Goal: Task Accomplishment & Management: Manage account settings

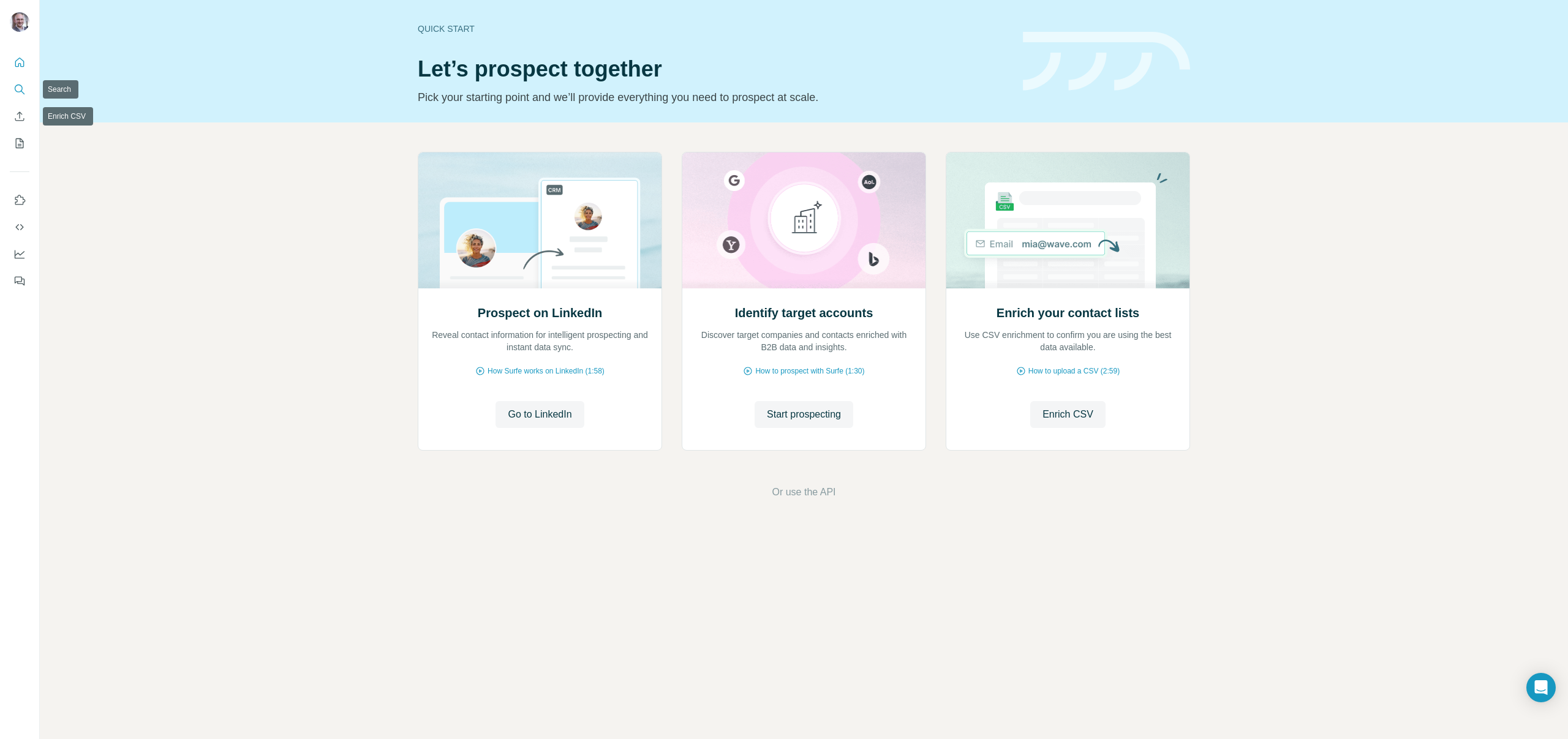
click at [23, 85] on icon "Search" at bounding box center [19, 90] width 12 height 12
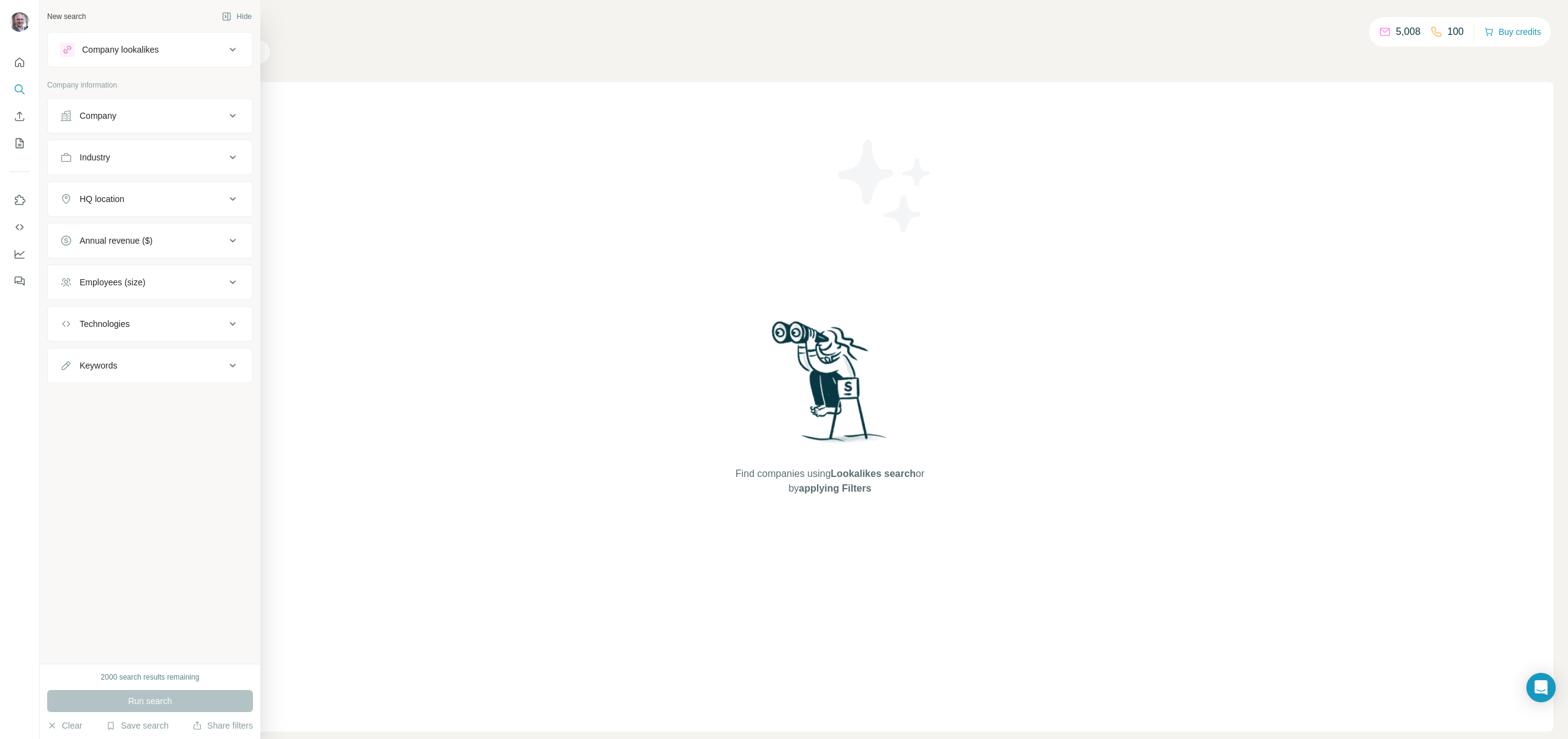
click at [118, 112] on div "Company" at bounding box center [143, 116] width 166 height 12
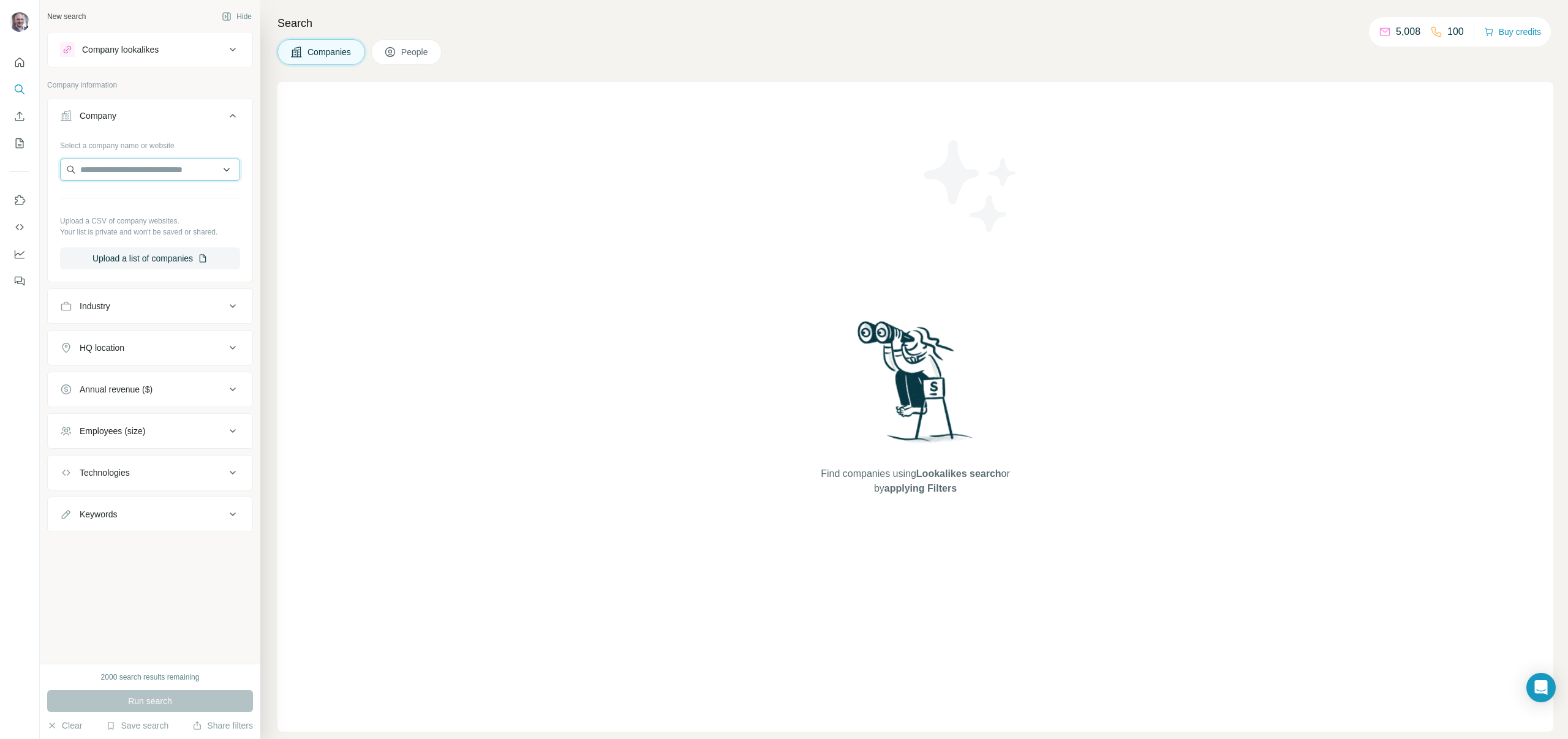
click at [143, 173] on input "text" at bounding box center [150, 169] width 180 height 22
type input "**********"
click at [134, 202] on p "Media Expert - Terg" at bounding box center [132, 197] width 75 height 12
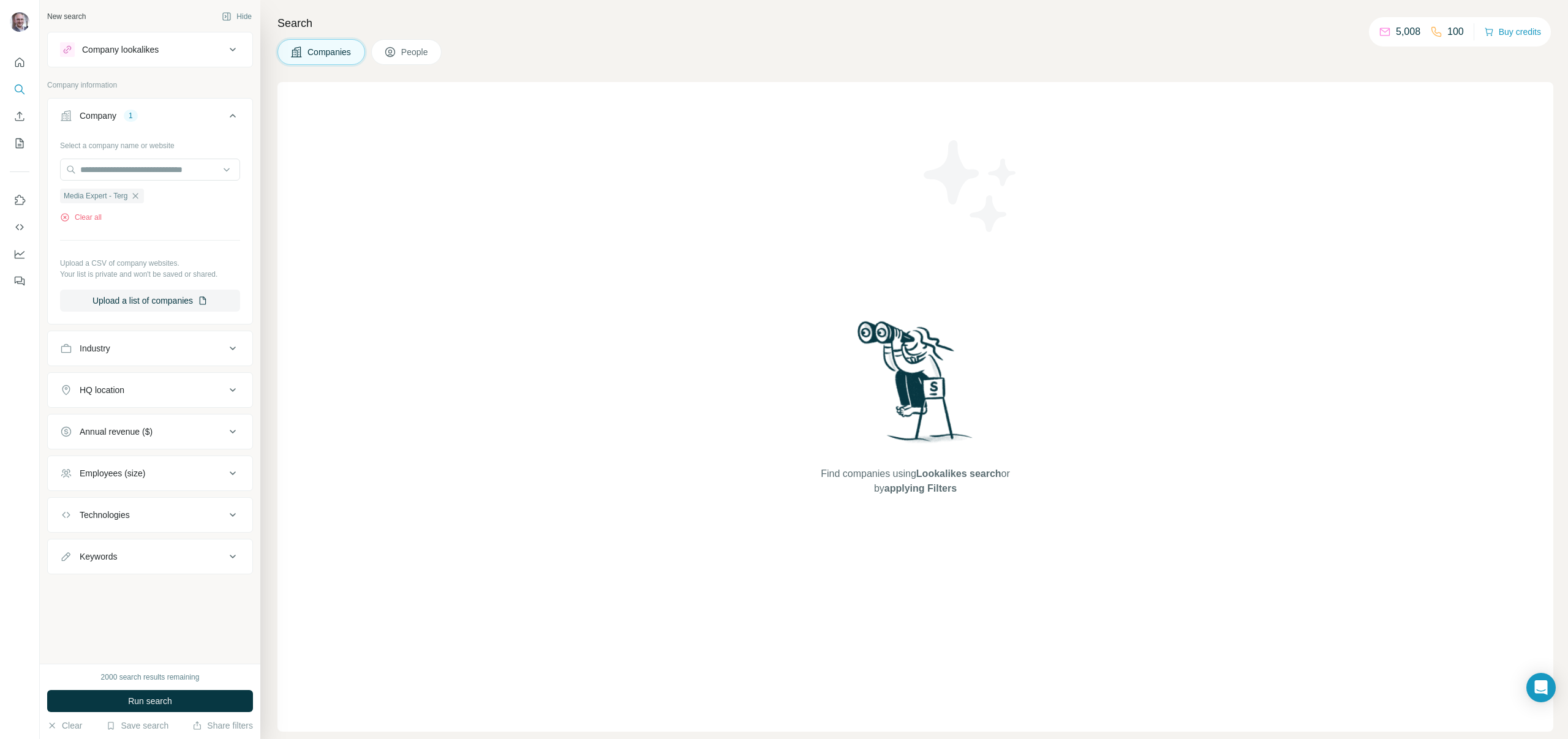
click at [397, 42] on button "People" at bounding box center [407, 52] width 71 height 26
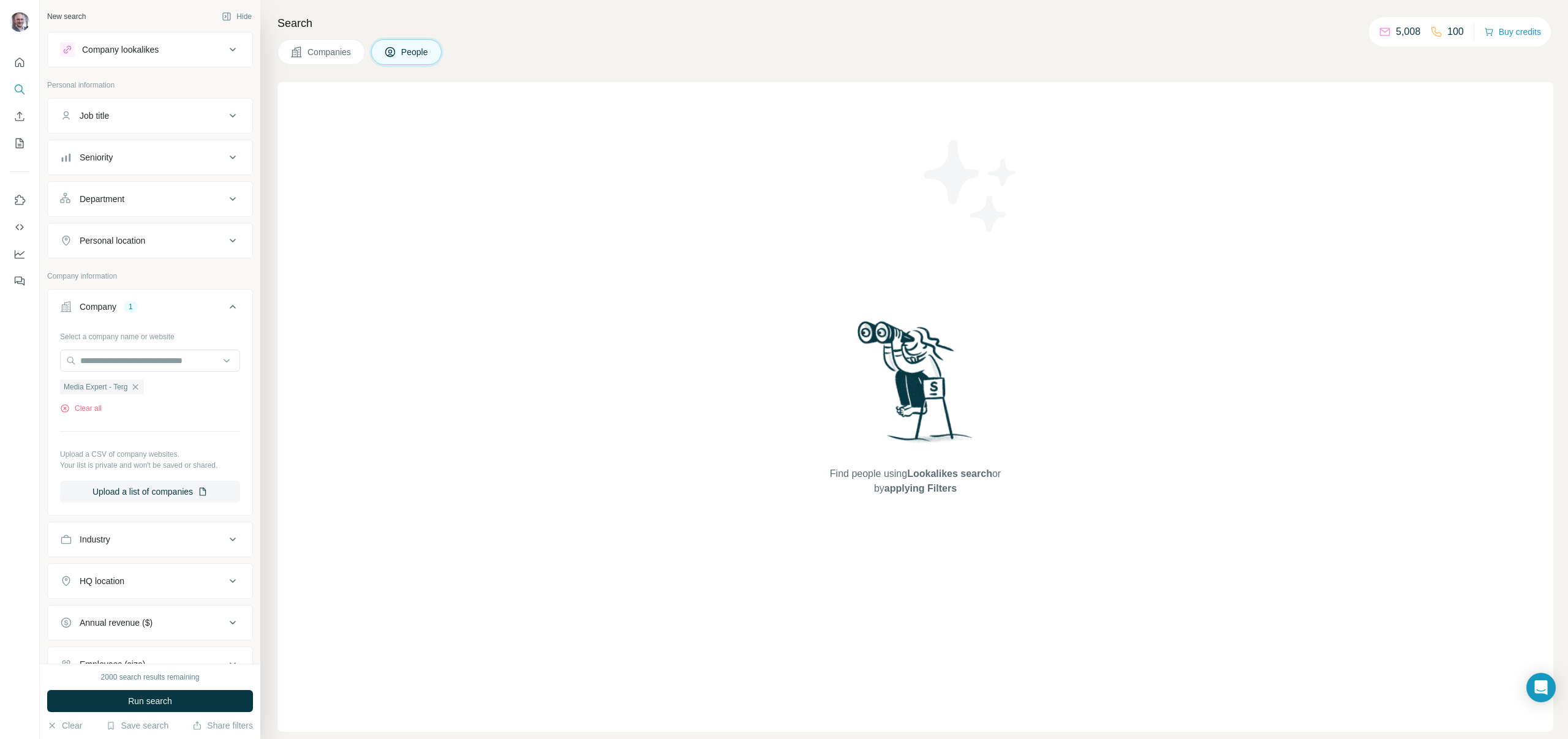
click at [325, 43] on button "Companies" at bounding box center [321, 52] width 88 height 26
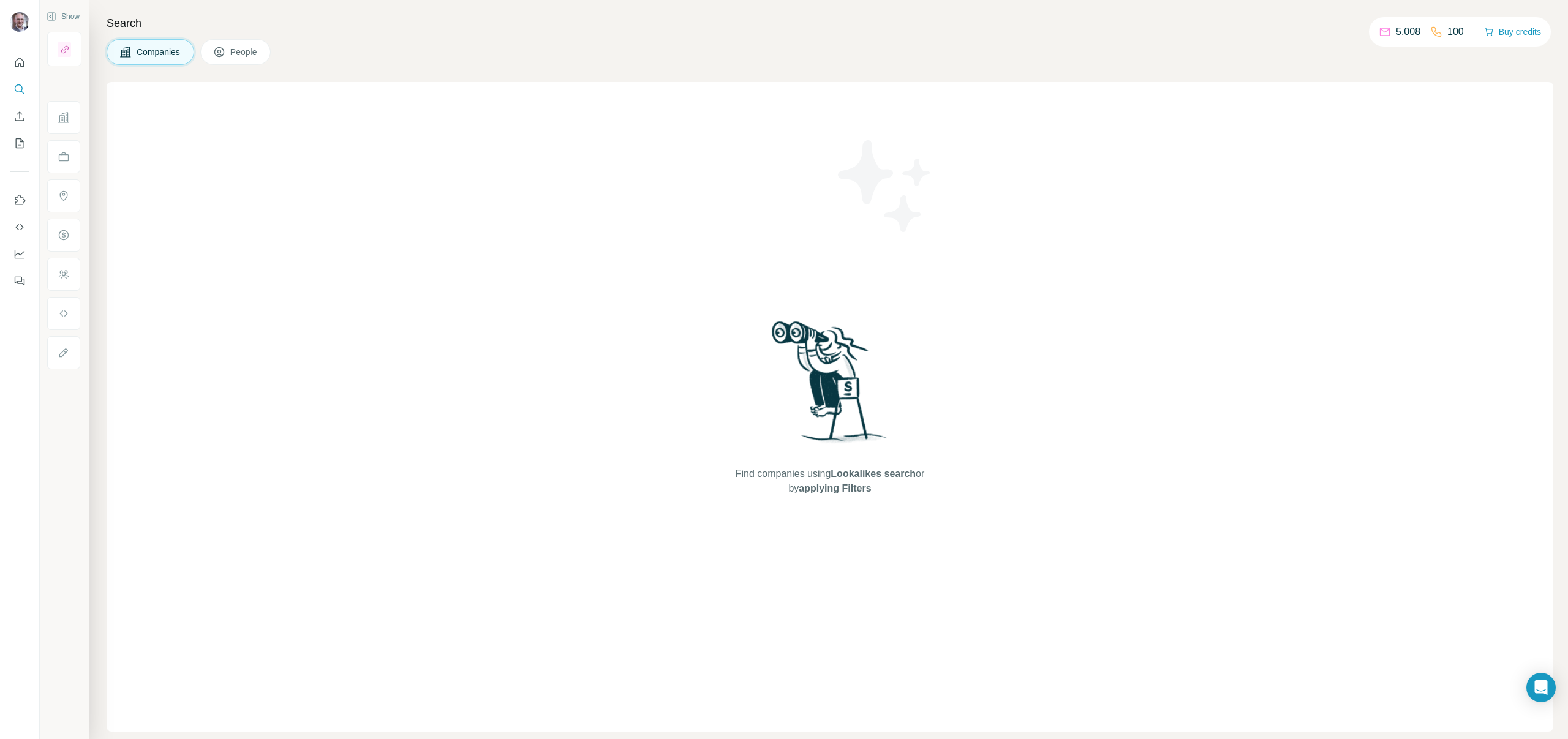
click at [164, 53] on span "Companies" at bounding box center [159, 52] width 44 height 12
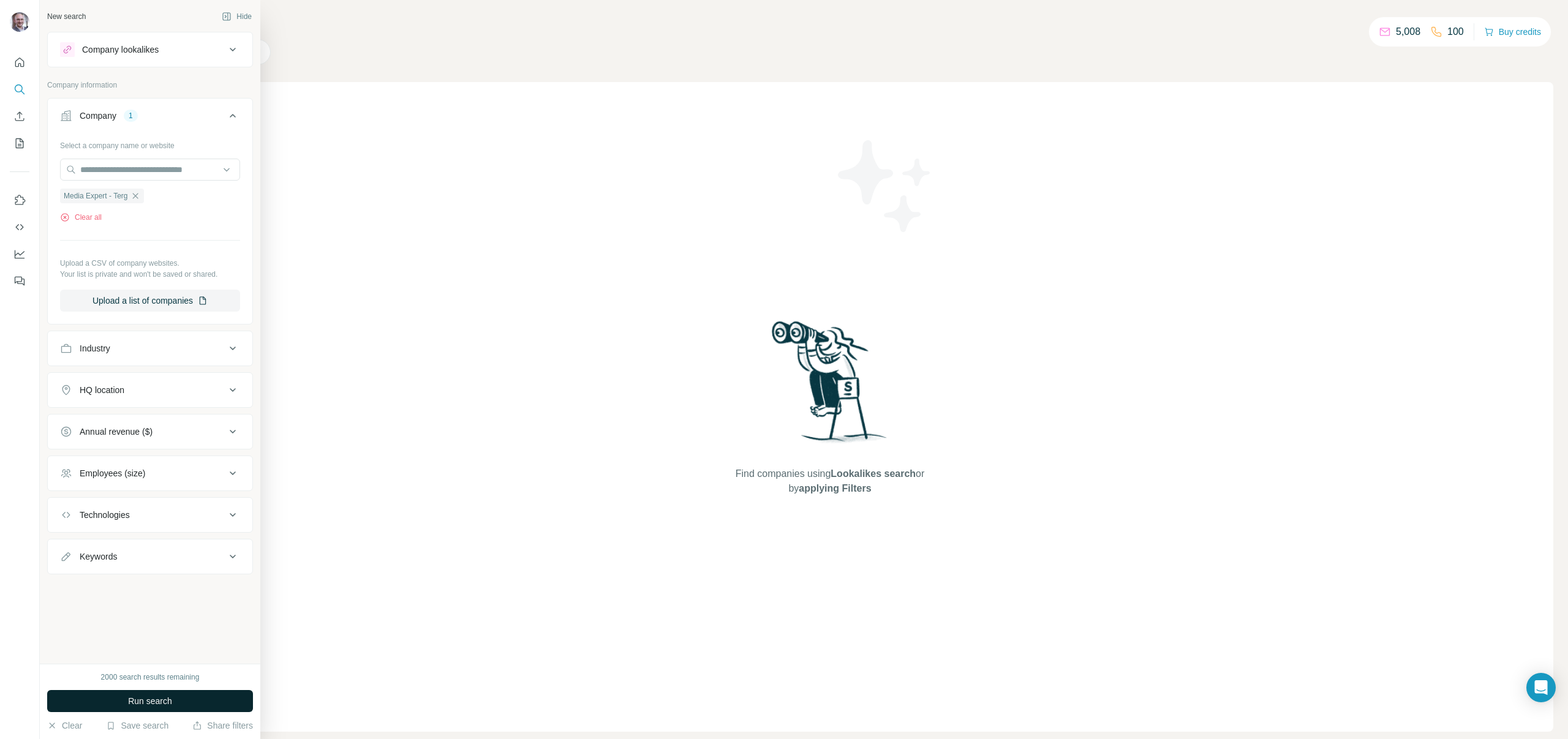
click at [143, 699] on span "Run search" at bounding box center [150, 702] width 44 height 12
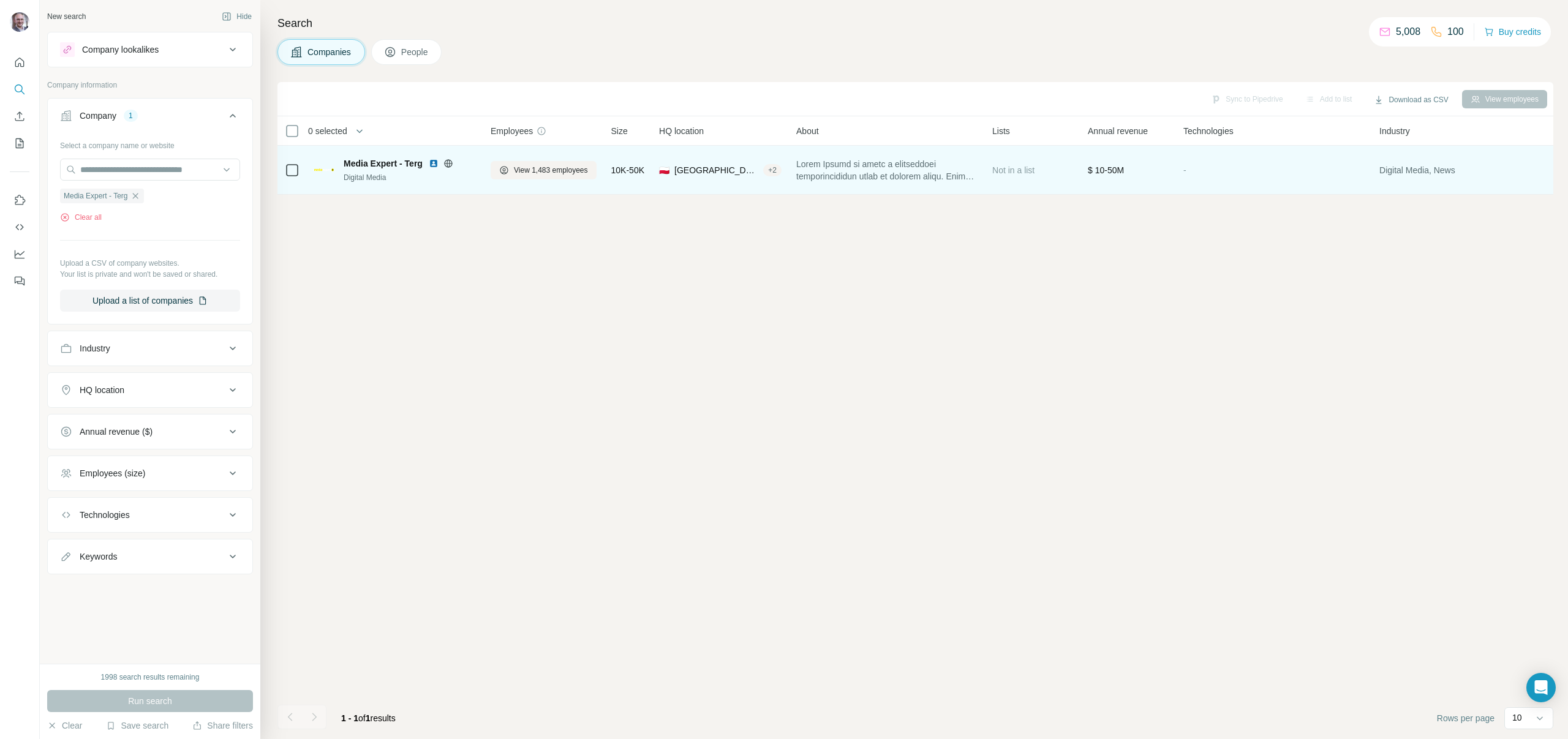
click at [370, 159] on span "Media Expert - Terg" at bounding box center [382, 164] width 79 height 12
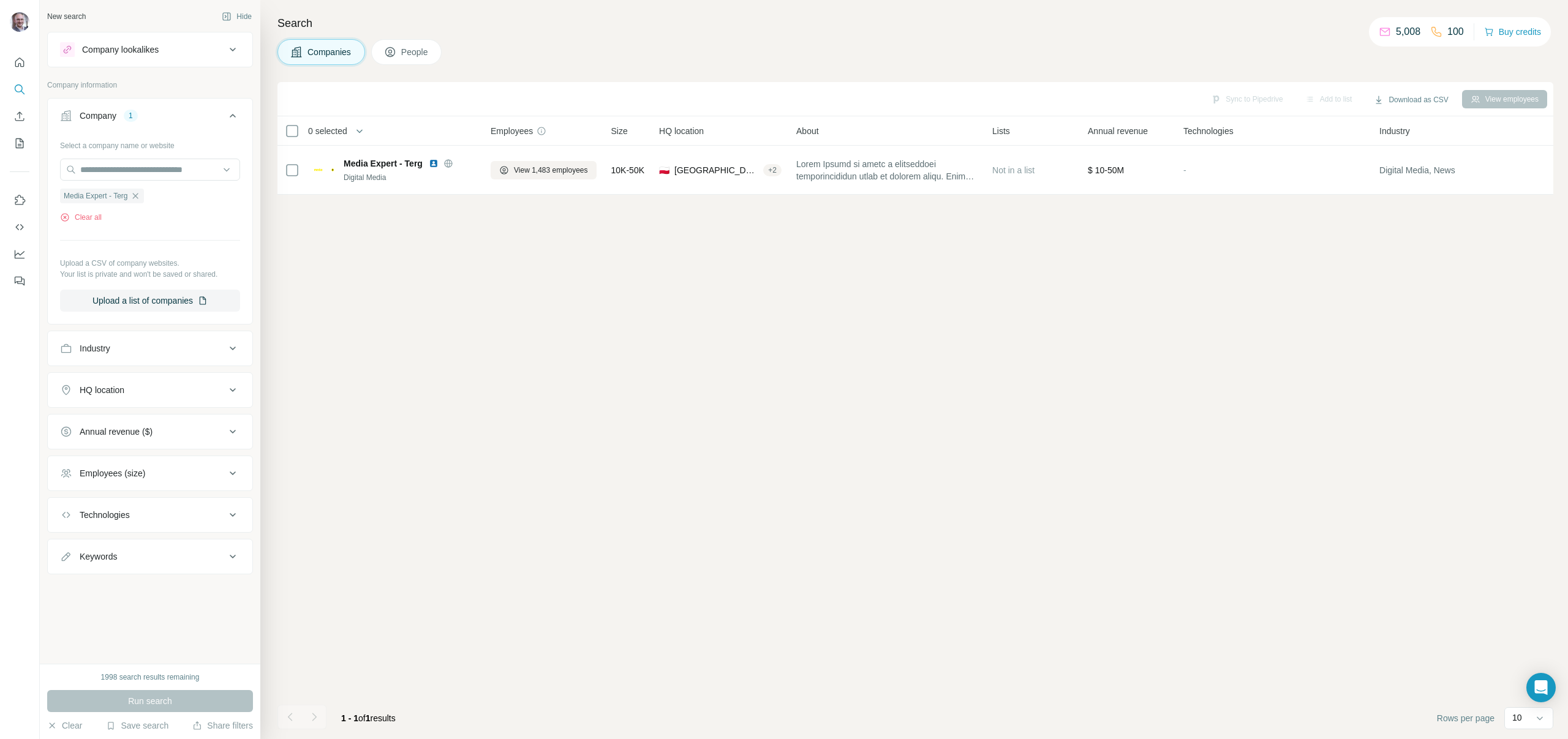
click at [396, 49] on icon at bounding box center [390, 52] width 12 height 12
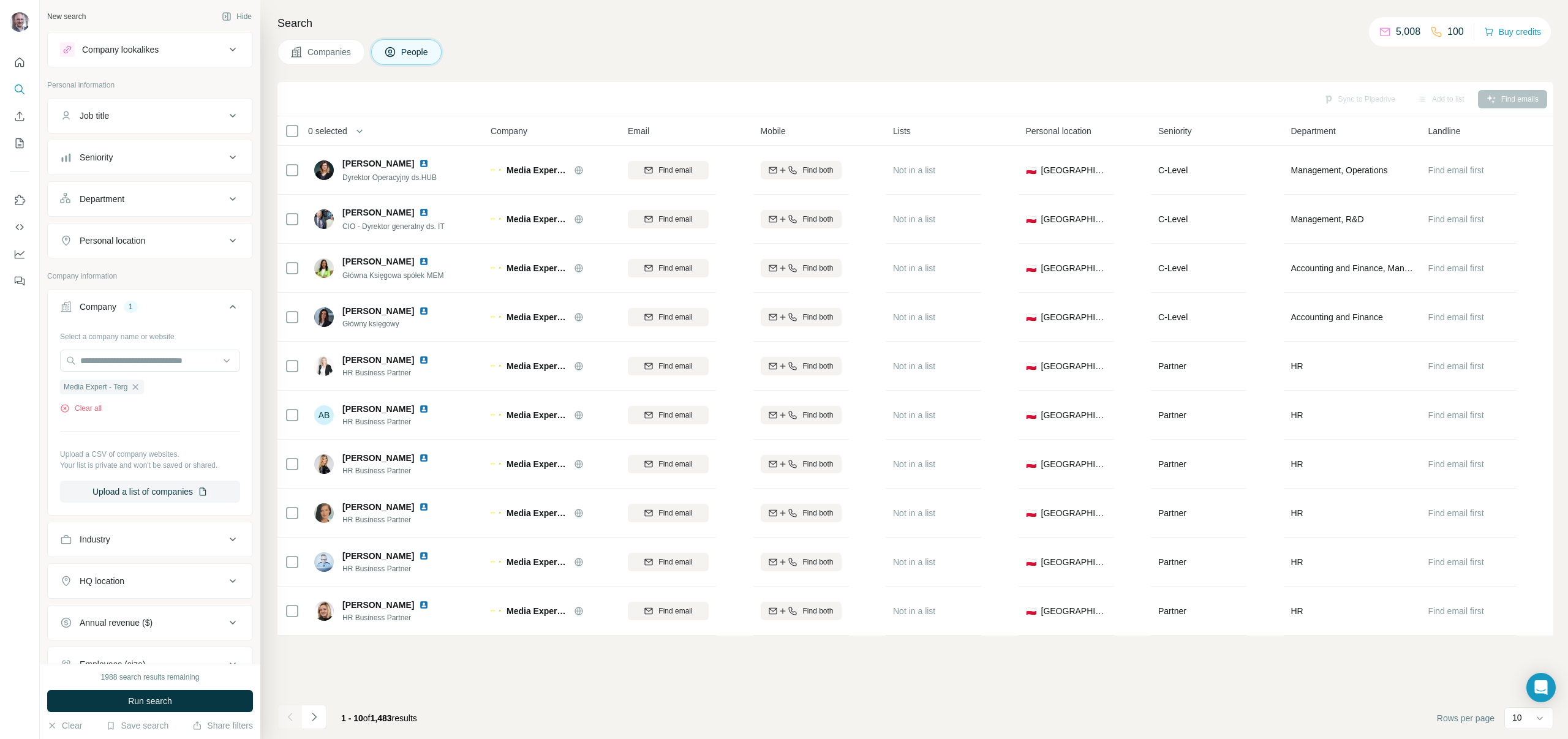
click at [163, 114] on div "Job title" at bounding box center [143, 116] width 166 height 12
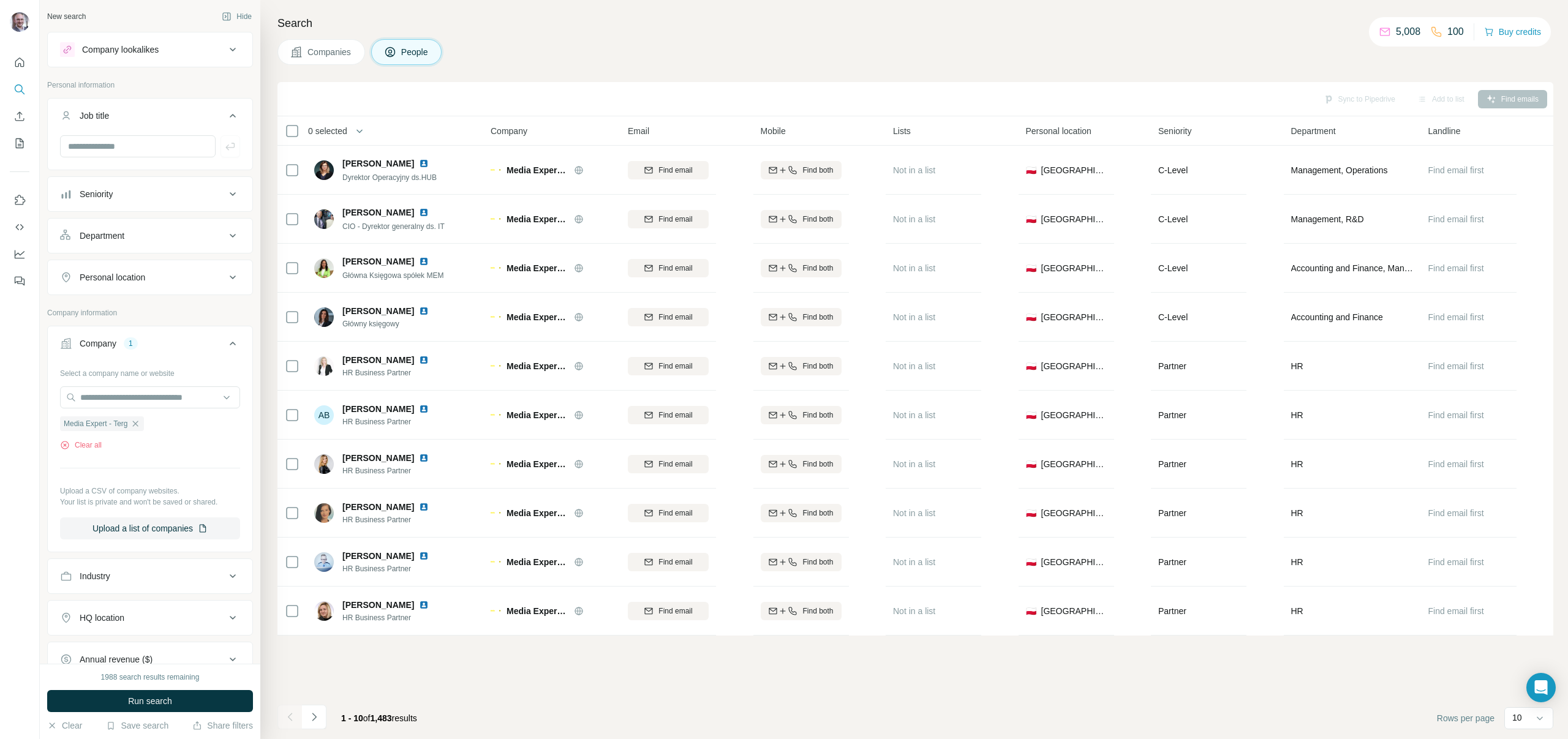
click at [234, 195] on button "Seniority" at bounding box center [150, 194] width 205 height 30
click at [92, 329] on div "Board Member C-Level Director Founder Head Manager Other Owner Partner VP" at bounding box center [150, 322] width 180 height 218
click at [91, 308] on span "Head" at bounding box center [87, 315] width 25 height 12
click at [98, 244] on span "C-Level" at bounding box center [91, 248] width 34 height 12
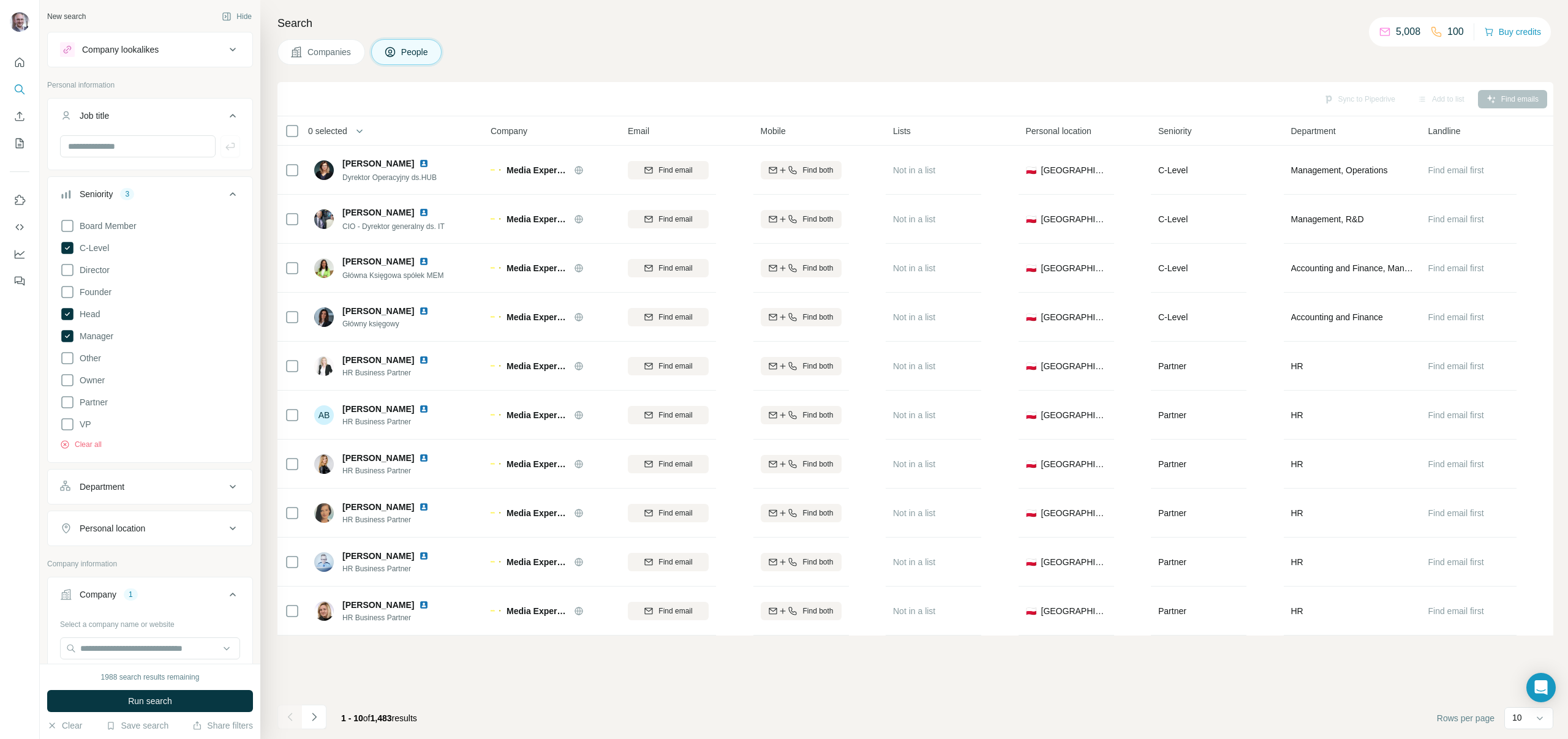
click at [157, 494] on button "Department" at bounding box center [150, 487] width 205 height 30
click at [143, 519] on input at bounding box center [144, 517] width 152 height 13
type input "***"
click at [162, 550] on p "Marketing and Advertising" at bounding box center [119, 546] width 98 height 12
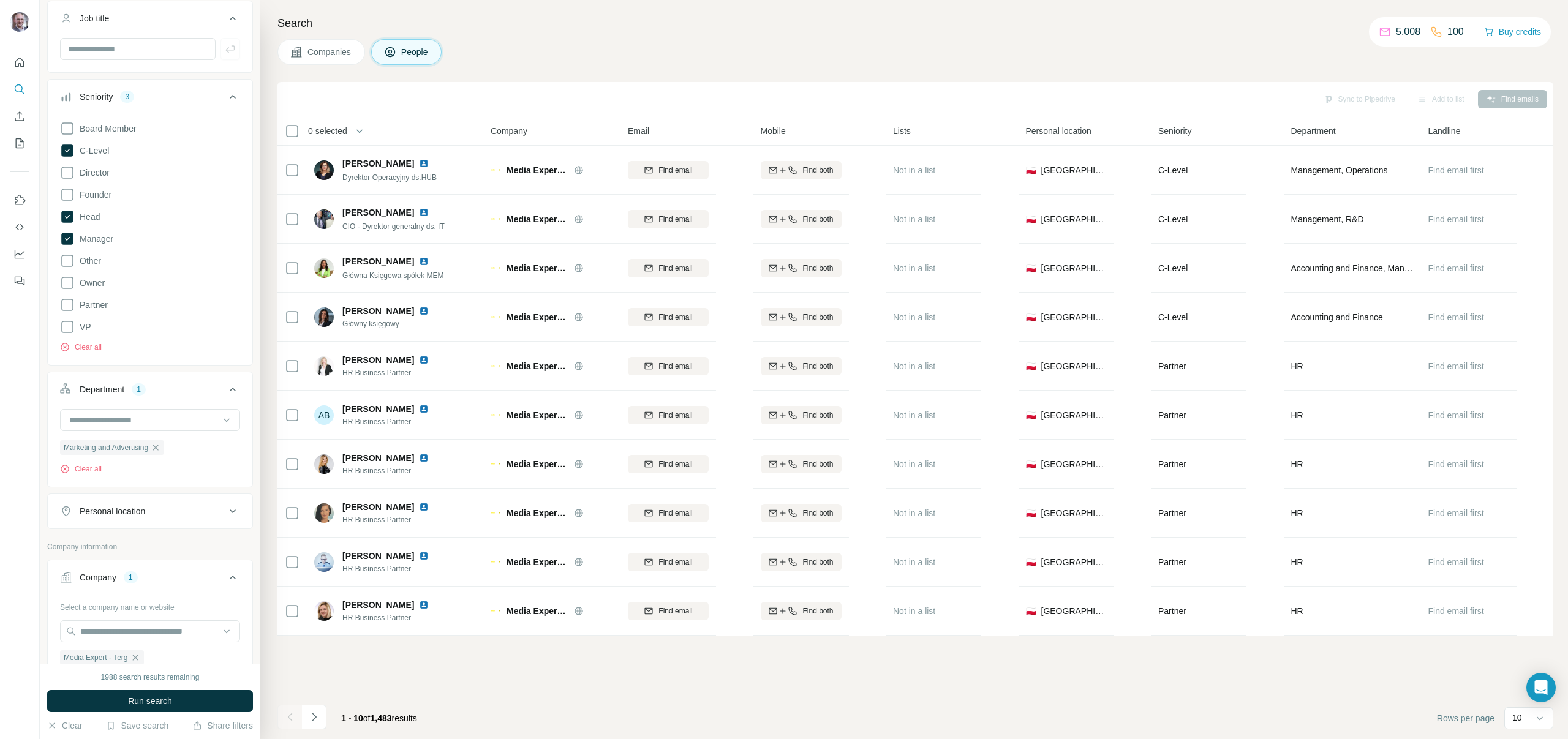
click at [188, 518] on button "Personal location" at bounding box center [150, 512] width 205 height 30
click at [186, 533] on input "text" at bounding box center [150, 541] width 180 height 22
type input "****"
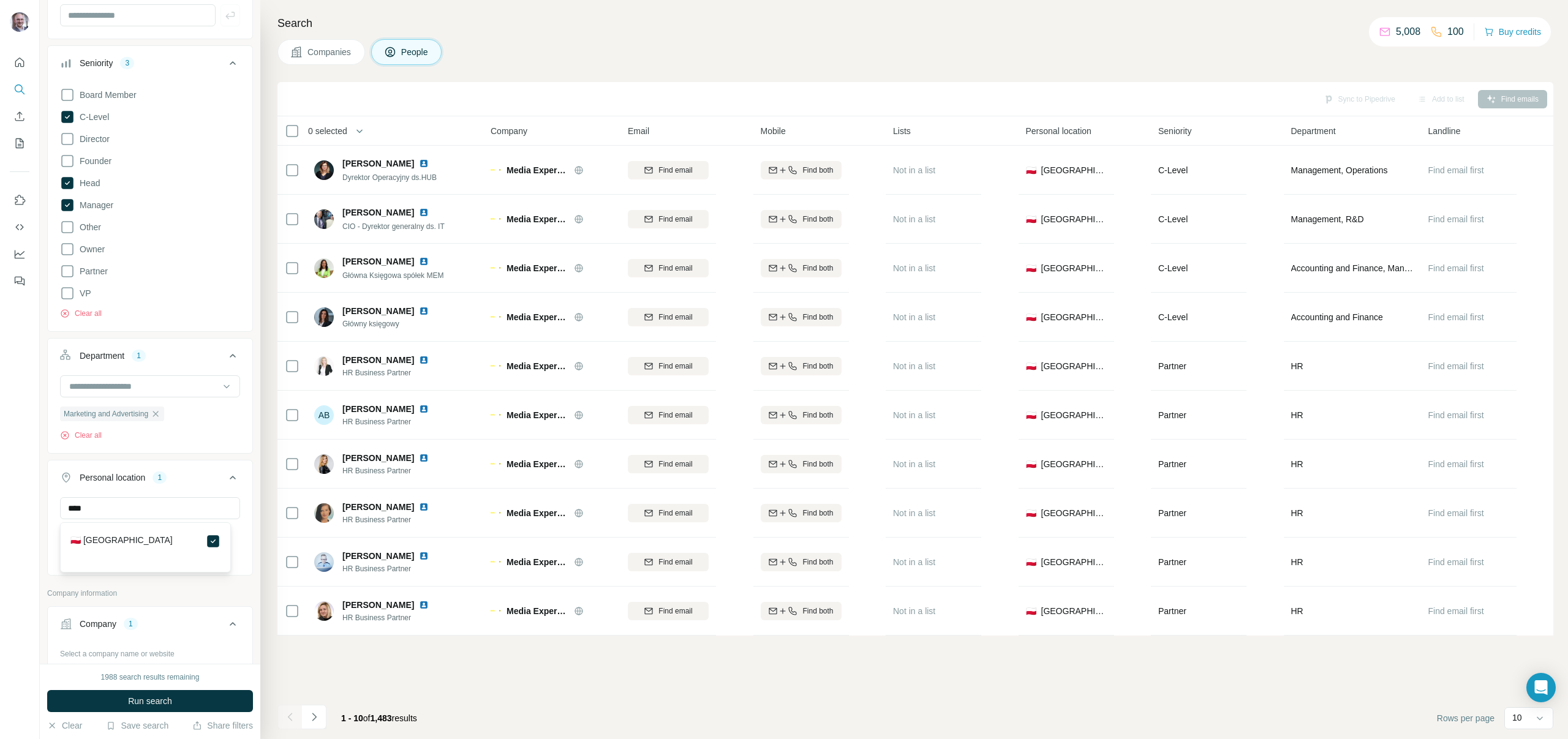
click at [209, 591] on p "Company information" at bounding box center [150, 593] width 206 height 11
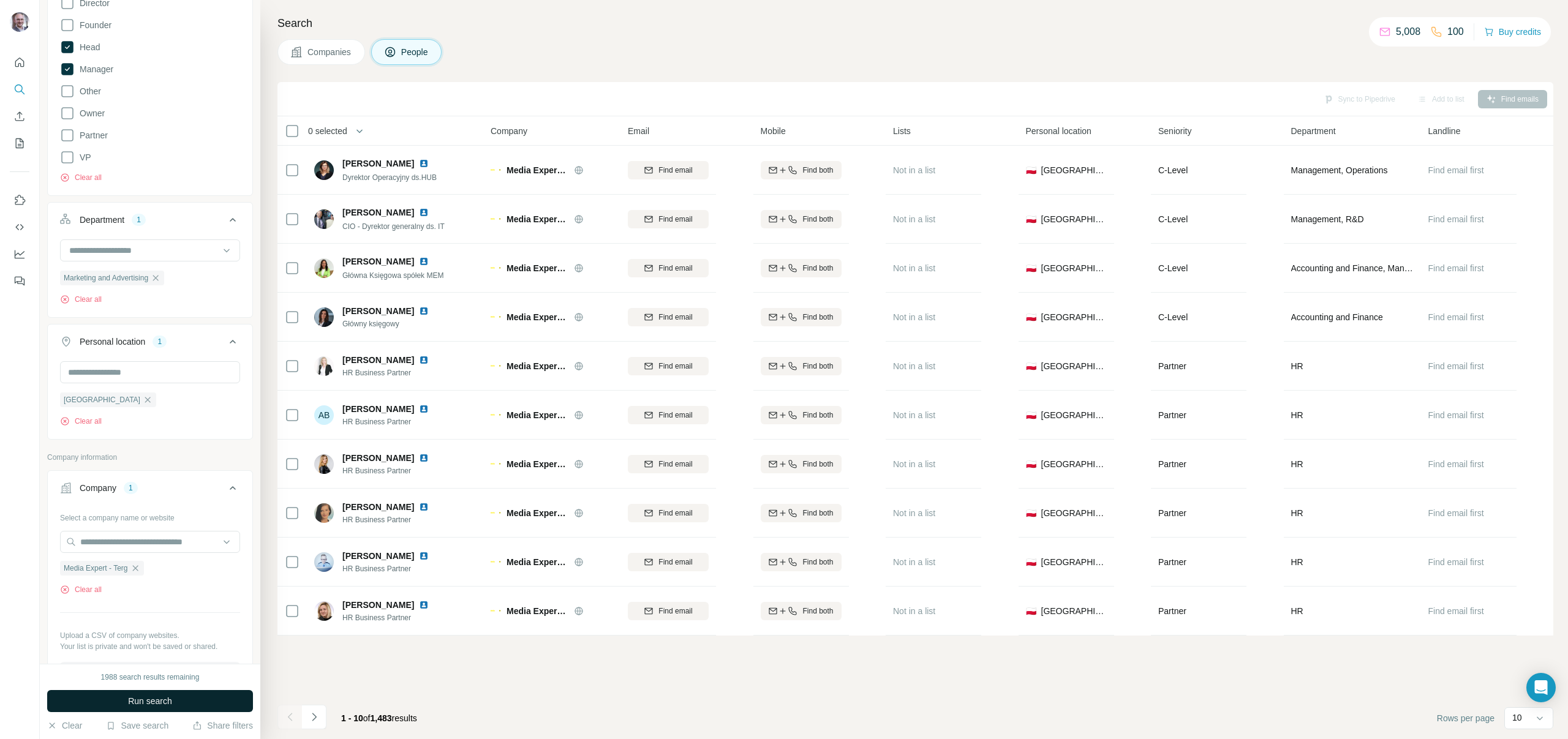
click at [205, 692] on button "Run search" at bounding box center [150, 701] width 206 height 22
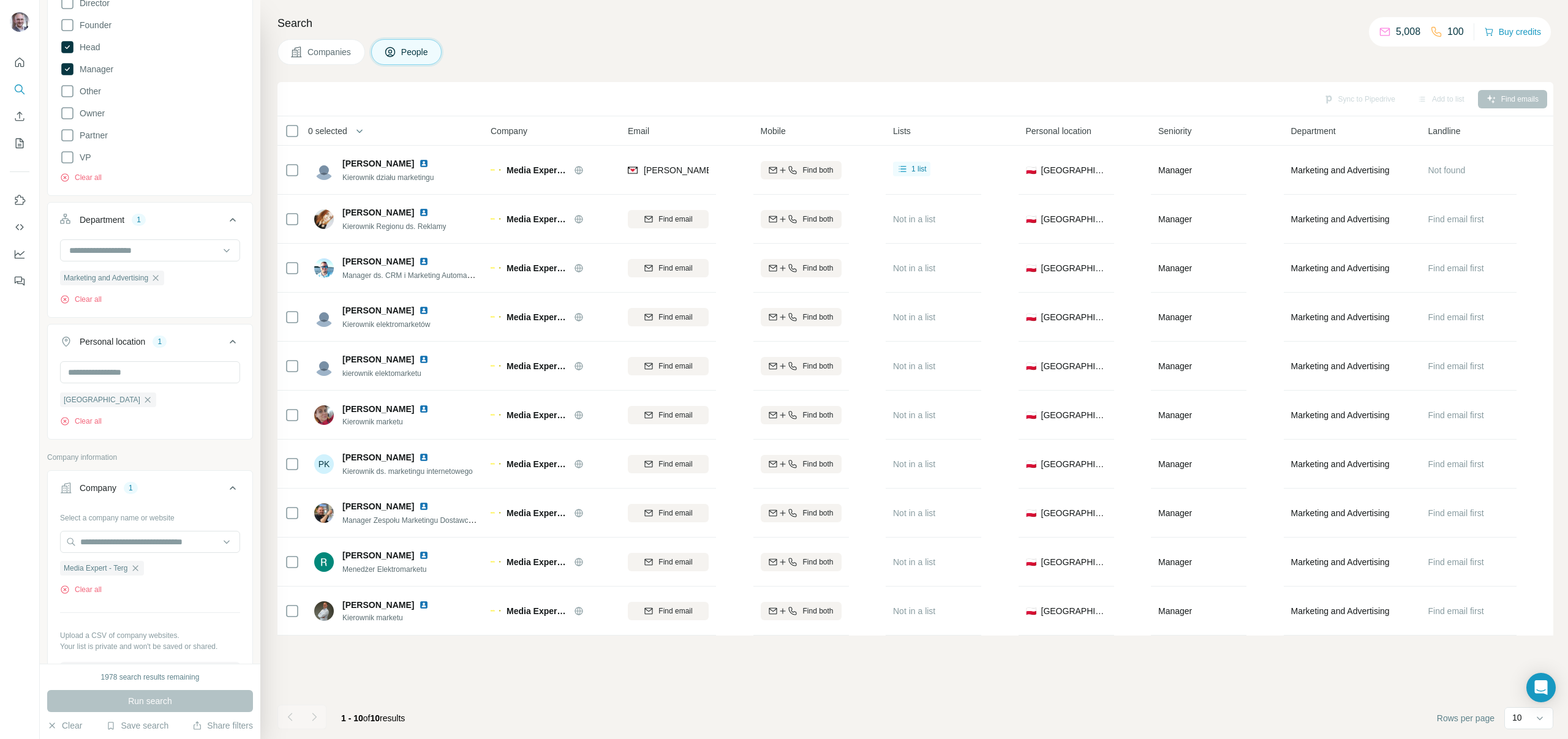
scroll to position [55, 0]
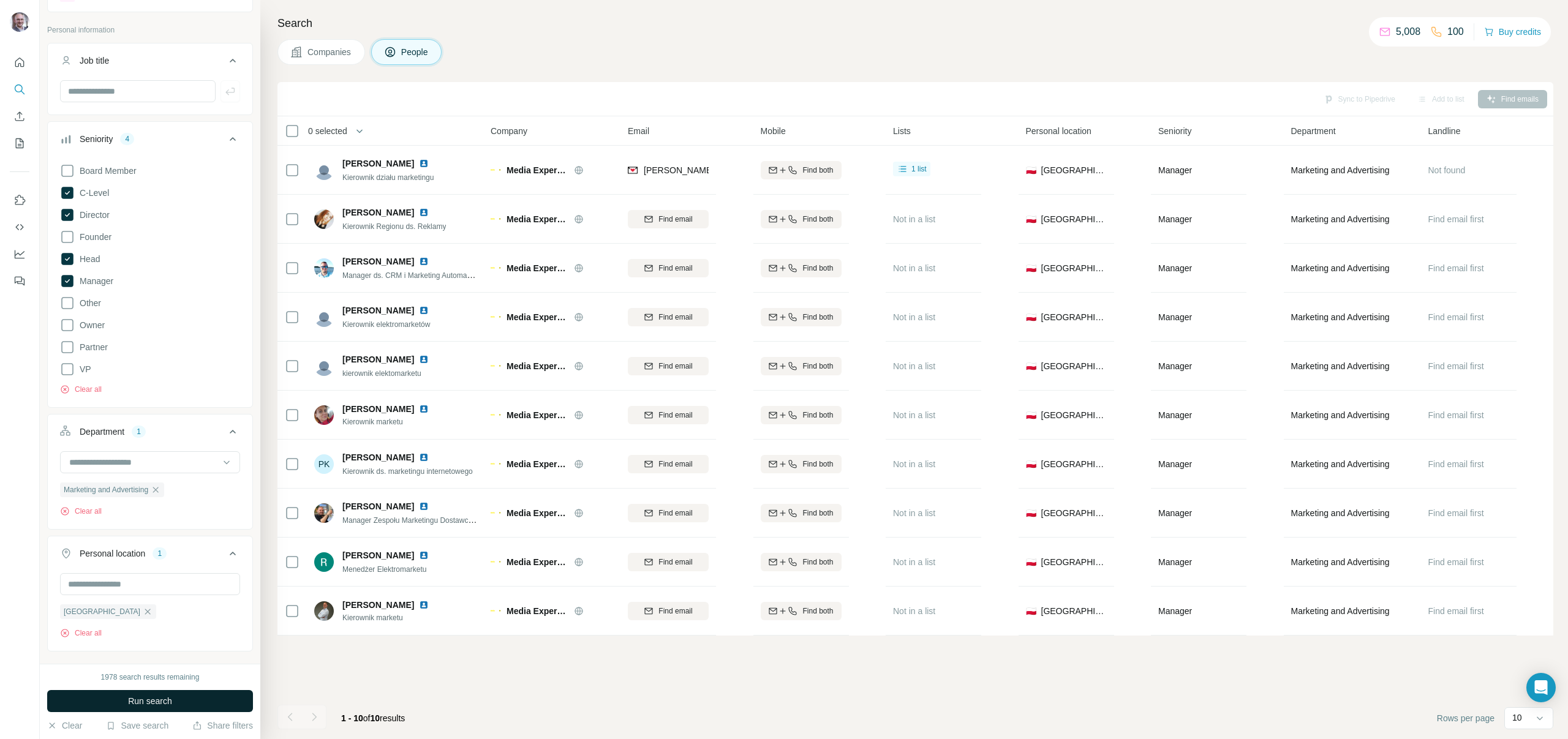
click at [195, 694] on button "Run search" at bounding box center [150, 701] width 206 height 22
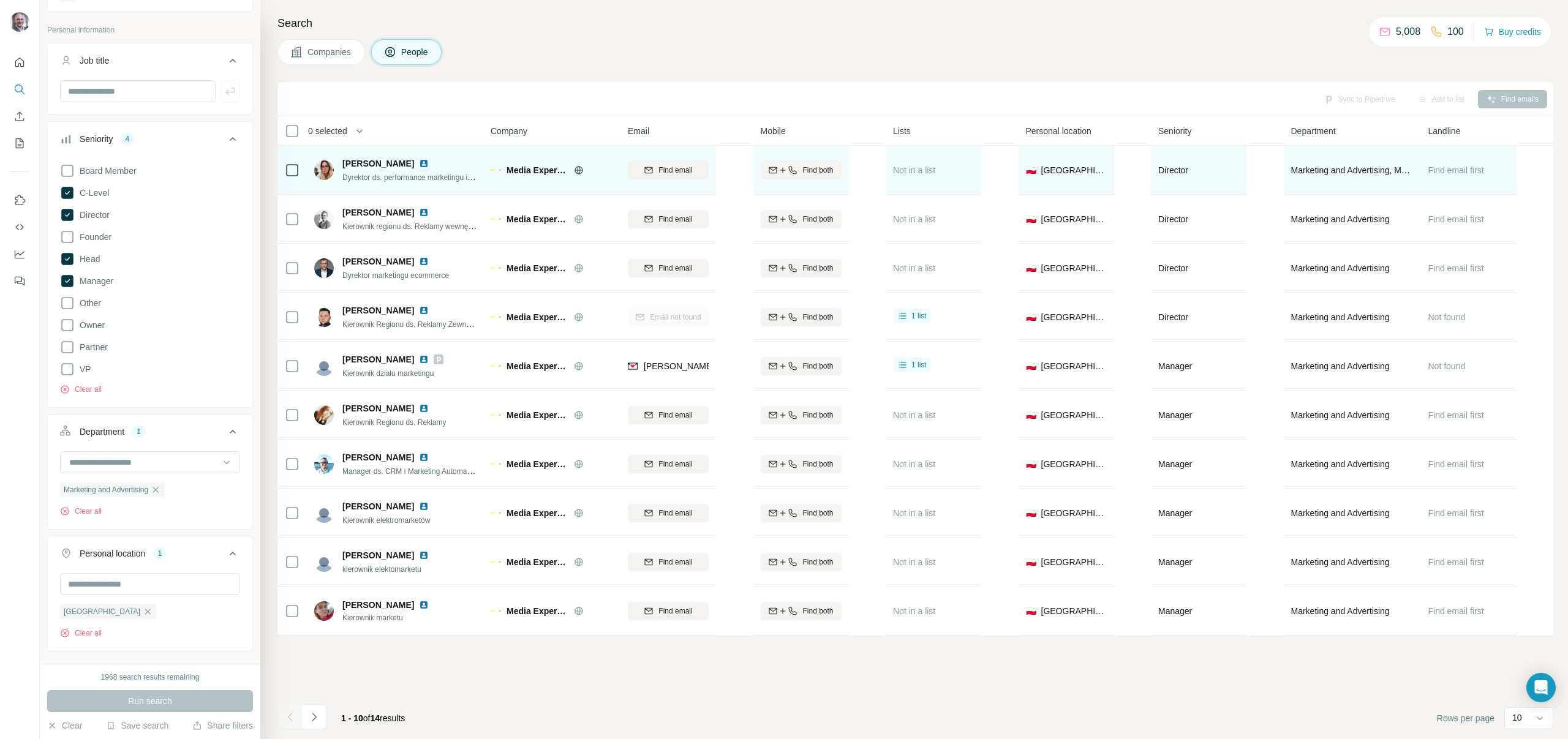
click at [419, 163] on img at bounding box center [423, 163] width 10 height 10
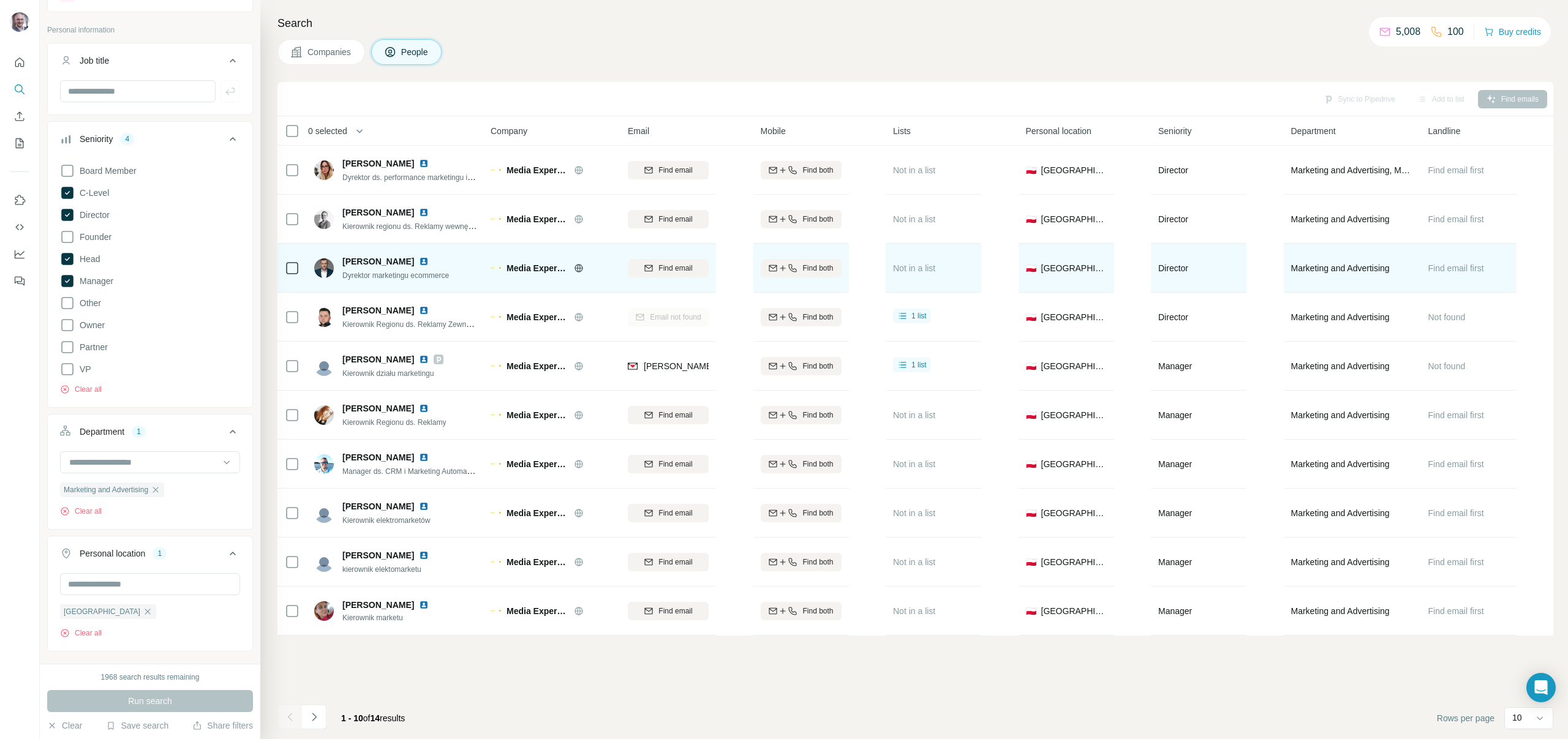
click at [449, 272] on span "Dyrektor marketingu ecommerce" at bounding box center [395, 275] width 106 height 9
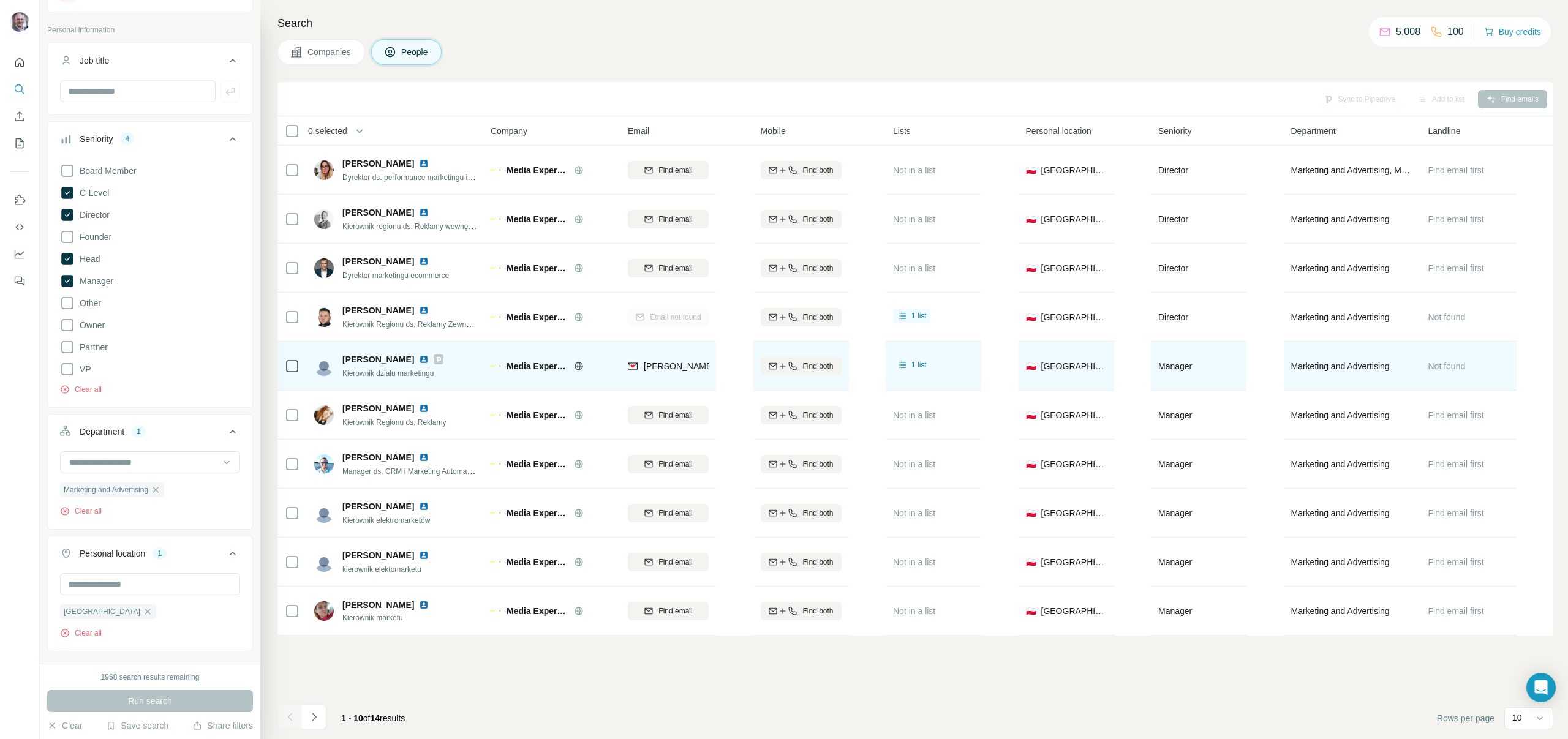
click at [434, 376] on span "Kierownik działu marketingu" at bounding box center [388, 374] width 91 height 9
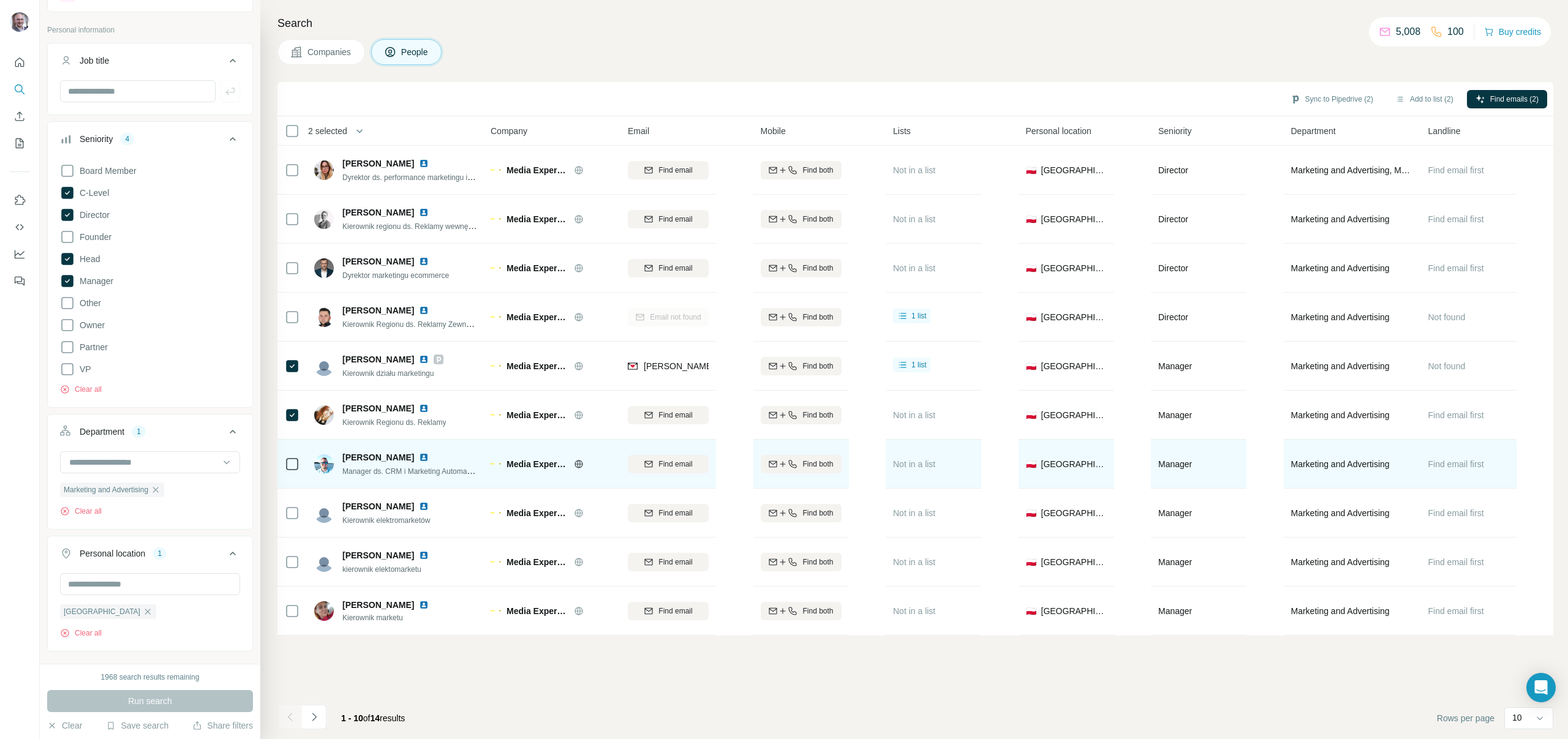
click at [434, 478] on div "[PERSON_NAME] Manager ds. CRM i Marketing Automation" at bounding box center [395, 464] width 163 height 34
click at [436, 474] on span "Manager ds. CRM i Marketing Automation" at bounding box center [410, 471] width 137 height 10
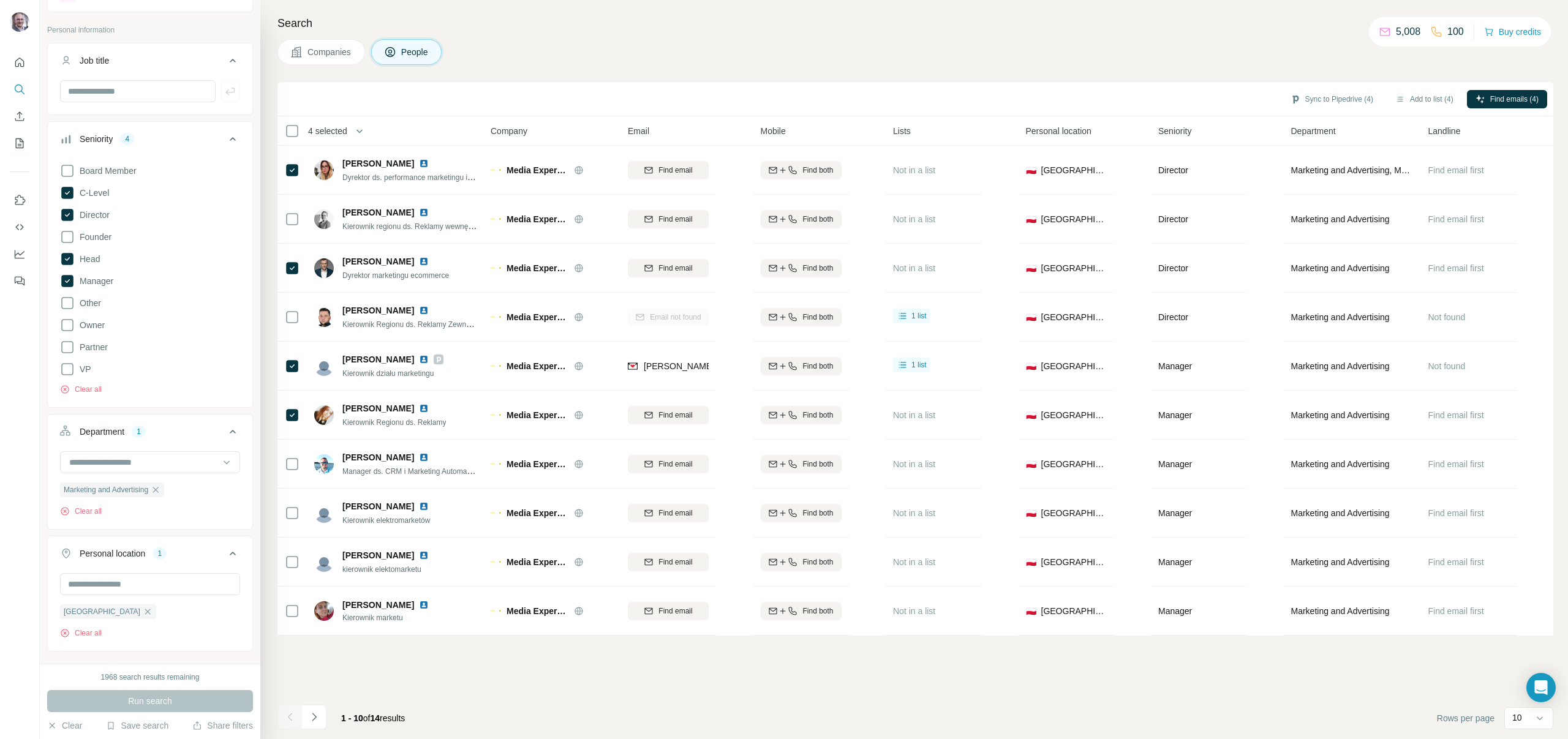
scroll to position [99, 0]
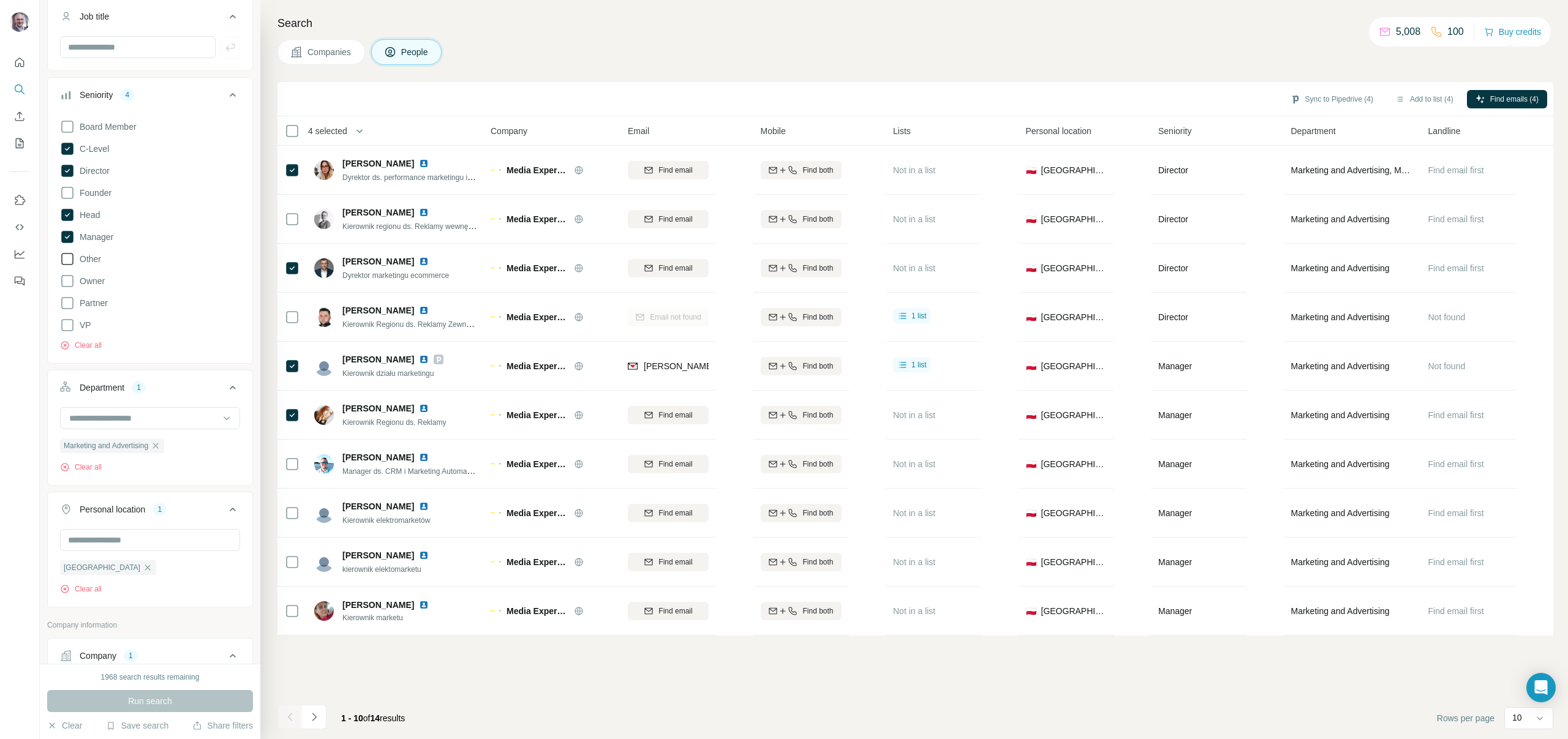
click at [96, 257] on span "Other" at bounding box center [88, 259] width 26 height 12
click at [221, 700] on button "Run search" at bounding box center [150, 701] width 206 height 22
click at [316, 716] on icon "Navigate to next page" at bounding box center [314, 717] width 12 height 12
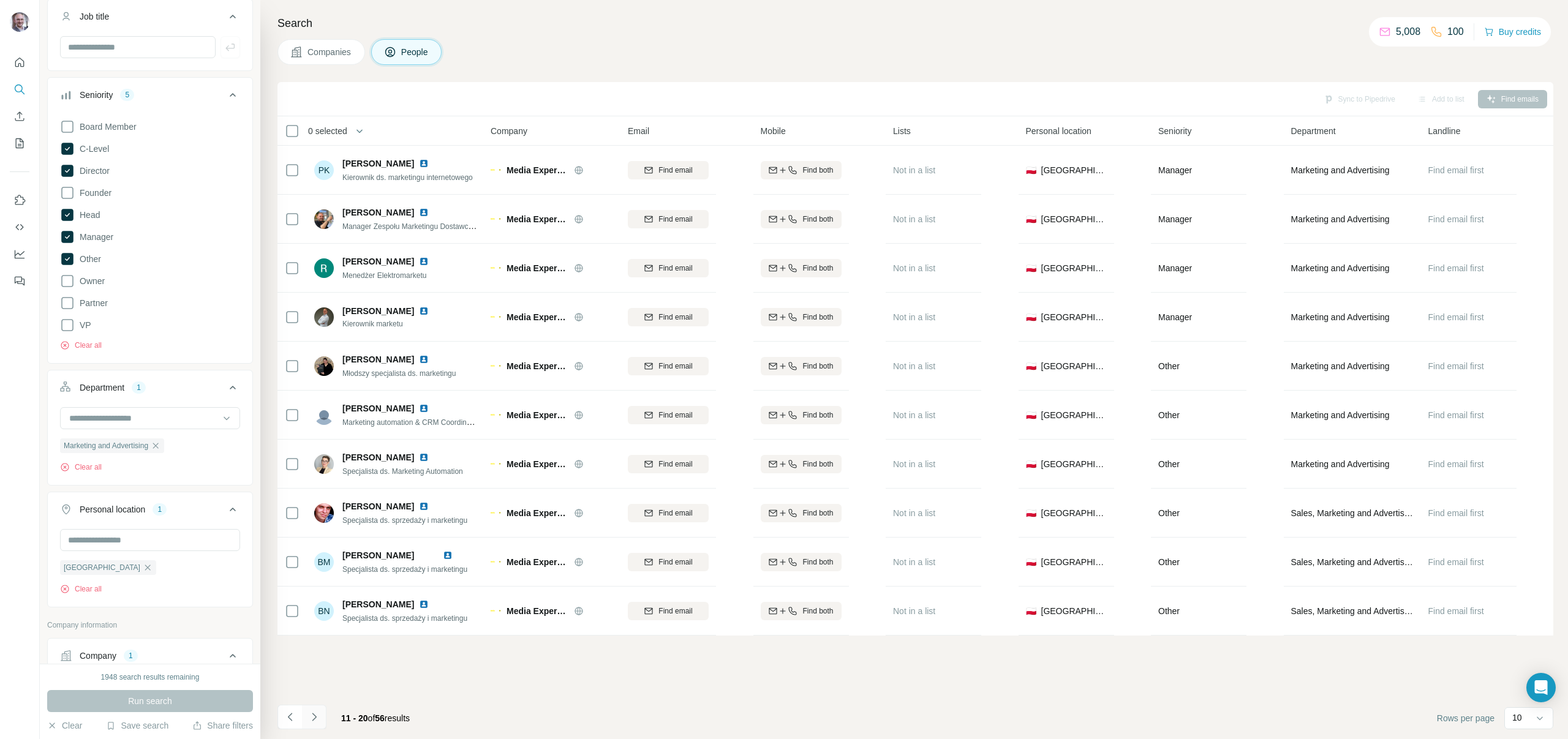
click at [314, 716] on icon "Navigate to next page" at bounding box center [314, 717] width 12 height 12
click at [287, 722] on icon "Navigate to previous page" at bounding box center [290, 717] width 12 height 12
click at [287, 722] on div at bounding box center [289, 717] width 24 height 24
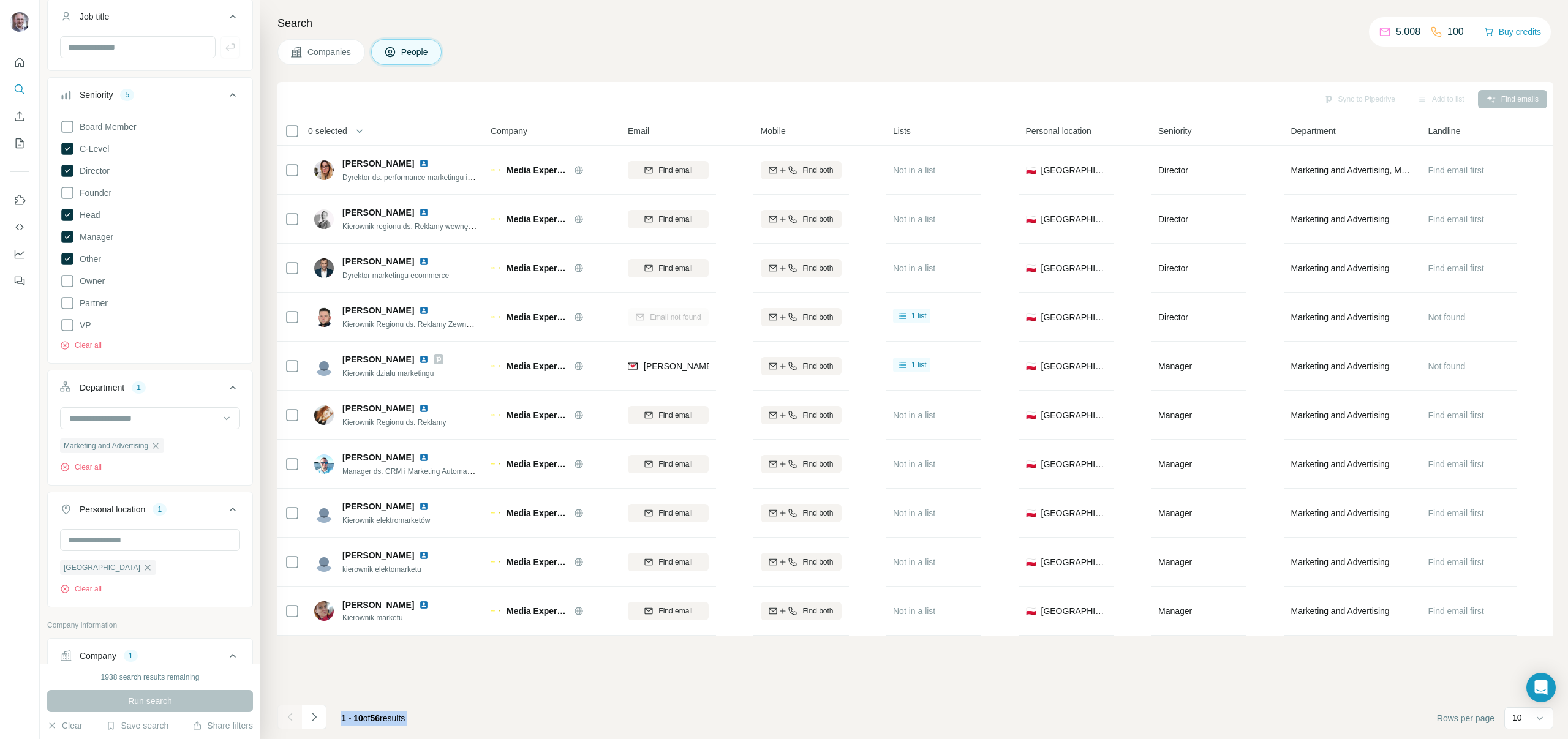
click at [287, 722] on div at bounding box center [289, 717] width 24 height 24
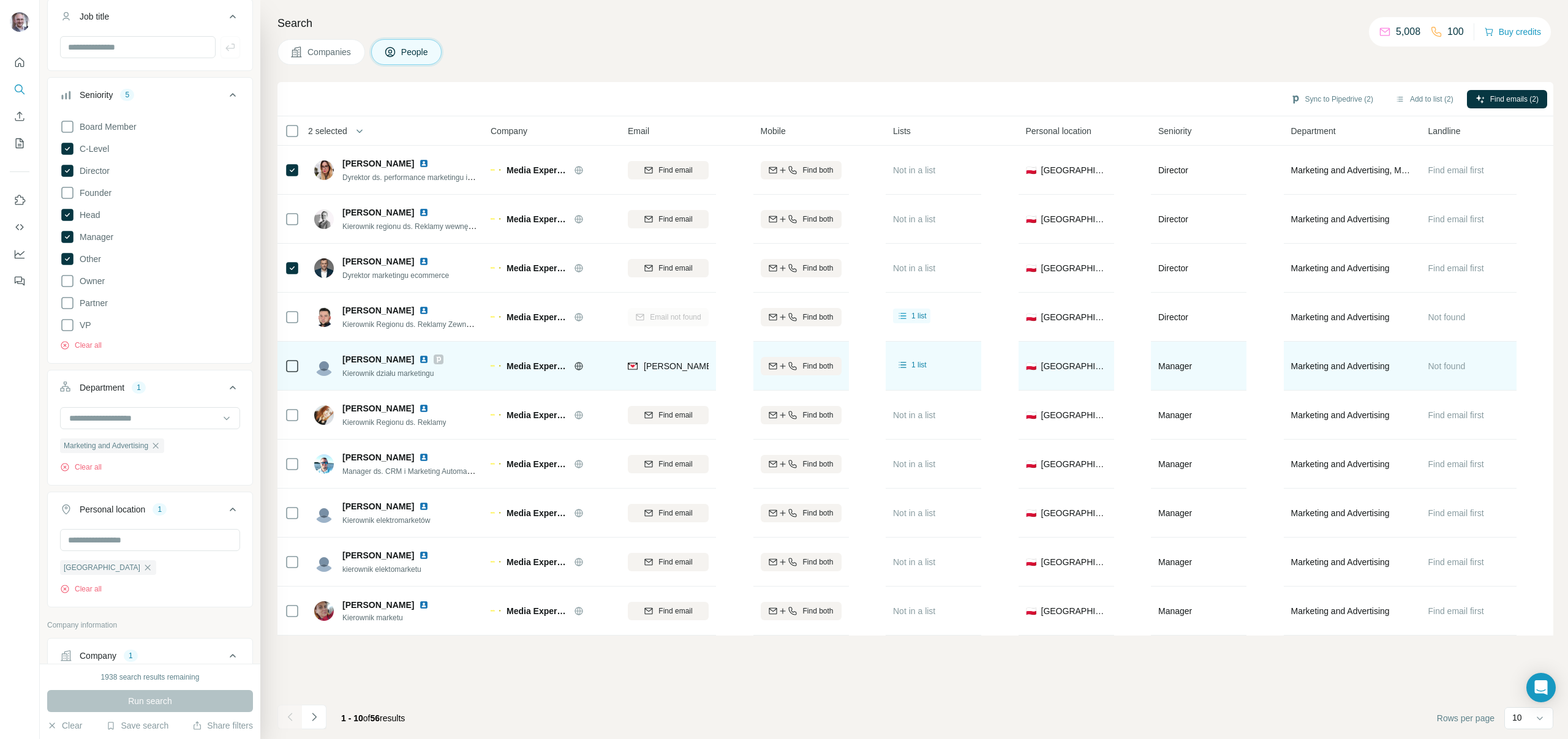
click at [294, 359] on icon at bounding box center [292, 366] width 15 height 15
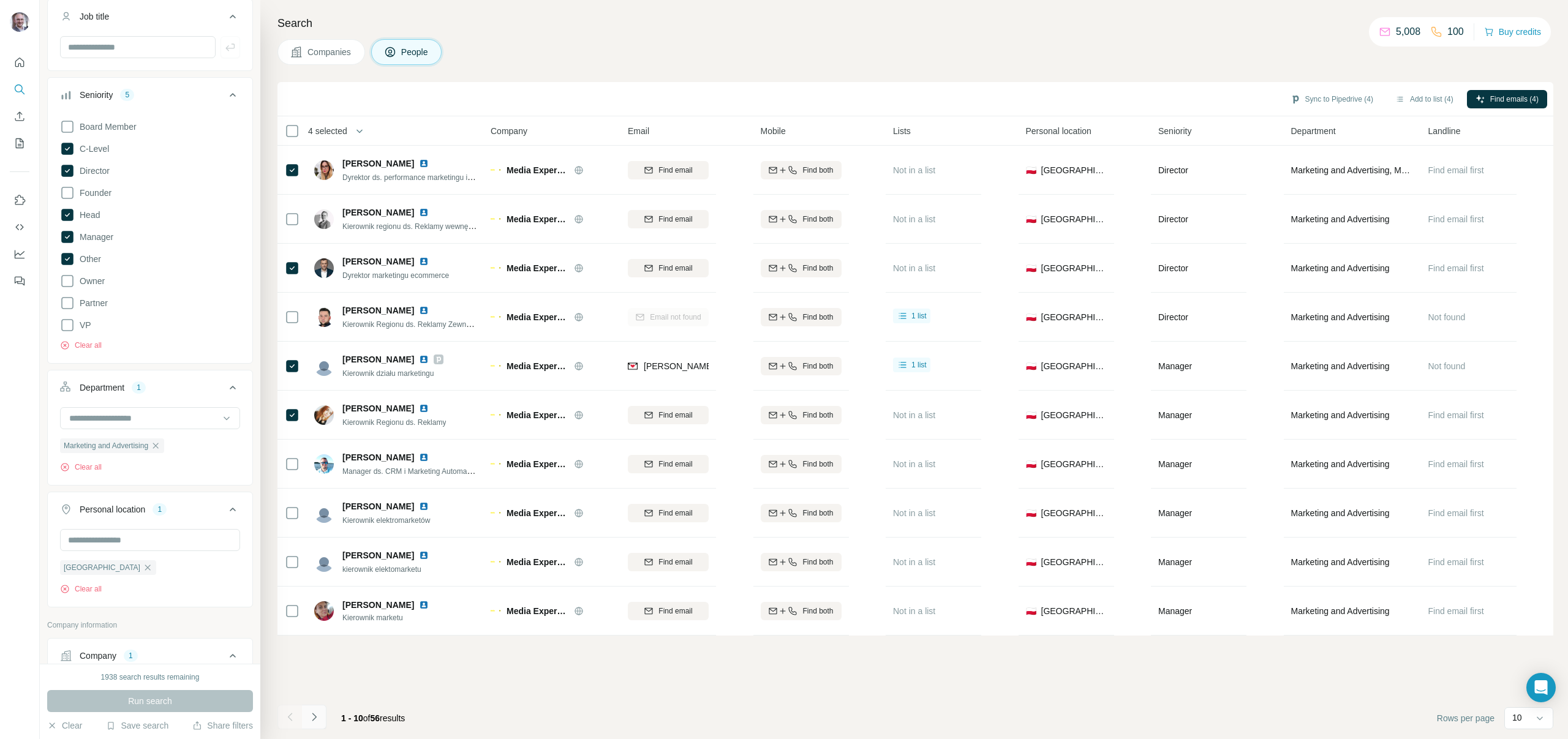
click at [324, 719] on button "Navigate to next page" at bounding box center [314, 717] width 24 height 24
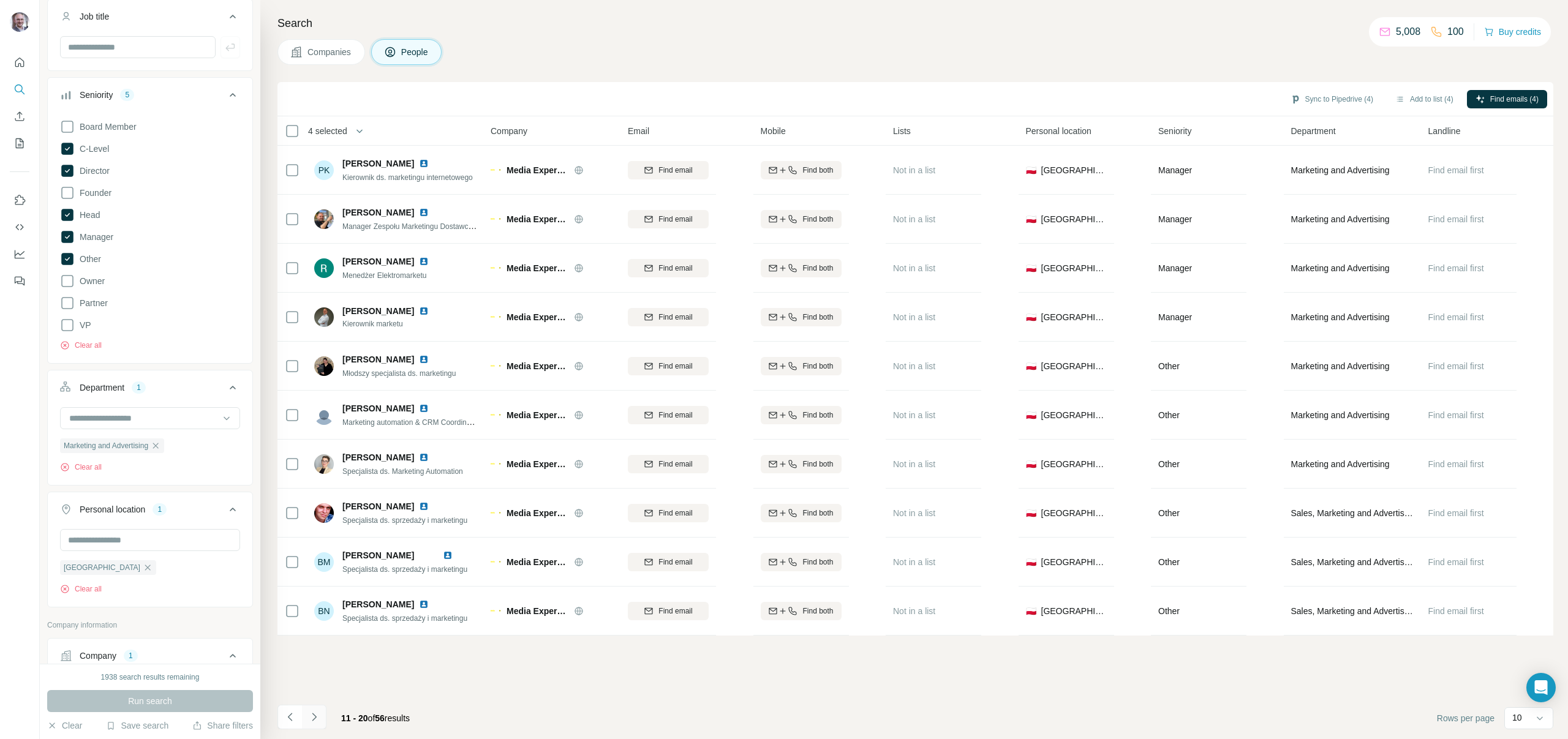
click at [314, 721] on icon "Navigate to next page" at bounding box center [314, 717] width 12 height 12
click at [287, 715] on icon "Navigate to previous page" at bounding box center [290, 717] width 12 height 12
click at [317, 713] on icon "Navigate to next page" at bounding box center [314, 717] width 12 height 12
click at [322, 717] on button "Navigate to next page" at bounding box center [314, 717] width 24 height 24
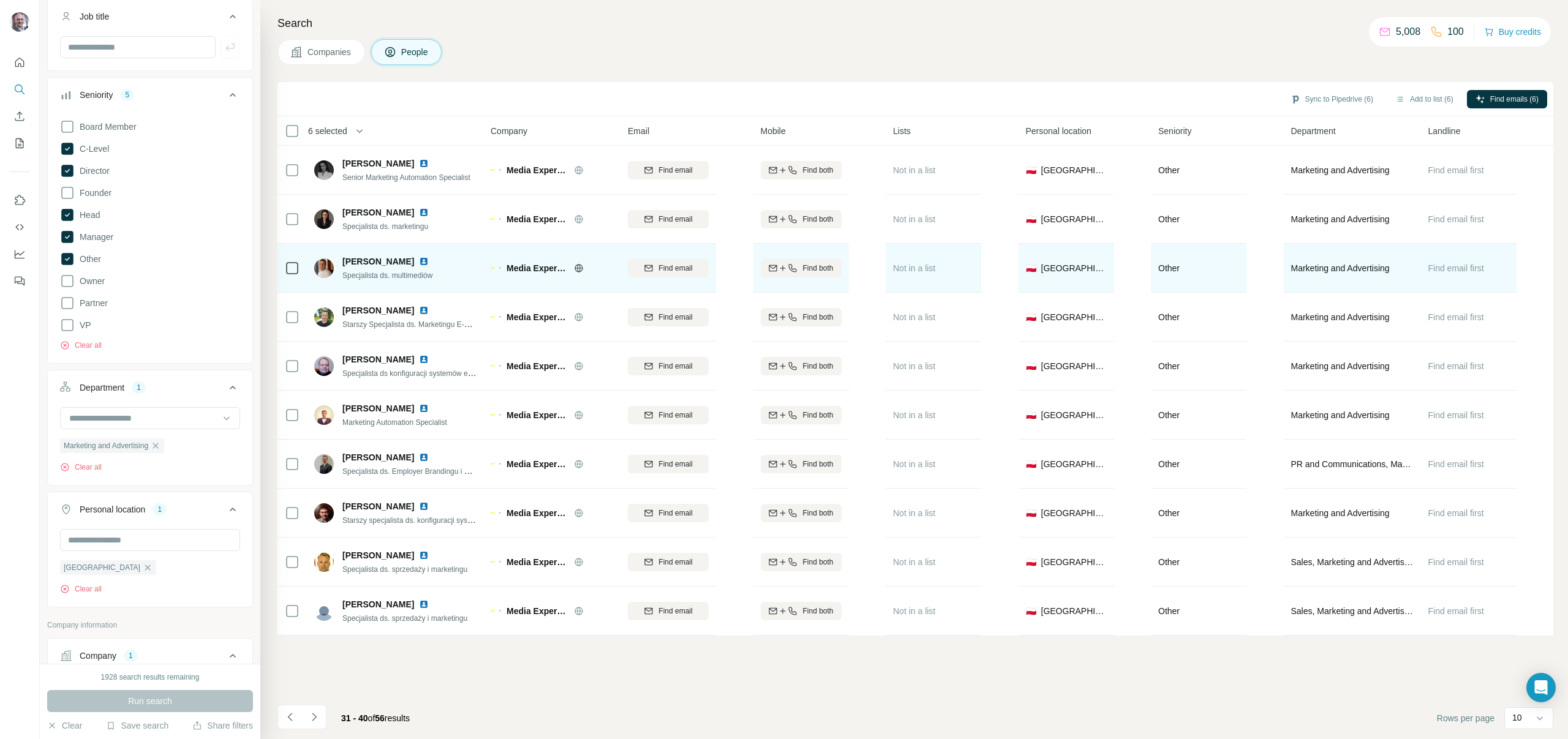
click at [397, 276] on span "Specjalista ds. multimediów" at bounding box center [387, 275] width 90 height 9
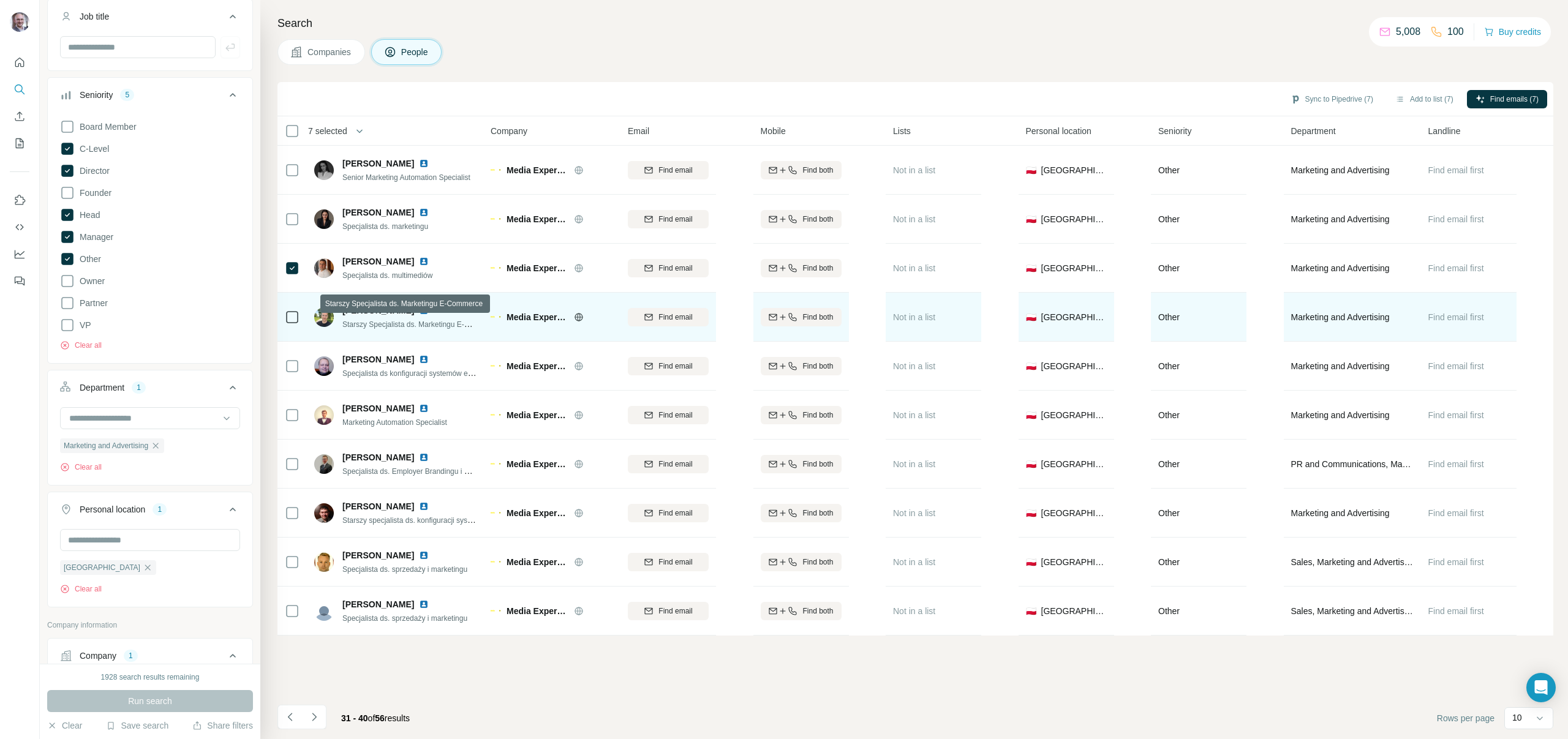
click at [405, 324] on span "Starszy Specjalista ds. Marketingu E-Commerce" at bounding box center [421, 323] width 158 height 10
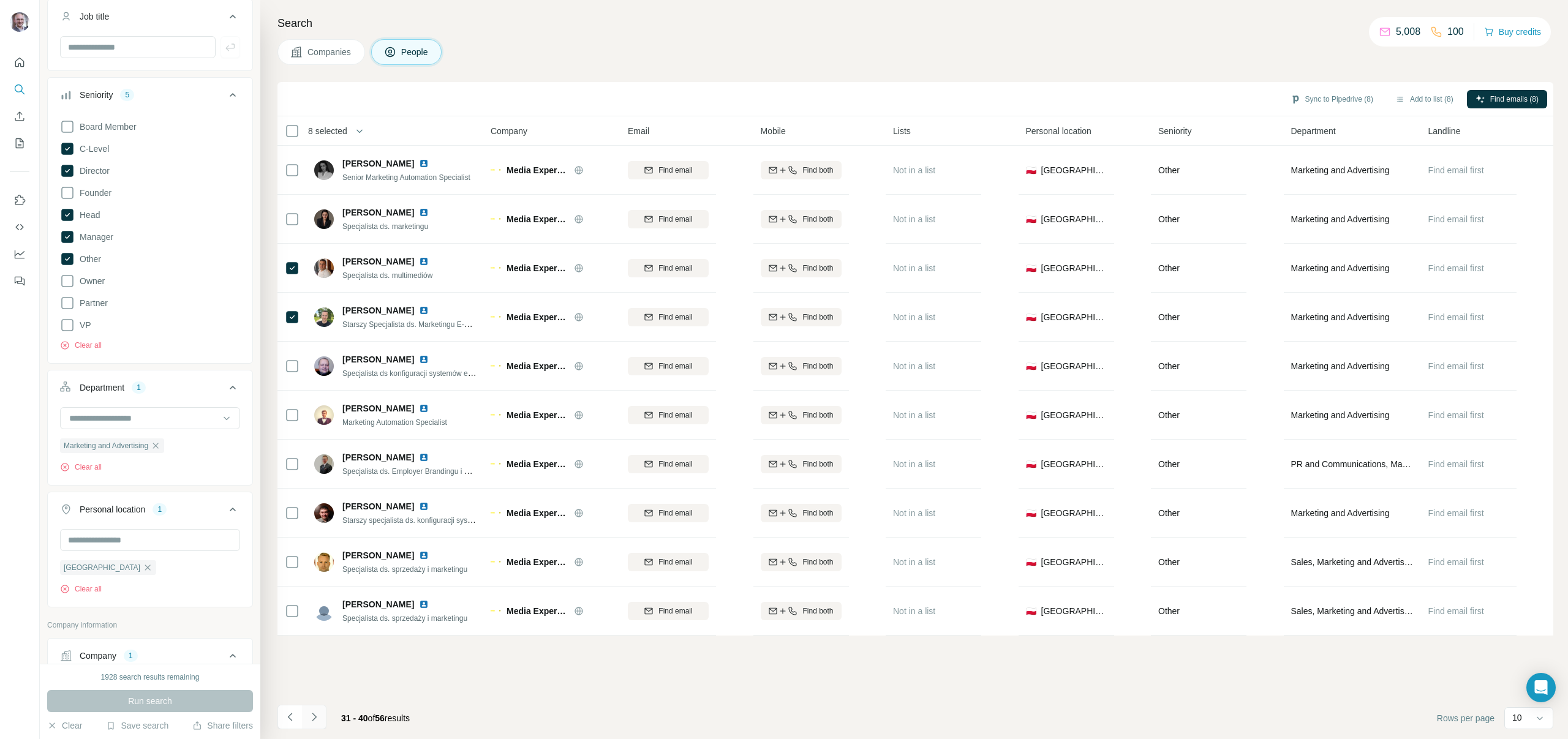
click at [321, 718] on button "Navigate to next page" at bounding box center [314, 717] width 24 height 24
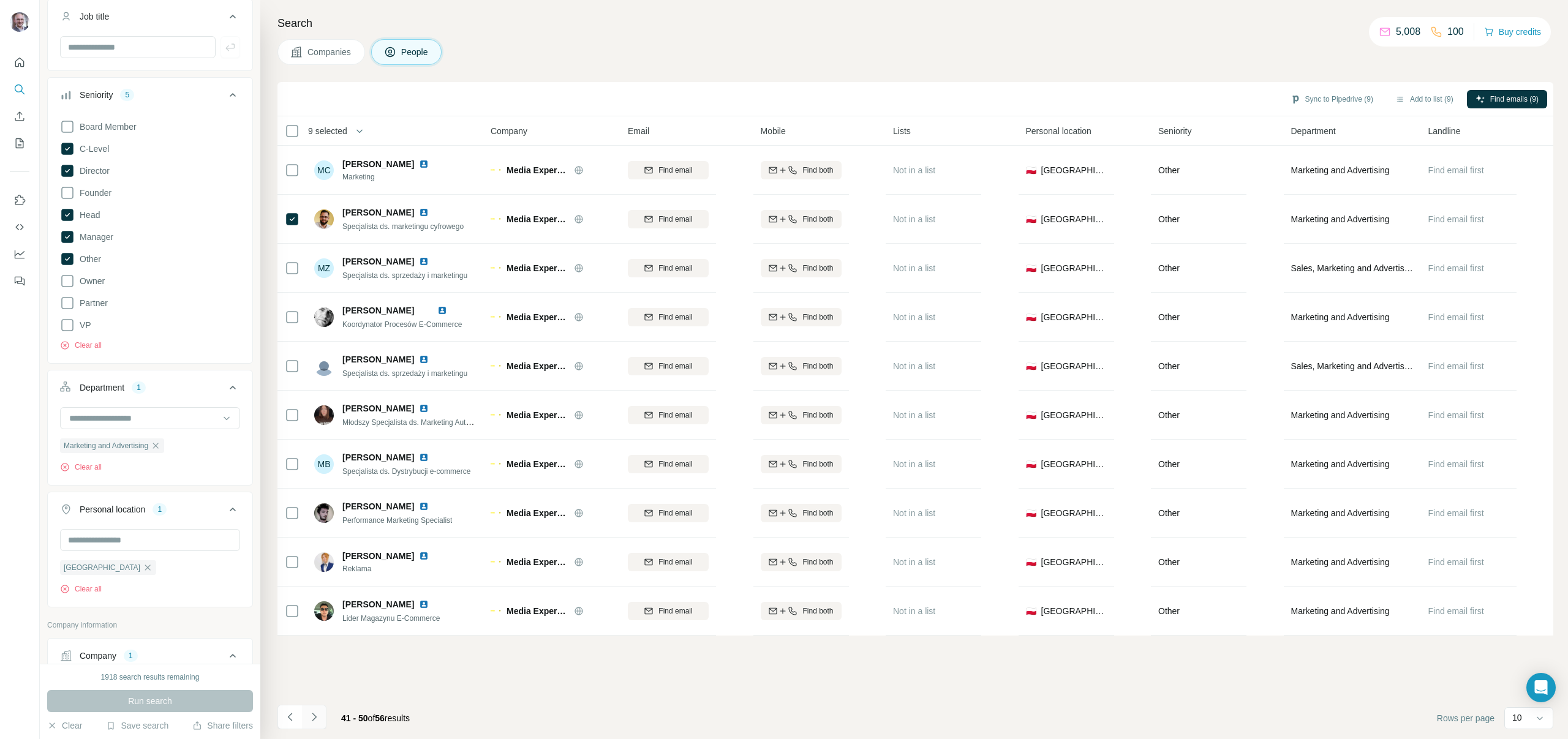
click at [321, 721] on button "Navigate to next page" at bounding box center [314, 717] width 24 height 24
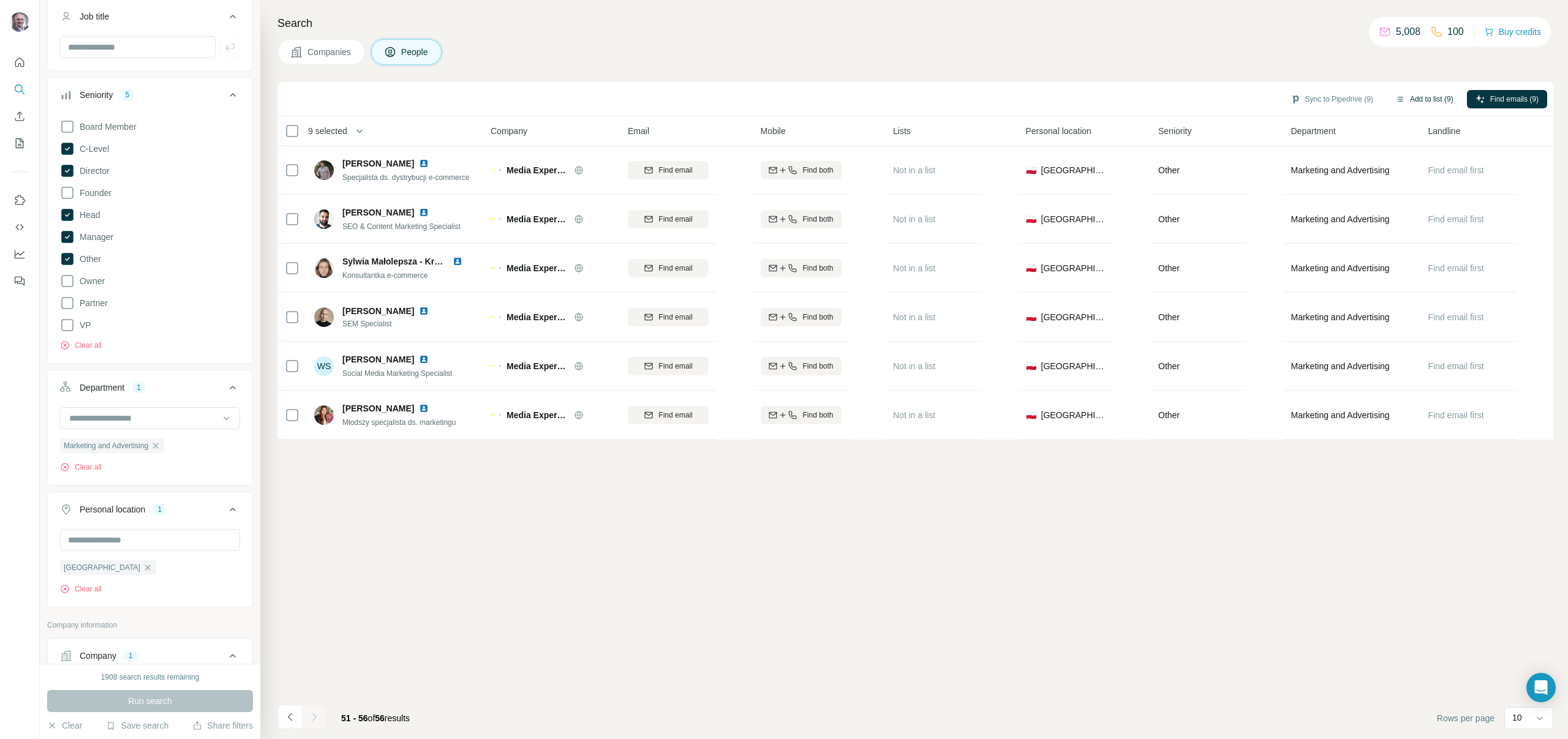
click at [1429, 102] on button "Add to list (9)" at bounding box center [1423, 98] width 75 height 18
click at [1414, 99] on button "Add to list (9)" at bounding box center [1423, 98] width 75 height 18
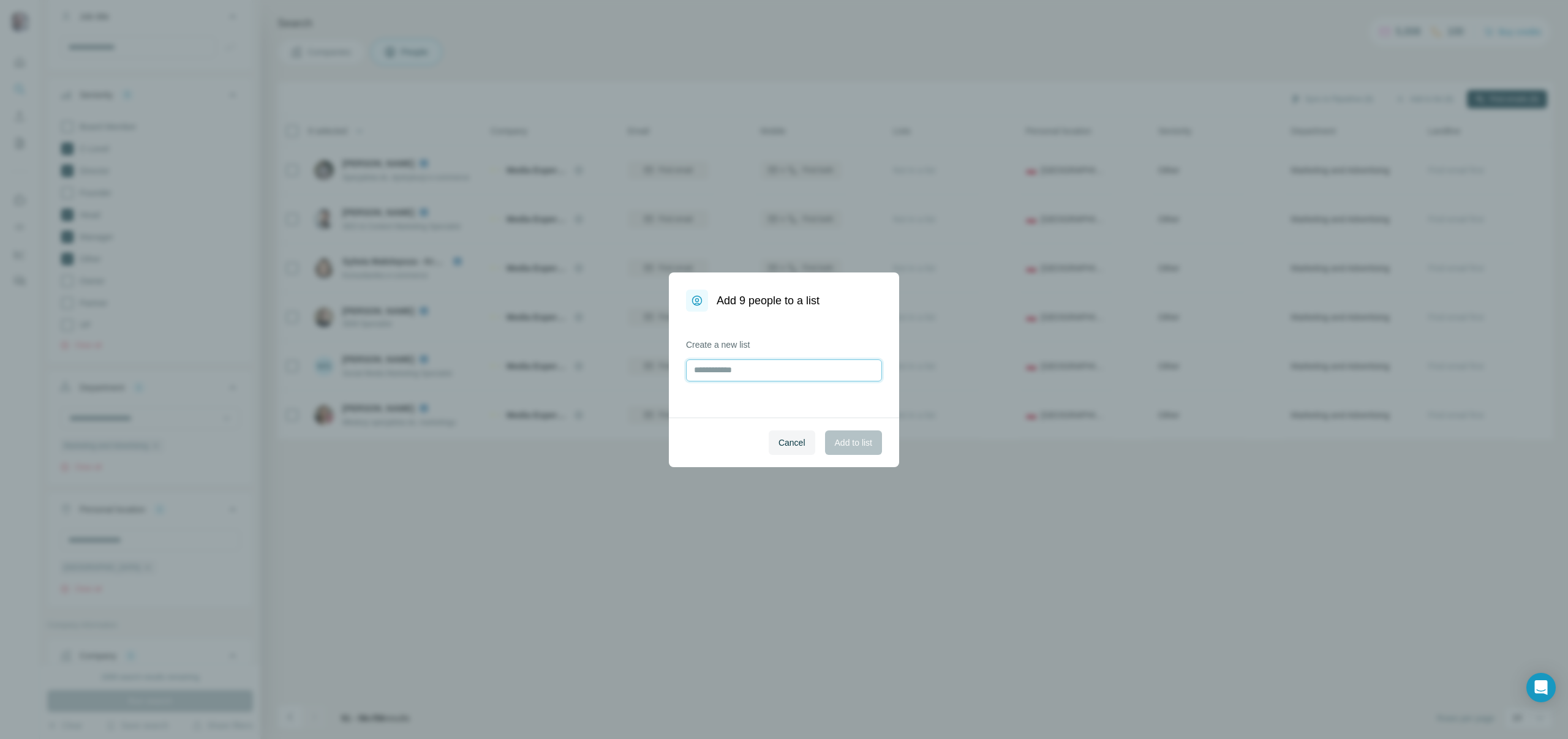
click at [814, 374] on input "text" at bounding box center [783, 370] width 196 height 22
type input "**********"
click at [850, 439] on span "Add to list" at bounding box center [853, 443] width 37 height 12
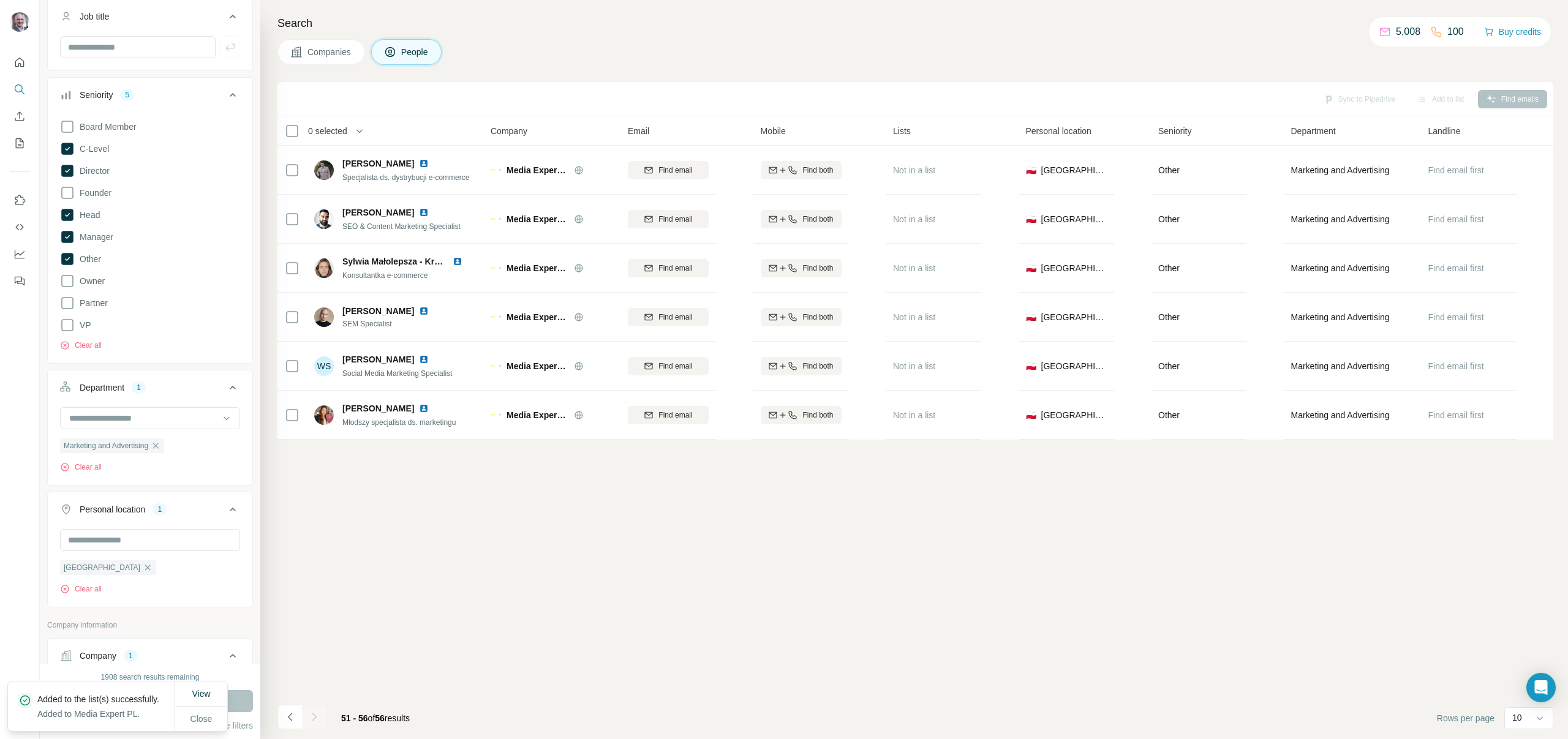
click at [63, 698] on p "Added to the list(s) successfully." at bounding box center [103, 700] width 132 height 12
click at [206, 689] on span "View" at bounding box center [200, 694] width 18 height 10
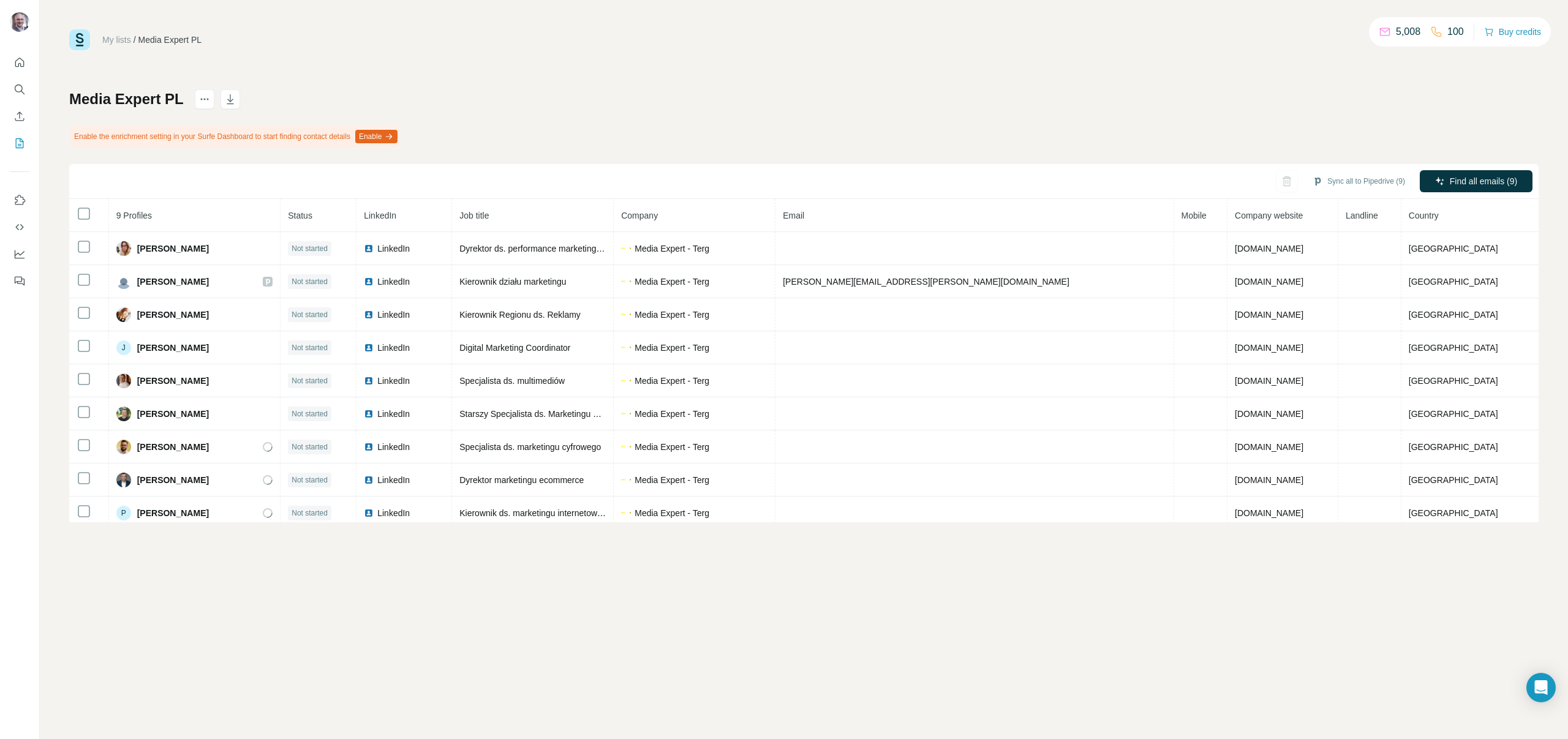
click at [591, 597] on div "My lists / Media Expert PL 5,008 100 Buy credits Media Expert PL Enable the enr…" at bounding box center [804, 370] width 1528 height 739
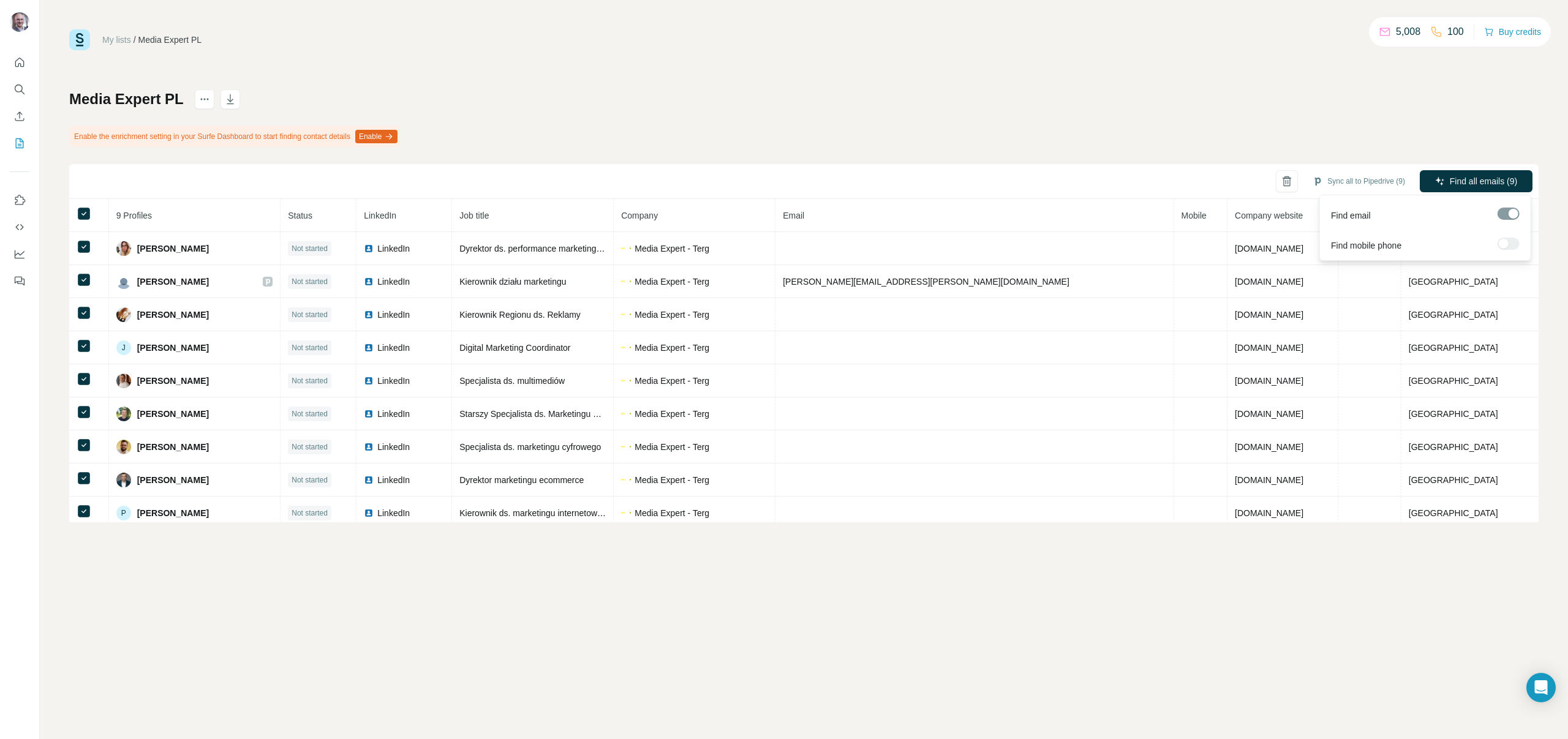
click at [1514, 241] on div at bounding box center [1508, 244] width 22 height 12
click at [1511, 241] on div at bounding box center [1508, 244] width 22 height 12
click at [1511, 209] on div at bounding box center [1508, 214] width 22 height 12
click at [1511, 215] on div at bounding box center [1508, 214] width 22 height 12
drag, startPoint x: 1507, startPoint y: 247, endPoint x: 1504, endPoint y: 234, distance: 13.3
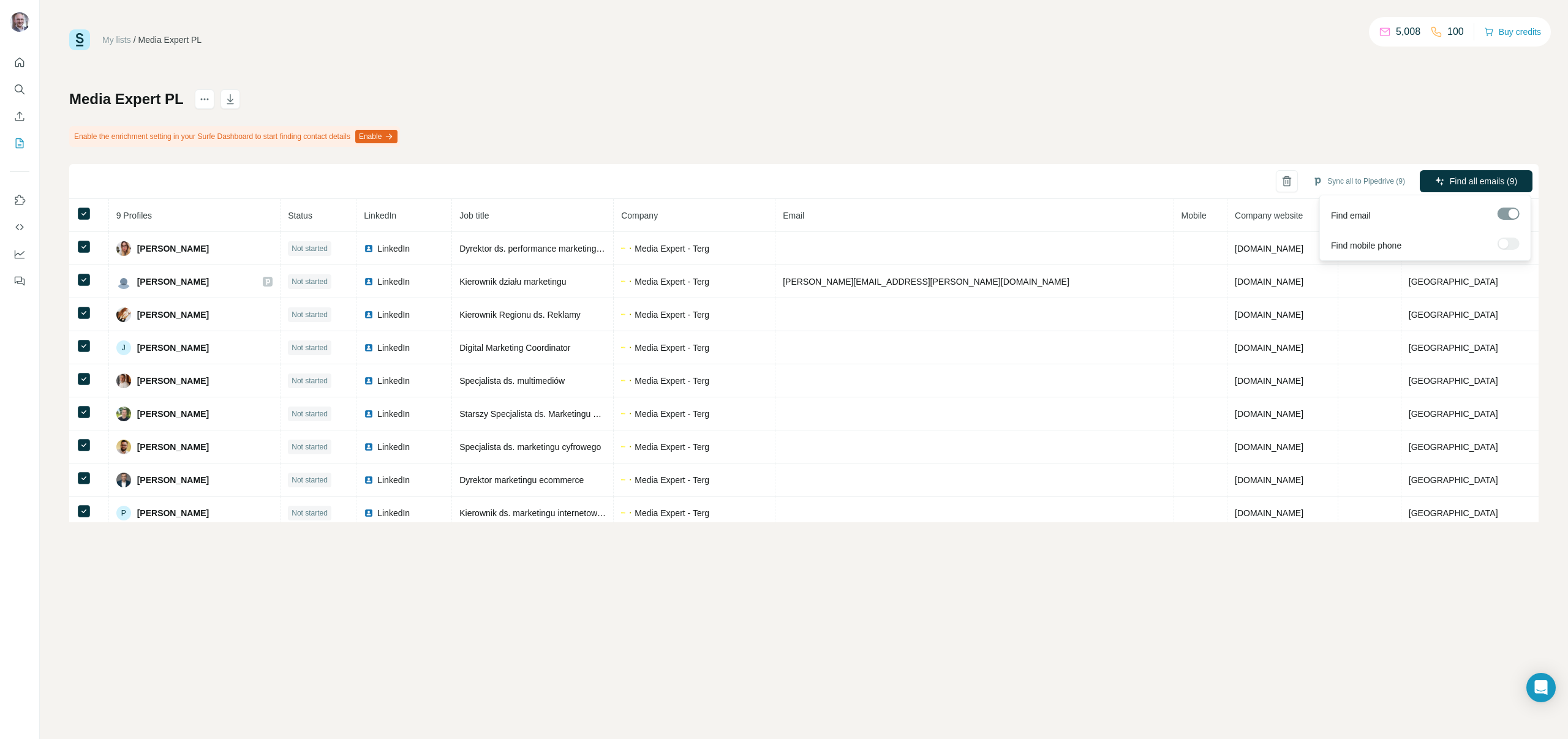
click at [1506, 247] on div at bounding box center [1508, 244] width 22 height 12
click at [1505, 184] on span "Find all emails (9)" at bounding box center [1483, 181] width 67 height 12
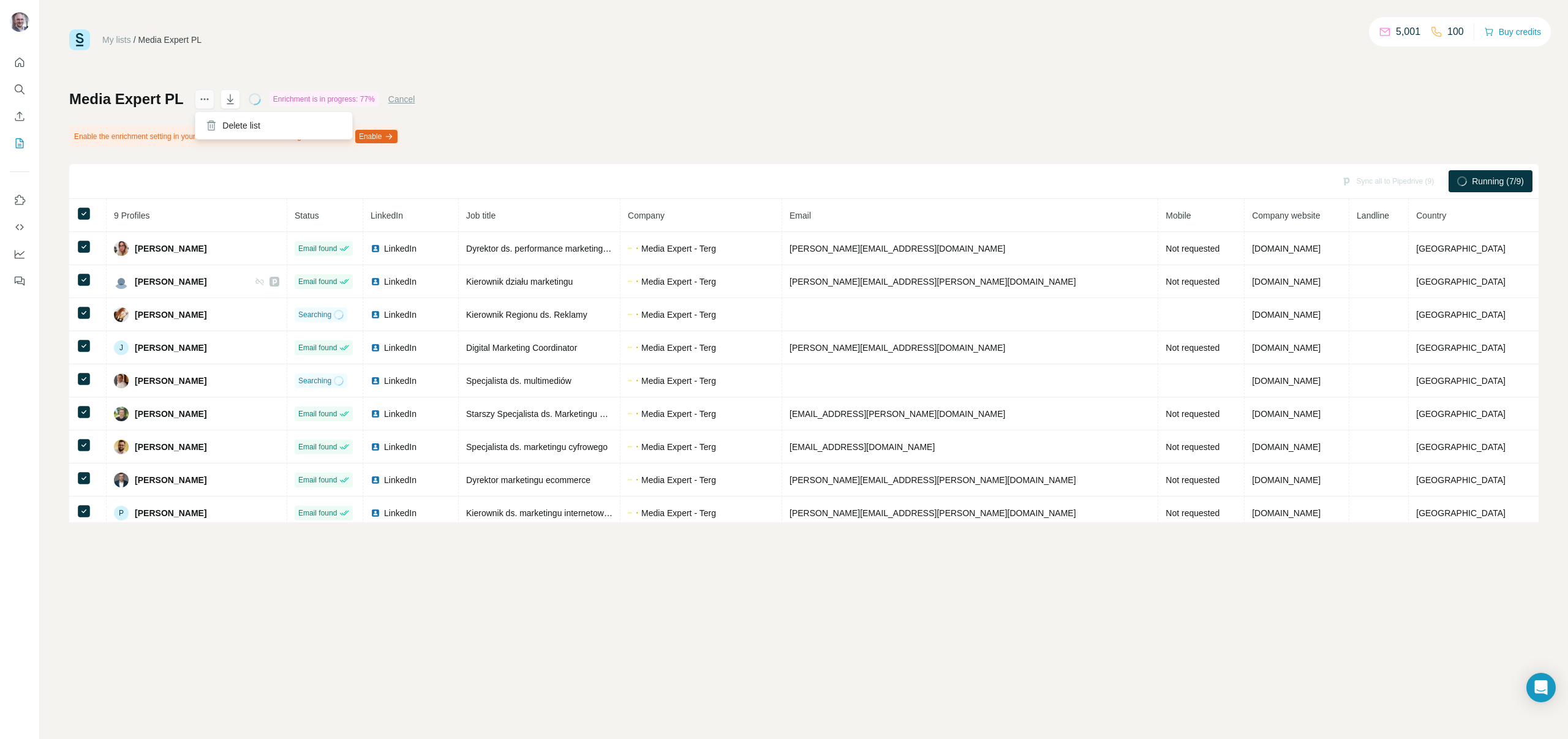
click at [203, 98] on icon "actions" at bounding box center [205, 99] width 12 height 12
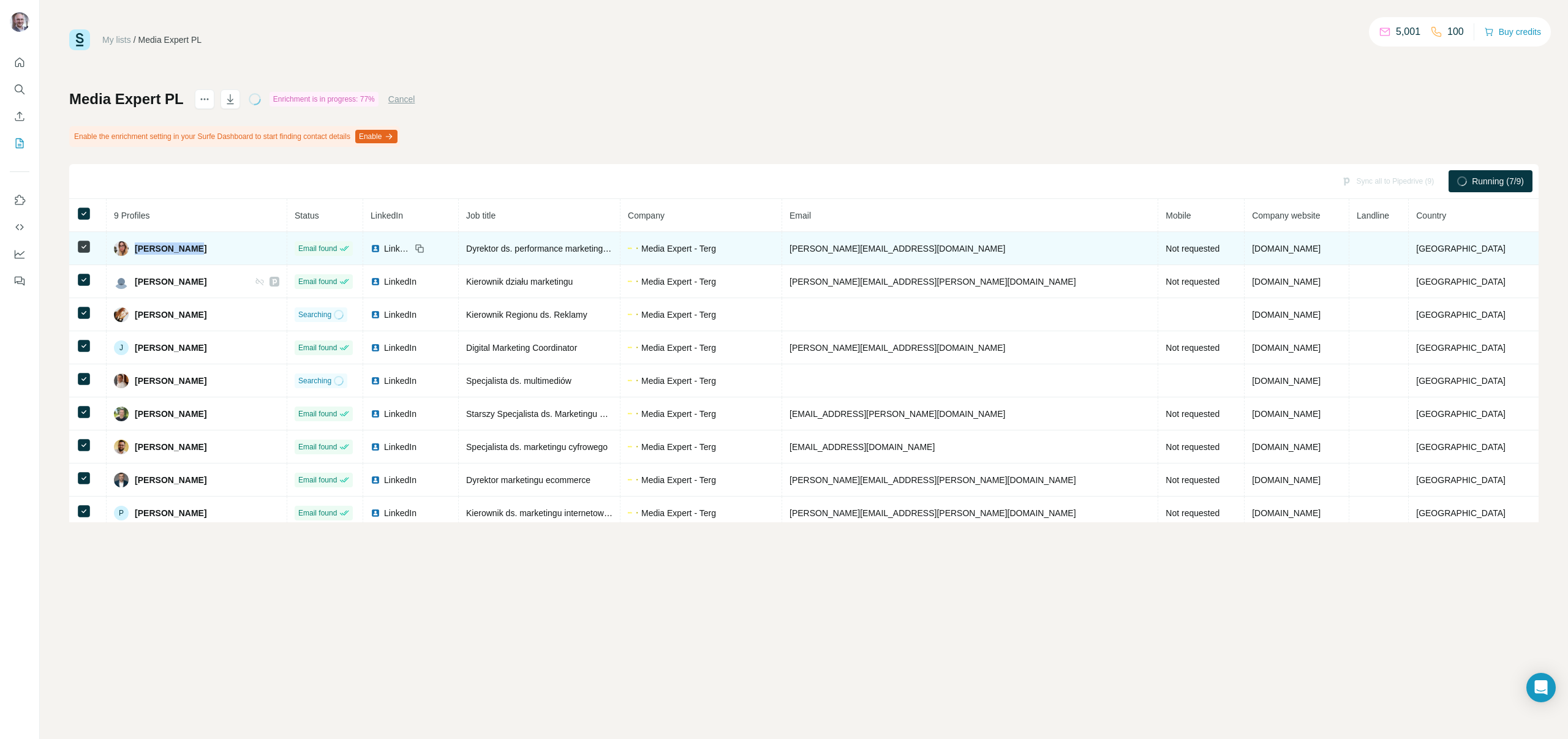
drag, startPoint x: 243, startPoint y: 247, endPoint x: 147, endPoint y: 248, distance: 96.0
click at [147, 248] on div "[PERSON_NAME]" at bounding box center [197, 248] width 166 height 15
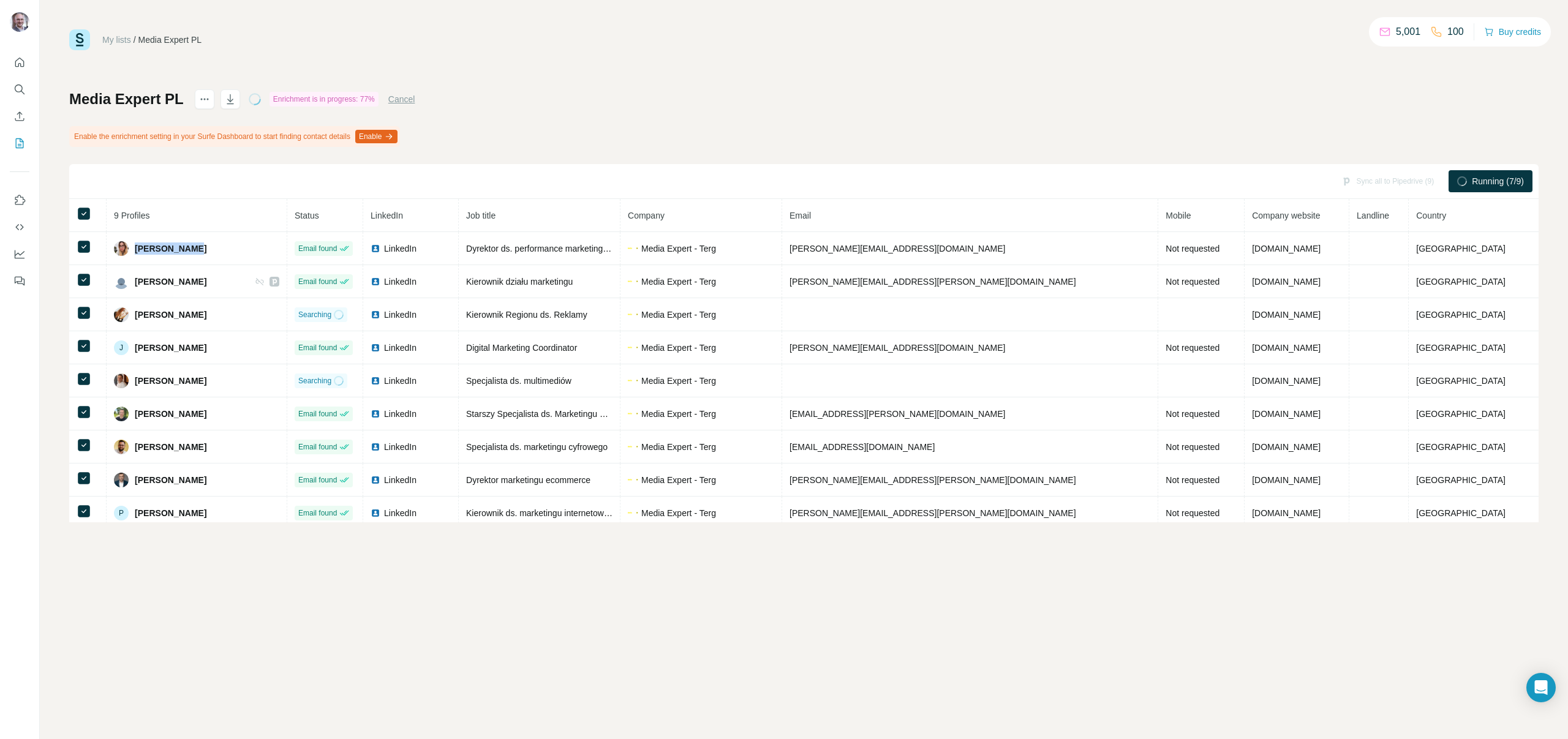
copy span "[PERSON_NAME]"
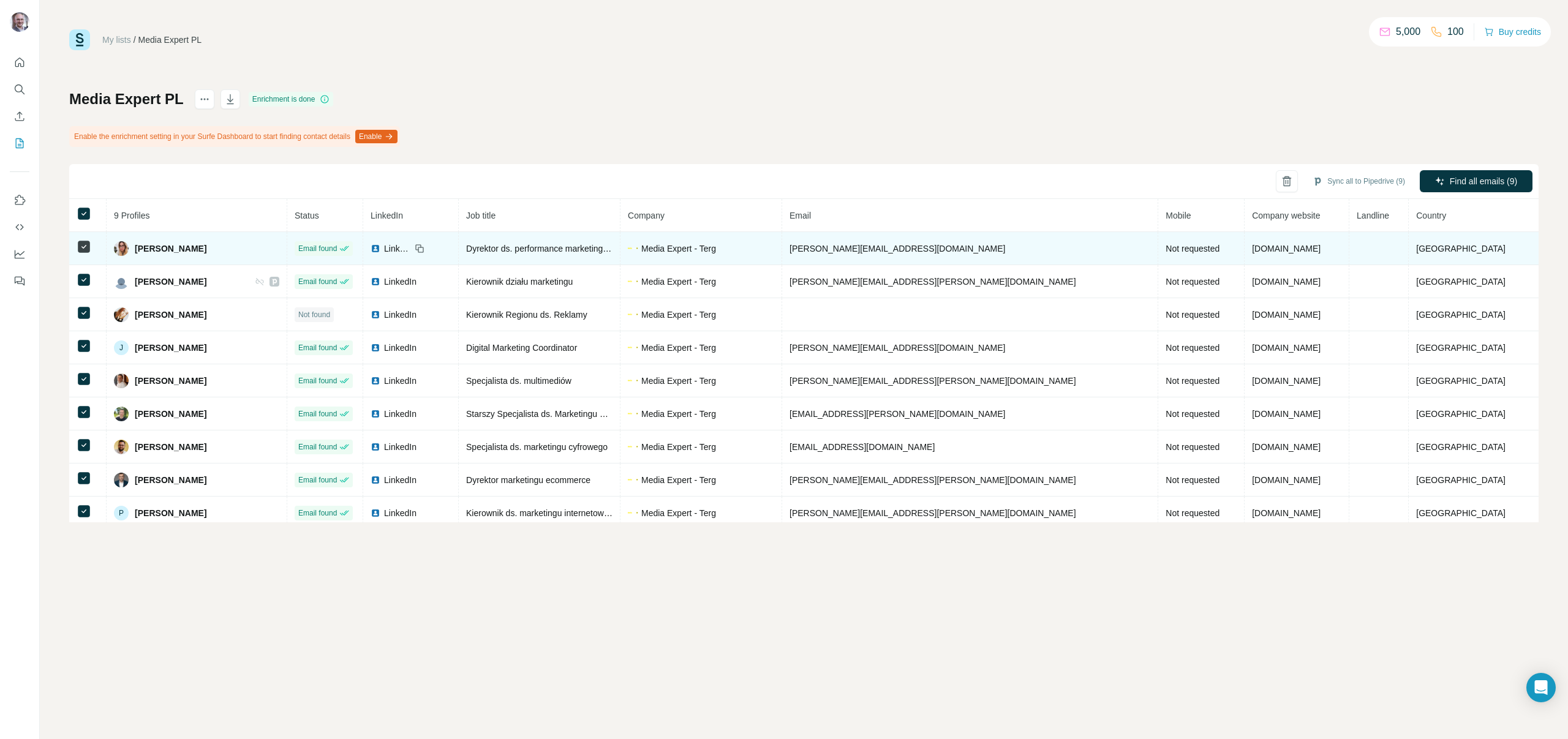
click at [532, 247] on span "Dyrektor ds. performance marketingu i analiz e-commerce" at bounding box center [576, 248] width 220 height 10
copy span "Dyrektor ds. performance marketingu i analiz e-commerce"
click at [862, 247] on span "[PERSON_NAME][EMAIL_ADDRESS][DOMAIN_NAME]" at bounding box center [896, 248] width 215 height 10
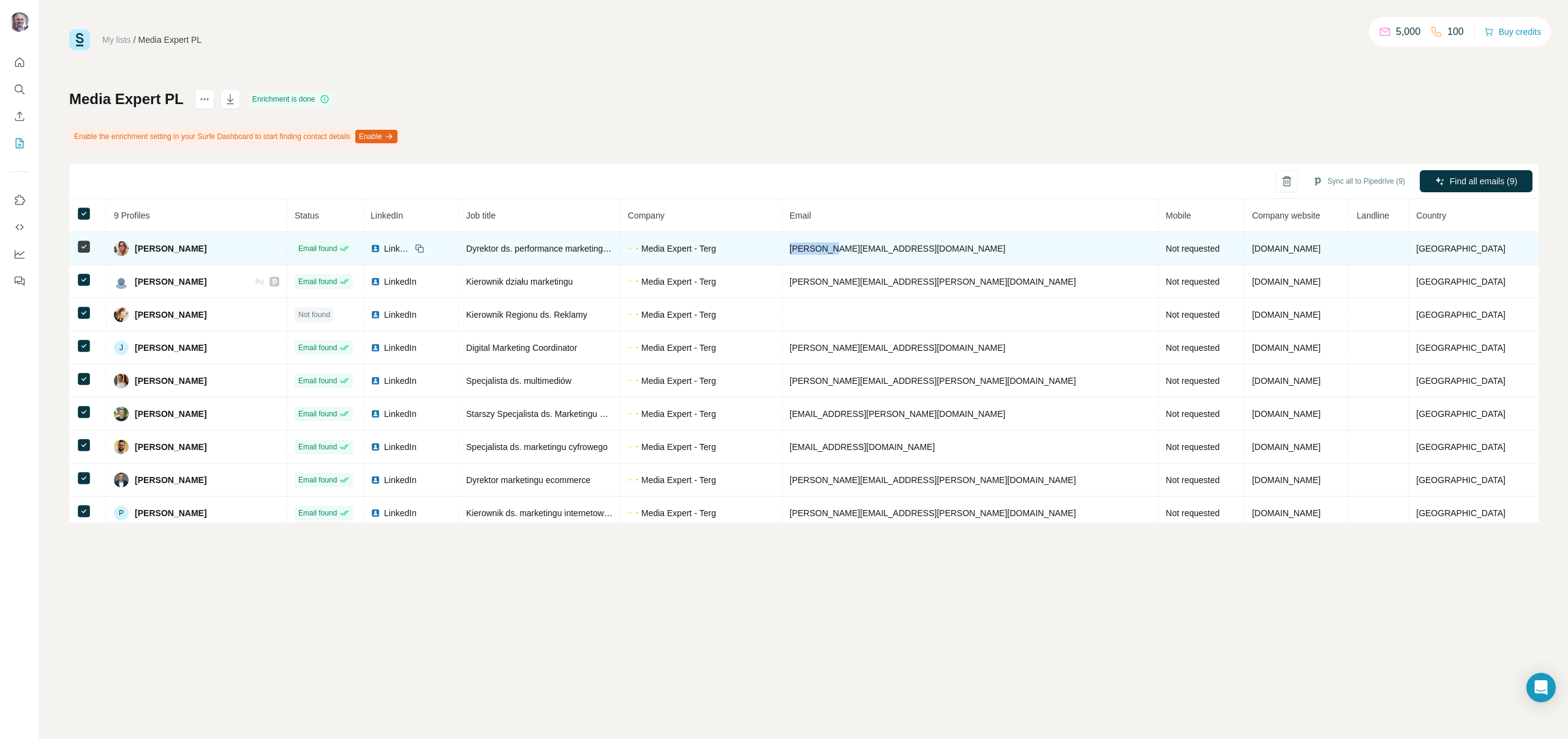
click at [862, 247] on span "[PERSON_NAME][EMAIL_ADDRESS][DOMAIN_NAME]" at bounding box center [896, 248] width 215 height 10
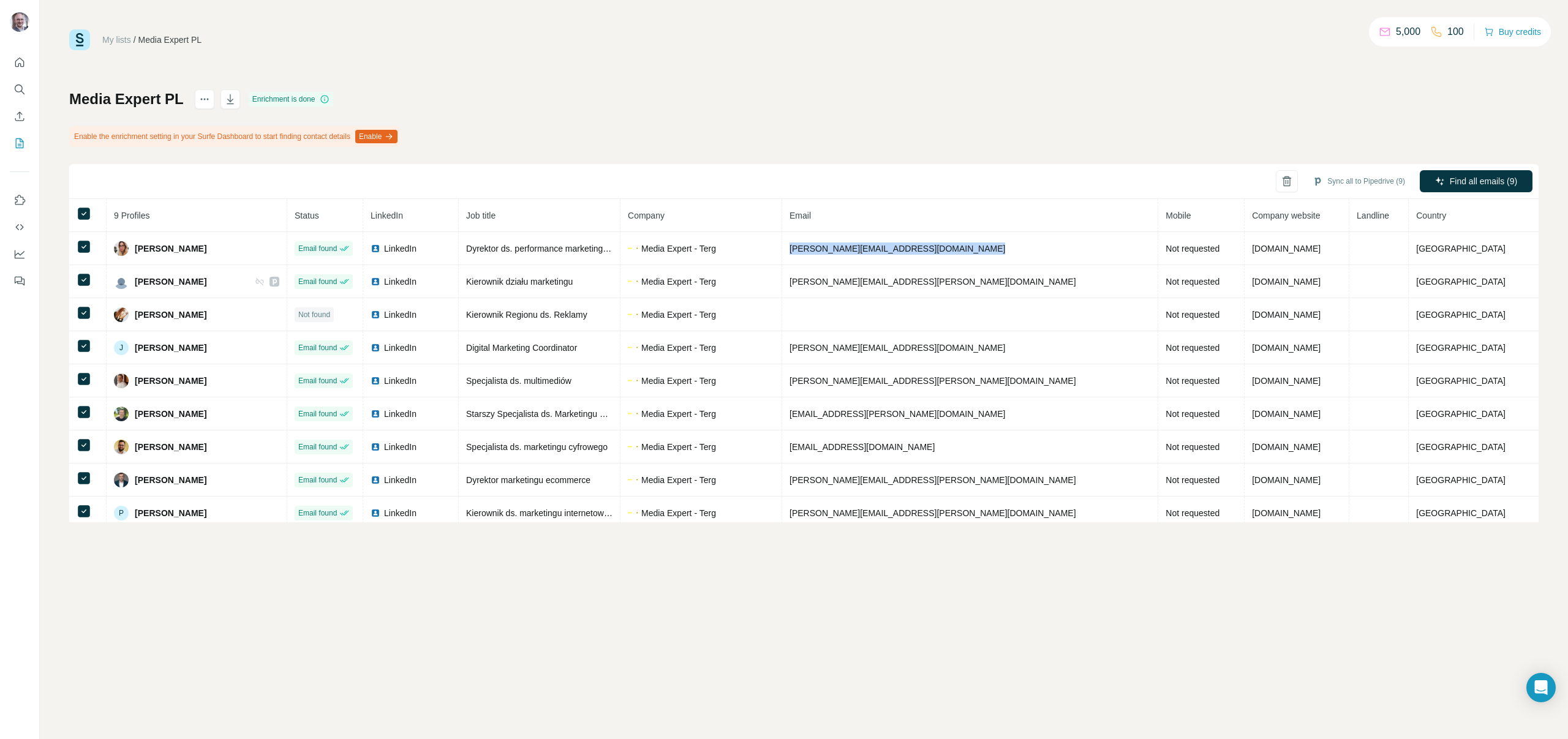
copy span "[PERSON_NAME][EMAIL_ADDRESS][DOMAIN_NAME]"
click at [991, 152] on div "Media Expert PL Enrichment is done Enable the enrichment setting in your Surfe …" at bounding box center [803, 306] width 1469 height 433
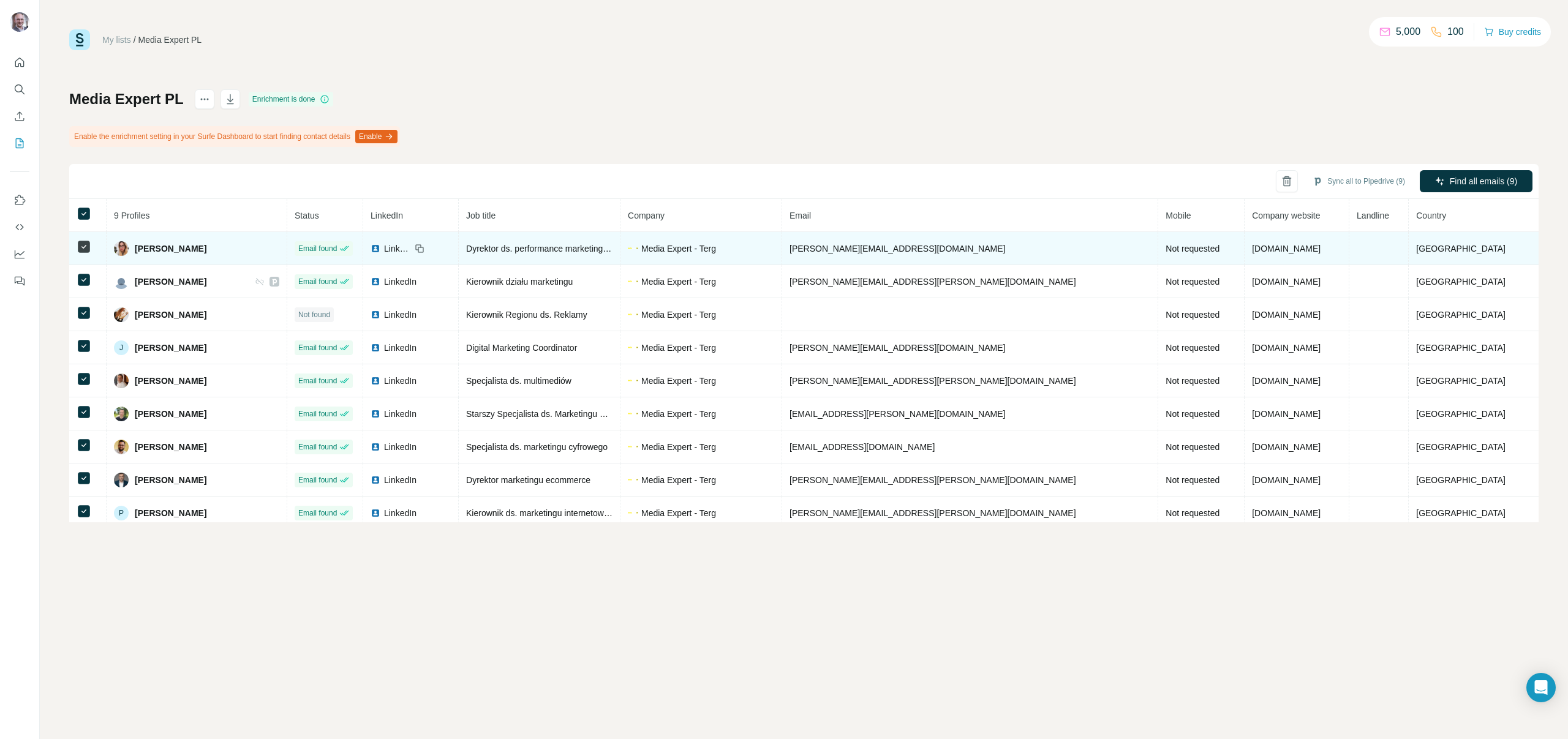
click at [272, 249] on div "[PERSON_NAME]" at bounding box center [197, 248] width 166 height 15
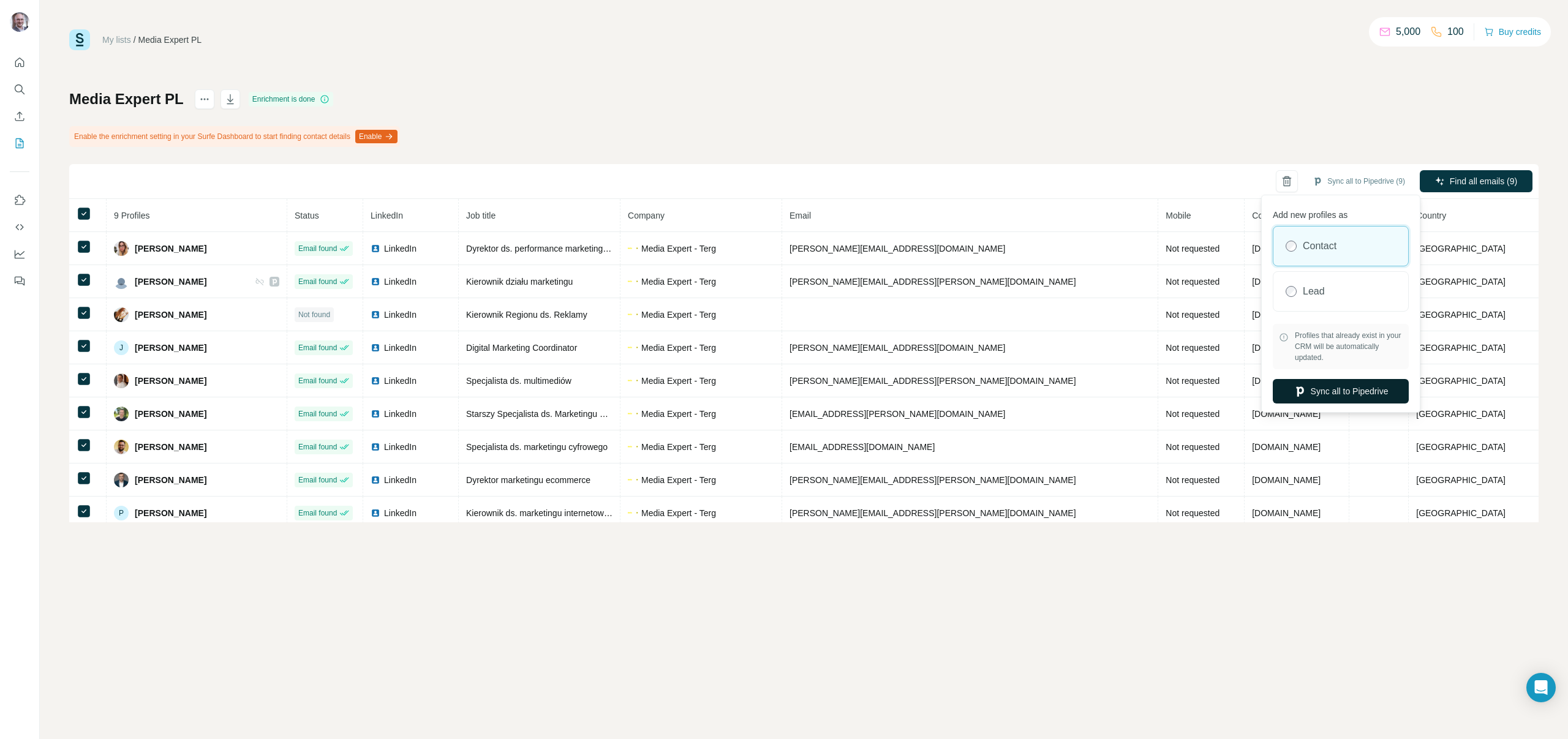
click at [1360, 396] on button "Sync all to Pipedrive" at bounding box center [1341, 391] width 136 height 24
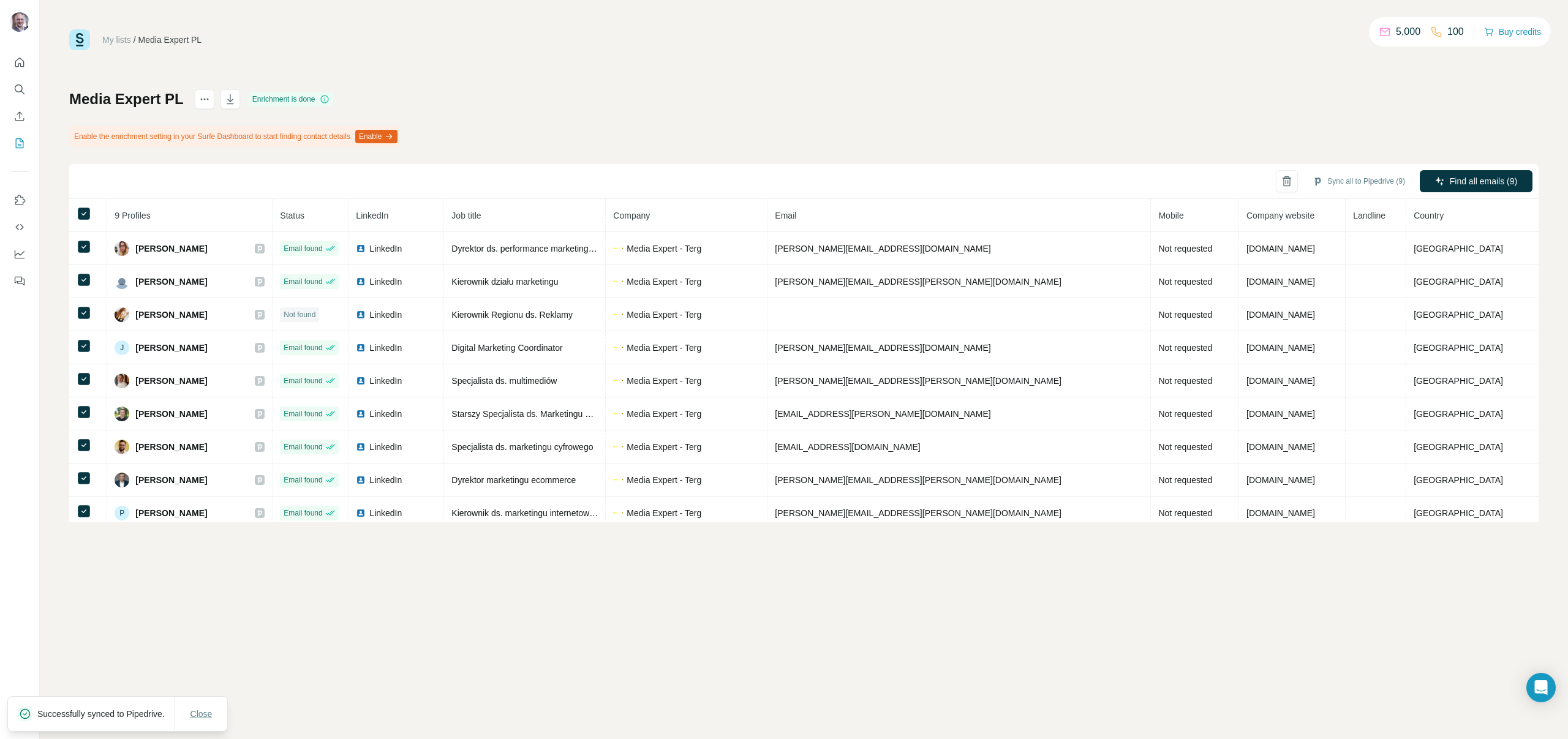
click at [191, 708] on span "Close" at bounding box center [201, 715] width 22 height 12
click at [886, 117] on div "Media Expert PL Enrichment is done Enable the enrichment setting in your Surfe …" at bounding box center [803, 306] width 1469 height 433
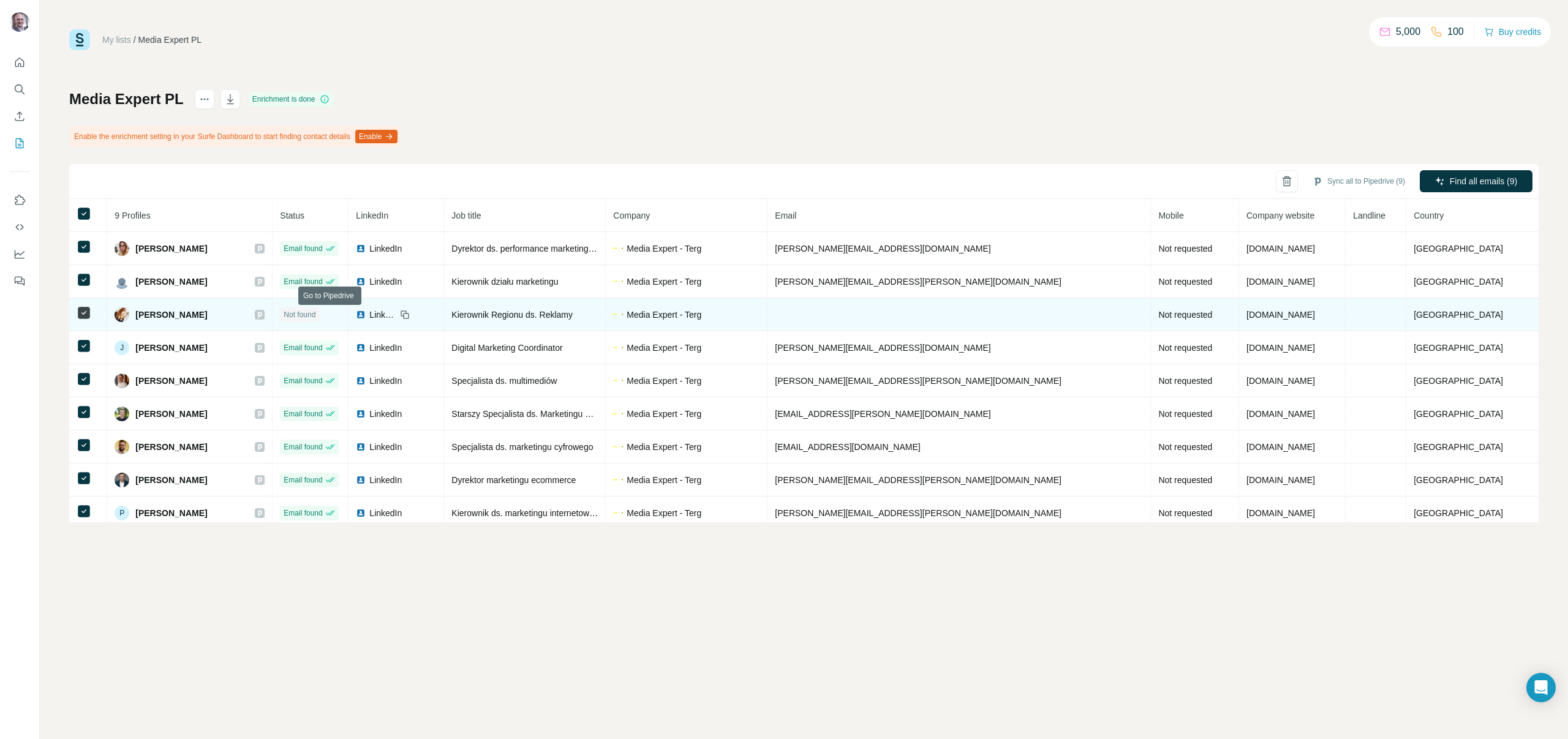
click at [265, 315] on div at bounding box center [259, 315] width 10 height 10
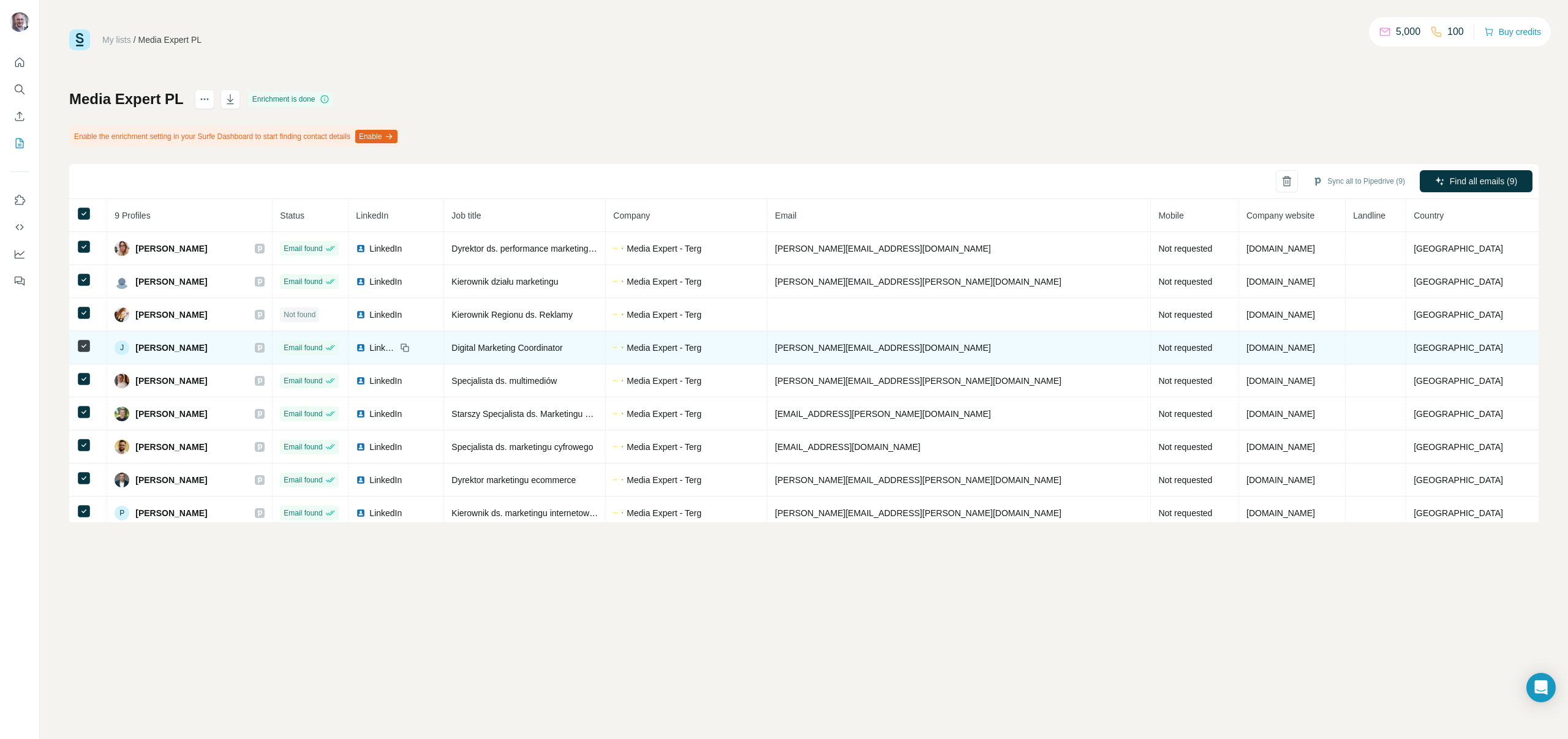
click at [263, 344] on icon at bounding box center [260, 348] width 7 height 10
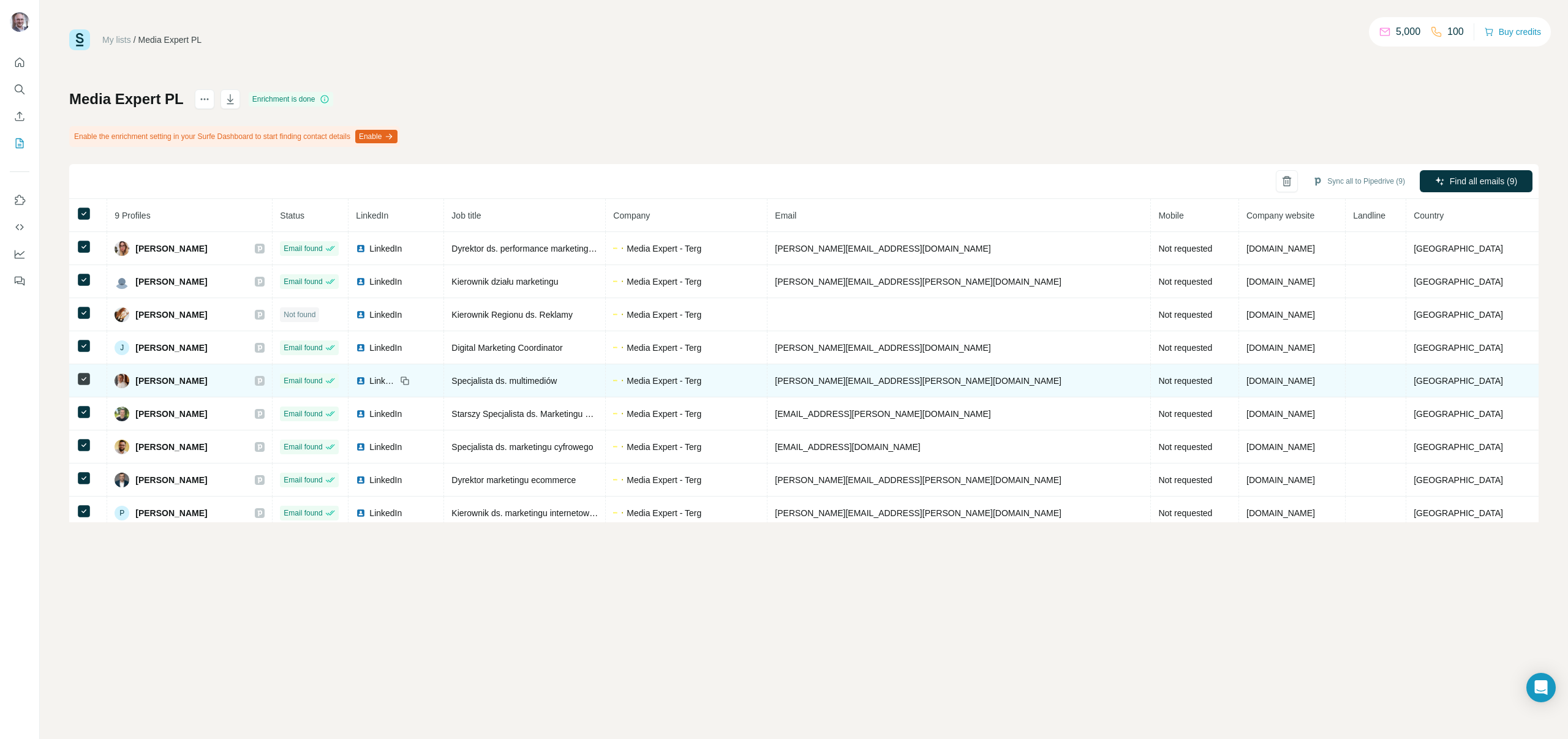
click at [263, 380] on icon at bounding box center [260, 381] width 7 height 10
click at [202, 379] on span "[PERSON_NAME]" at bounding box center [171, 381] width 71 height 12
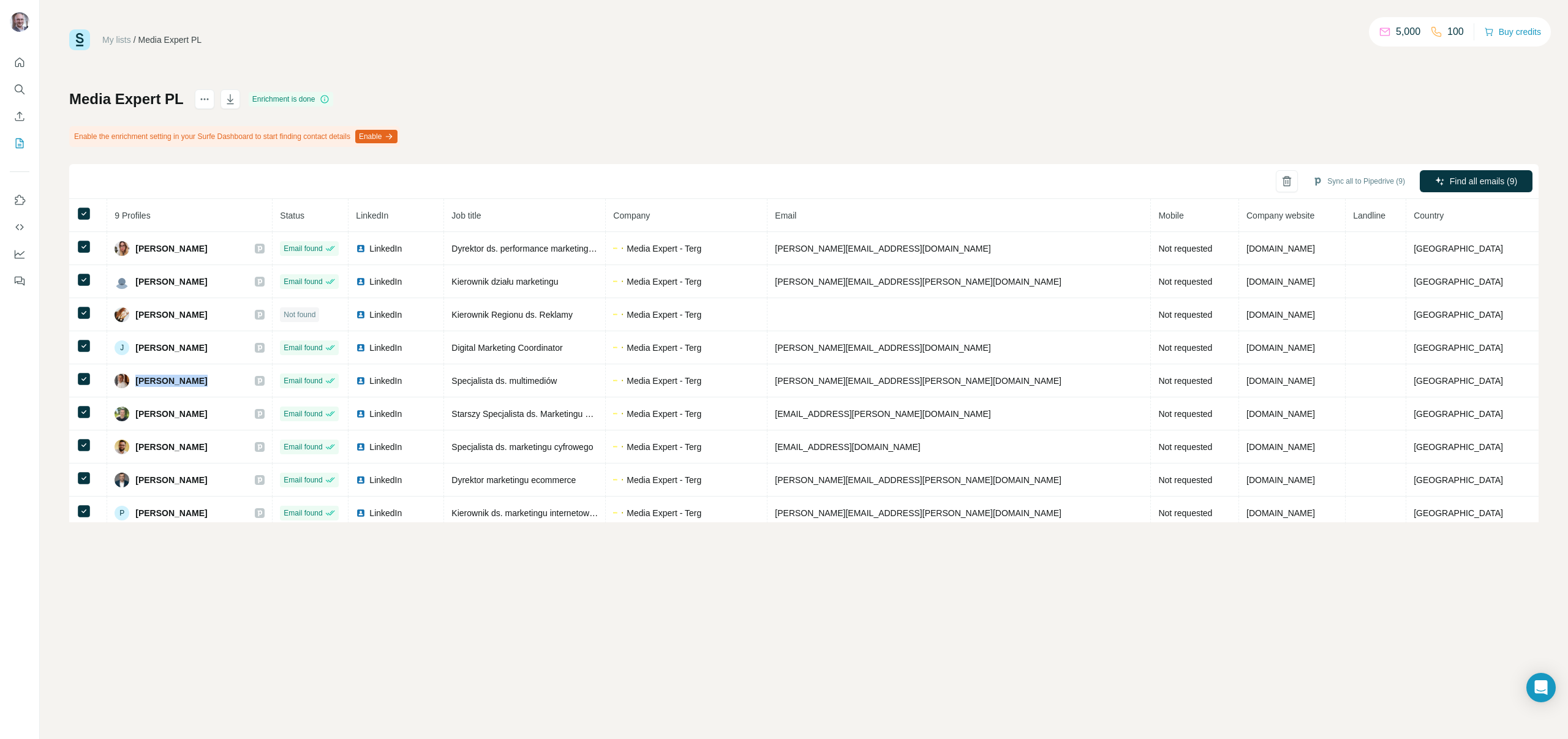
copy div "[PERSON_NAME]"
click at [568, 553] on div "My lists / Media Expert PL 5,000 100 Buy credits Media Expert PL Enrichment is …" at bounding box center [804, 370] width 1528 height 739
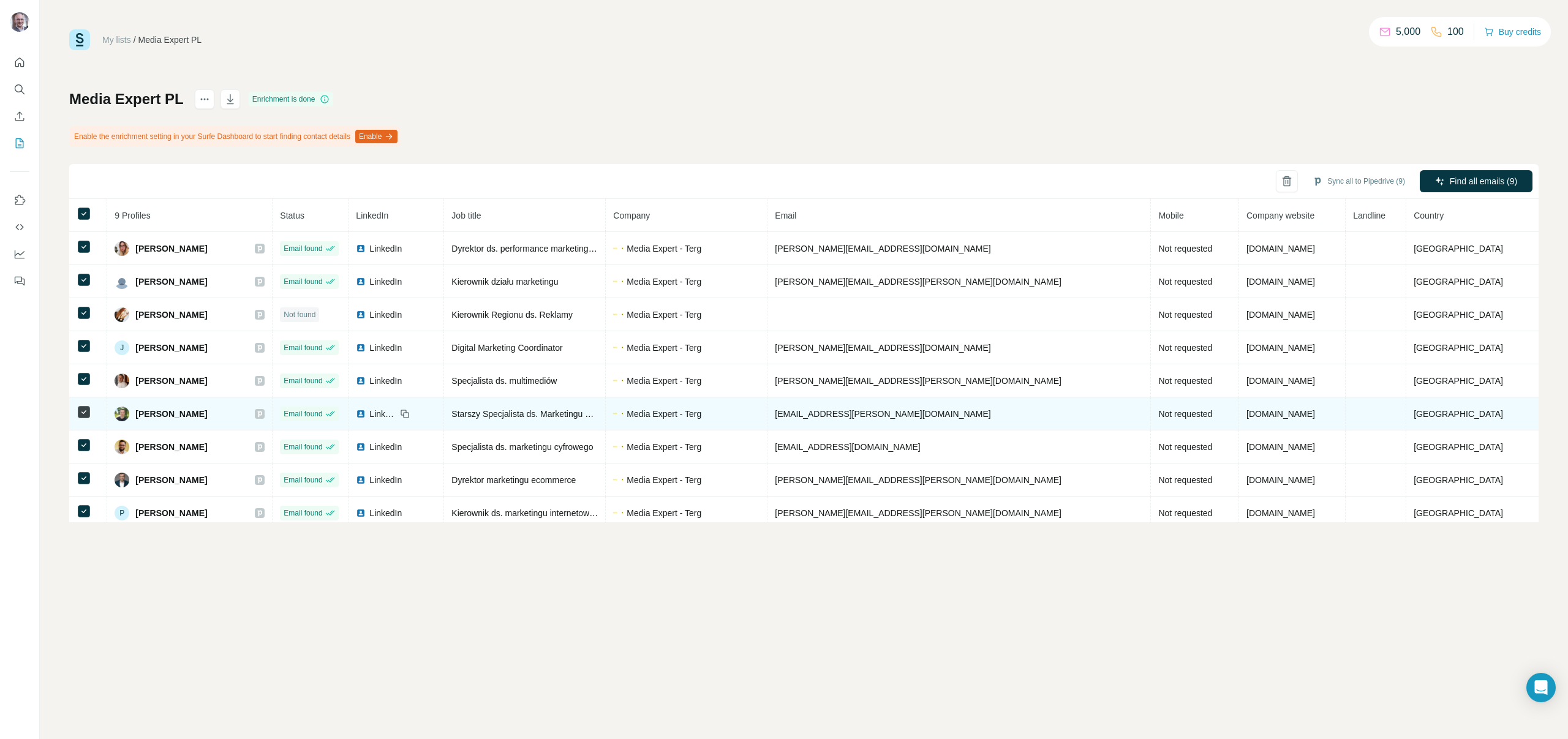
click at [263, 415] on icon at bounding box center [260, 414] width 7 height 10
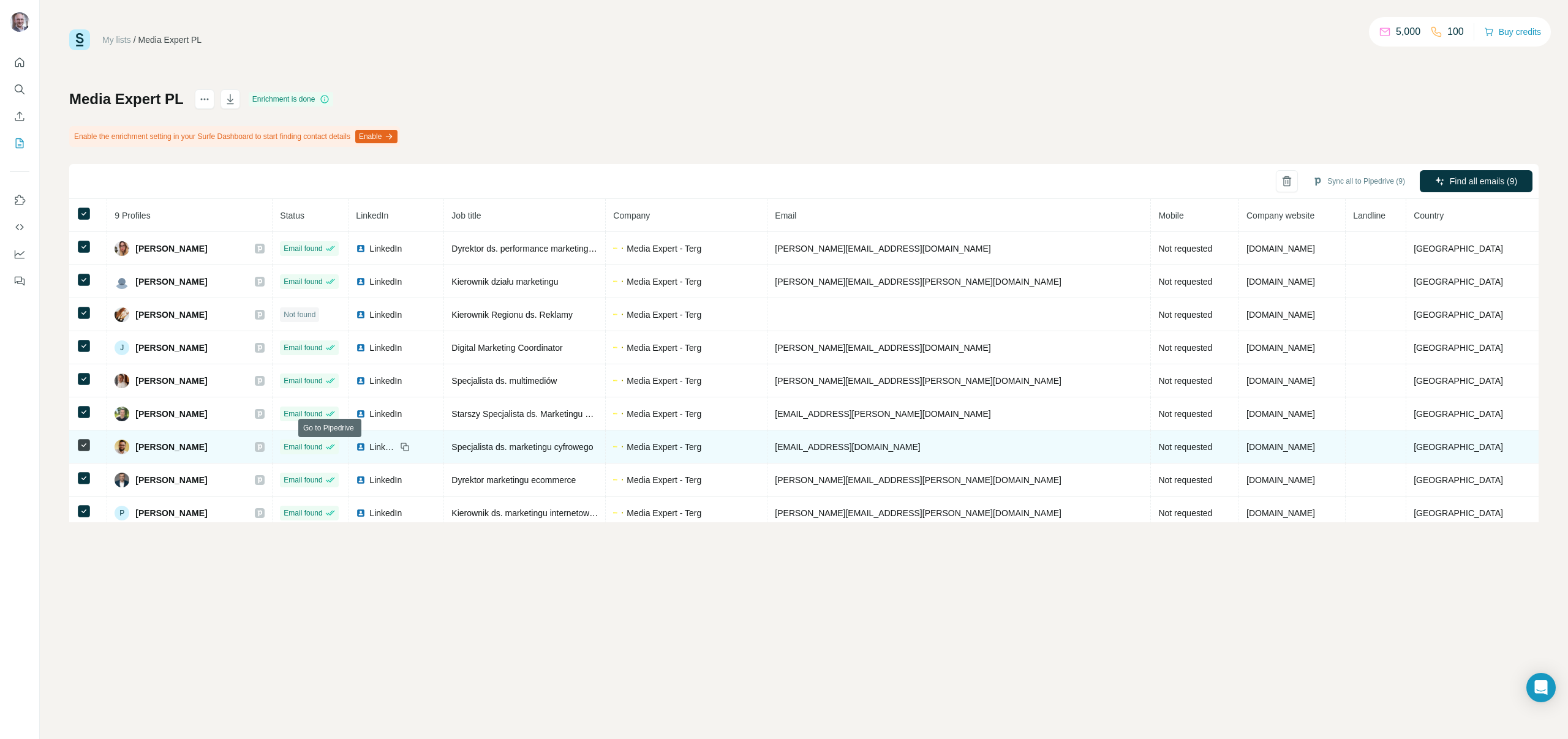
click at [262, 444] on icon at bounding box center [260, 447] width 4 height 6
click at [203, 449] on span "[PERSON_NAME]" at bounding box center [171, 447] width 71 height 12
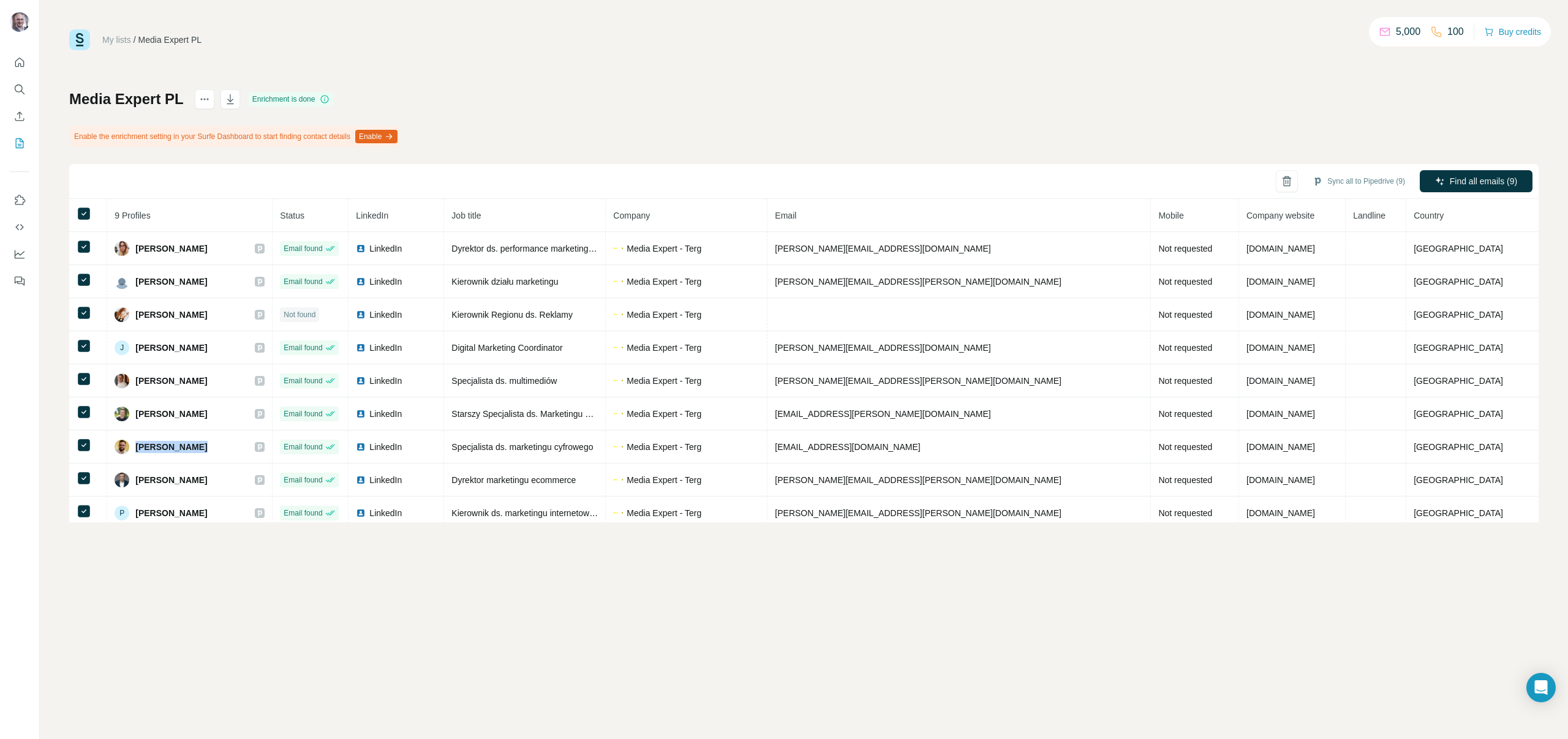
copy div "[PERSON_NAME]"
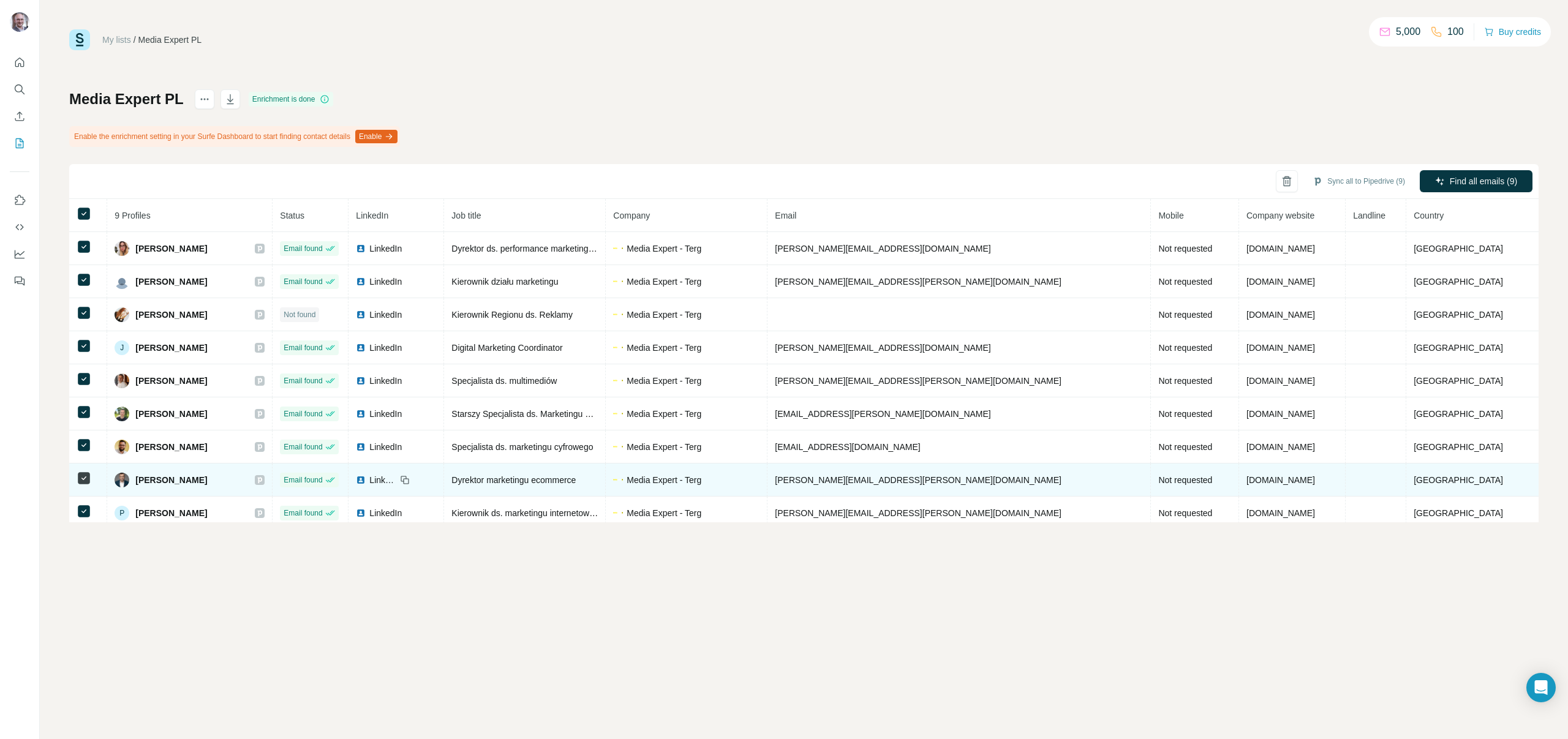
click at [263, 484] on icon at bounding box center [260, 479] width 7 height 10
click at [185, 477] on span "[PERSON_NAME]" at bounding box center [171, 480] width 71 height 12
click at [176, 476] on span "[PERSON_NAME]" at bounding box center [171, 480] width 71 height 12
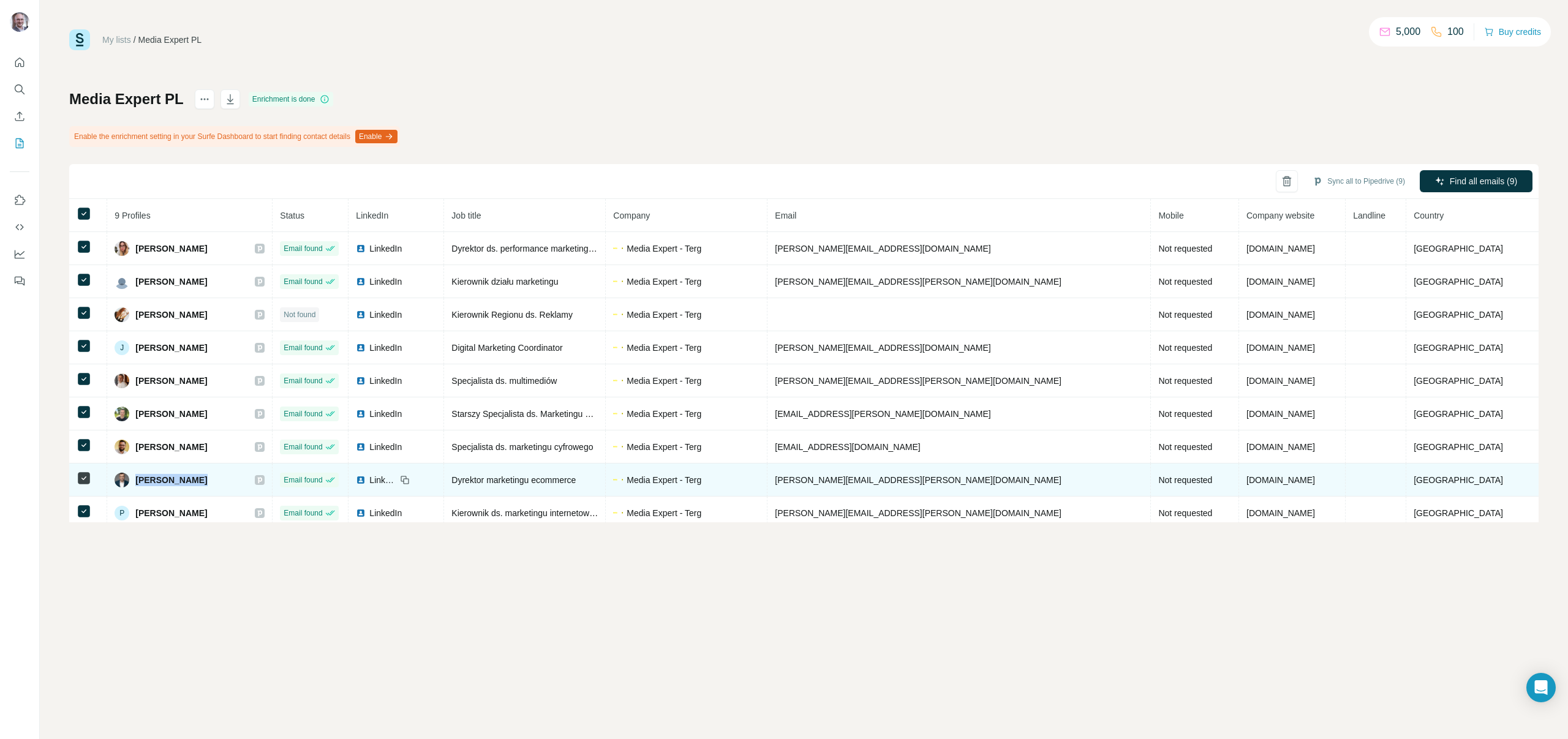
click at [176, 476] on span "[PERSON_NAME]" at bounding box center [171, 480] width 71 height 12
copy div "[PERSON_NAME]"
click at [576, 475] on span "Dyrektor marketingu ecommerce" at bounding box center [513, 479] width 125 height 10
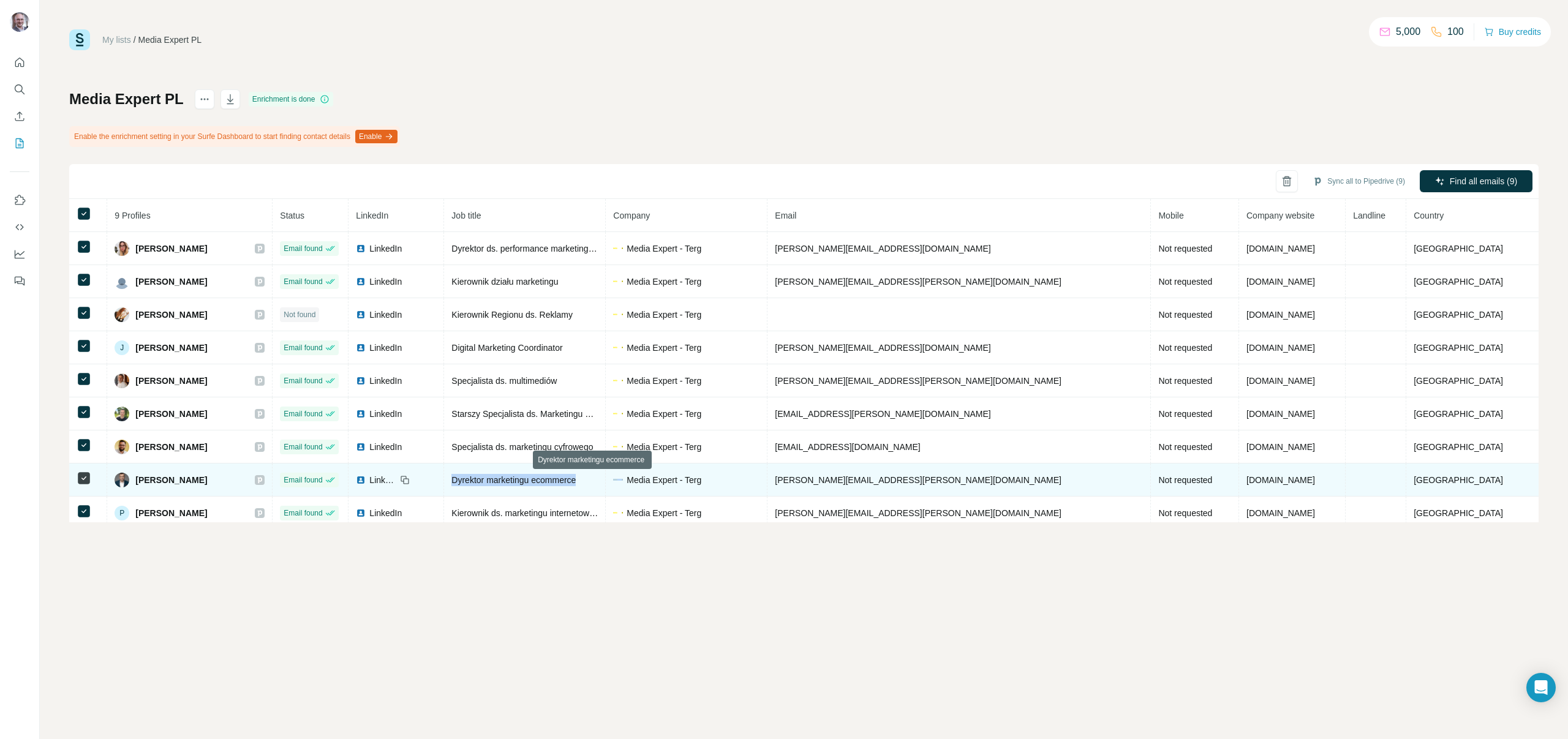
copy span "Dyrektor marketingu ecommerce"
click at [914, 479] on span "[PERSON_NAME][EMAIL_ADDRESS][PERSON_NAME][DOMAIN_NAME]" at bounding box center [917, 479] width 287 height 10
copy span "[PERSON_NAME][EMAIL_ADDRESS][PERSON_NAME][DOMAIN_NAME]"
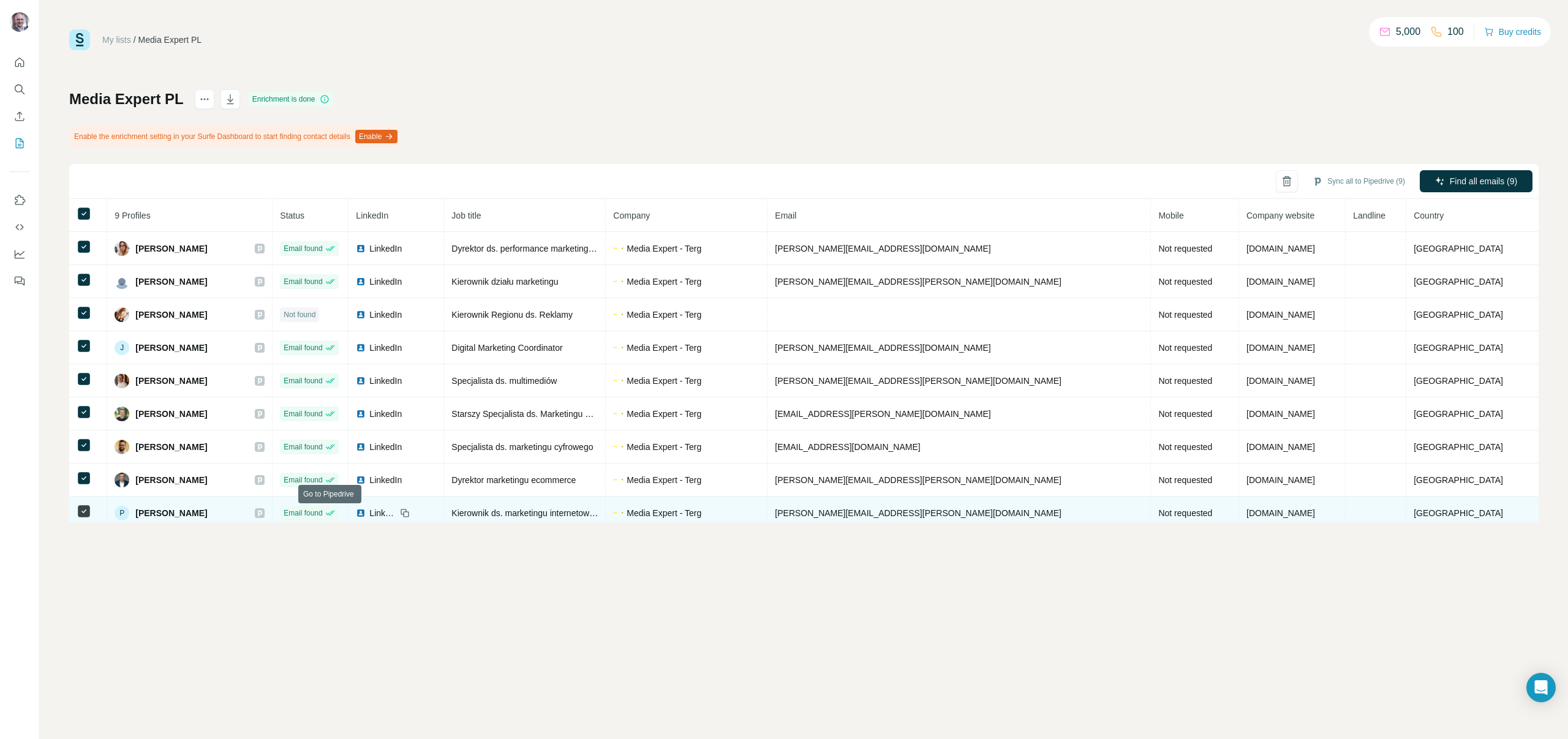
click at [262, 512] on icon at bounding box center [260, 513] width 4 height 6
click at [366, 511] on img at bounding box center [360, 512] width 10 height 10
click at [857, 516] on span "[PERSON_NAME][EMAIL_ADDRESS][PERSON_NAME][DOMAIN_NAME]" at bounding box center [917, 512] width 287 height 10
click at [603, 513] on span "Kierownik ds. marketingu internetowego" at bounding box center [527, 512] width 152 height 10
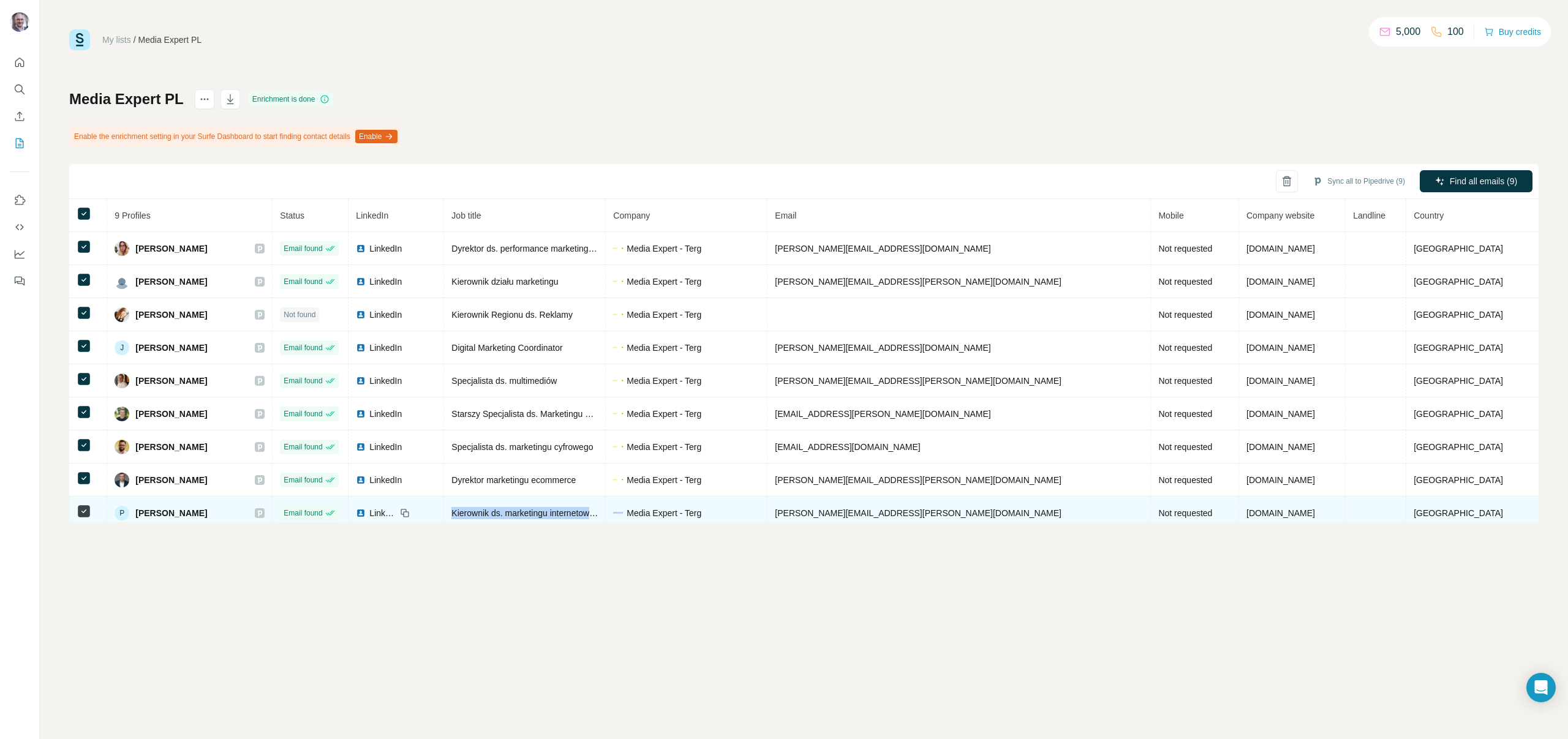
click at [603, 513] on span "Kierownik ds. marketingu internetowego" at bounding box center [527, 512] width 152 height 10
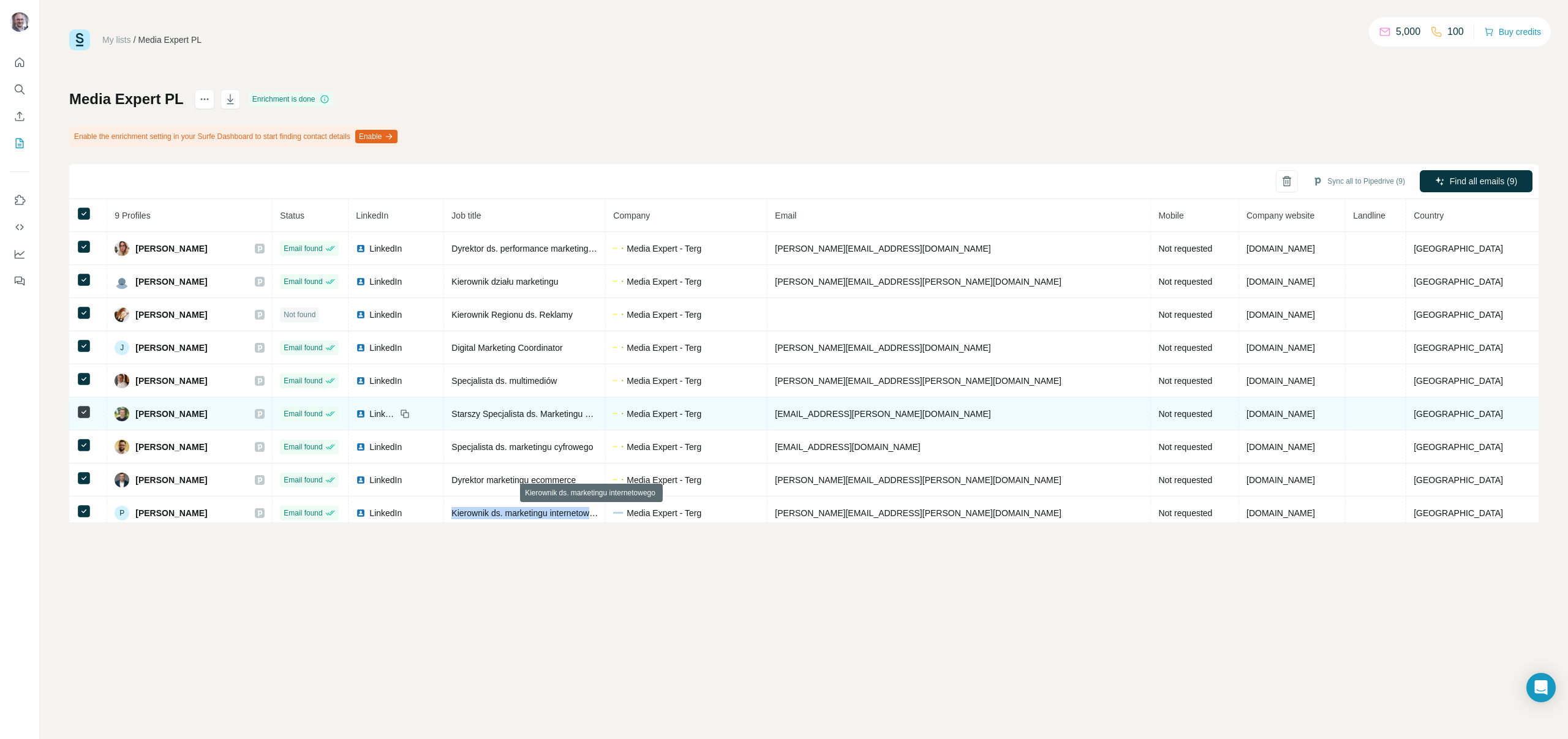
copy span "Kierownik ds. marketingu internetowego"
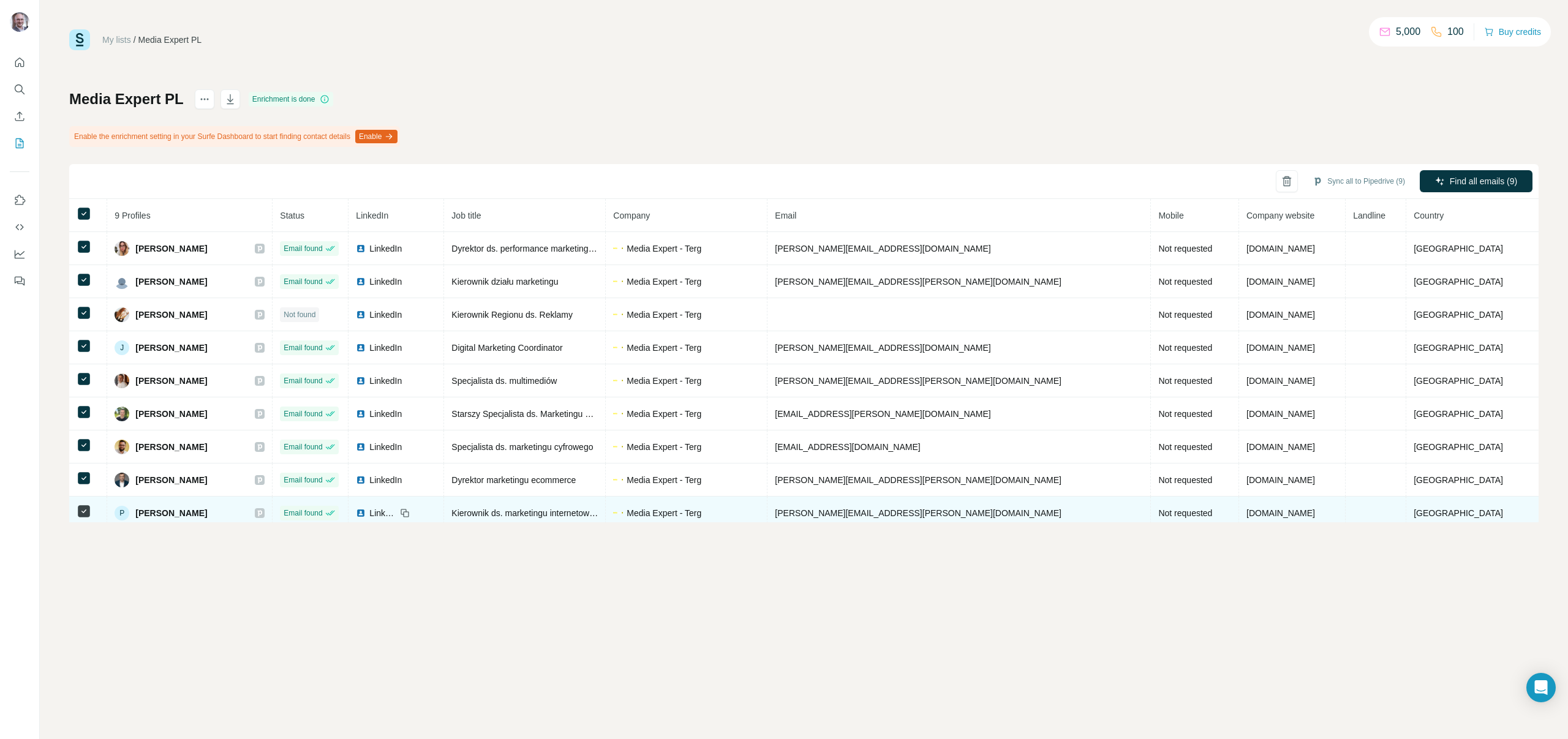
click at [879, 515] on span "[PERSON_NAME][EMAIL_ADDRESS][PERSON_NAME][DOMAIN_NAME]" at bounding box center [917, 512] width 287 height 10
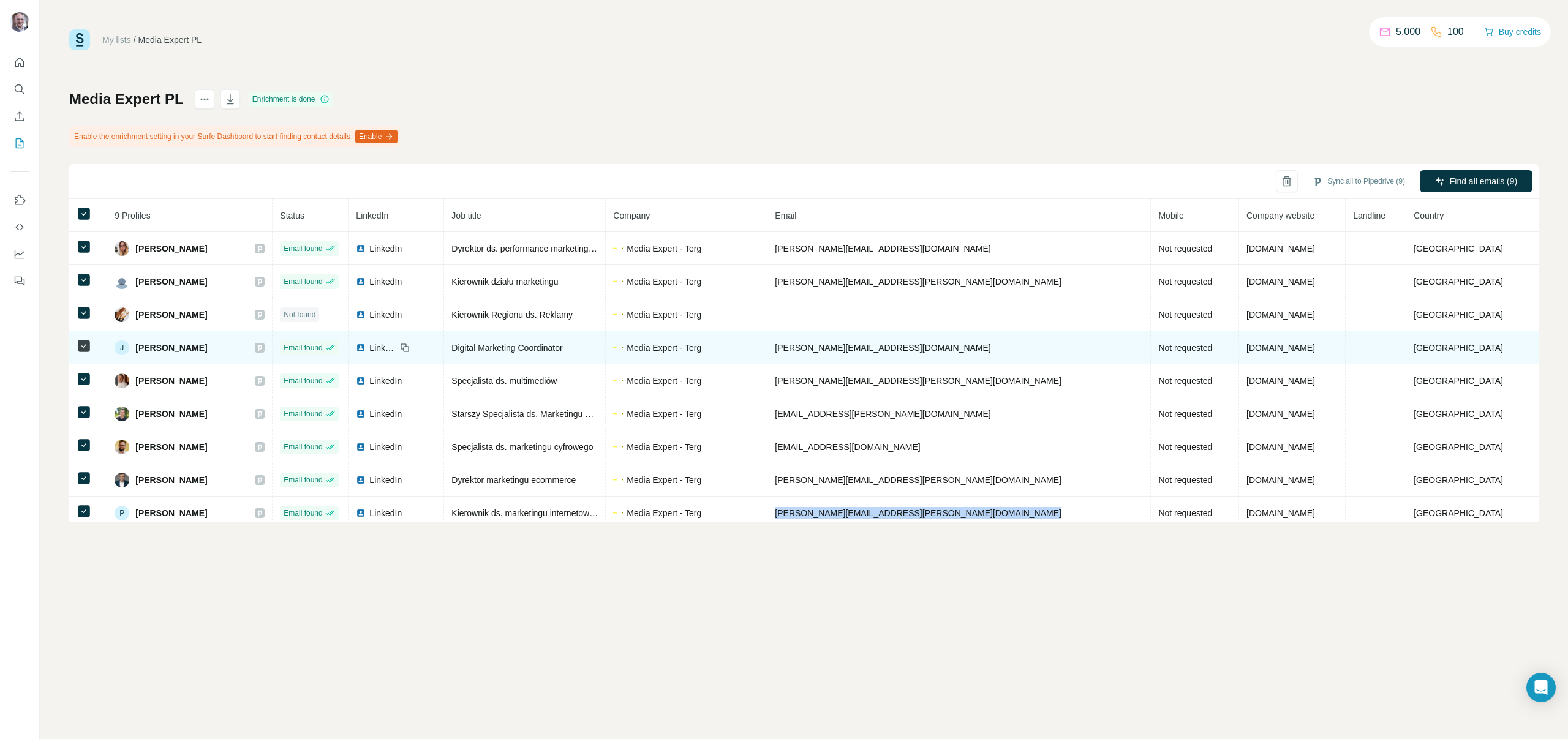
copy span "[PERSON_NAME][EMAIL_ADDRESS][PERSON_NAME][DOMAIN_NAME]"
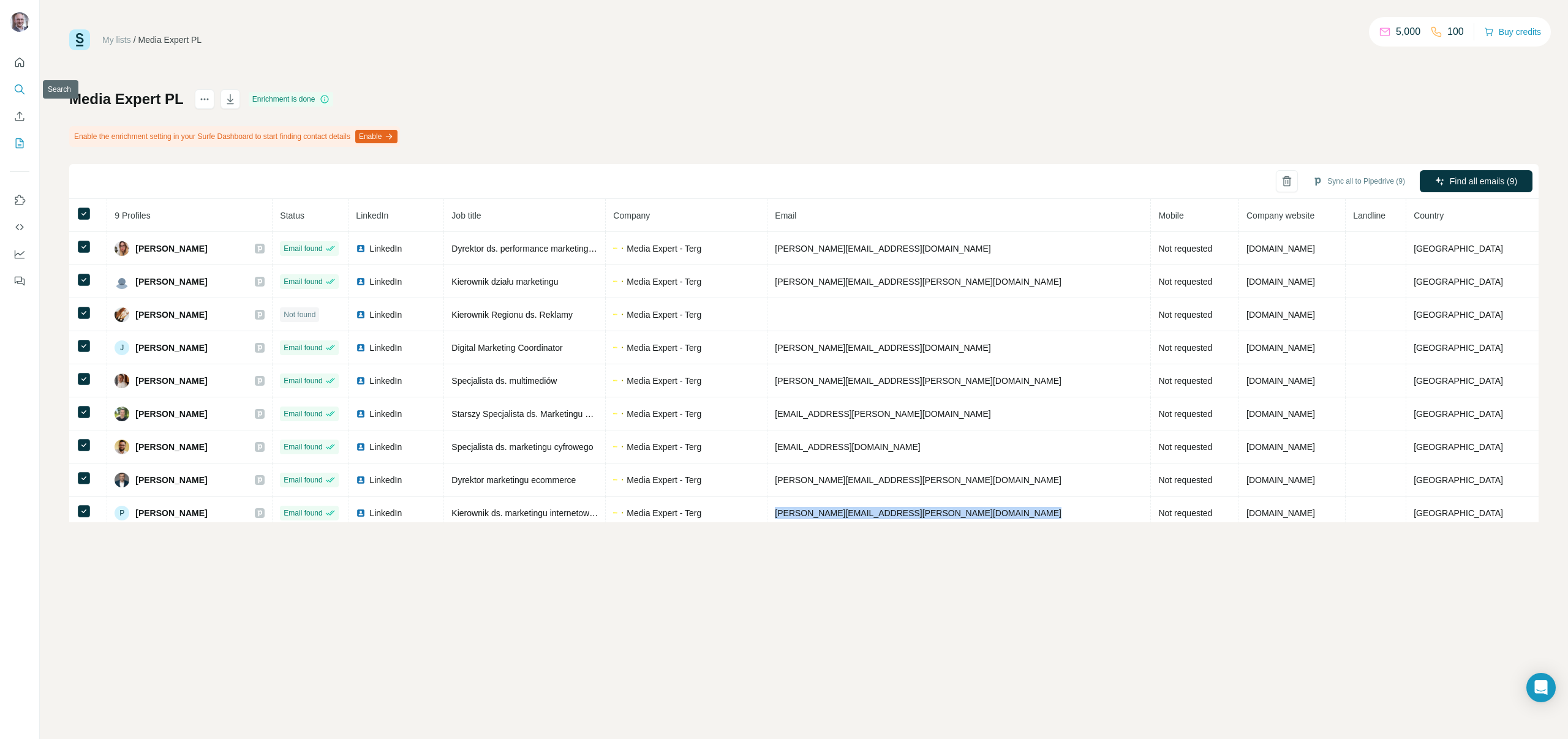
click at [21, 86] on icon "Search" at bounding box center [18, 88] width 8 height 8
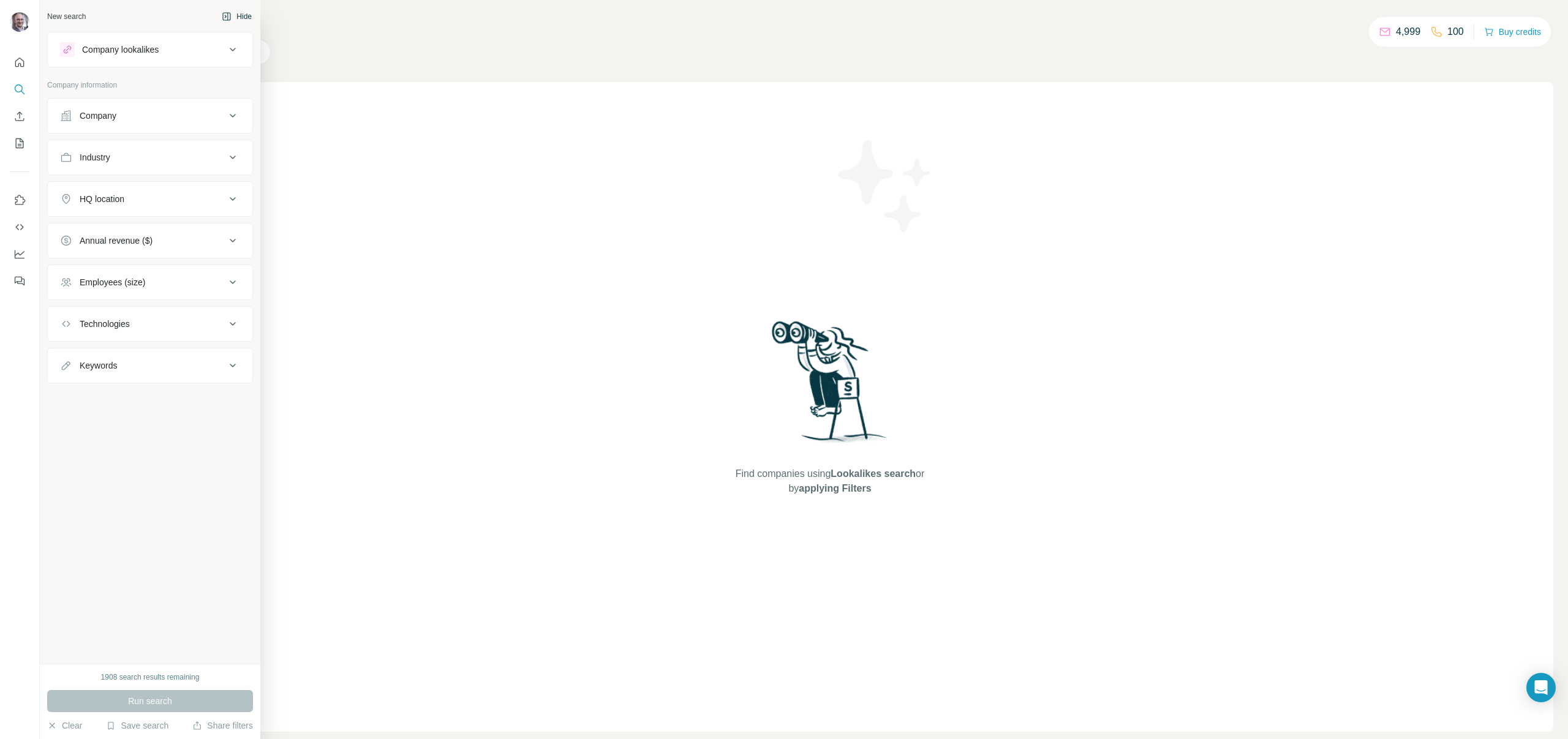
click at [76, 17] on div "New search" at bounding box center [66, 17] width 38 height 11
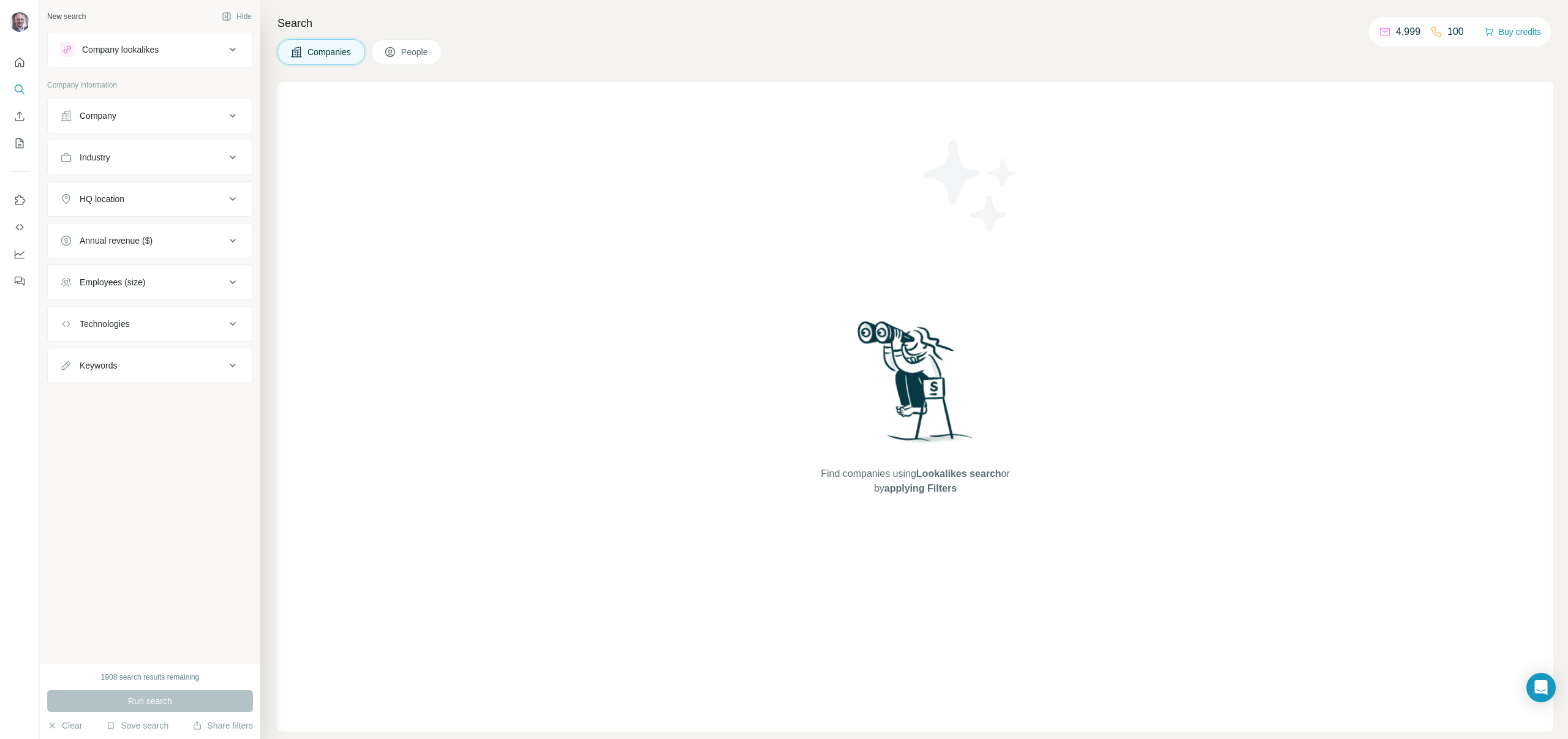
click at [188, 119] on div "Company" at bounding box center [143, 116] width 166 height 12
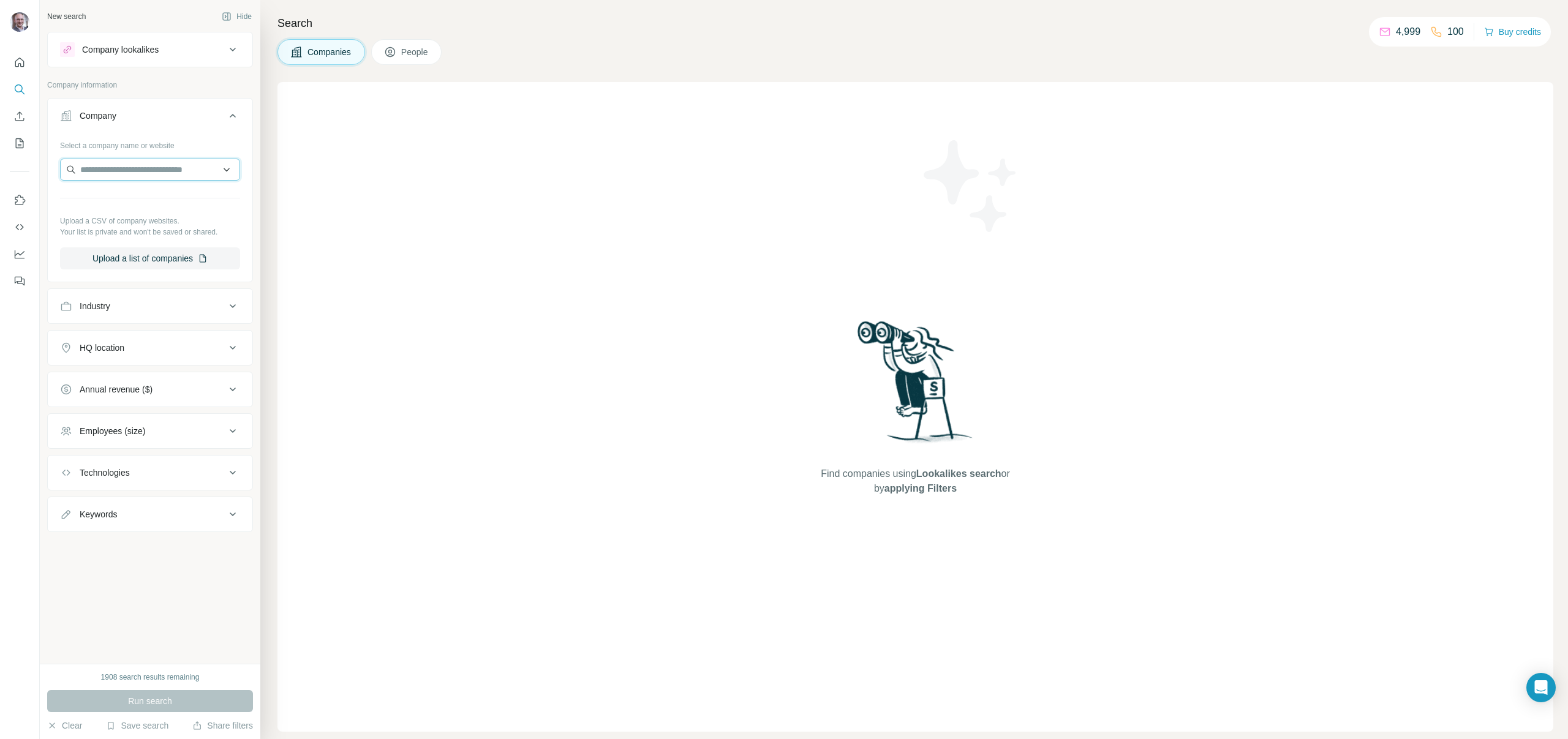
click at [179, 173] on input "text" at bounding box center [150, 169] width 180 height 22
paste input "**********"
type input "**********"
click at [292, 176] on div "Find companies using Lookalikes search or by applying Filters" at bounding box center [915, 407] width 1275 height 650
click at [166, 170] on input "text" at bounding box center [150, 169] width 180 height 22
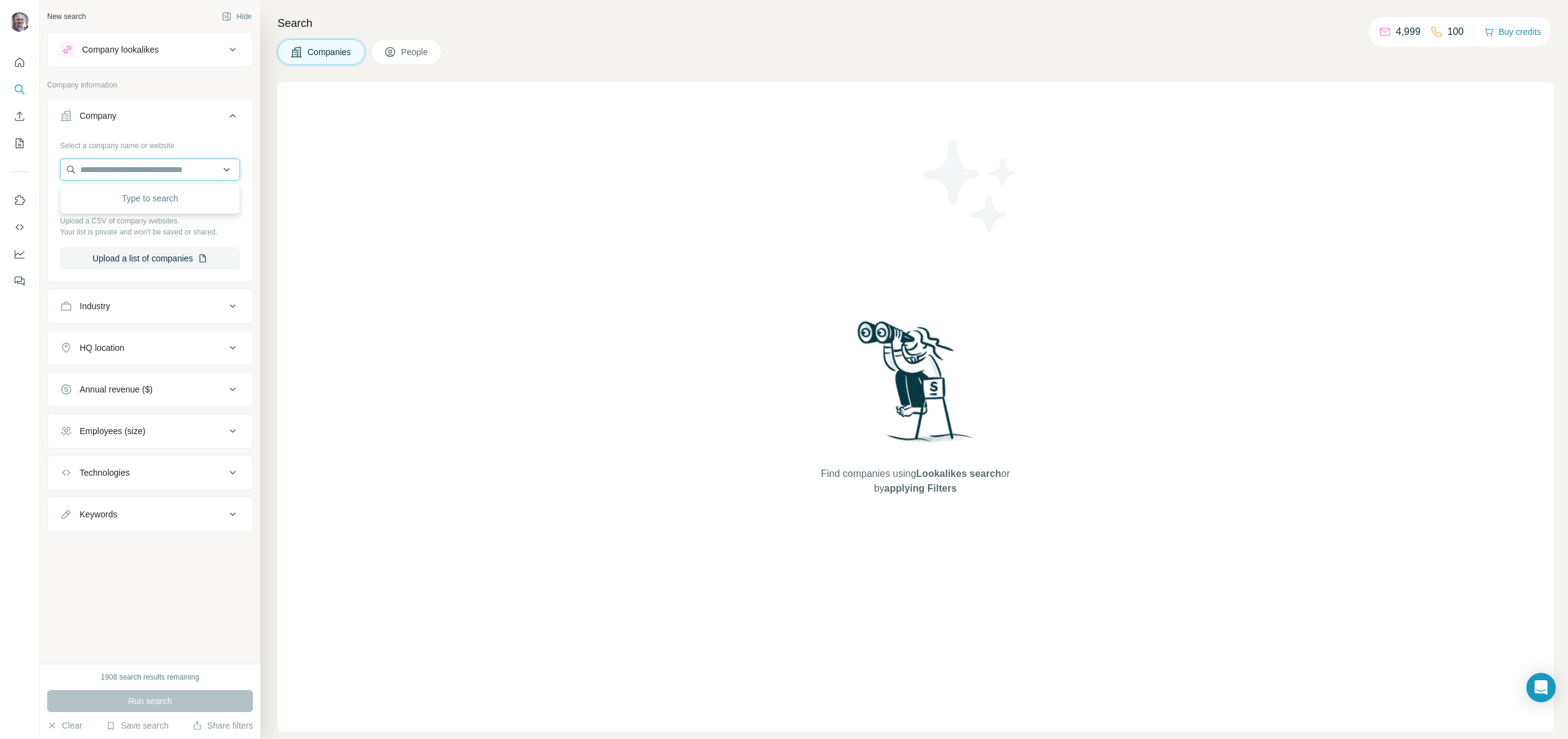
paste input "**********"
type input "**********"
click at [166, 193] on div "Beiersdorf [DOMAIN_NAME]" at bounding box center [150, 203] width 174 height 33
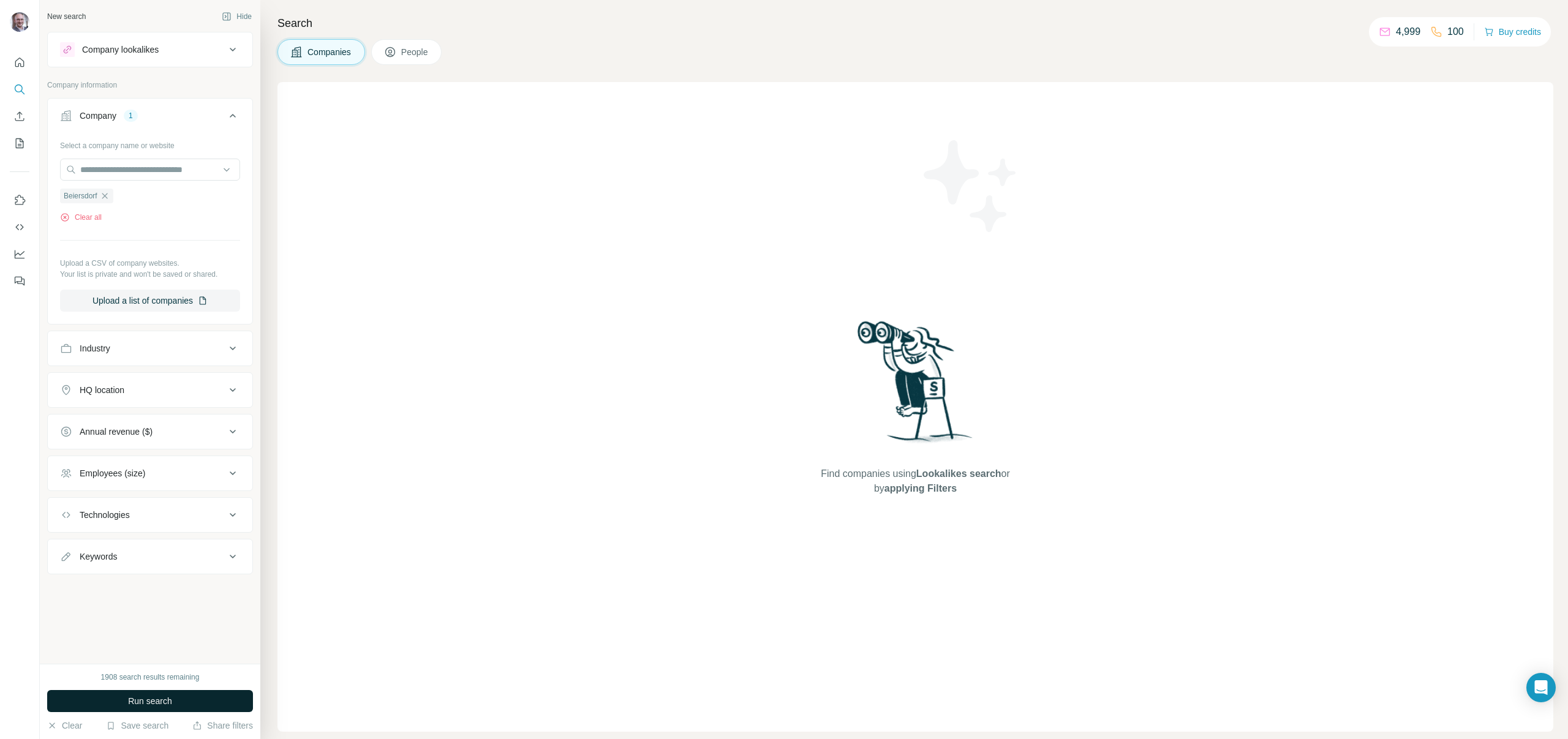
click at [172, 700] on span "Run search" at bounding box center [150, 702] width 44 height 12
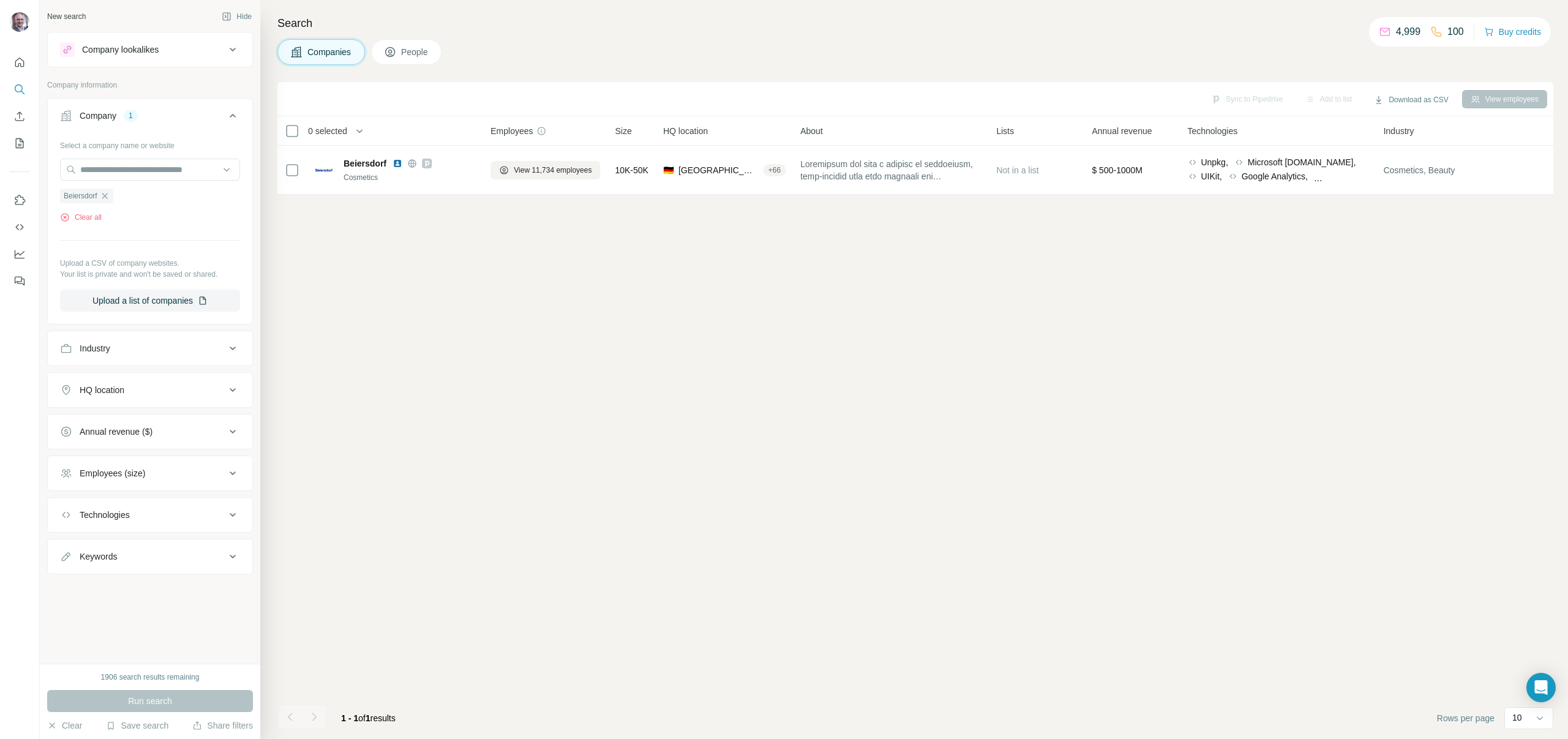
click at [402, 49] on button "People" at bounding box center [407, 52] width 71 height 26
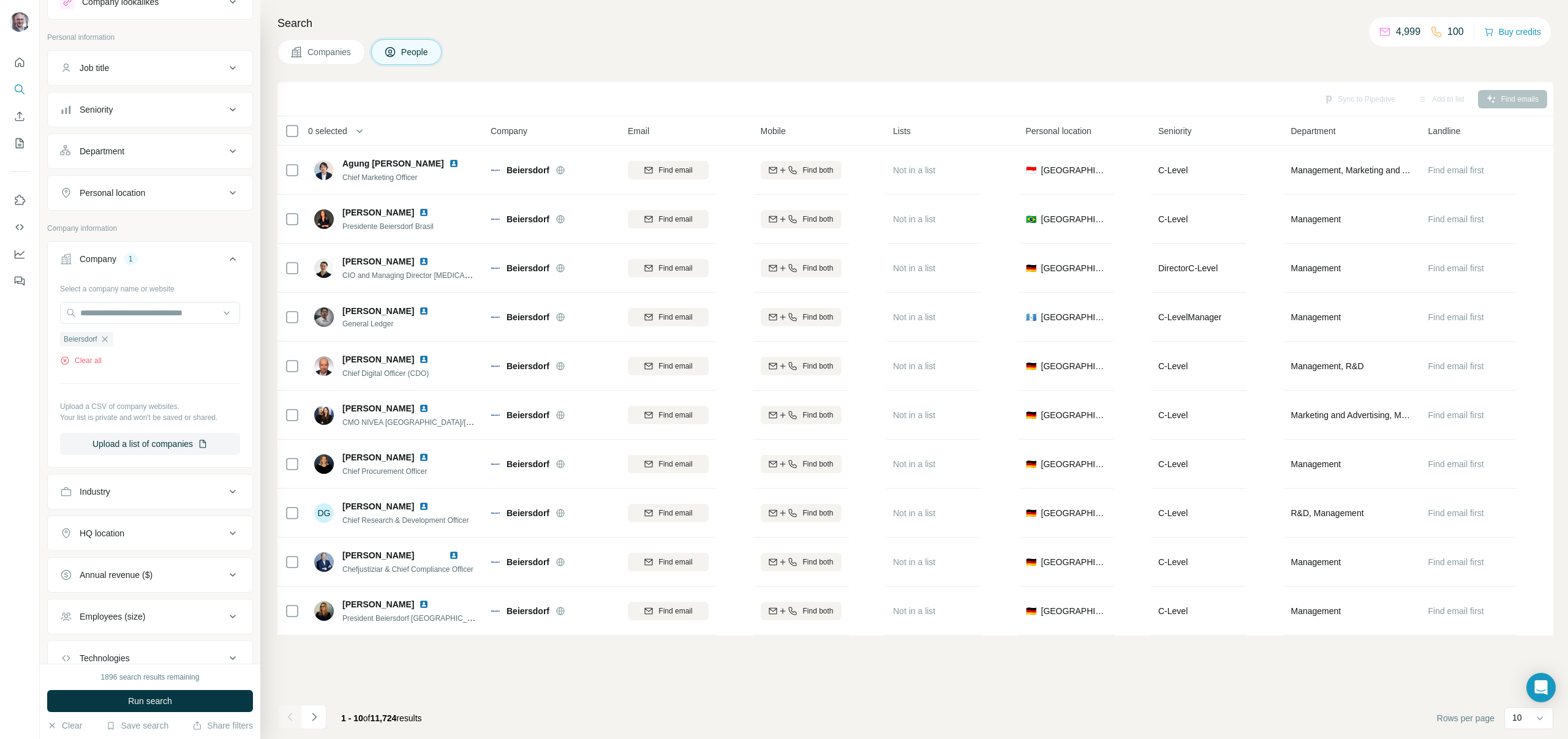
scroll to position [26, 0]
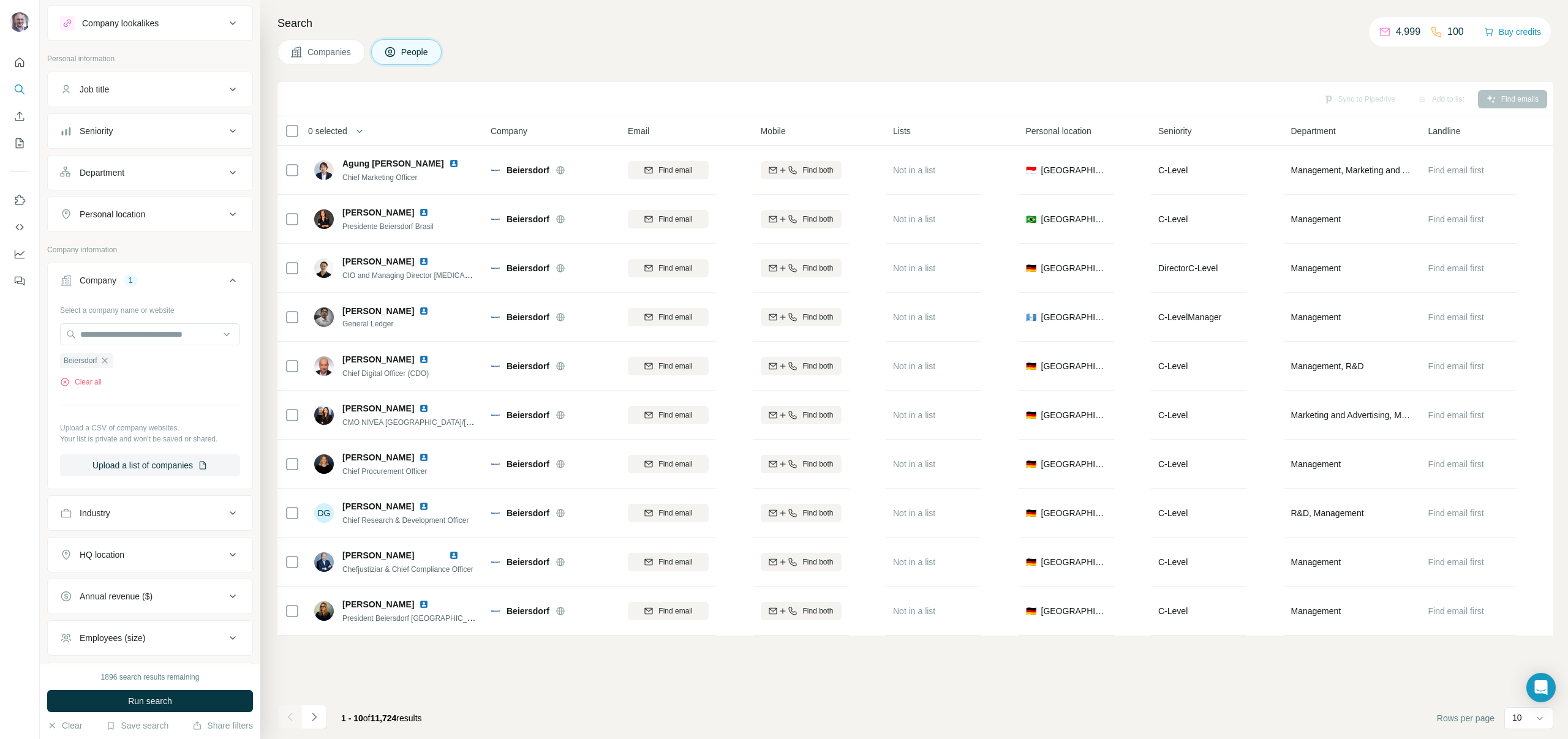
click at [145, 214] on div "Personal location" at bounding box center [112, 214] width 65 height 12
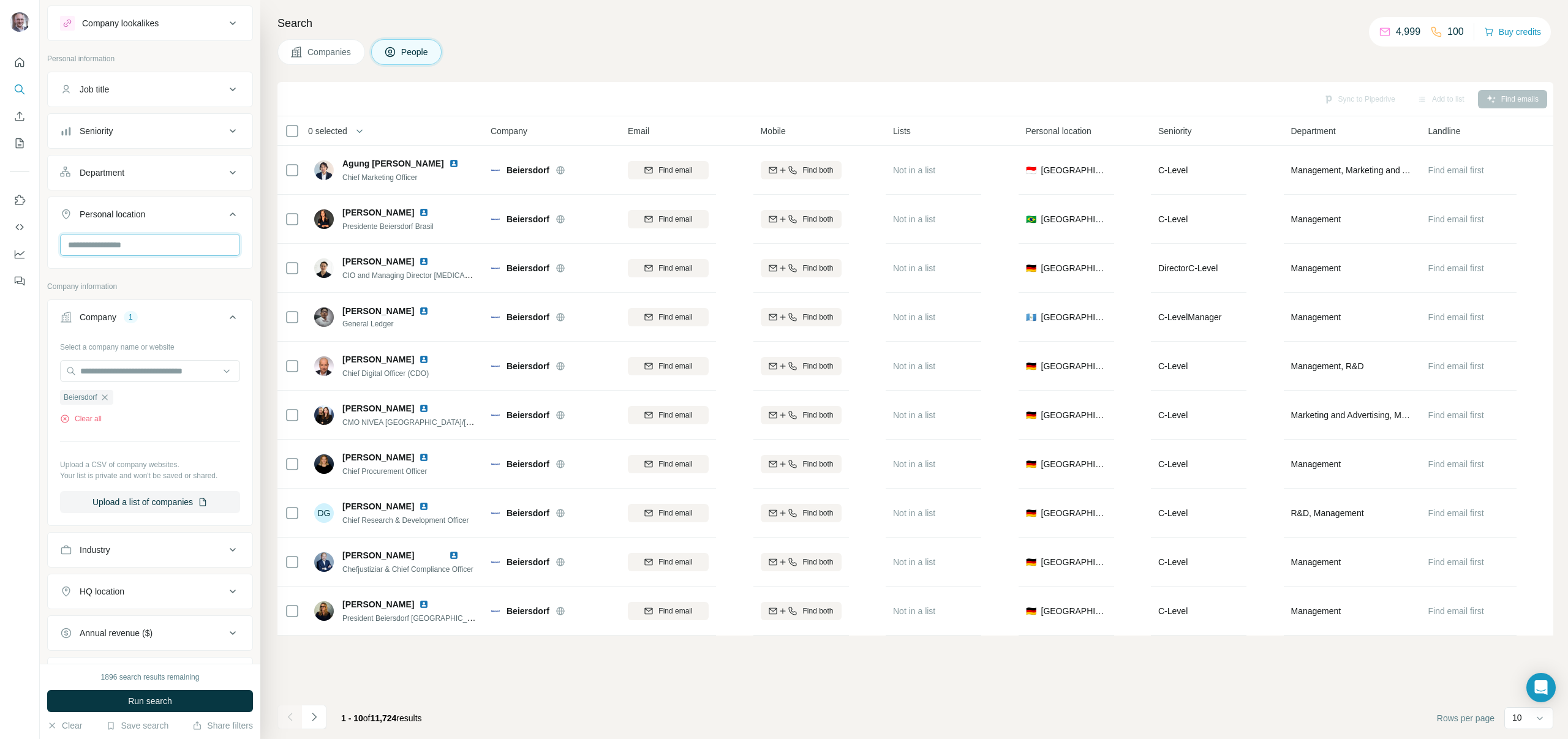
click at [153, 234] on input "text" at bounding box center [150, 245] width 180 height 22
type input "****"
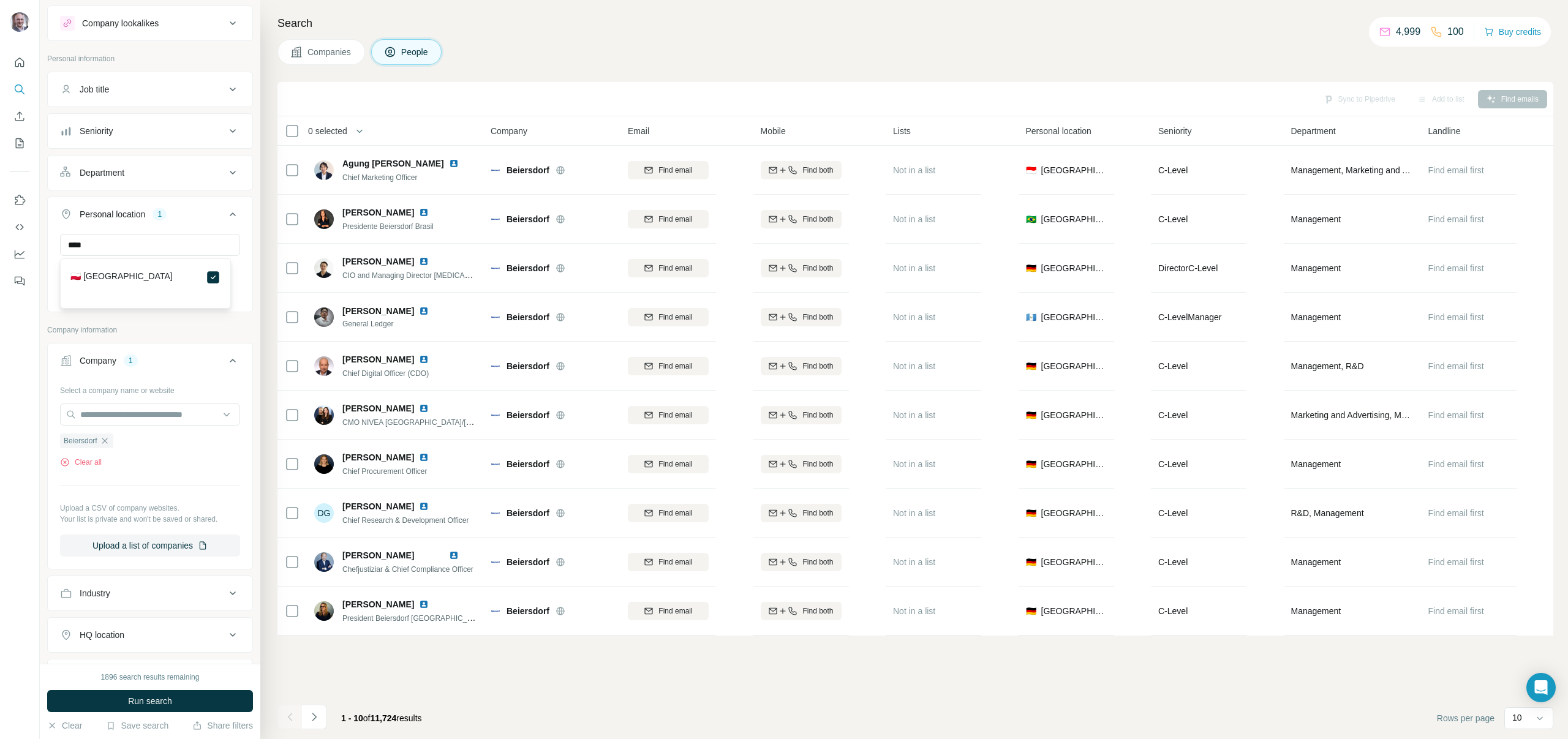
click at [221, 310] on div "Personal location 1 **** [GEOGRAPHIC_DATA] Clear all" at bounding box center [150, 254] width 206 height 116
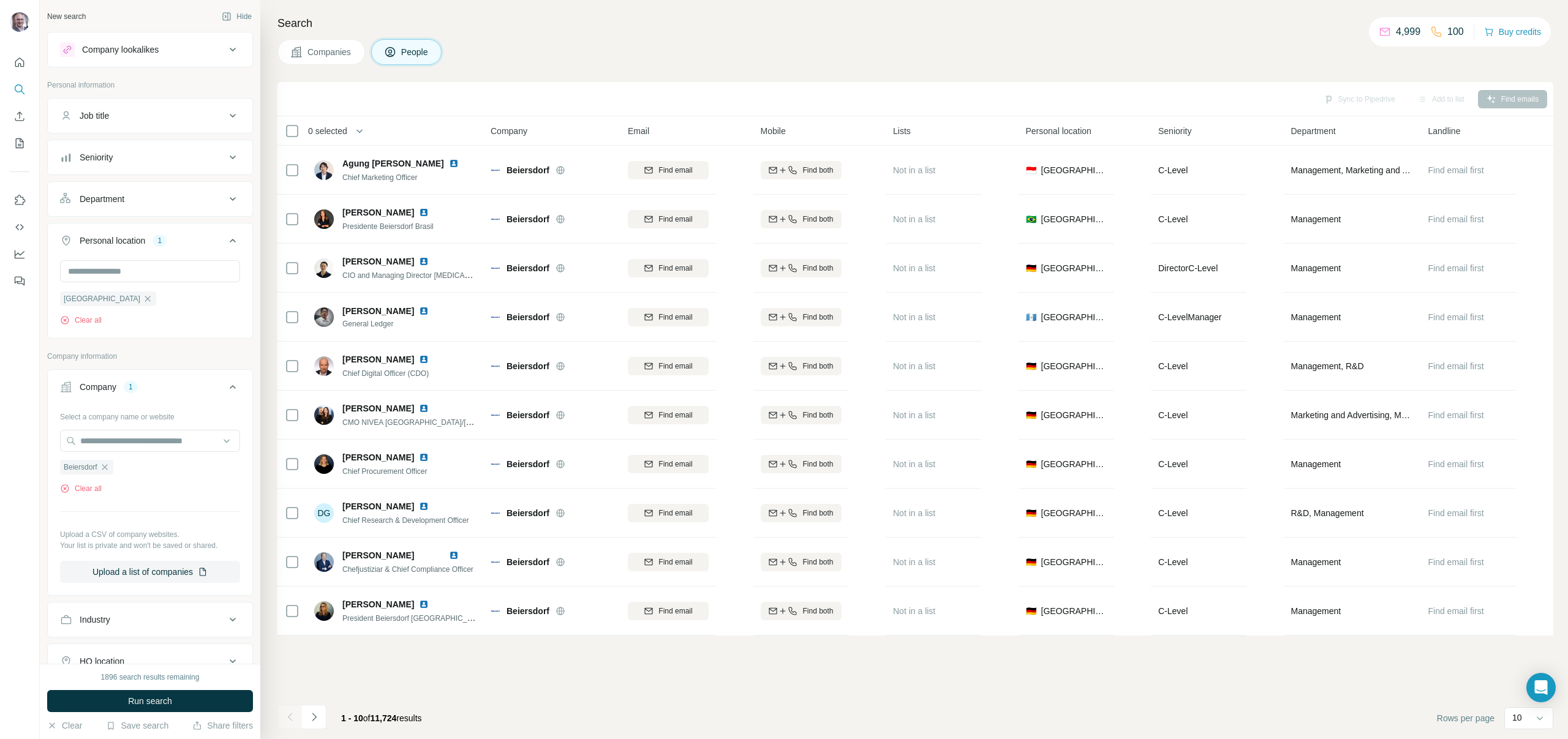
click at [201, 119] on div "Job title" at bounding box center [143, 116] width 166 height 12
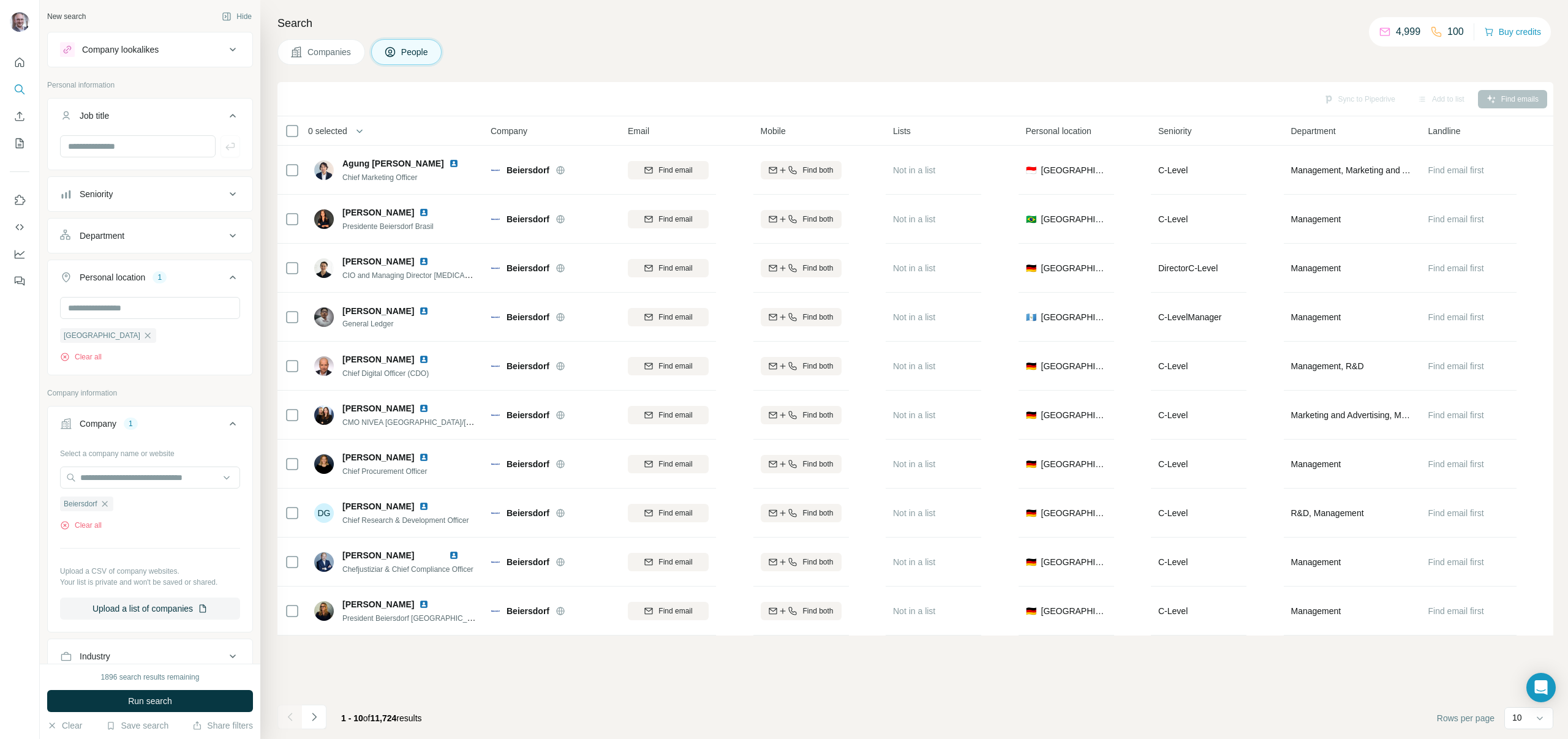
click at [174, 201] on button "Seniority" at bounding box center [150, 194] width 205 height 30
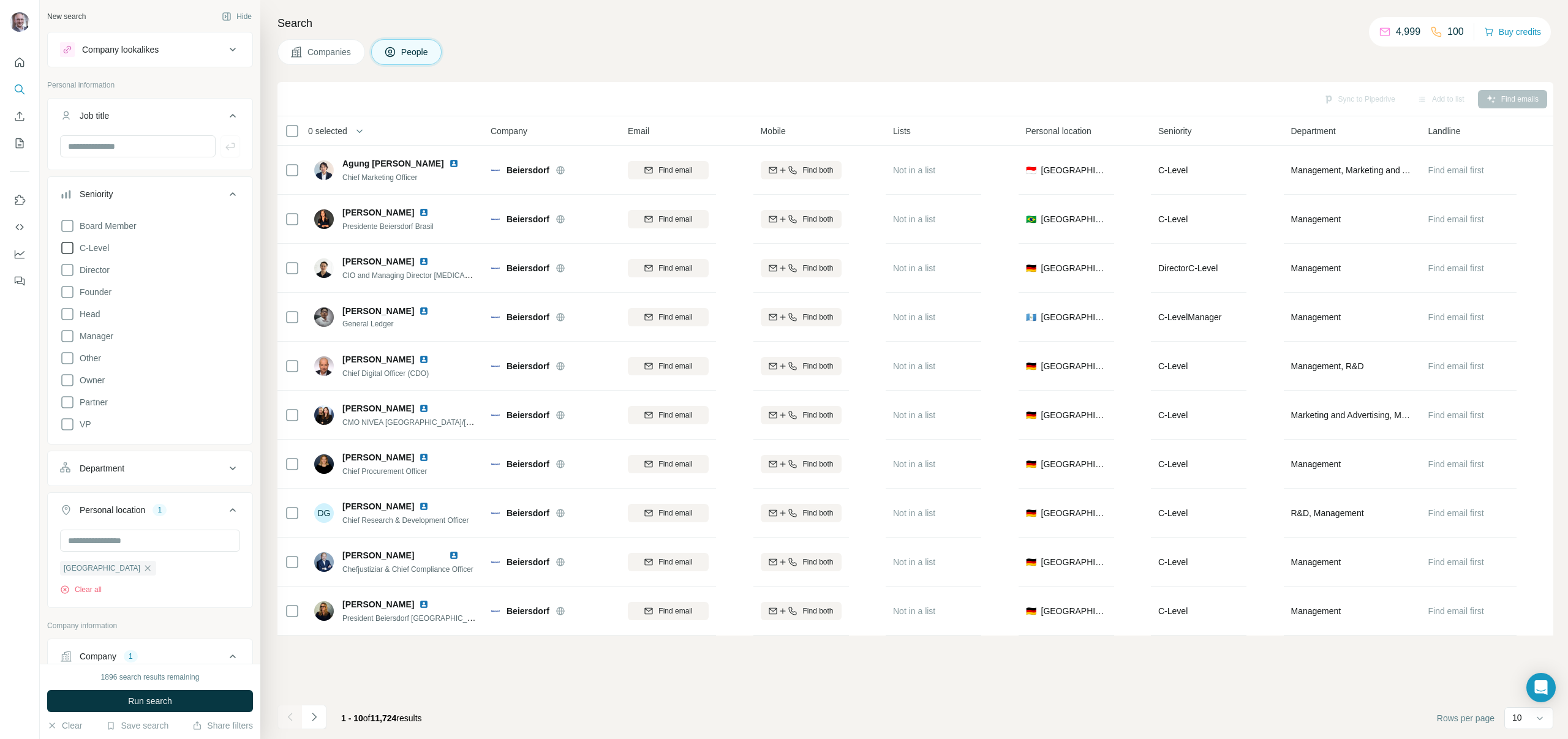
click at [98, 253] on span "C-Level" at bounding box center [91, 248] width 34 height 12
click at [102, 268] on span "Director" at bounding box center [92, 270] width 35 height 12
click at [96, 317] on span "Head" at bounding box center [87, 315] width 25 height 12
click at [101, 331] on span "Manager" at bounding box center [94, 336] width 38 height 12
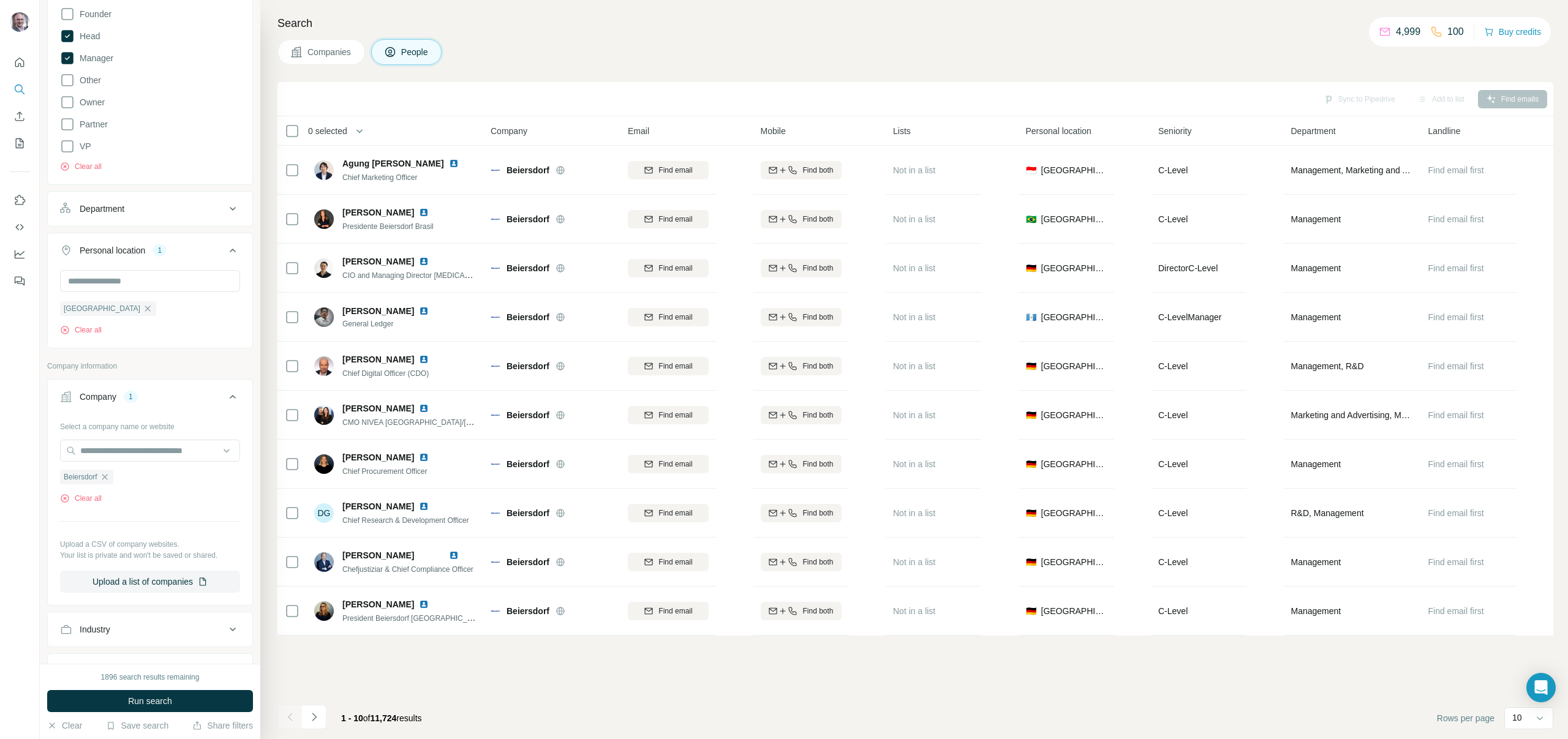
scroll to position [271, 0]
click at [145, 203] on button "Department" at bounding box center [150, 216] width 205 height 30
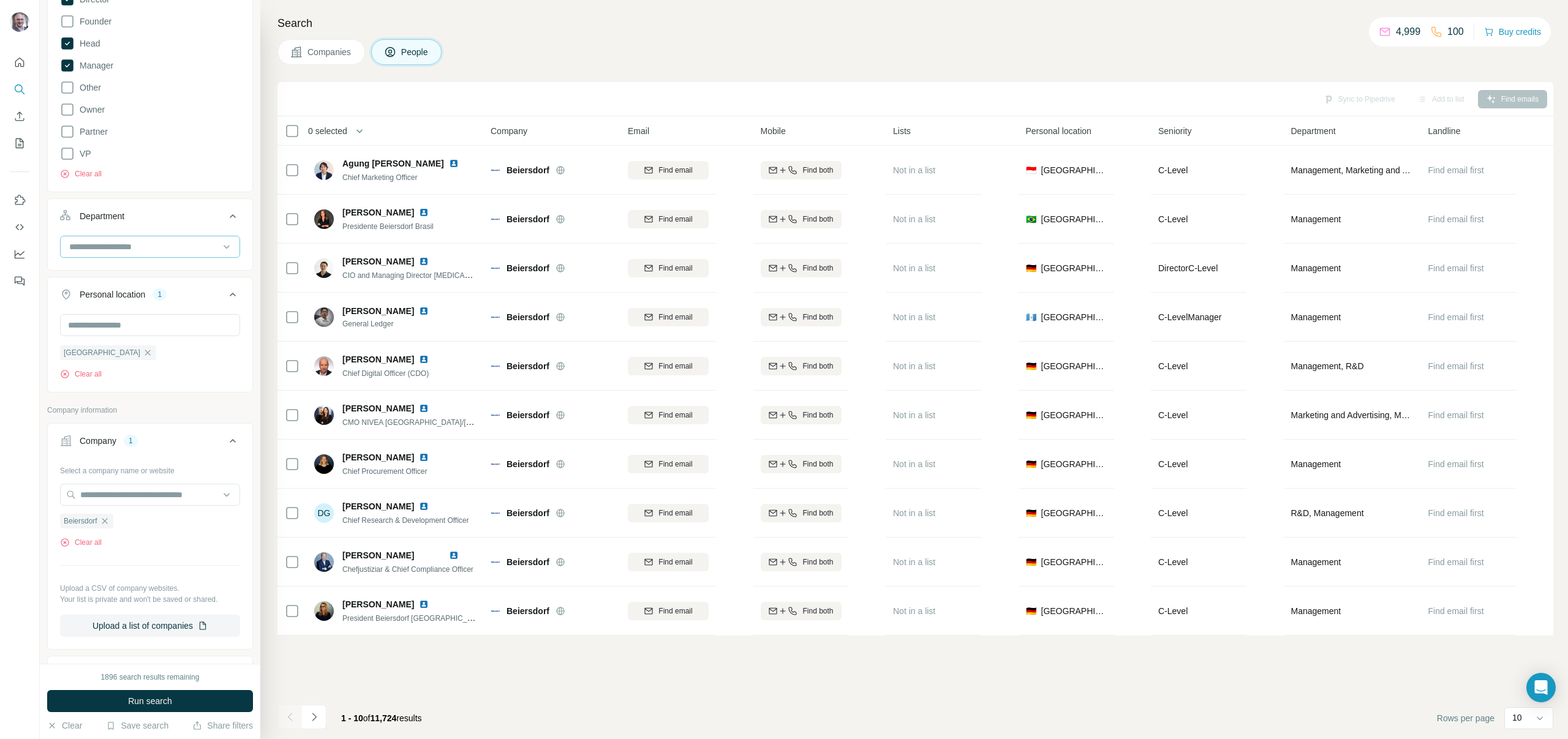
click at [136, 241] on input at bounding box center [144, 247] width 152 height 13
type input "****"
click at [161, 277] on p "Marketing and Advertising" at bounding box center [119, 275] width 98 height 12
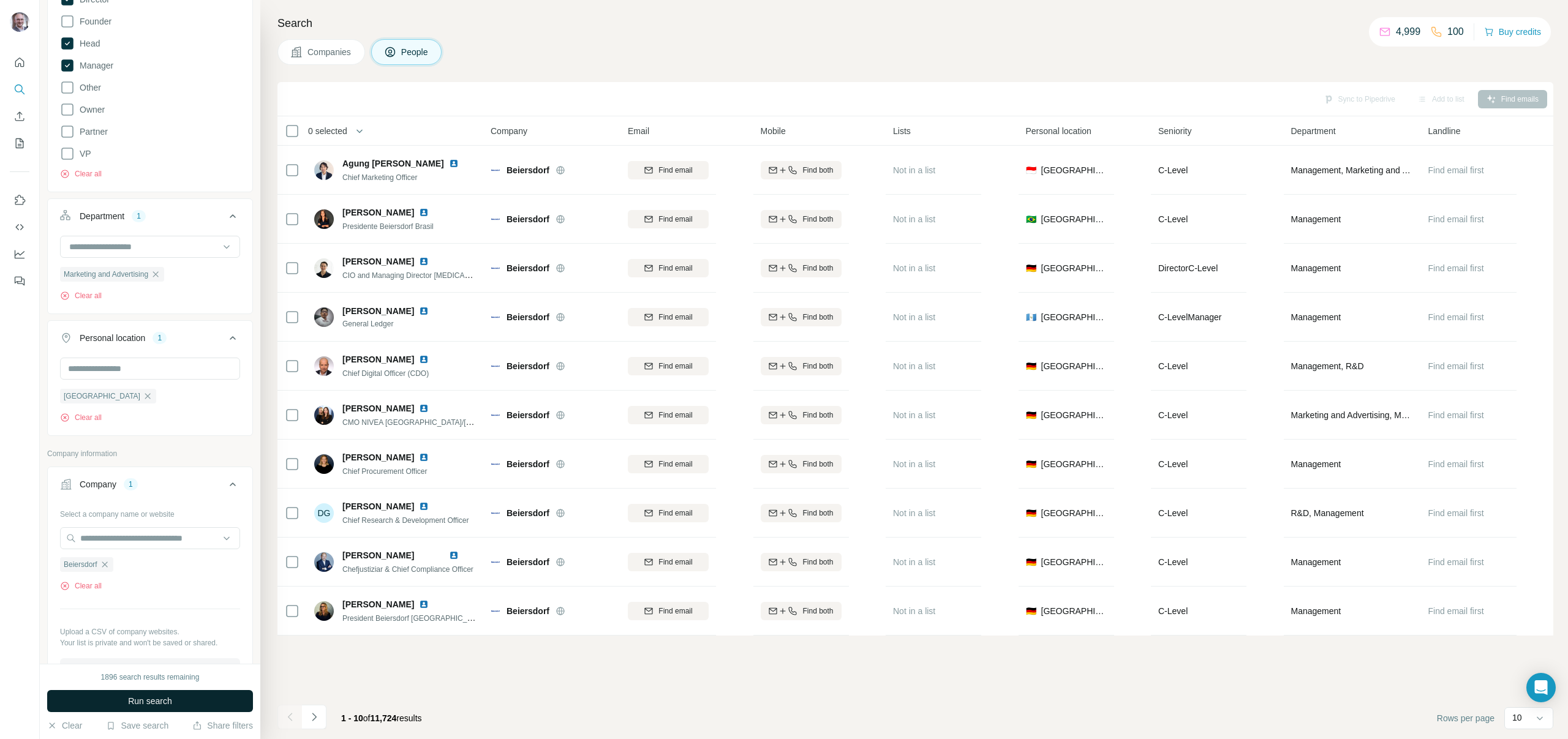
click at [195, 694] on button "Run search" at bounding box center [150, 701] width 206 height 22
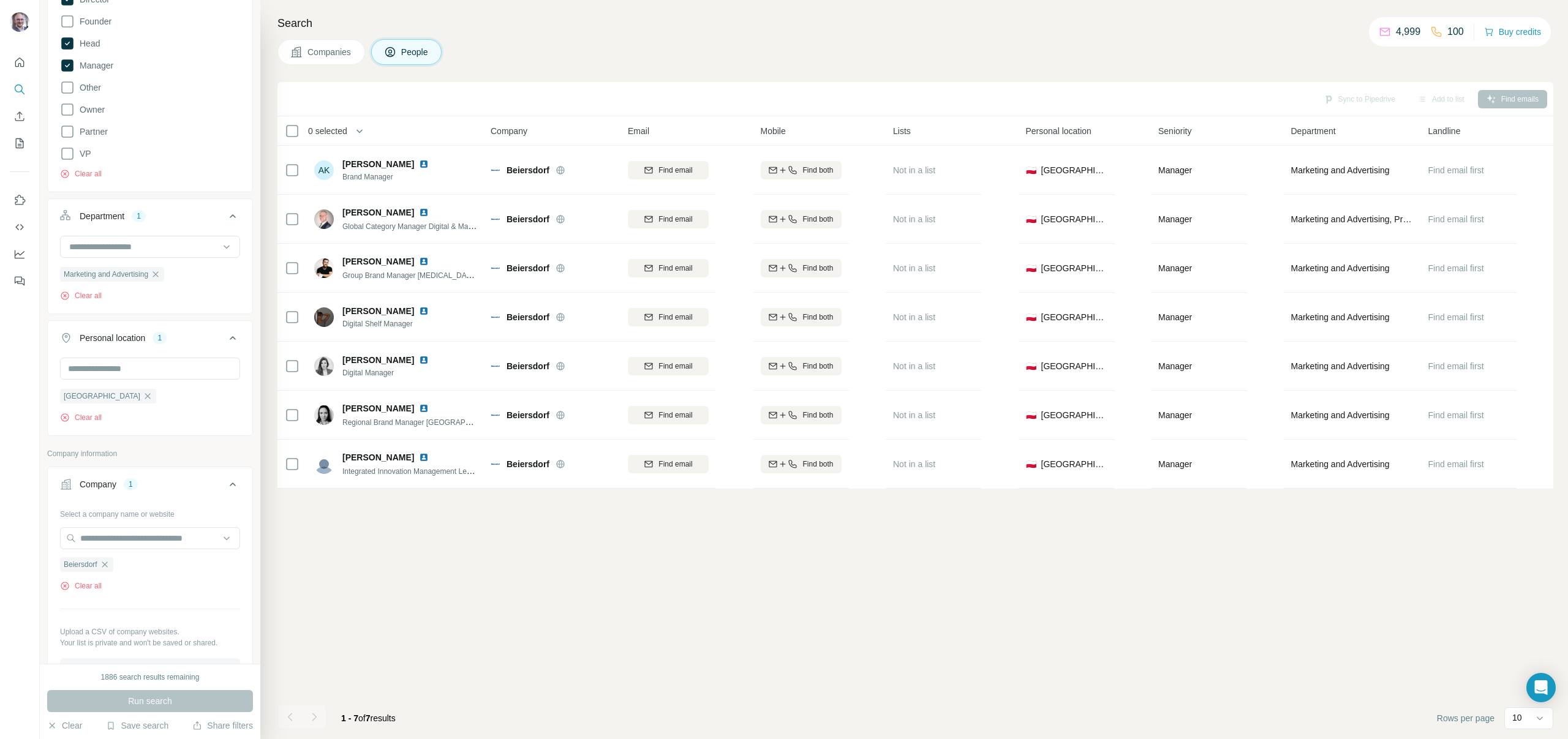
click at [457, 576] on div "Sync to Pipedrive Add to list Find emails 0 selected People Company Email Mobil…" at bounding box center [915, 410] width 1275 height 657
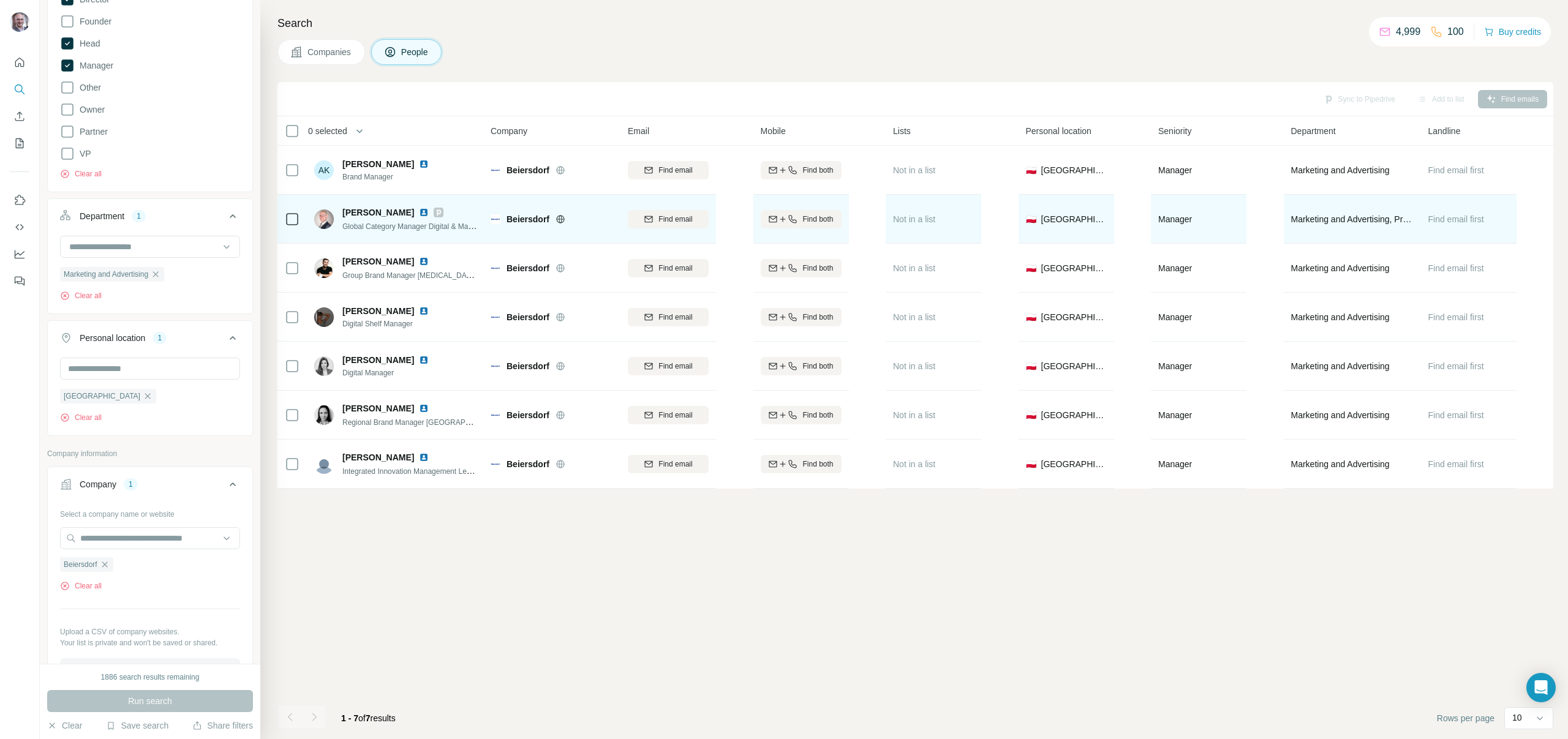
click at [440, 227] on span "Global Category Manager Digital & Marketing Services - Procurement Department" at bounding box center [476, 226] width 267 height 10
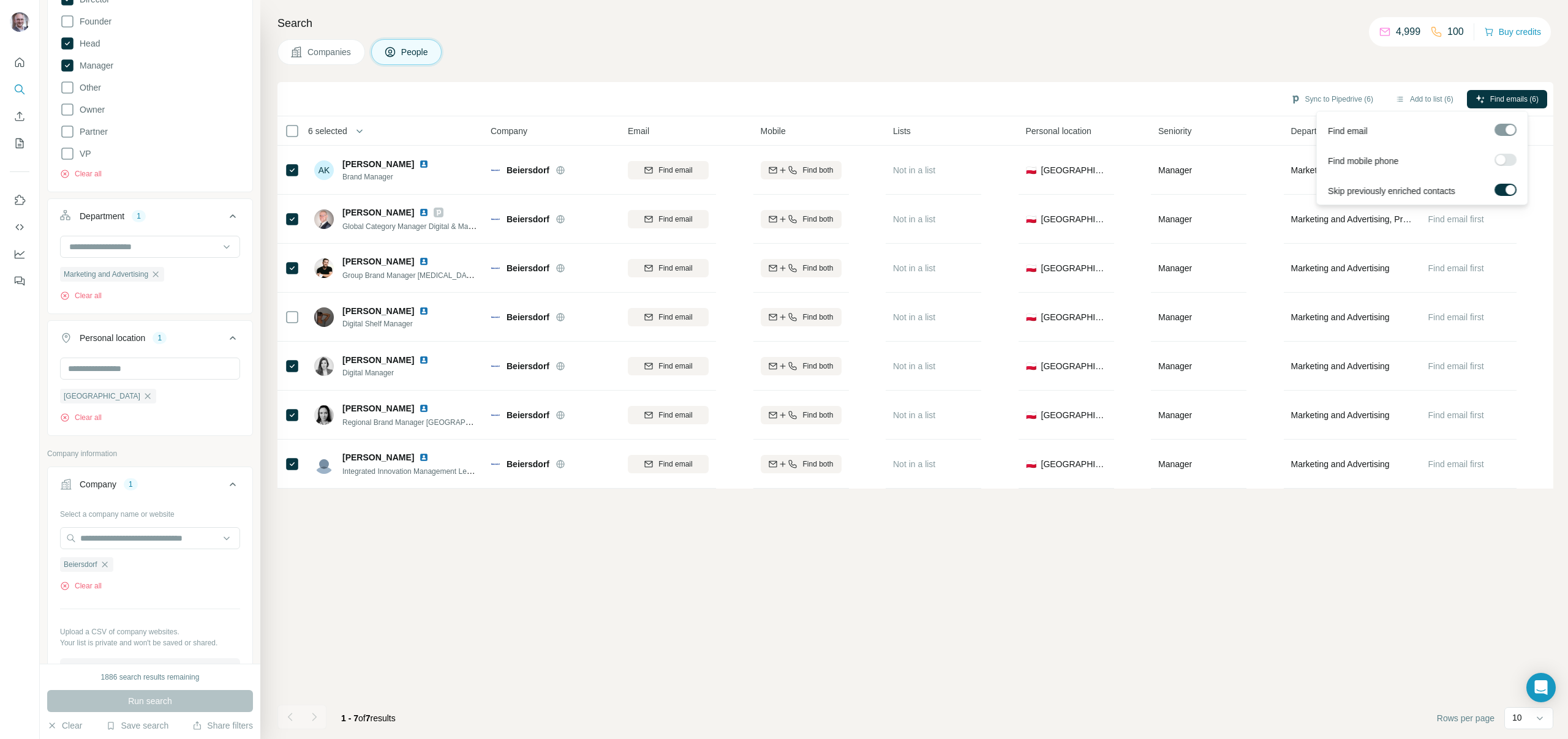
click at [1502, 161] on div at bounding box center [1500, 159] width 10 height 10
click at [1429, 99] on button "Add to list (6)" at bounding box center [1423, 98] width 75 height 18
click at [1405, 99] on button "Add to list (6)" at bounding box center [1423, 98] width 75 height 18
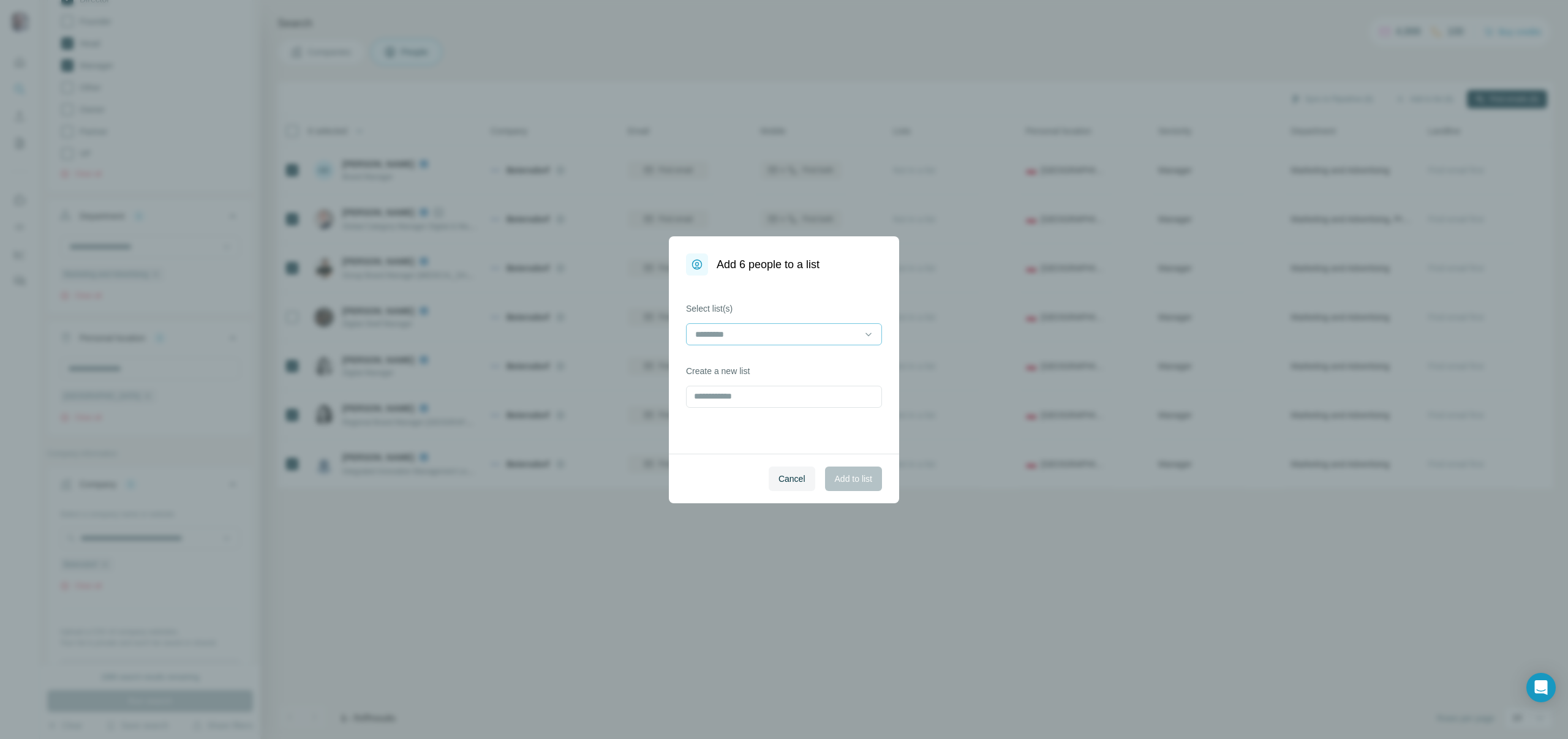
click at [768, 332] on input at bounding box center [776, 334] width 166 height 13
click at [793, 304] on label "Select list(s)" at bounding box center [783, 308] width 196 height 12
click at [765, 390] on input "text" at bounding box center [783, 397] width 196 height 22
click at [811, 328] on input at bounding box center [776, 334] width 166 height 13
click at [770, 397] on input "text" at bounding box center [783, 397] width 196 height 22
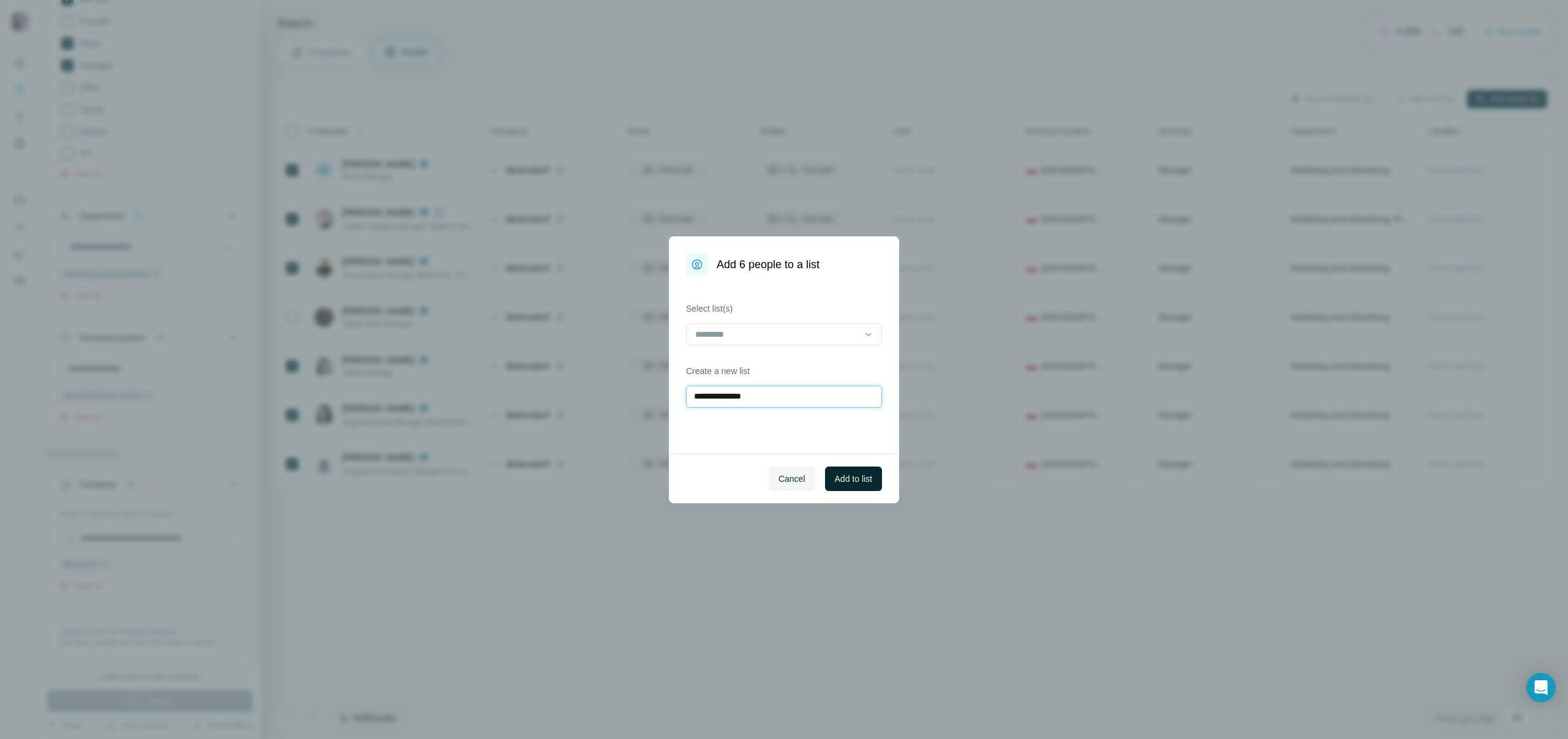
type input "**********"
click at [838, 475] on span "Add to list" at bounding box center [853, 479] width 37 height 12
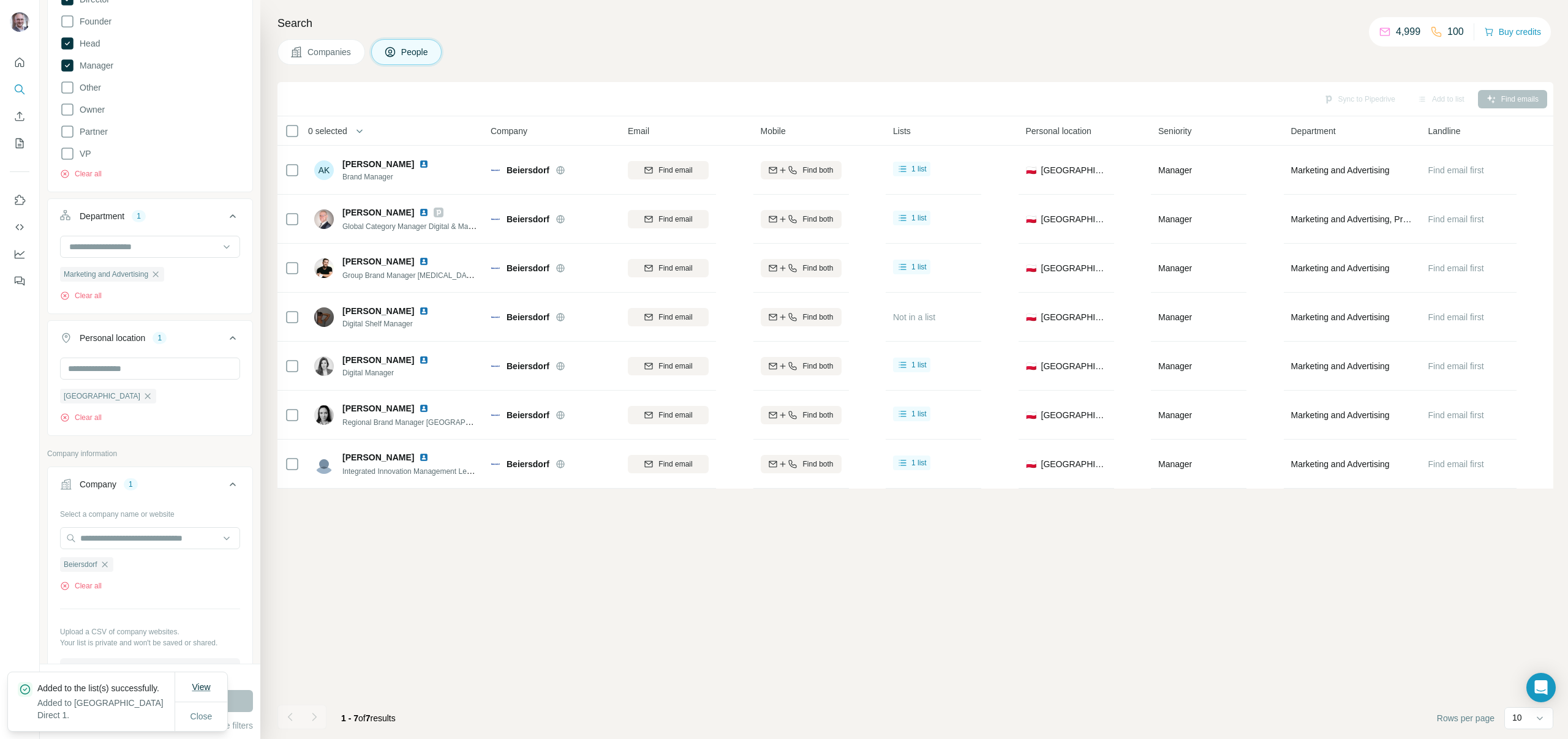
click at [209, 686] on span "View" at bounding box center [200, 687] width 18 height 10
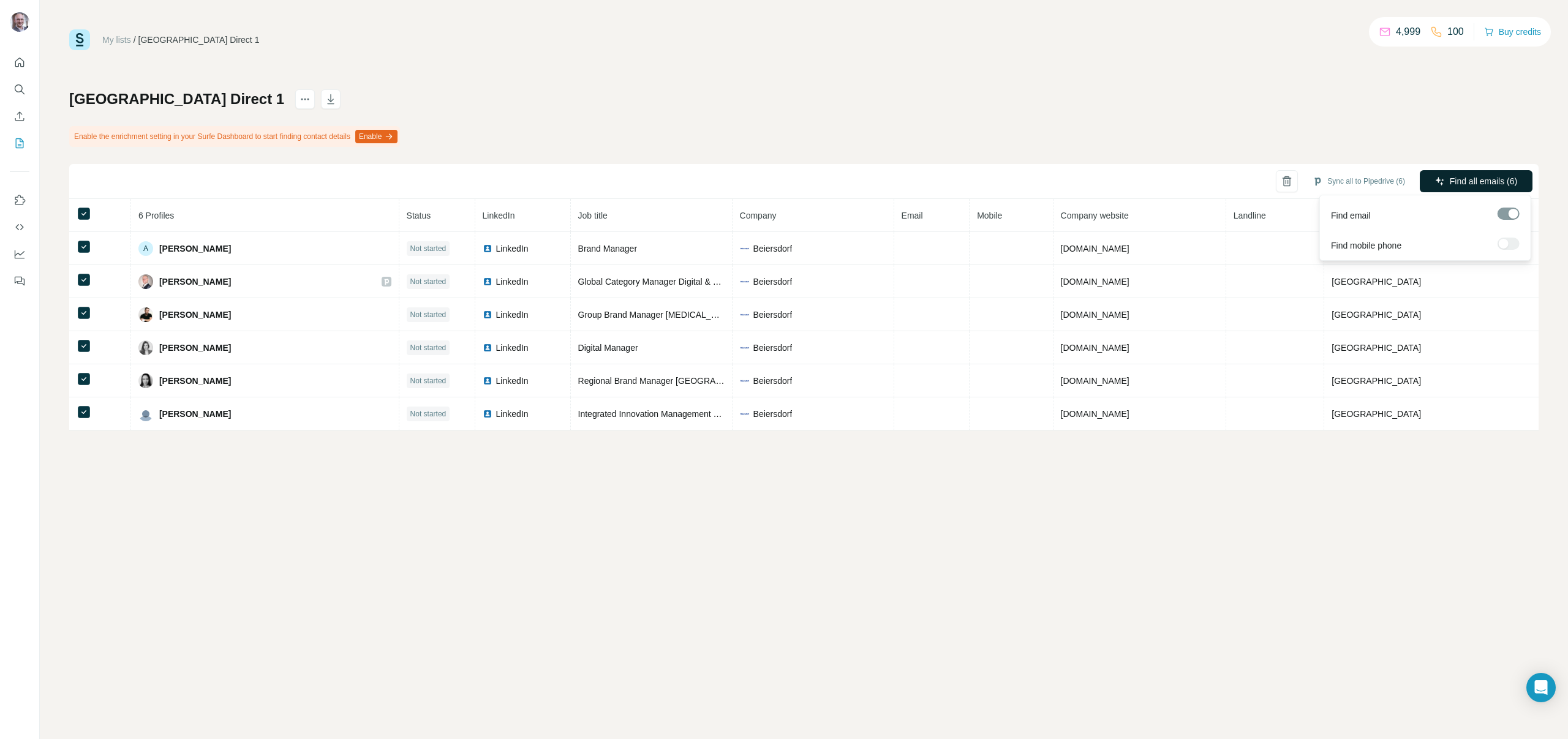
click at [1461, 185] on span "Find all emails (6)" at bounding box center [1483, 181] width 67 height 12
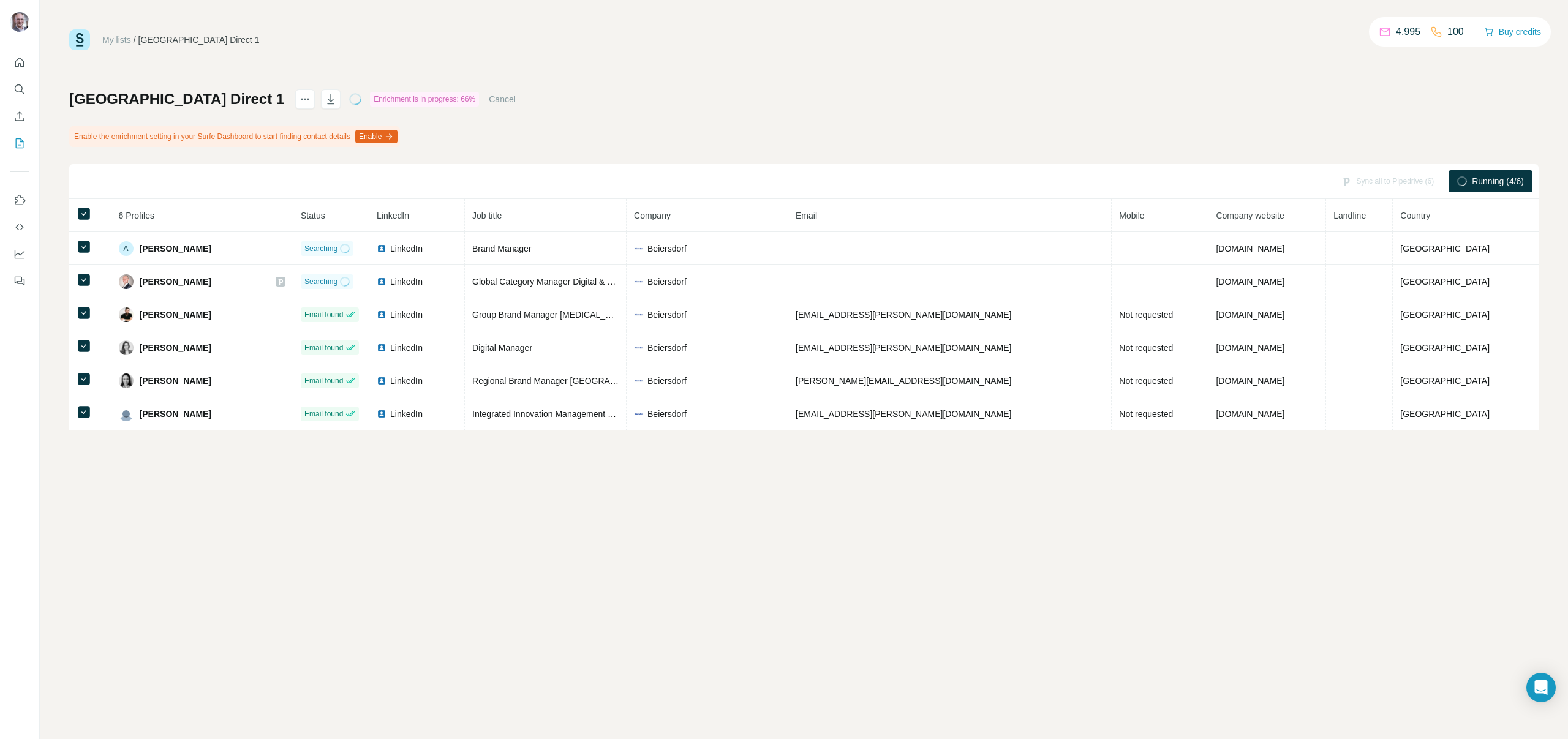
click at [520, 139] on div "Poland Direct 1 Enrichment is in progress: 66% Cancel Enable the enrichment set…" at bounding box center [803, 261] width 1469 height 342
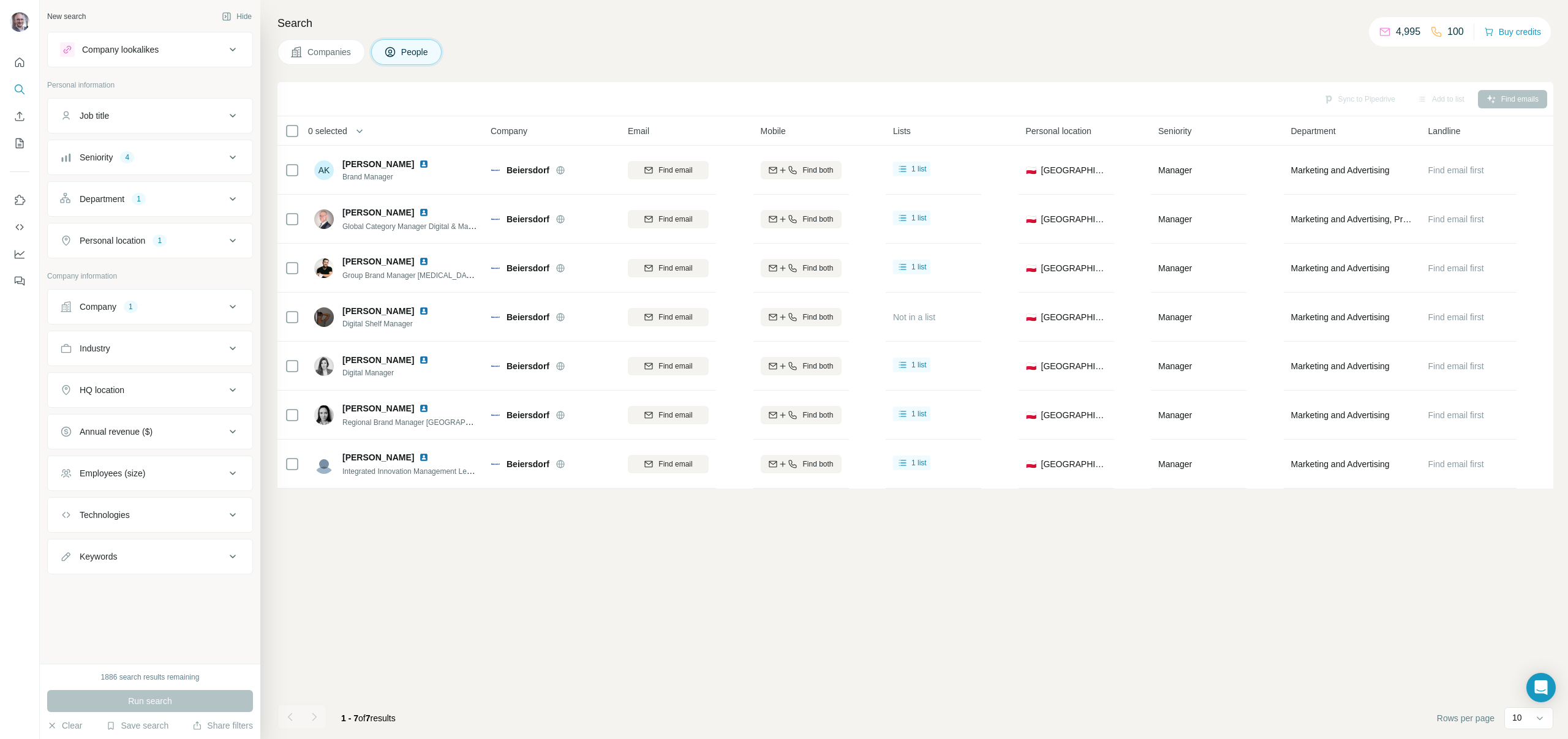
click at [199, 114] on div "Job title" at bounding box center [143, 116] width 166 height 12
click at [207, 193] on div "Seniority 4" at bounding box center [143, 194] width 166 height 12
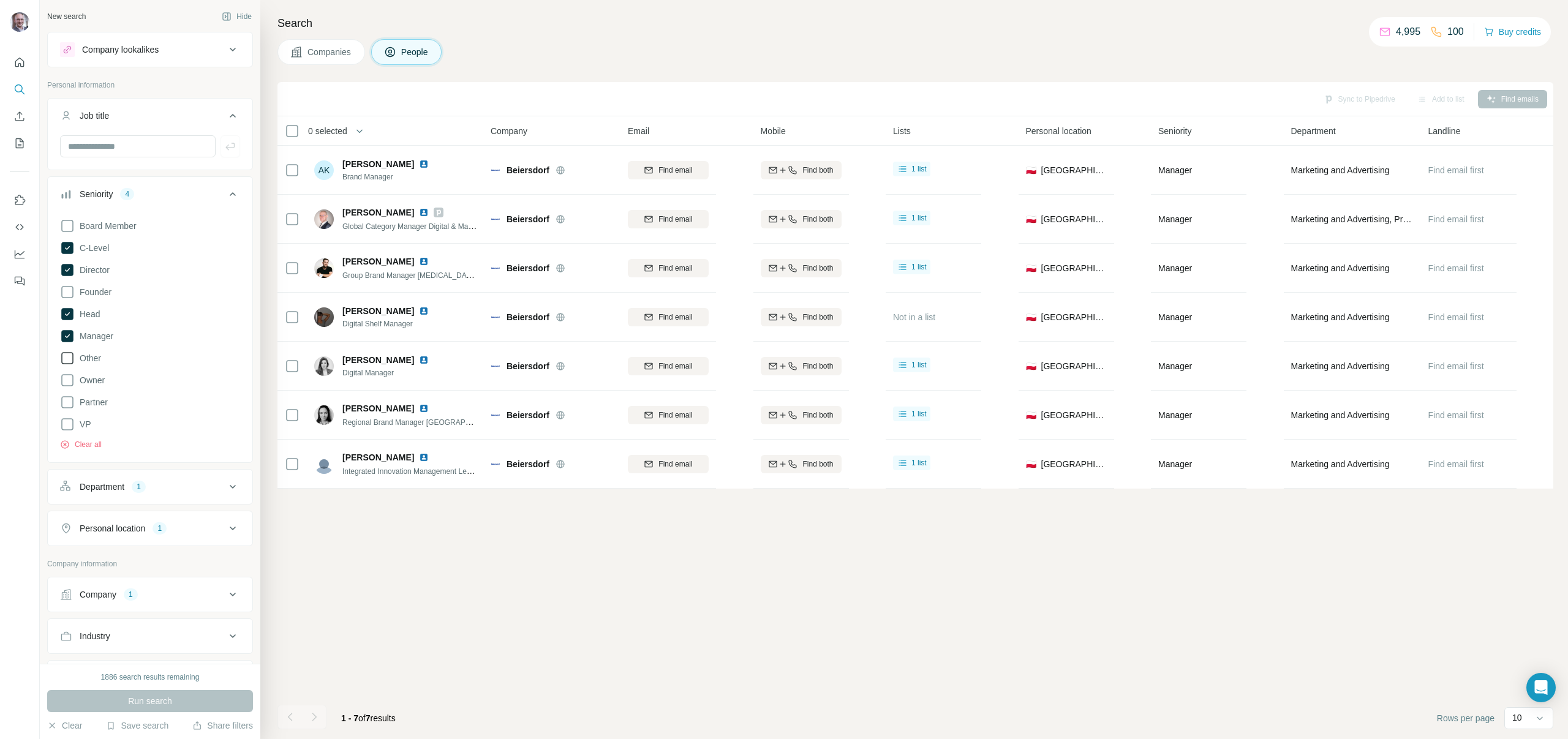
click at [94, 359] on span "Other" at bounding box center [88, 358] width 26 height 12
click at [172, 694] on button "Run search" at bounding box center [150, 701] width 206 height 22
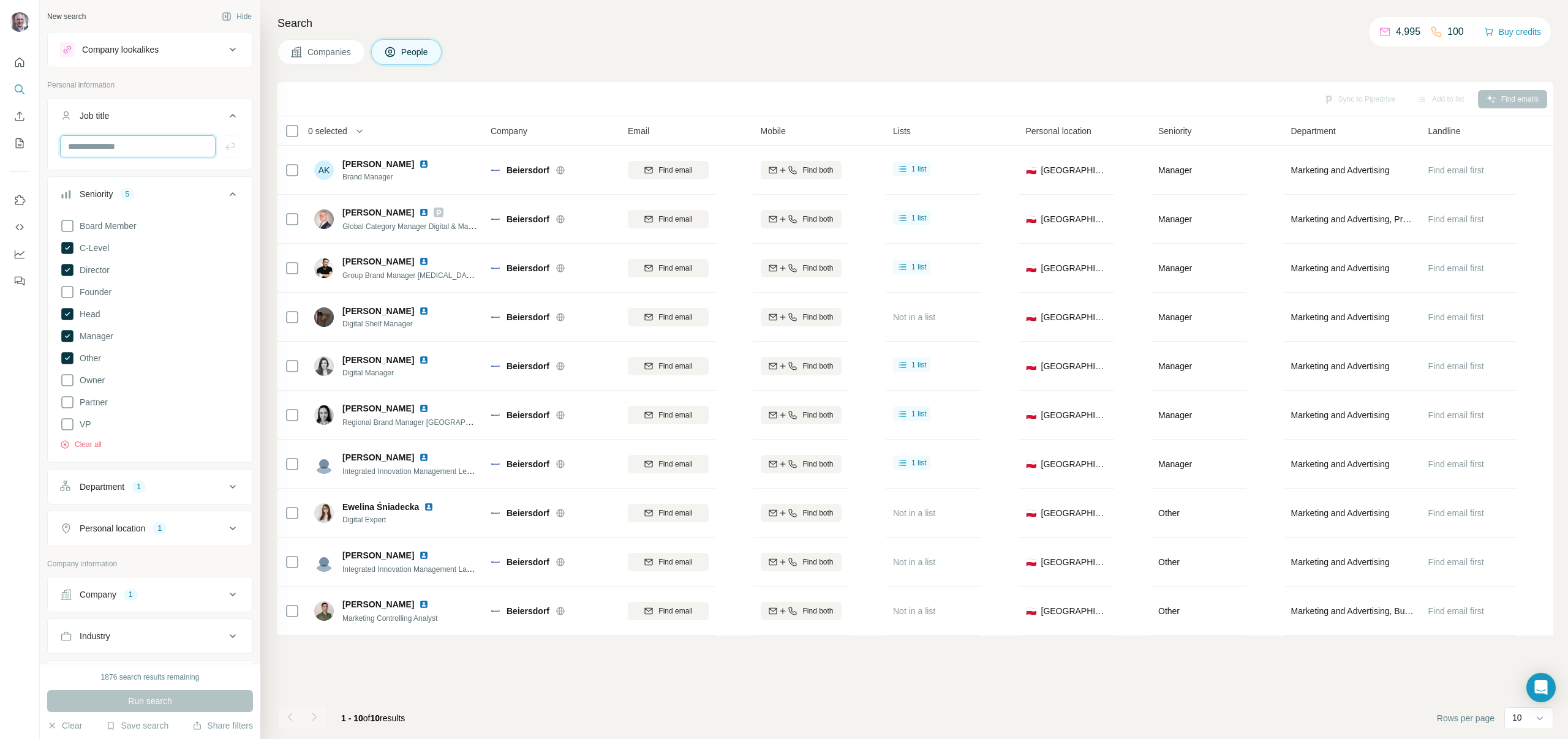
click at [122, 138] on input "text" at bounding box center [138, 146] width 156 height 22
type input "**********"
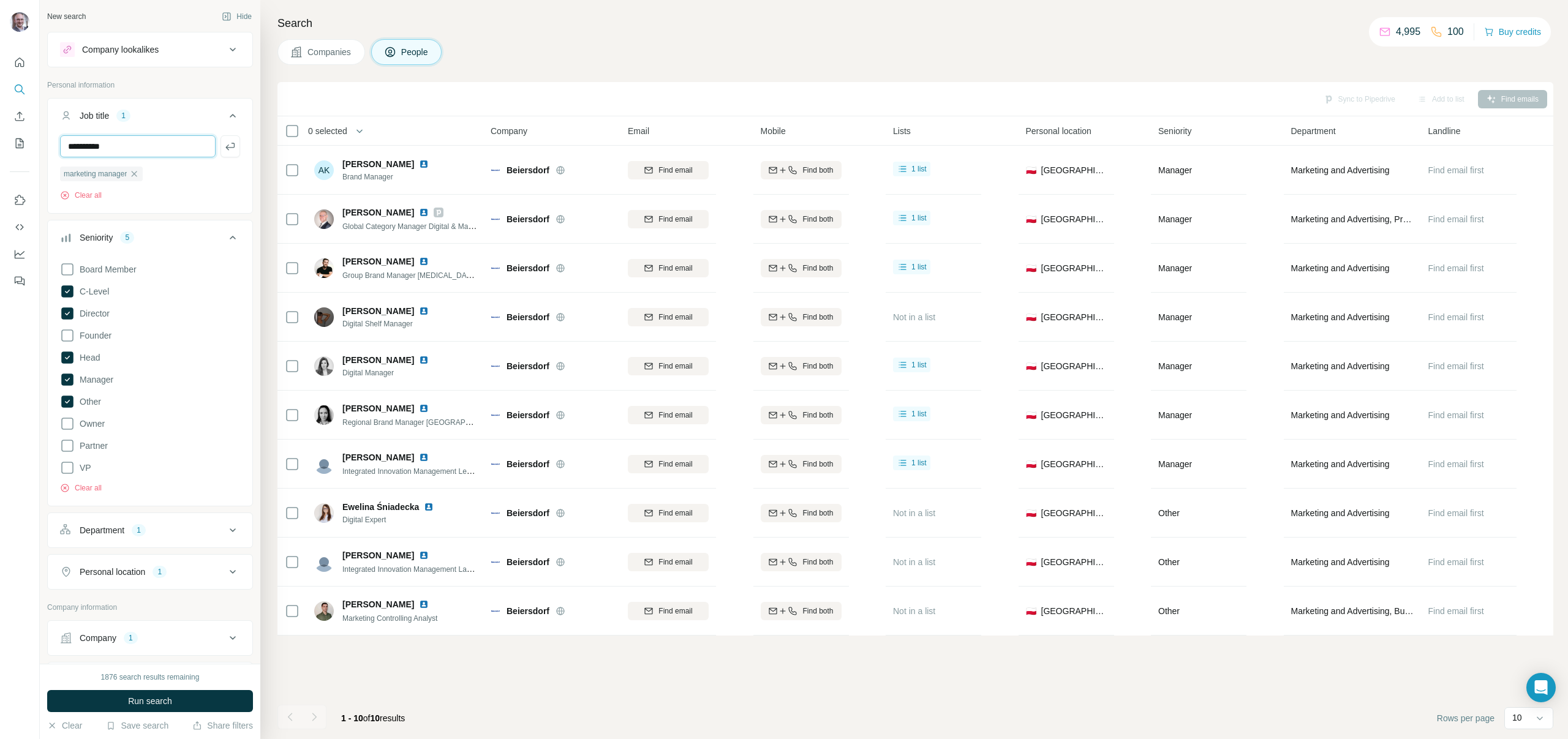
type input "**********"
type input "*****"
type input "*********"
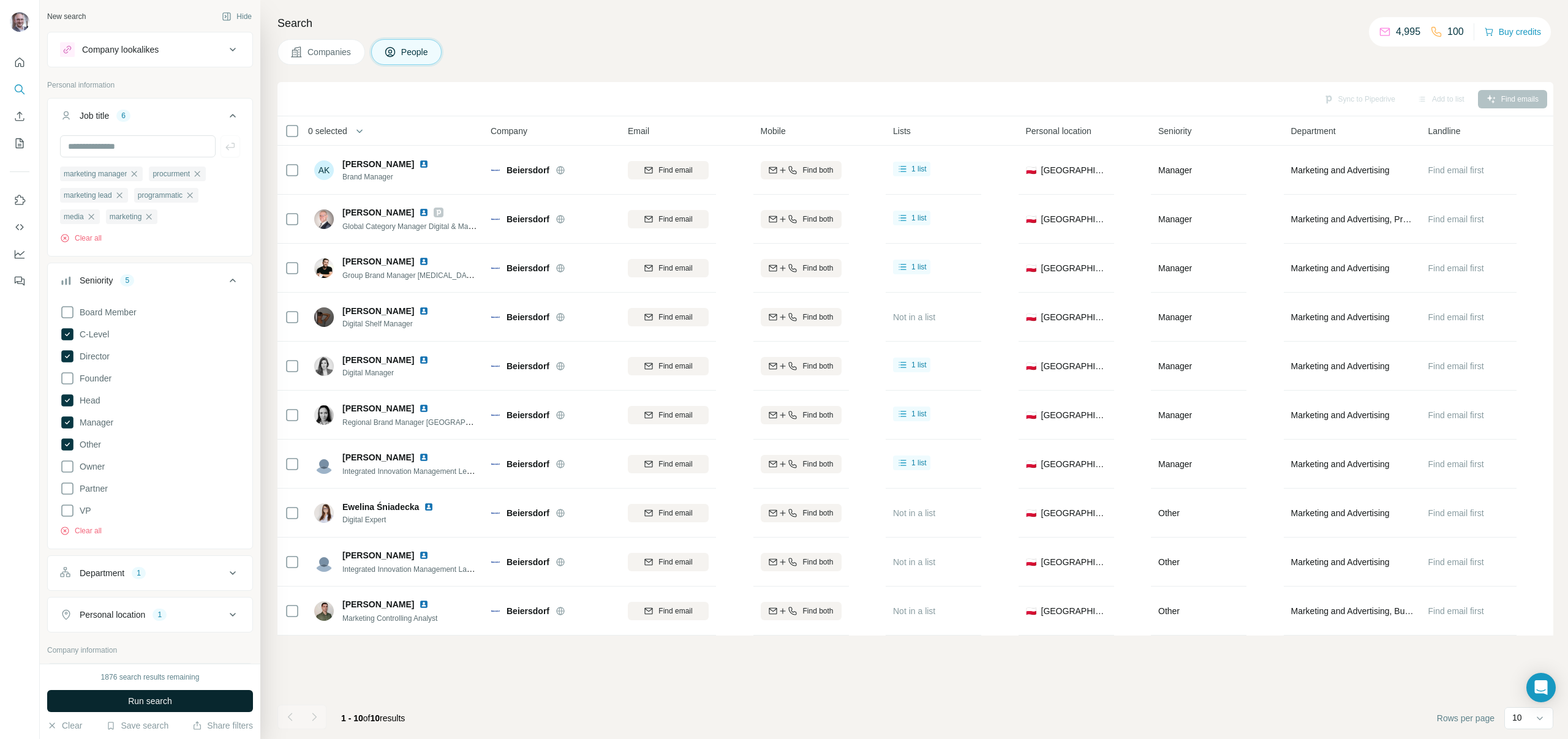
click at [139, 701] on span "Run search" at bounding box center [150, 702] width 44 height 12
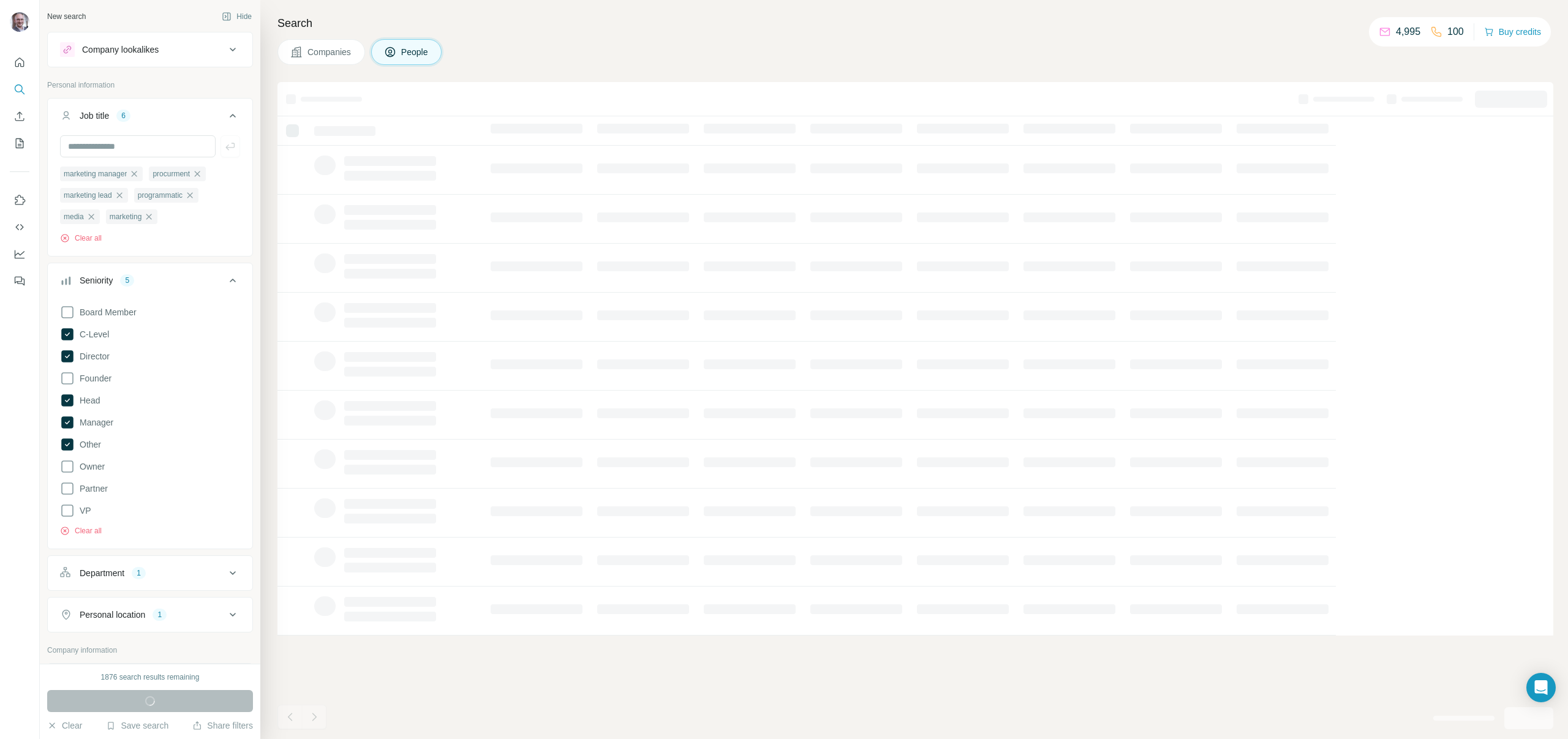
click at [112, 332] on div "Board Member C-Level Director Founder Head Manager Other Owner Partner VP Clear…" at bounding box center [150, 417] width 180 height 236
click at [101, 333] on span "C-Level" at bounding box center [91, 335] width 34 height 12
click at [90, 398] on span "Head" at bounding box center [87, 401] width 25 height 12
click at [93, 438] on label "Other" at bounding box center [80, 444] width 41 height 15
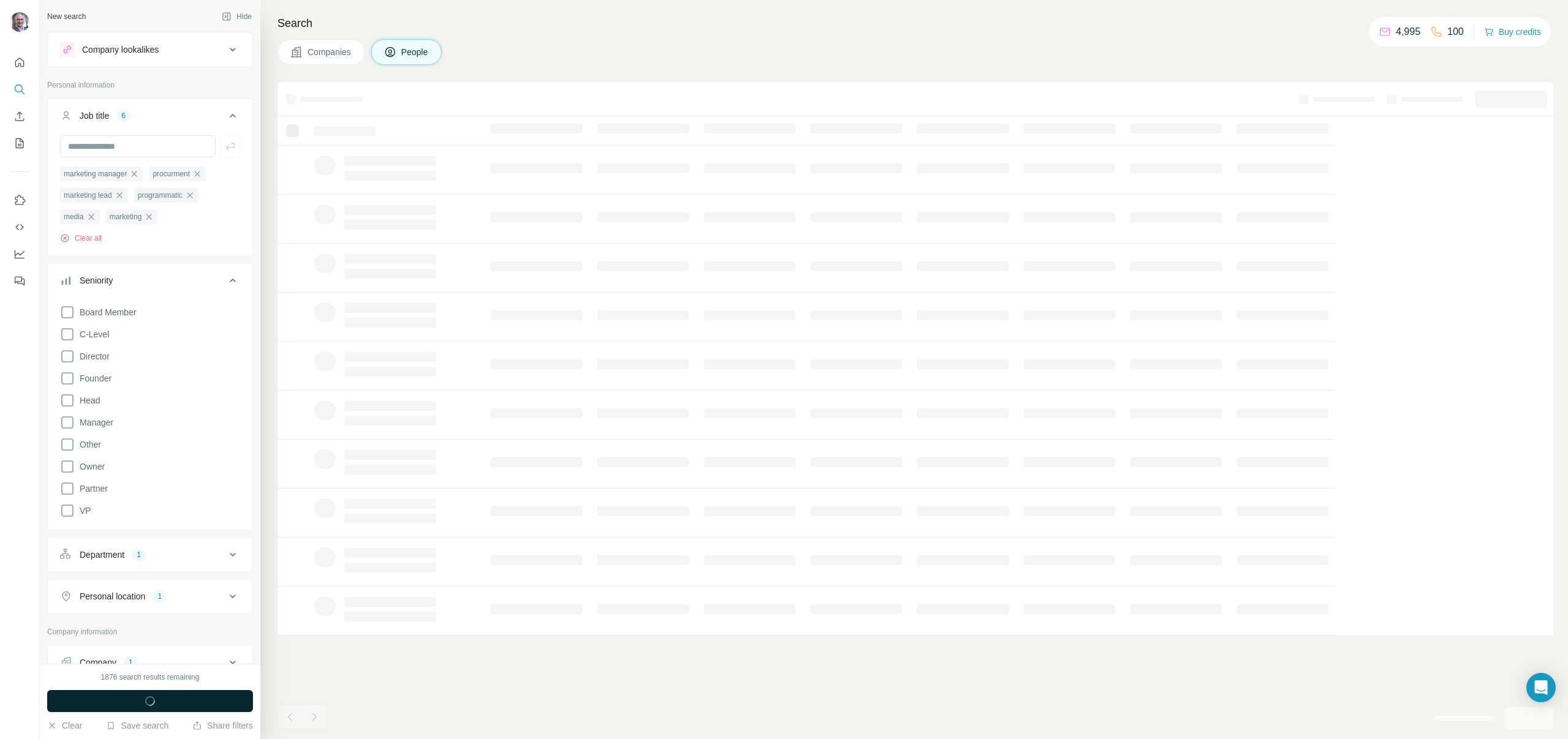
click at [162, 702] on span "button" at bounding box center [150, 702] width 44 height 12
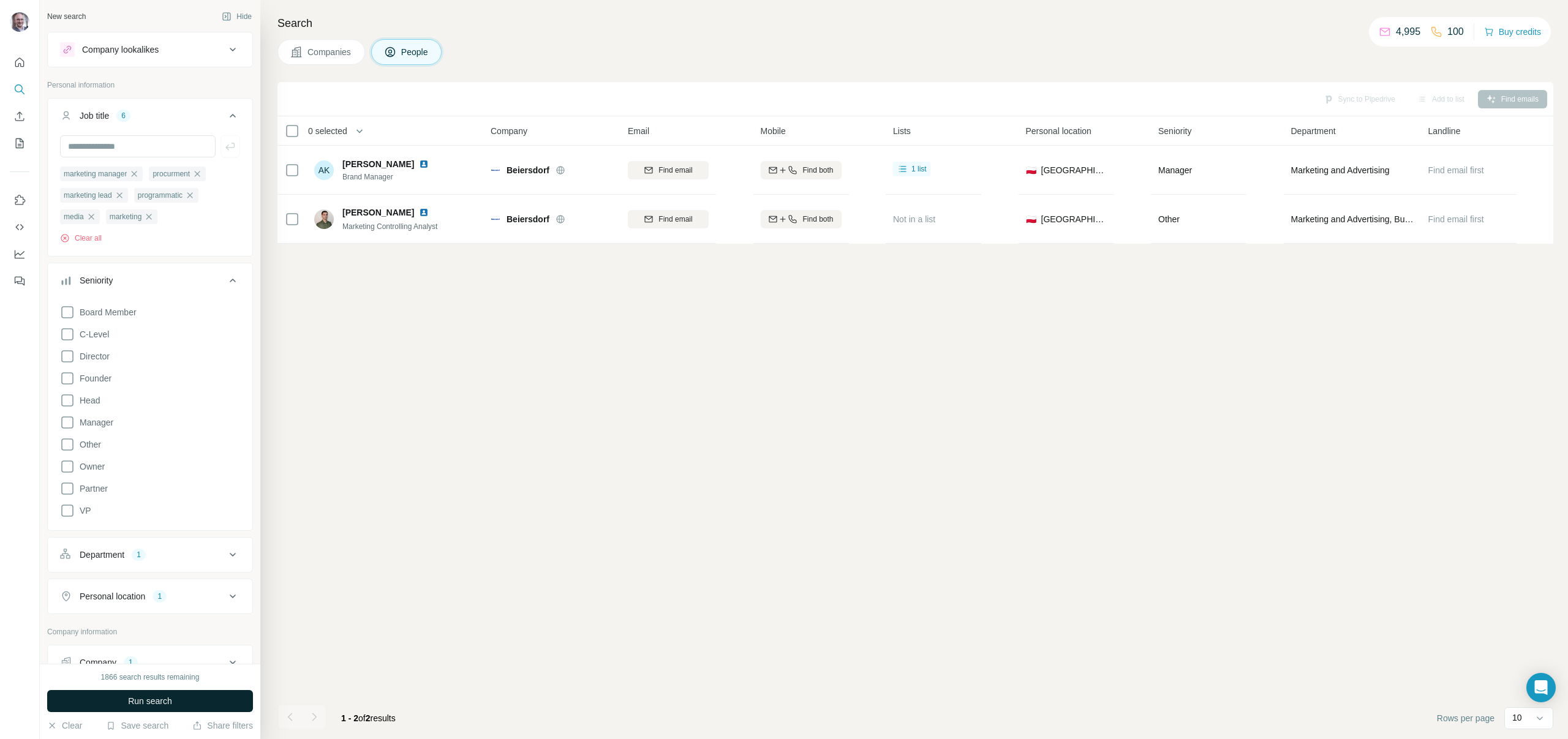
click at [362, 308] on div "Sync to Pipedrive Add to list Find emails 0 selected People Company Email Mobil…" at bounding box center [915, 410] width 1275 height 657
click at [176, 702] on button "Run search" at bounding box center [150, 701] width 206 height 22
click at [96, 240] on button "Clear all" at bounding box center [81, 238] width 42 height 11
click at [135, 145] on input "text" at bounding box center [138, 146] width 156 height 22
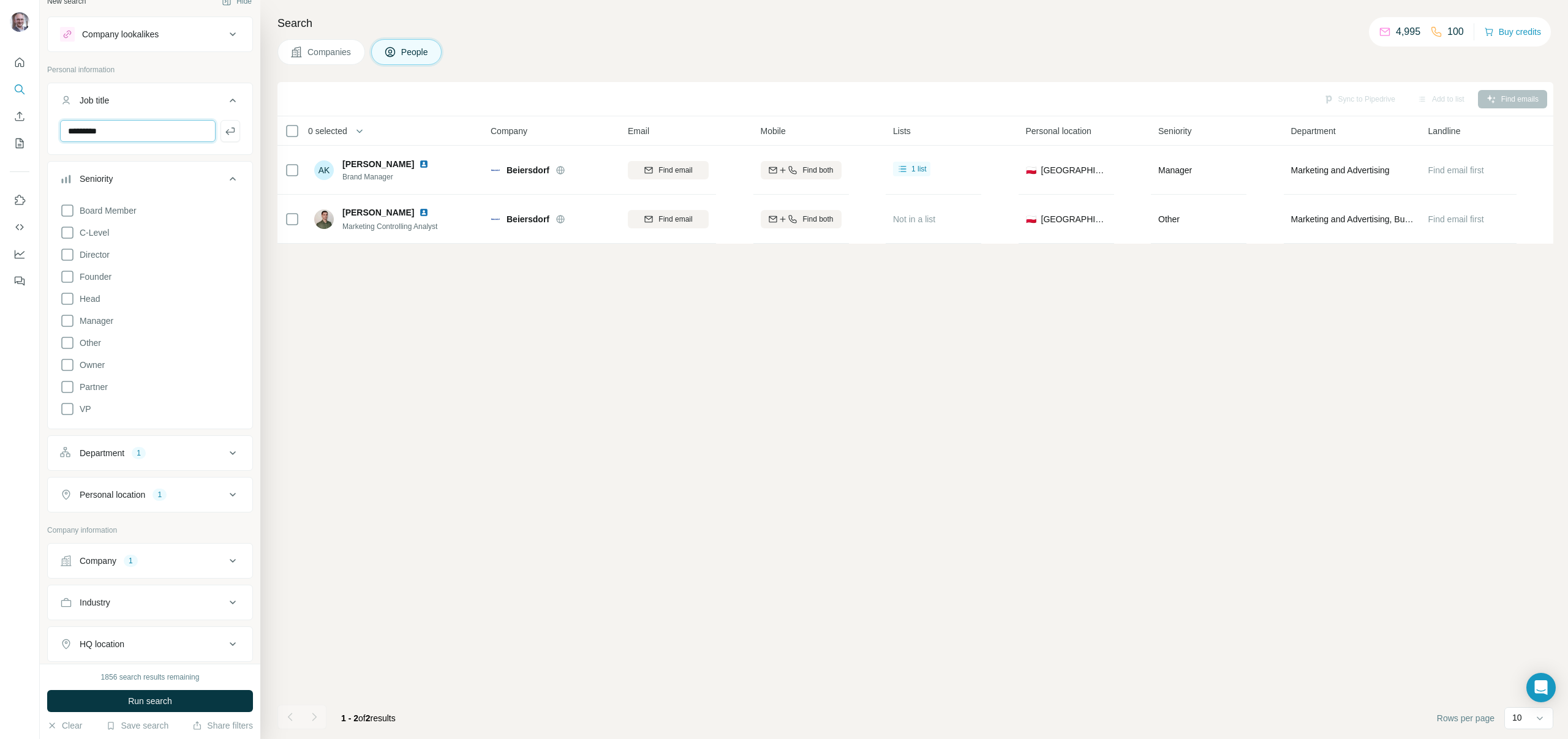
scroll to position [148, 0]
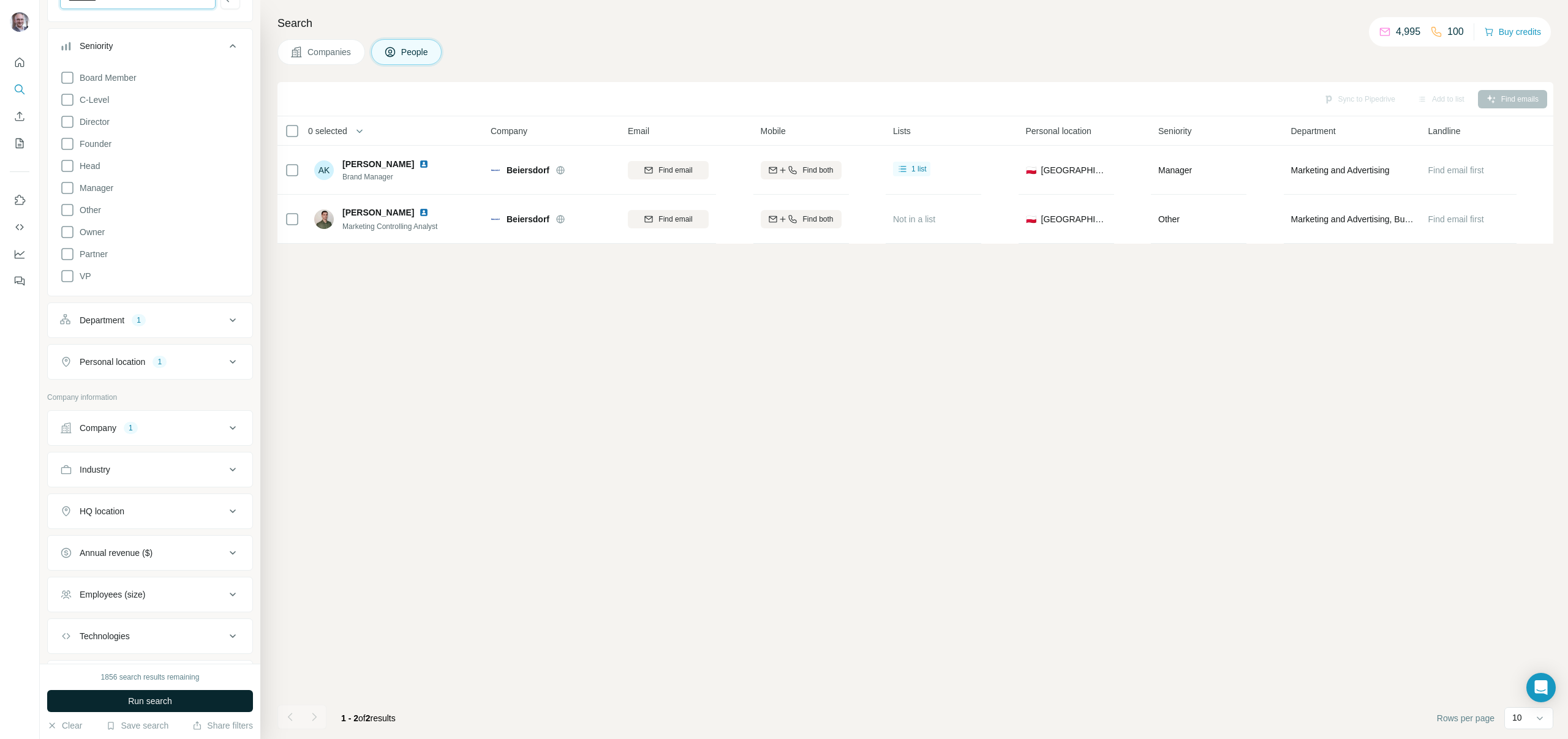
type input "*********"
click at [174, 708] on button "Run search" at bounding box center [150, 701] width 206 height 22
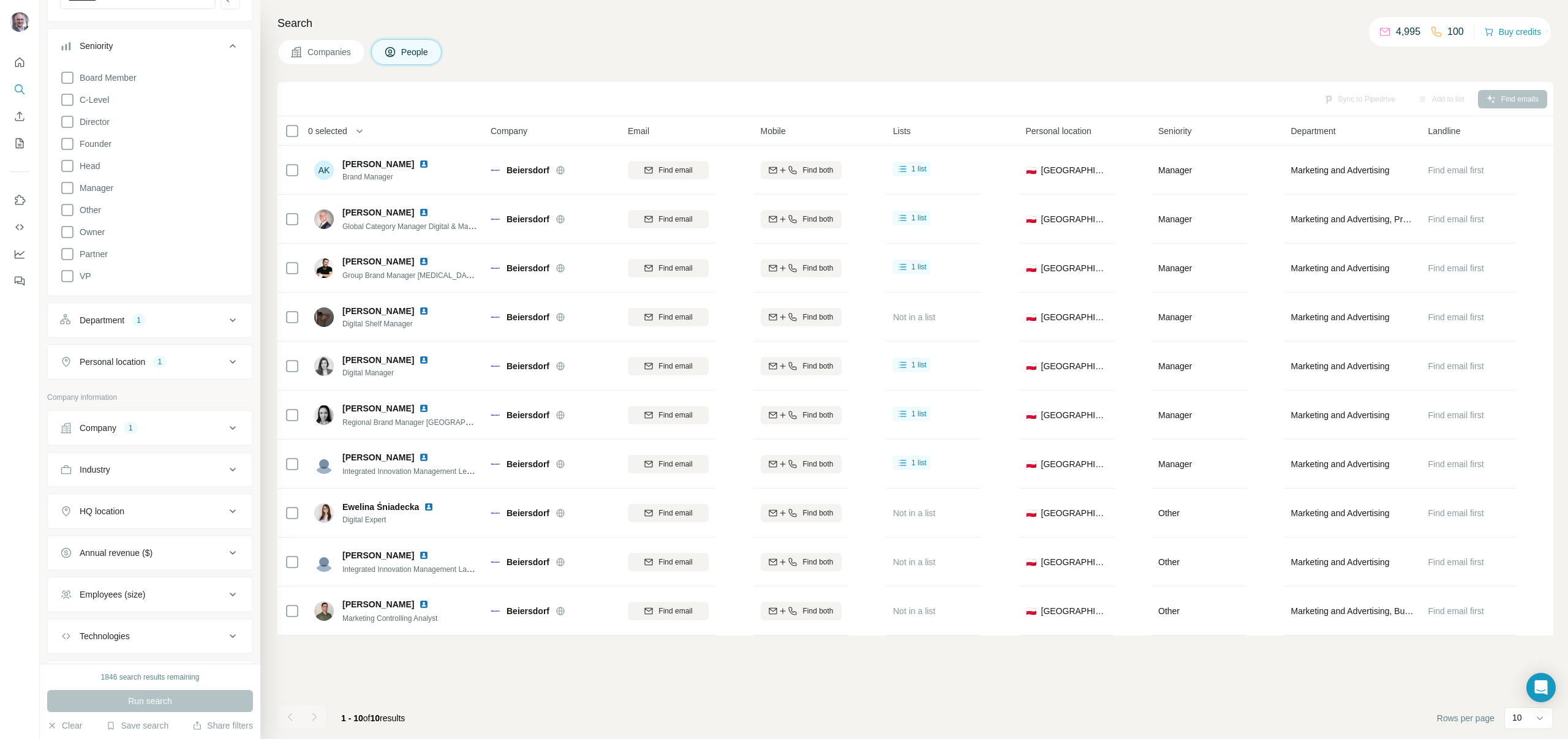
scroll to position [0, 0]
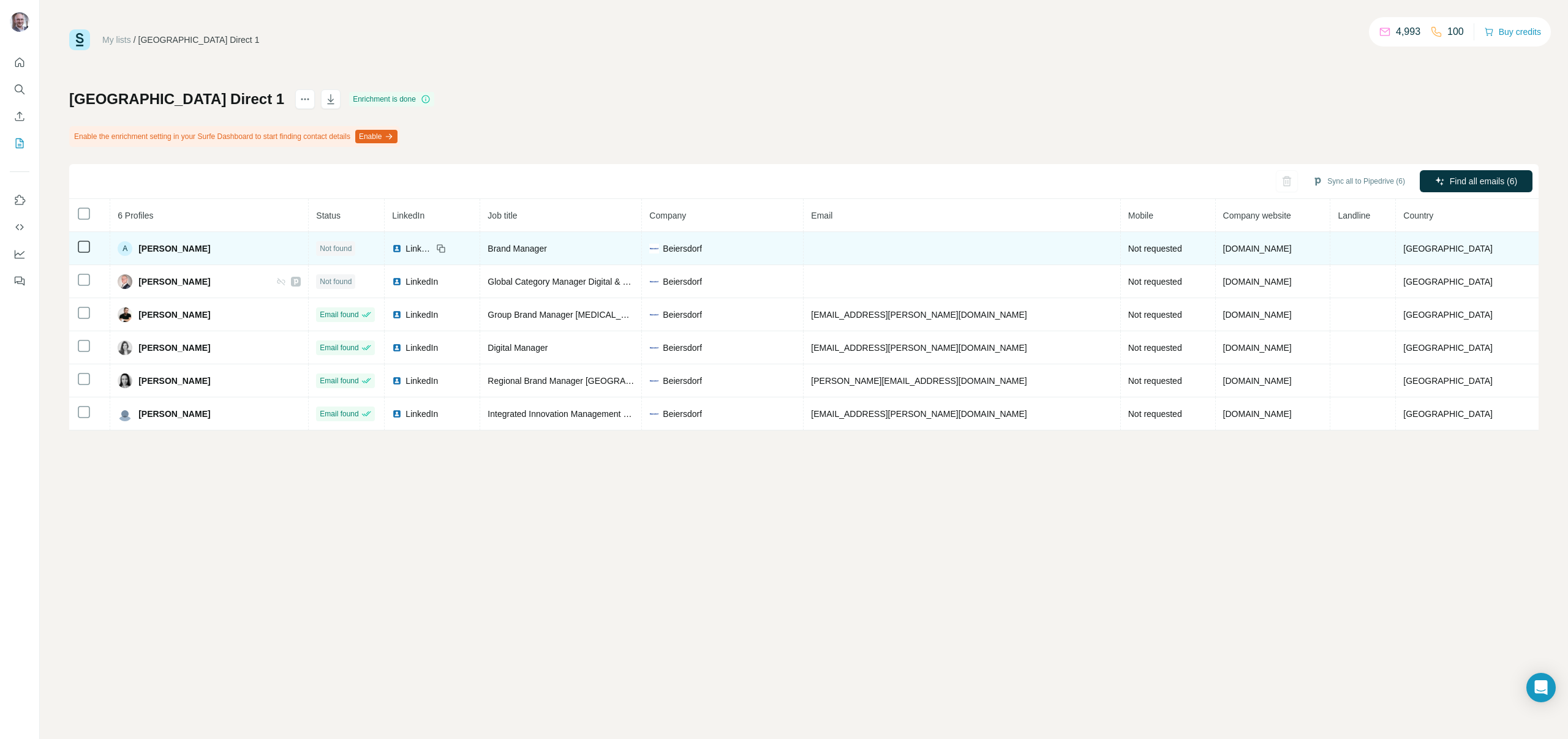
click at [88, 254] on icon at bounding box center [84, 247] width 15 height 15
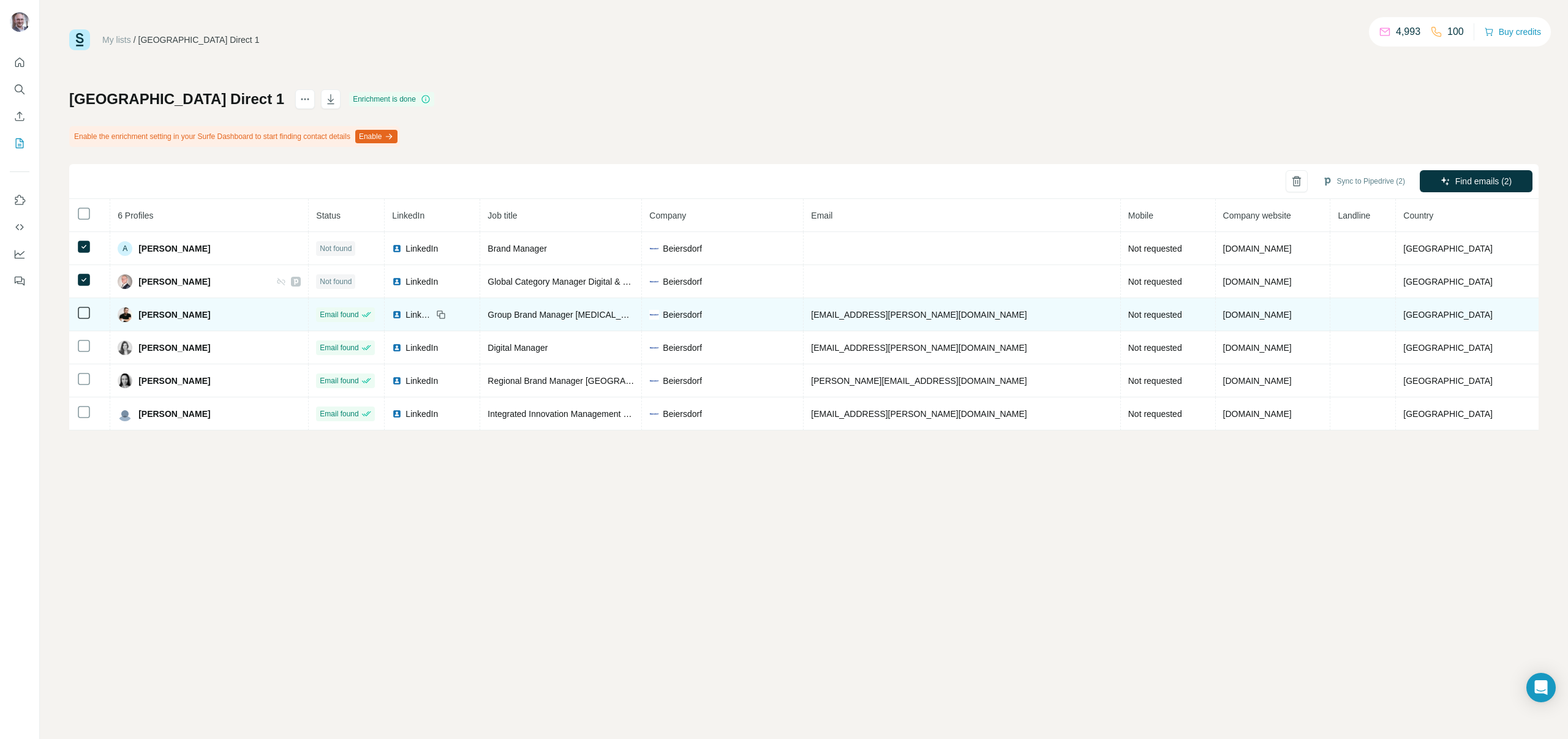
click at [82, 300] on td at bounding box center [89, 315] width 41 height 33
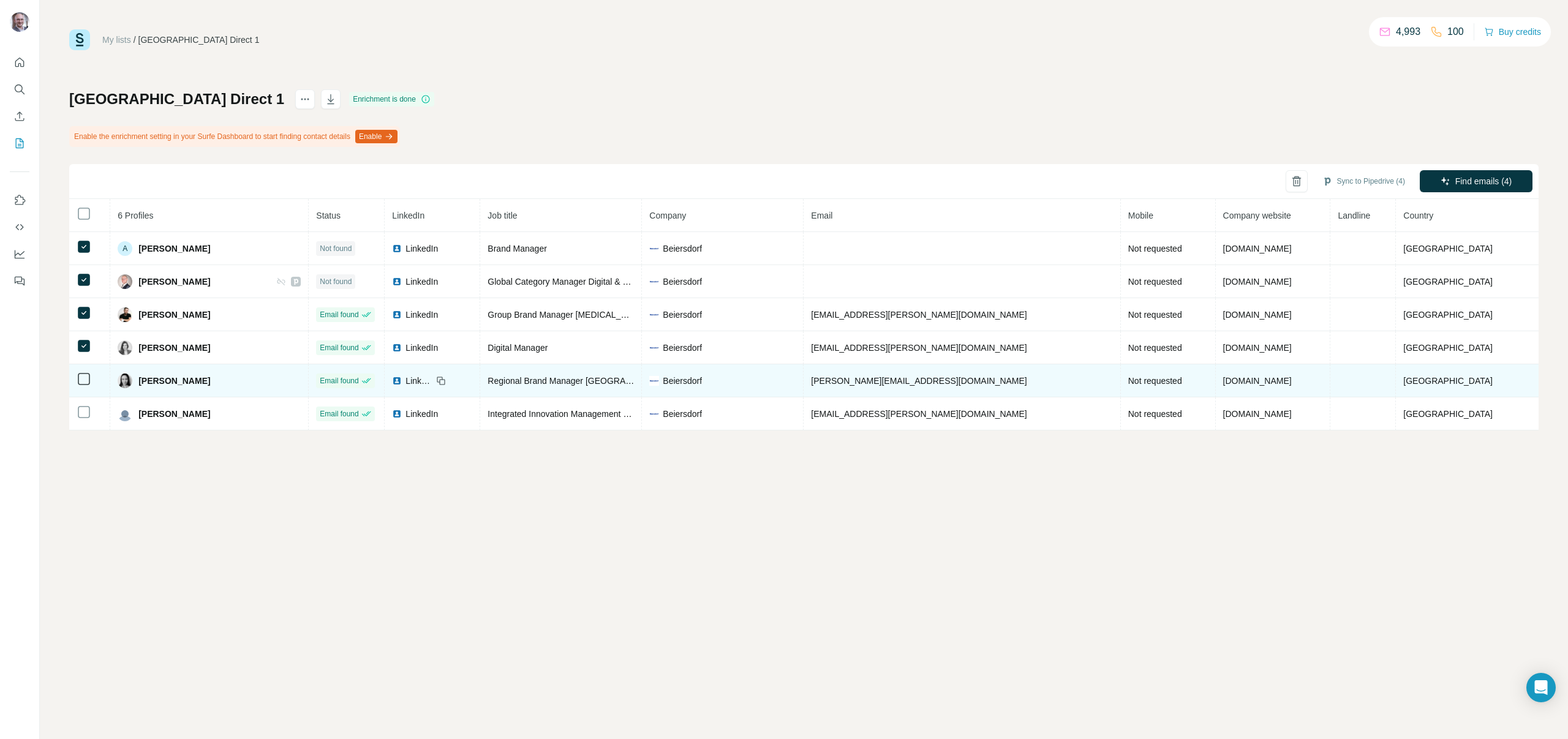
click at [90, 376] on icon at bounding box center [84, 379] width 15 height 15
click at [629, 384] on span "Regional Brand Manager [GEOGRAPHIC_DATA] & [GEOGRAPHIC_DATA]" at bounding box center [631, 381] width 287 height 10
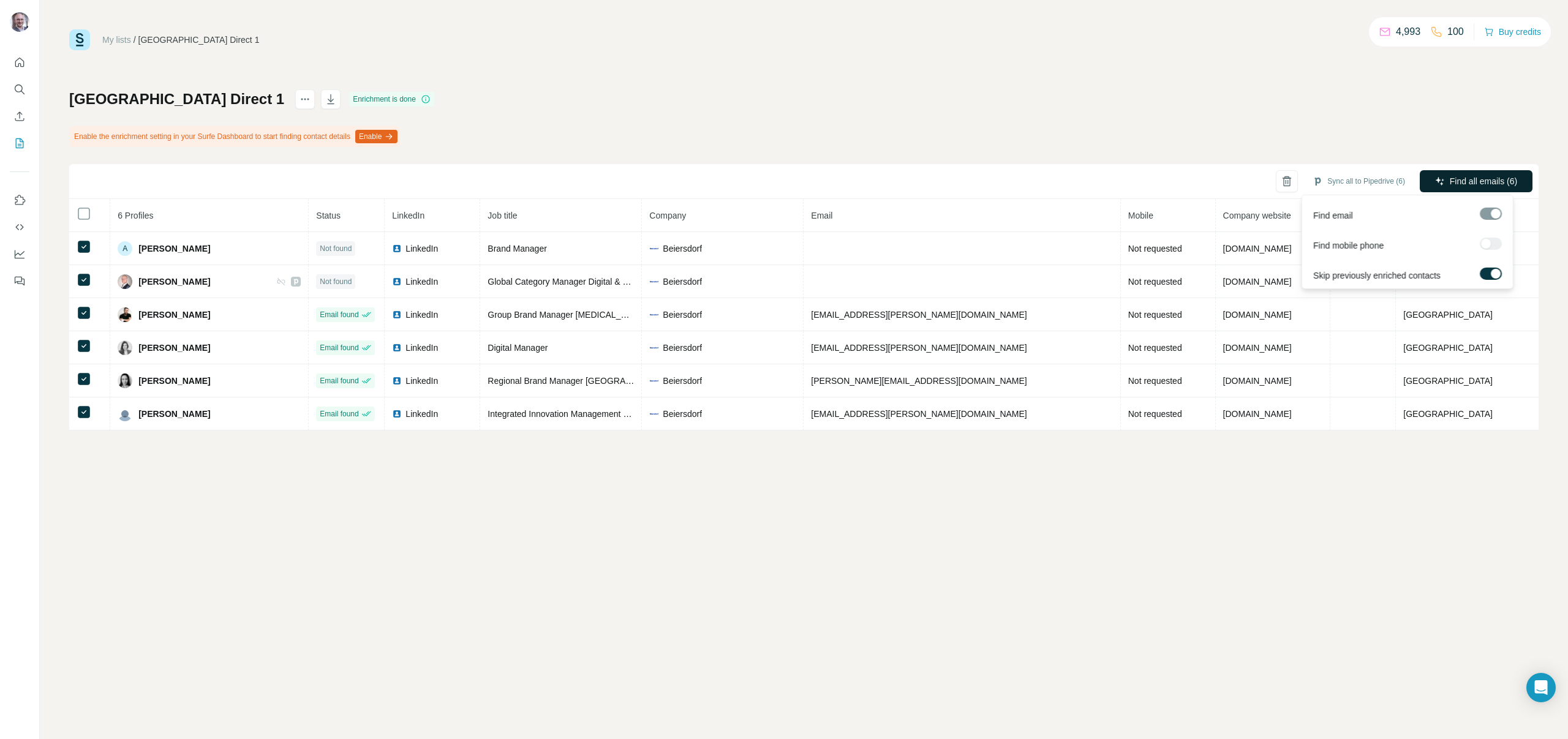
click at [1440, 182] on icon "button" at bounding box center [1439, 180] width 10 height 10
click at [1493, 173] on button "Find all emails (6)" at bounding box center [1475, 180] width 112 height 22
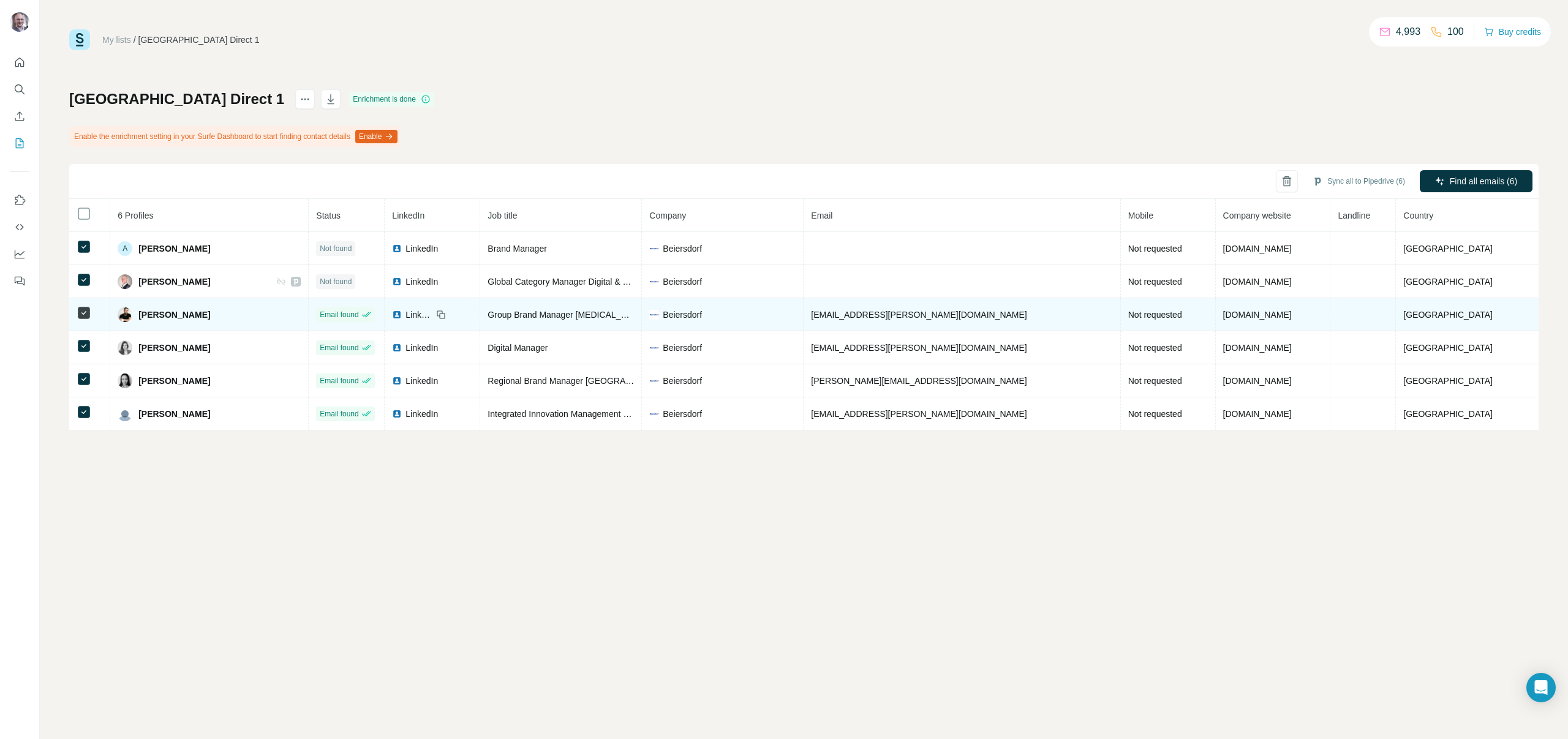
drag, startPoint x: 220, startPoint y: 316, endPoint x: 170, endPoint y: 315, distance: 50.0
click at [170, 315] on div "[PERSON_NAME]" at bounding box center [209, 315] width 183 height 15
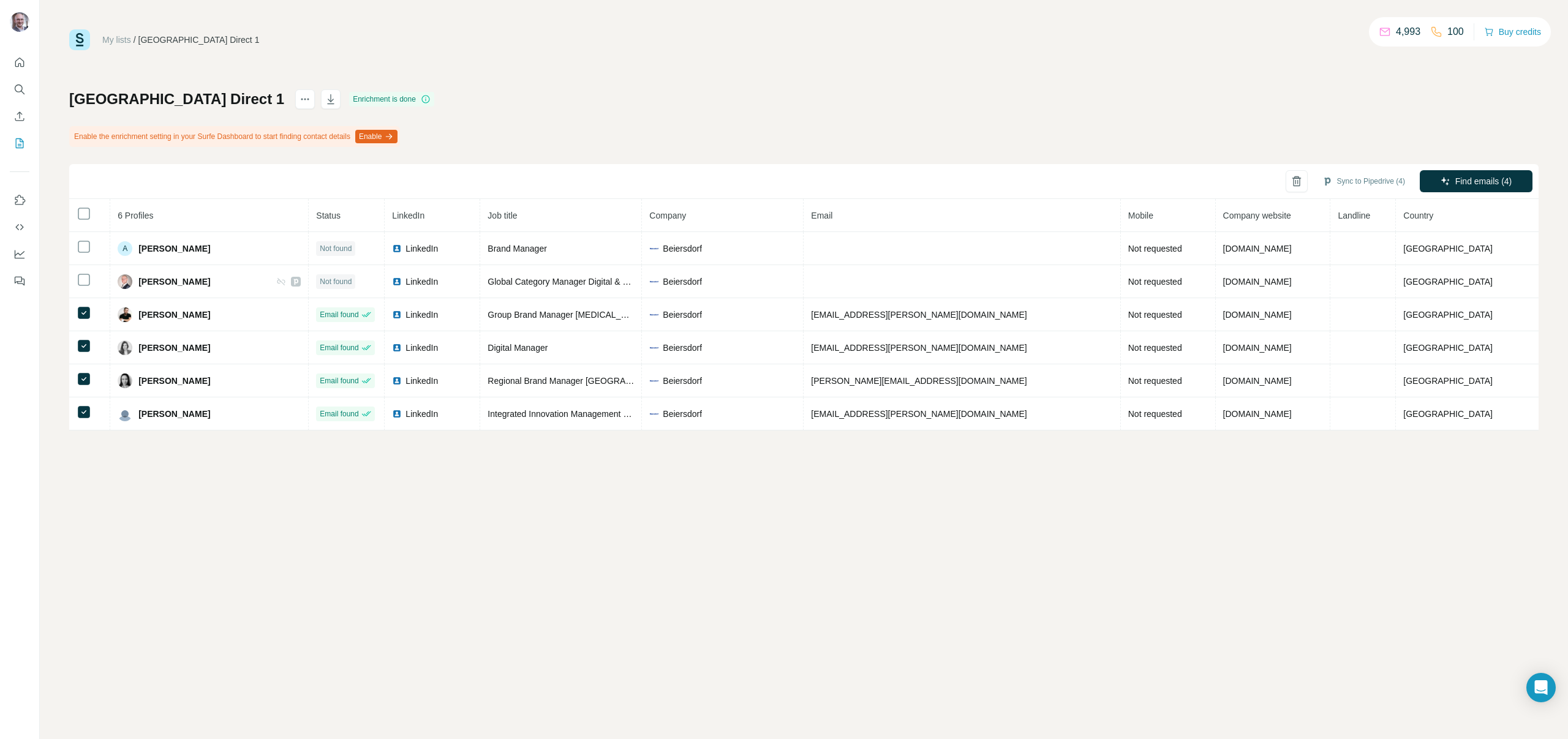
click at [262, 493] on div "My lists / [GEOGRAPHIC_DATA] Direct 1 4,993 100 Buy credits Poland Direct 1 Enr…" at bounding box center [804, 370] width 1528 height 739
click at [1374, 173] on button "Sync to Pipedrive (4)" at bounding box center [1363, 181] width 100 height 18
click at [1349, 339] on button "Sync to Pipedrive" at bounding box center [1341, 334] width 136 height 24
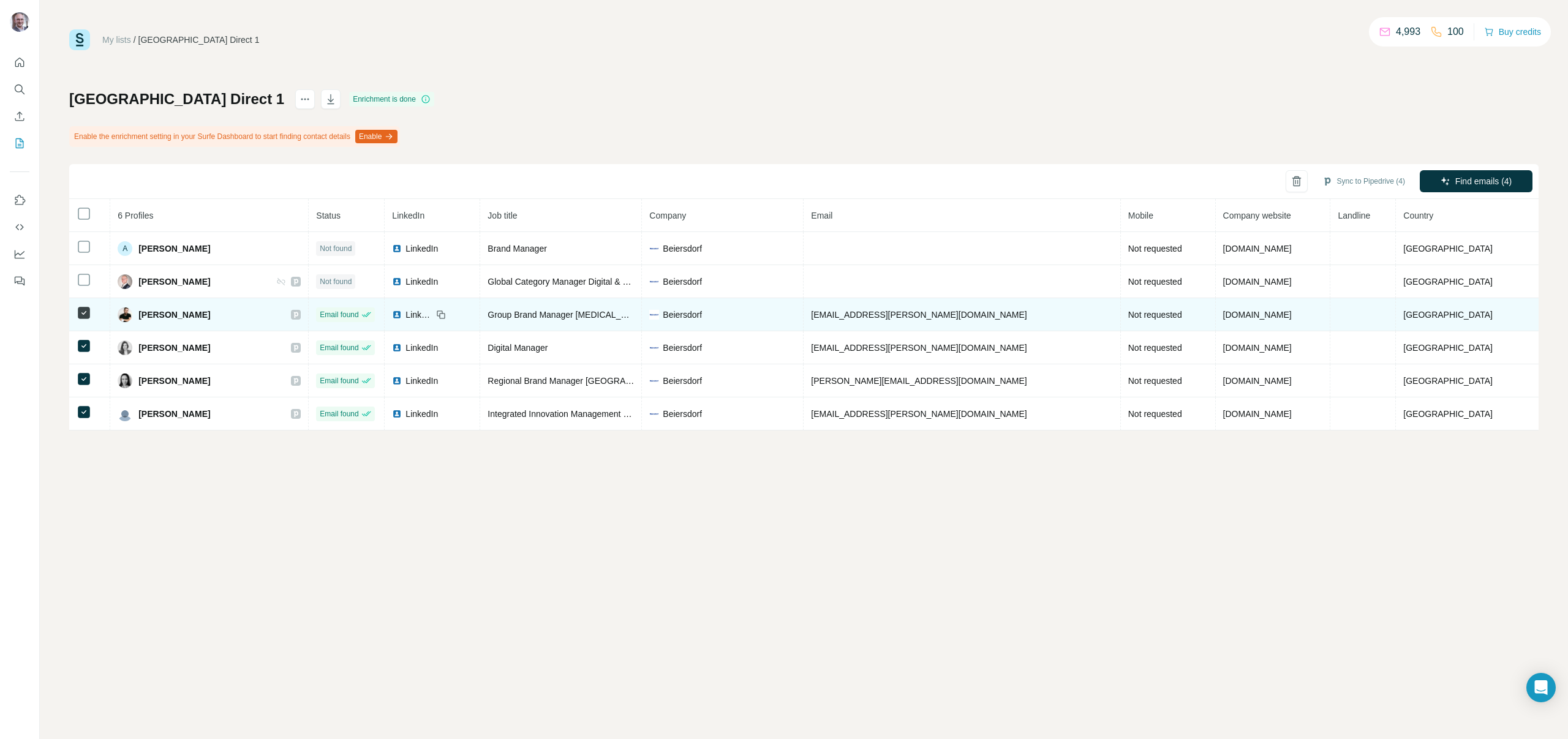
click at [298, 313] on icon at bounding box center [295, 315] width 4 height 6
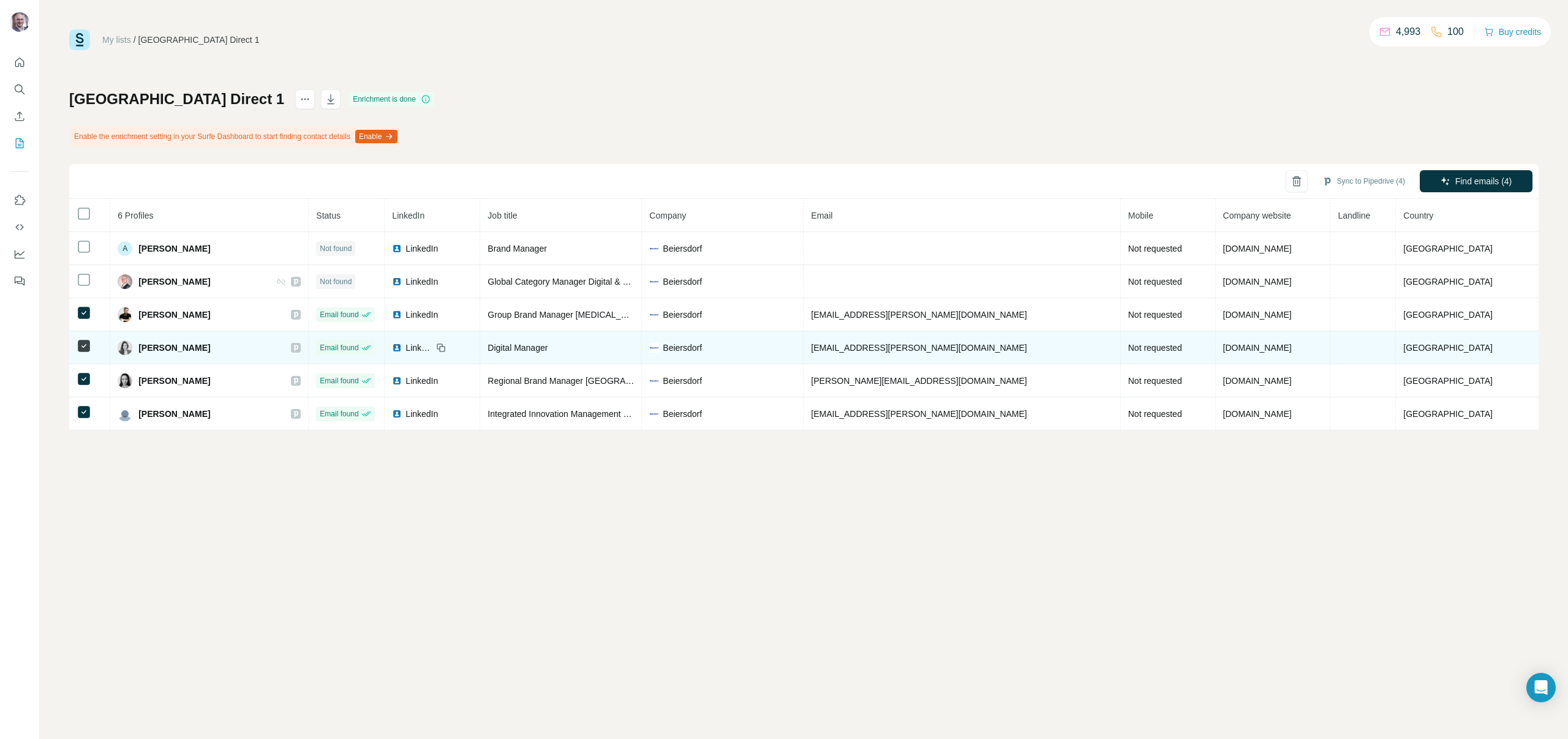
click at [300, 348] on icon at bounding box center [295, 348] width 7 height 10
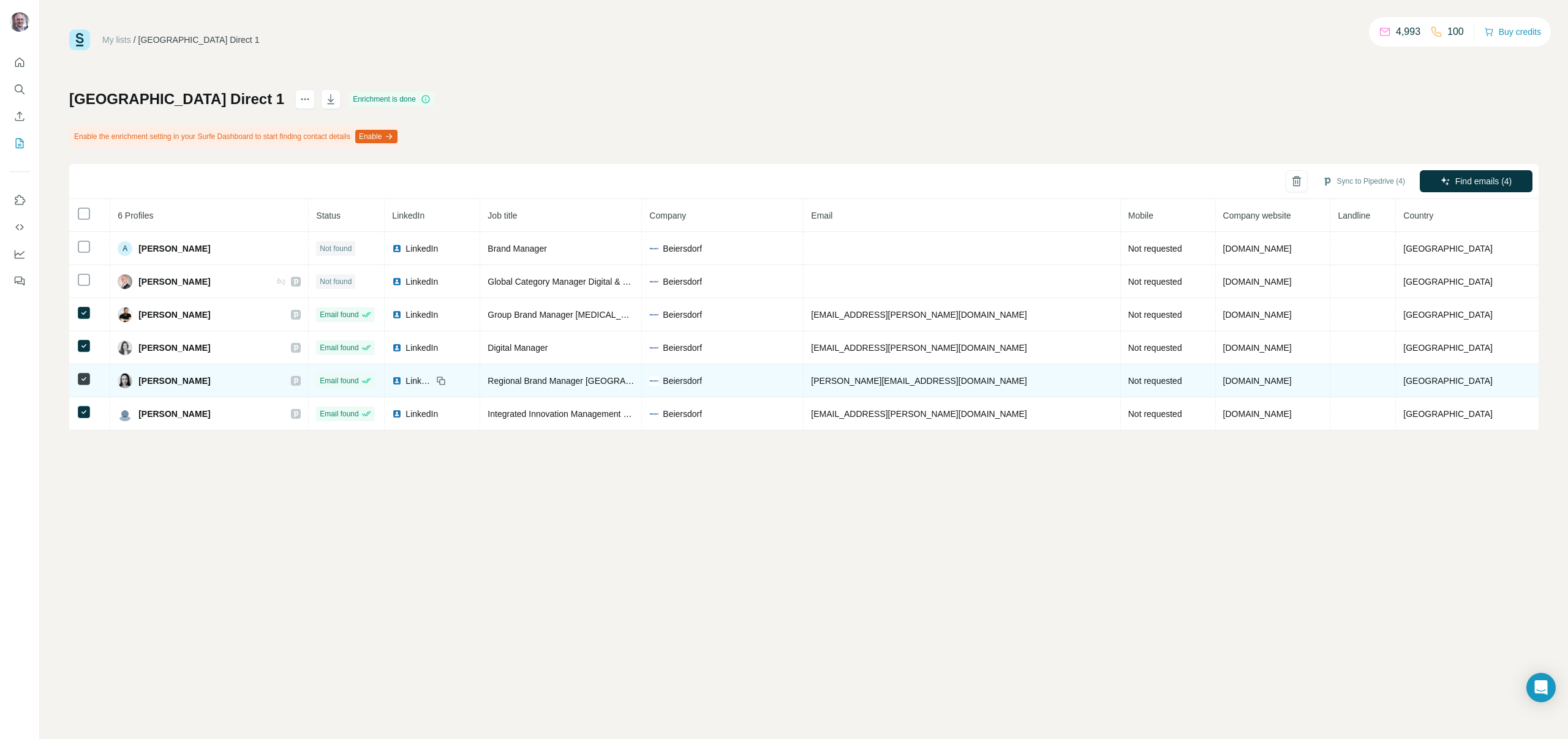
click at [298, 383] on icon at bounding box center [295, 381] width 4 height 6
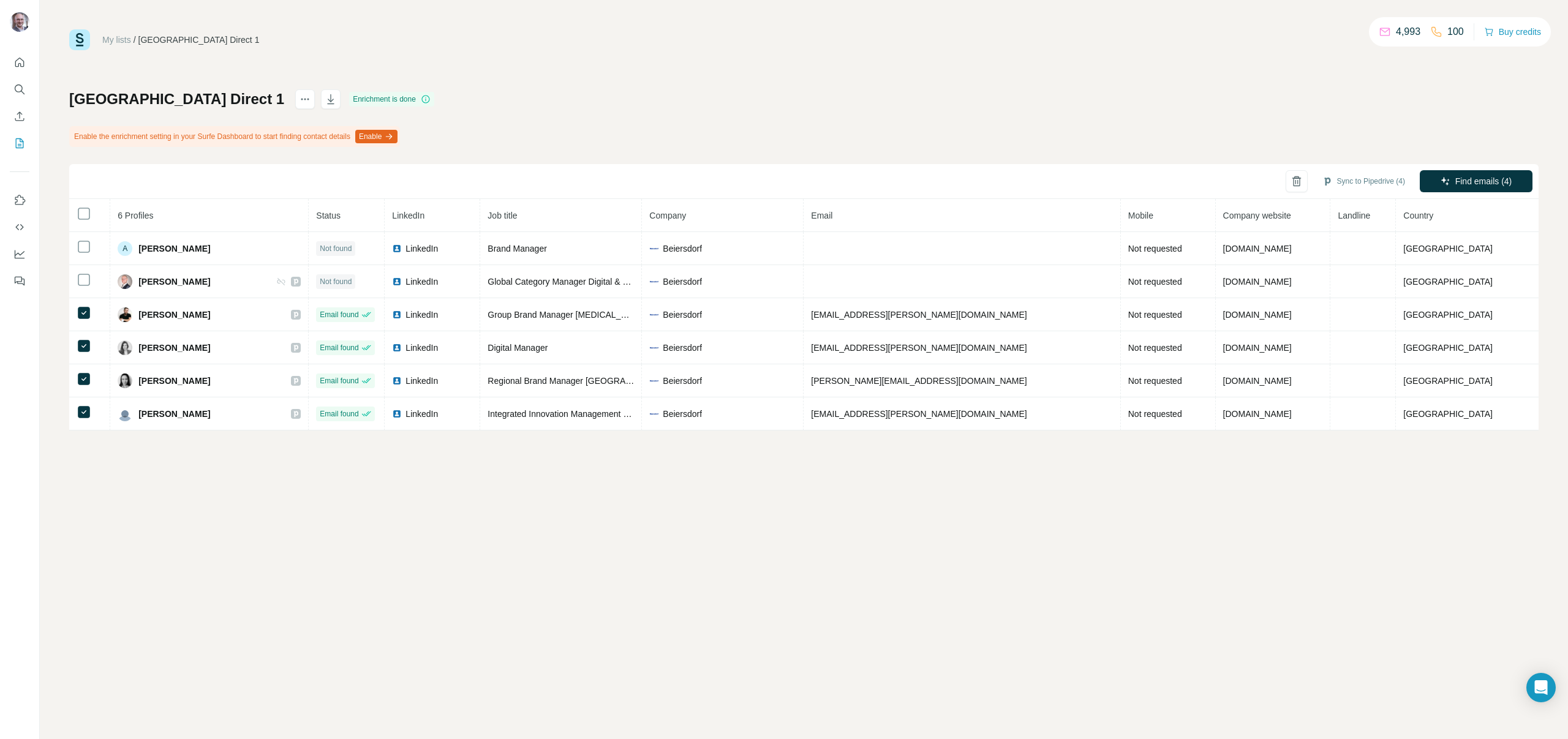
click at [240, 488] on div "My lists / [GEOGRAPHIC_DATA] Direct 1 4,993 100 Buy credits Poland Direct 1 Enr…" at bounding box center [804, 370] width 1528 height 739
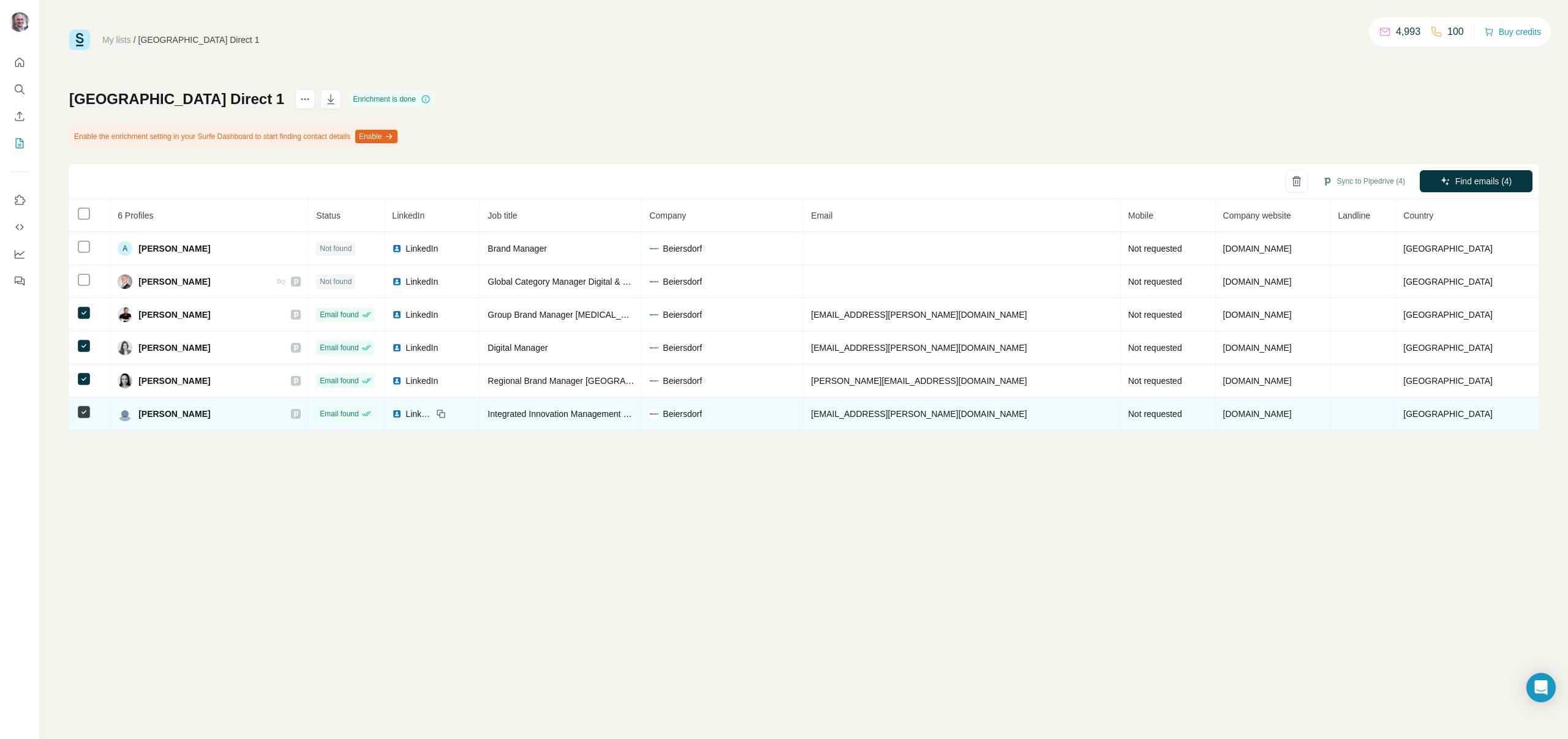
click at [301, 413] on div at bounding box center [295, 414] width 10 height 10
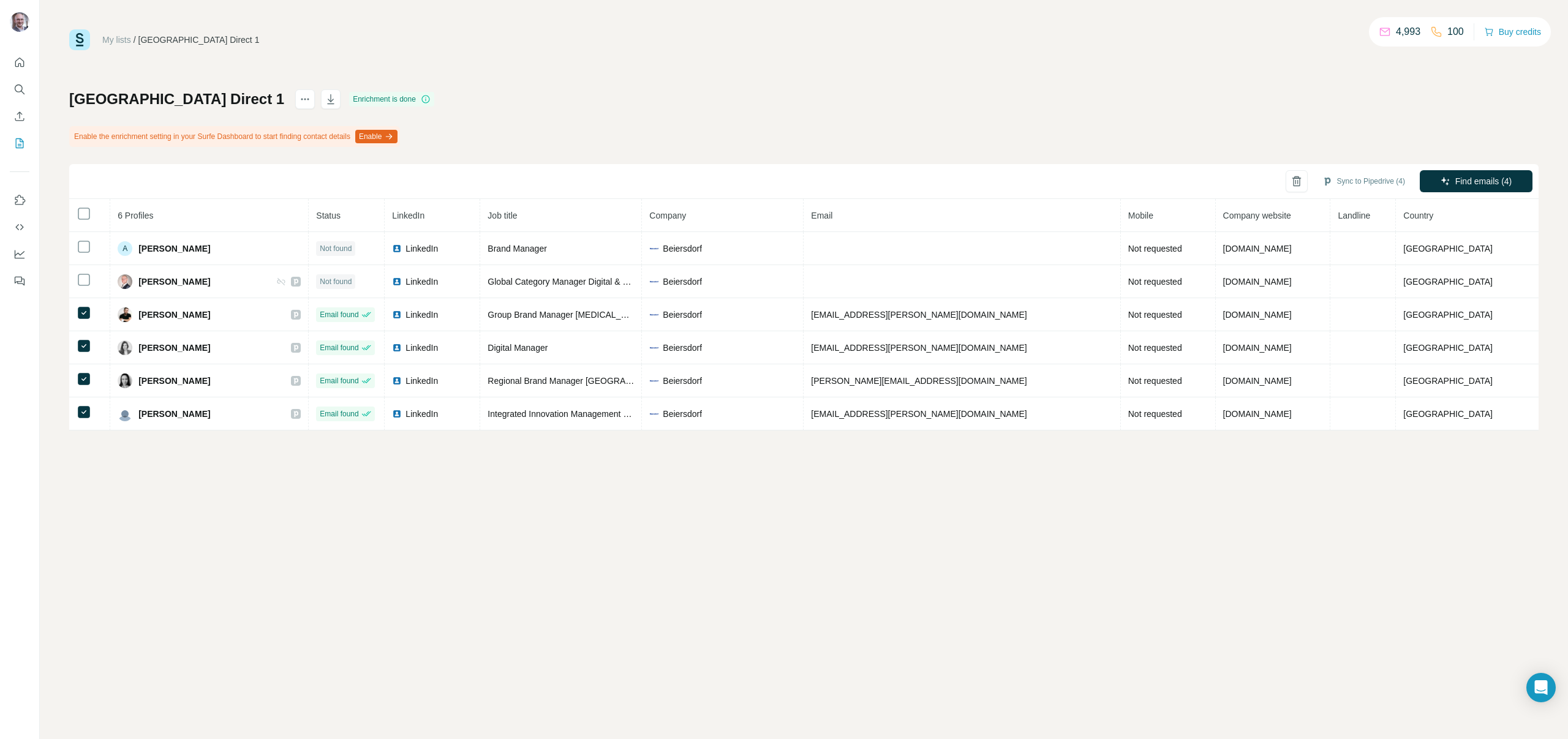
click at [170, 580] on div "My lists / [GEOGRAPHIC_DATA] Direct 1 4,993 100 Buy credits Poland Direct 1 Enr…" at bounding box center [804, 370] width 1528 height 739
click at [20, 88] on icon "Search" at bounding box center [19, 90] width 12 height 12
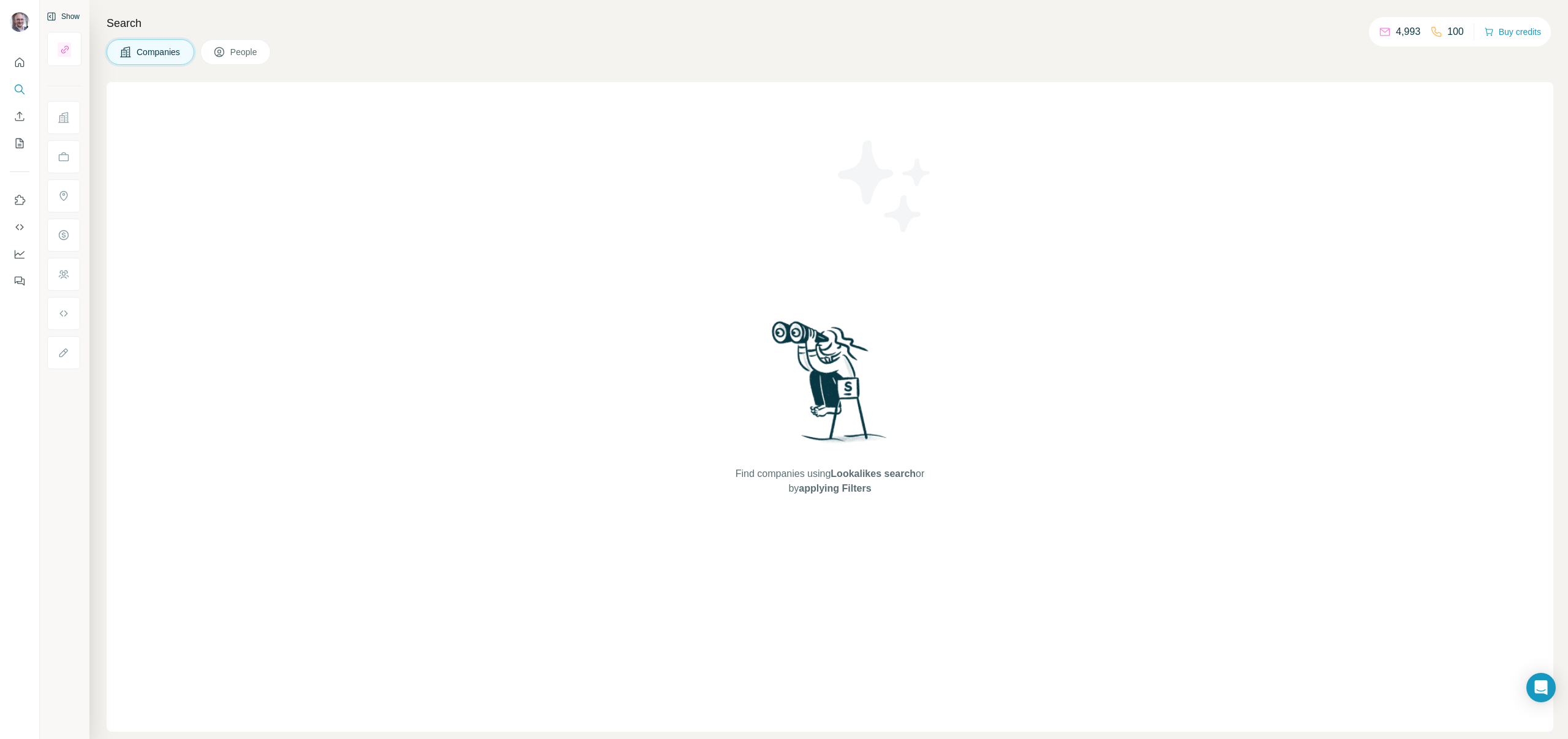
click at [71, 24] on button "Show" at bounding box center [64, 16] width 51 height 18
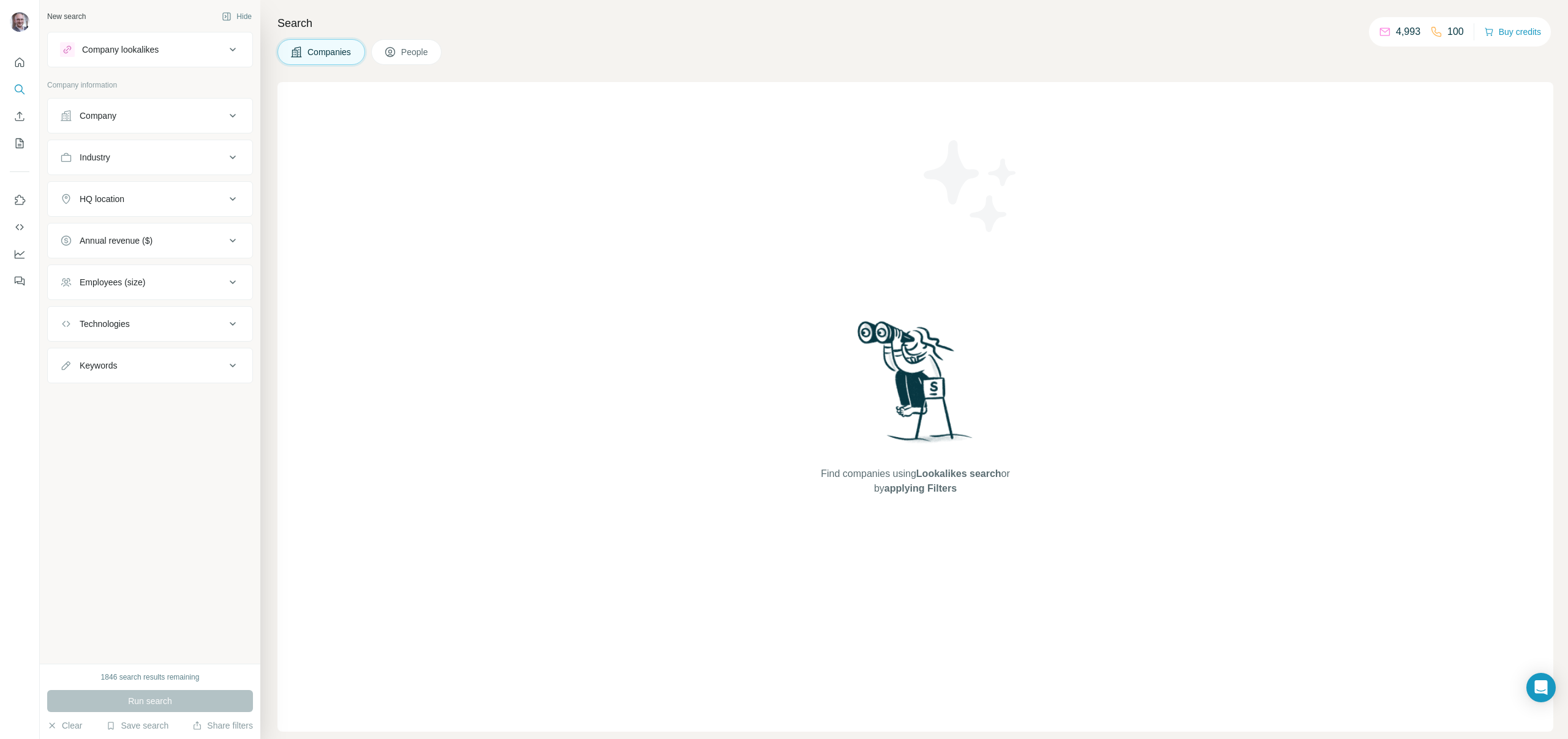
click at [172, 125] on button "Company" at bounding box center [150, 116] width 205 height 30
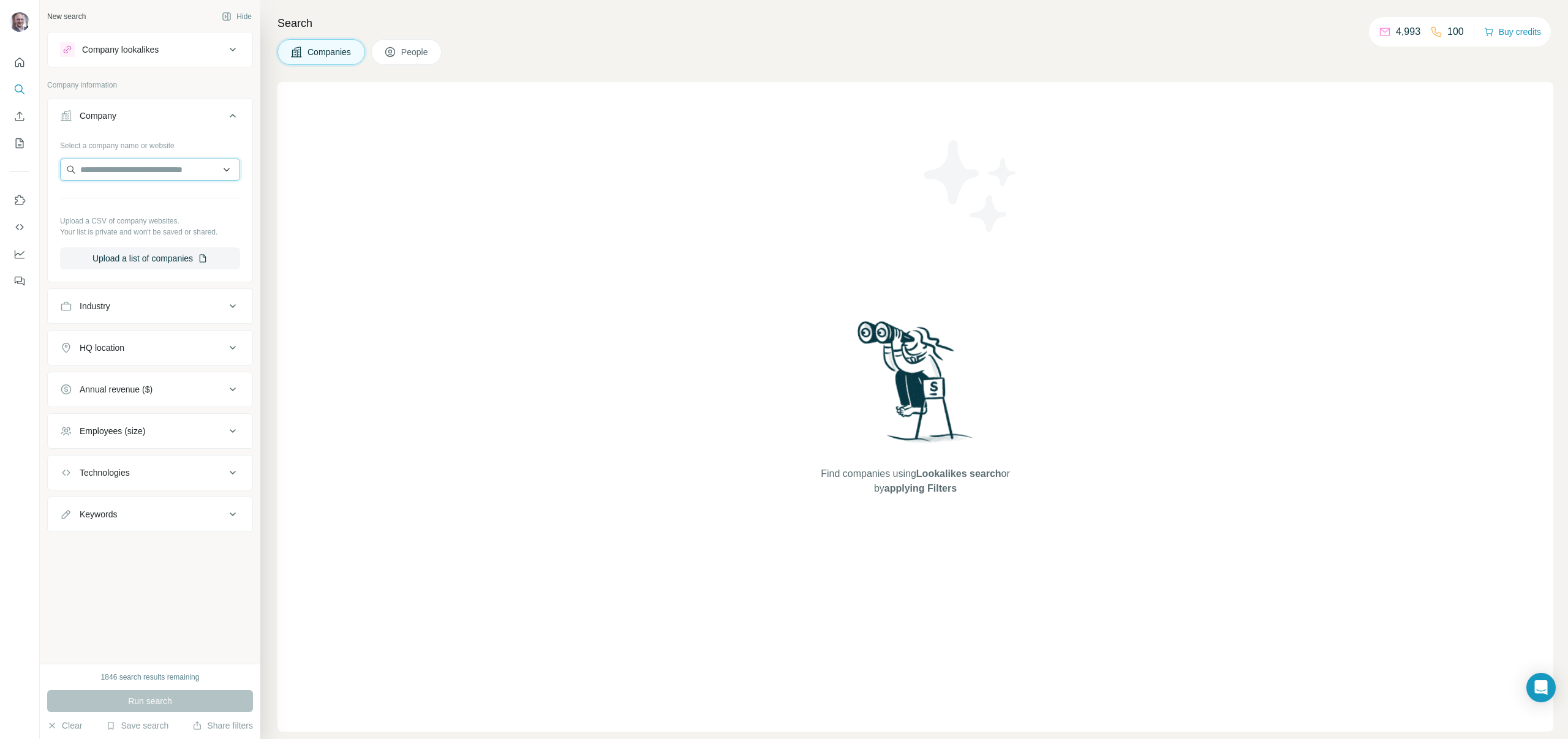
click at [179, 177] on input "text" at bounding box center [150, 169] width 180 height 22
type input "**********"
click at [159, 207] on div "[DOMAIN_NAME] [DOMAIN_NAME]" at bounding box center [150, 203] width 174 height 33
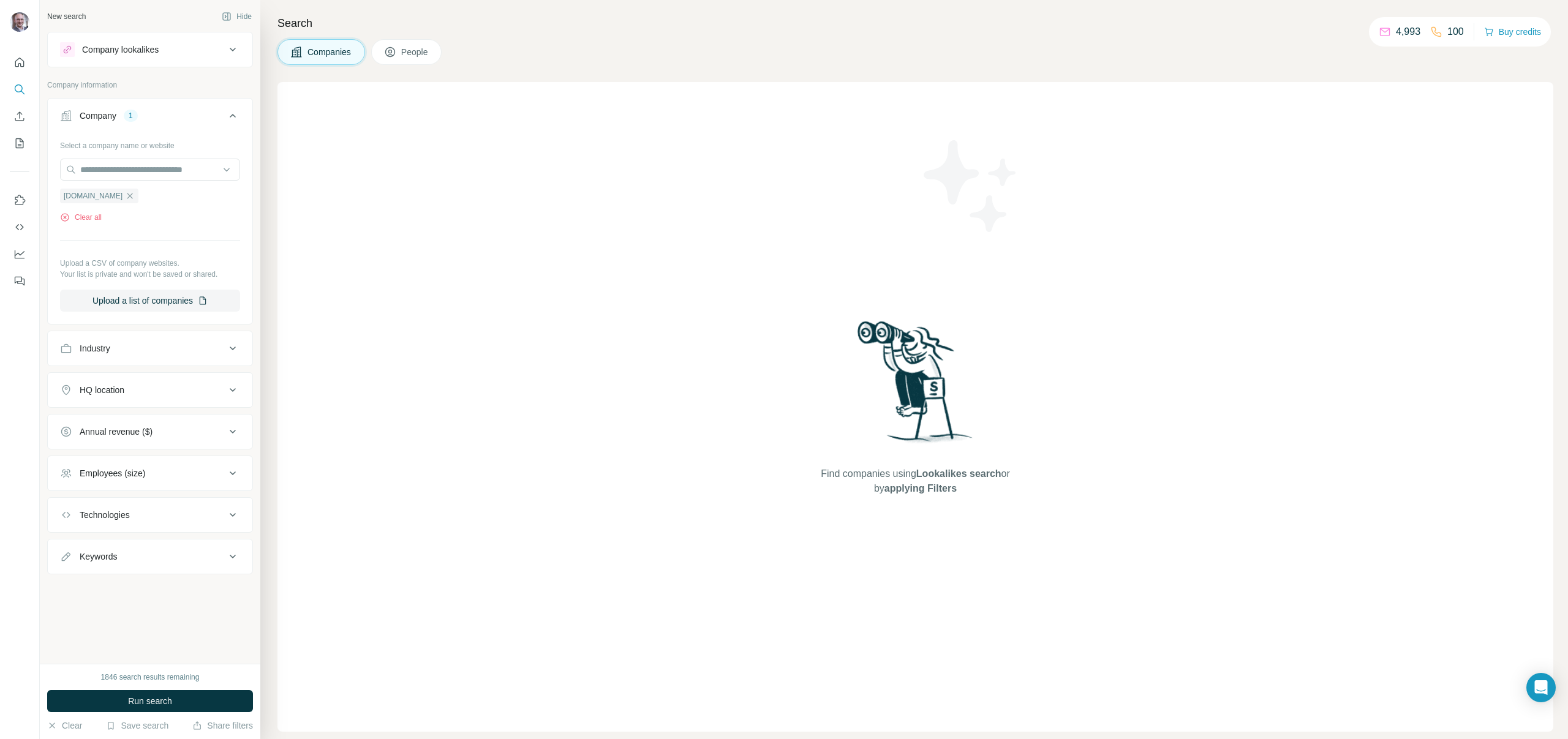
click at [172, 687] on div "1846 search results remaining Run search Clear Save search Share filters" at bounding box center [150, 702] width 220 height 75
click at [176, 696] on button "Run search" at bounding box center [150, 701] width 206 height 22
click at [125, 193] on icon "button" at bounding box center [129, 195] width 10 height 10
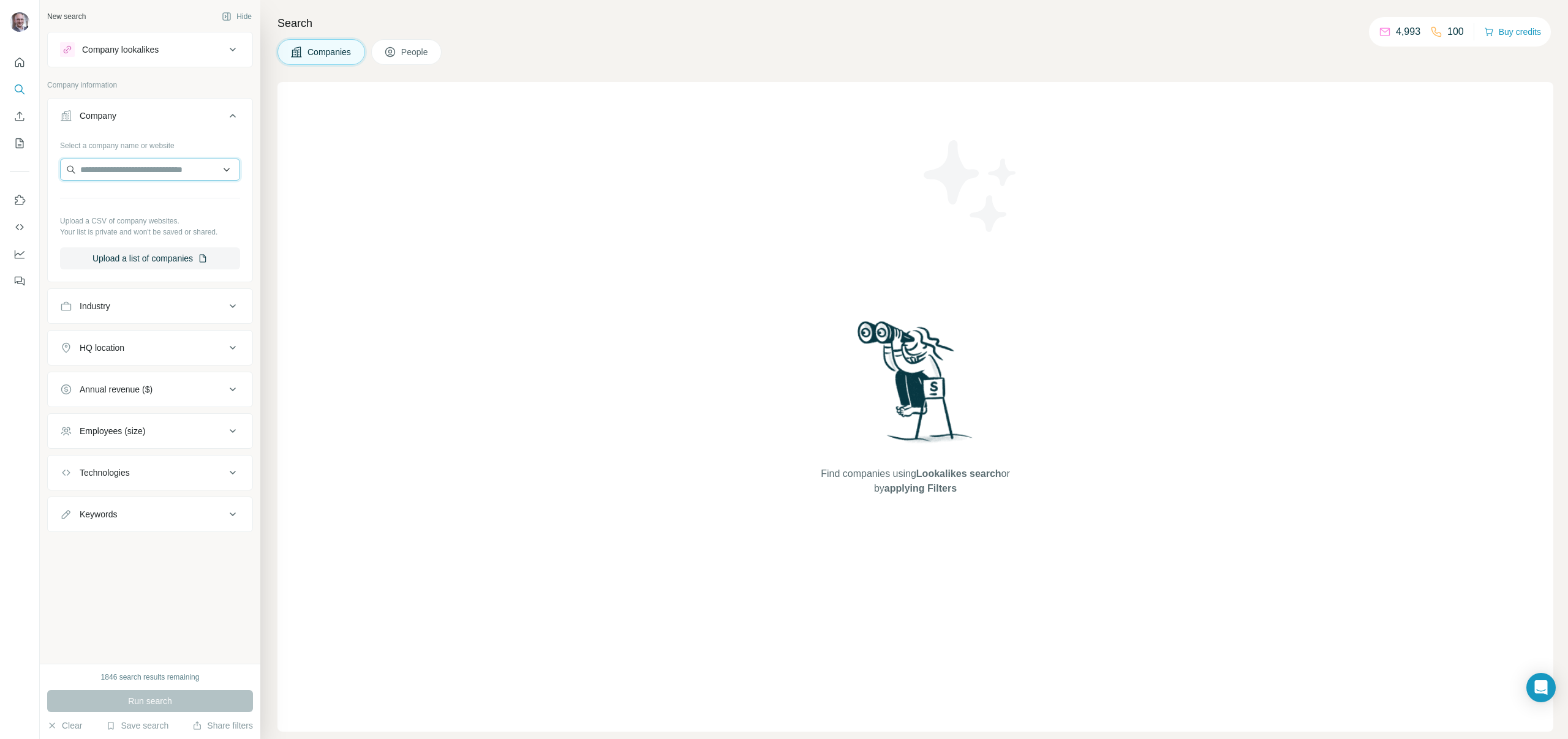
click at [114, 173] on input "text" at bounding box center [150, 169] width 180 height 22
type input "**********"
click at [191, 201] on div "[DOMAIN_NAME] [DOMAIN_NAME]" at bounding box center [150, 203] width 174 height 33
click at [422, 55] on span "People" at bounding box center [415, 52] width 28 height 12
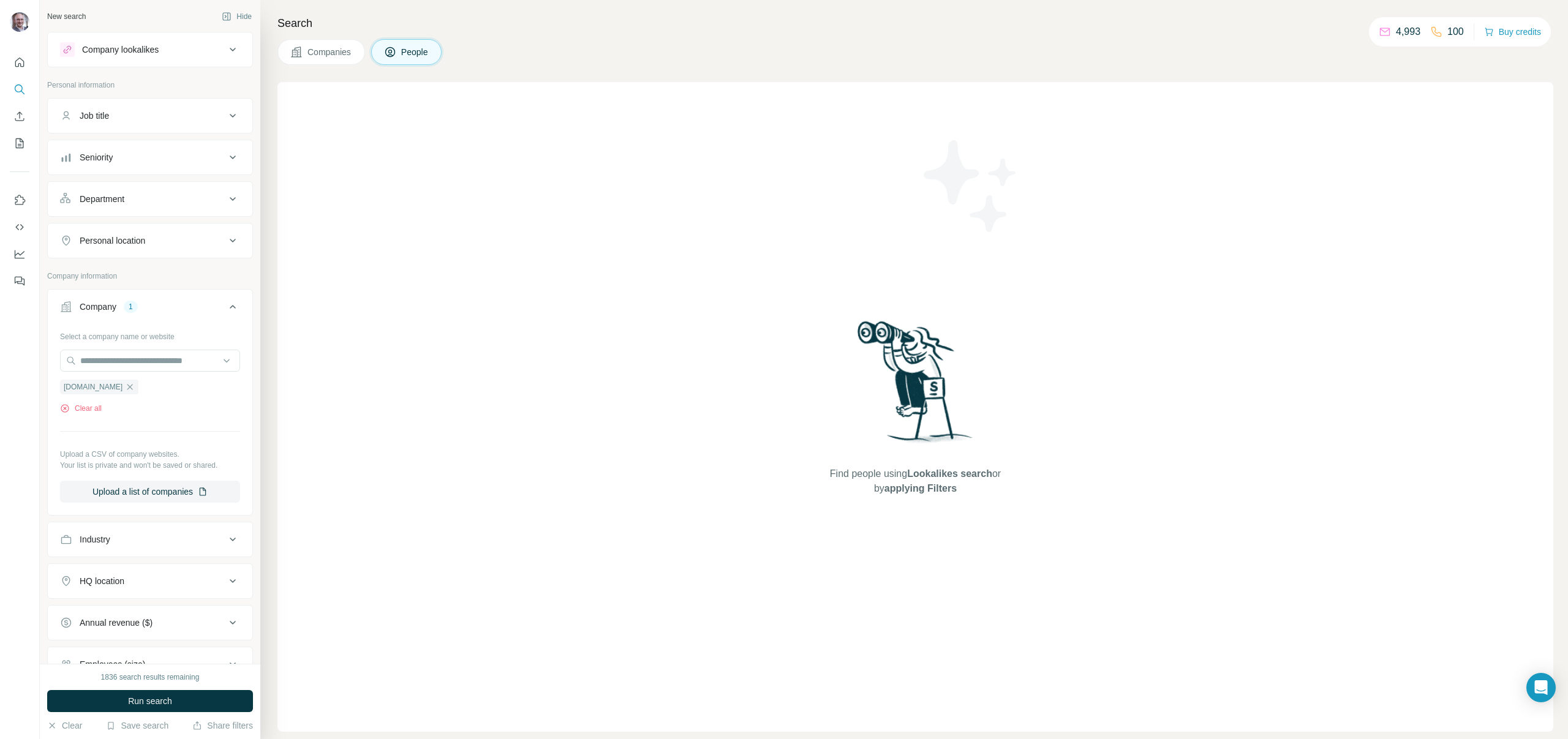
click at [353, 65] on div "Search Companies People Find people using Lookalikes search or by applying Filt…" at bounding box center [914, 370] width 1308 height 739
click at [355, 55] on button "Companies" at bounding box center [321, 52] width 88 height 26
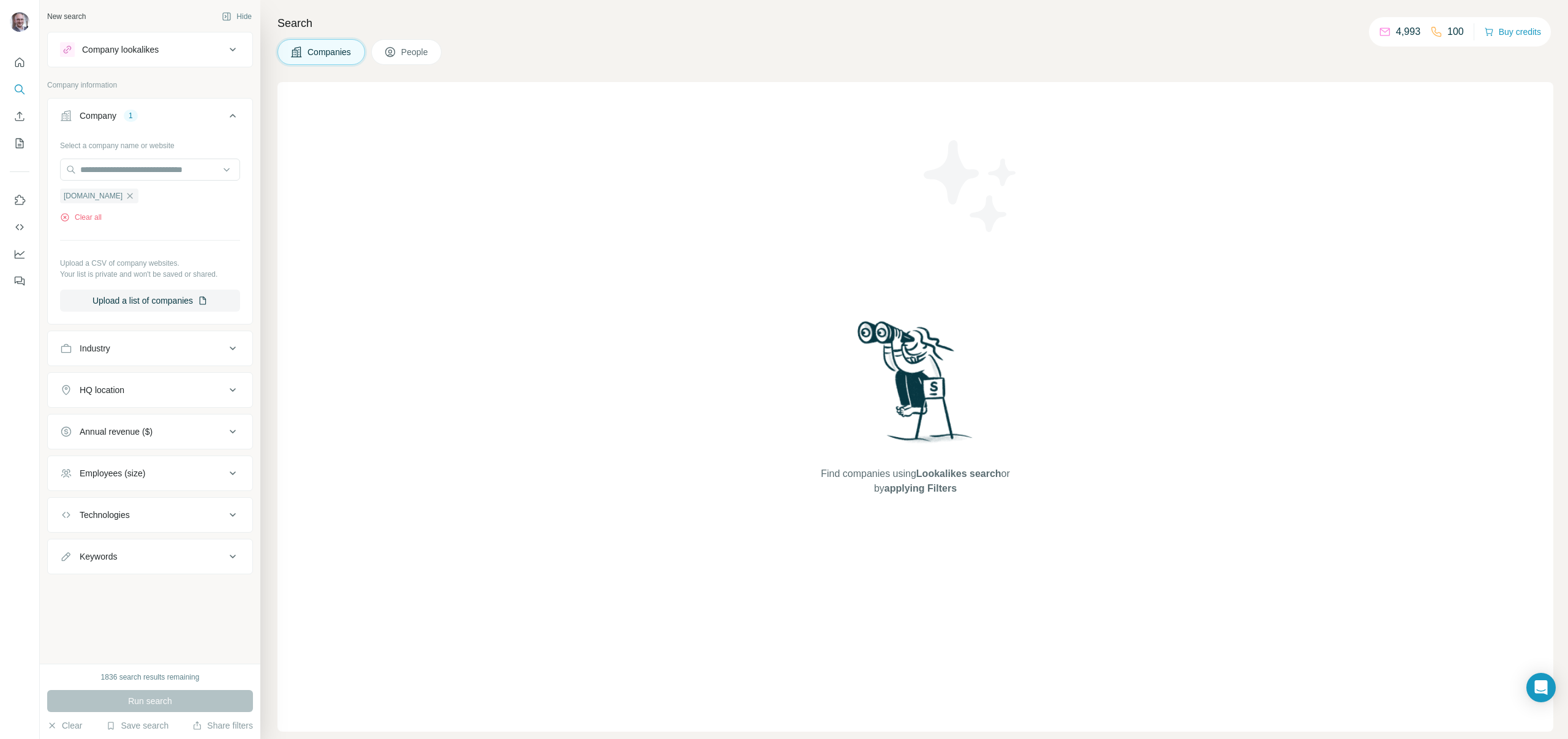
click at [343, 232] on div "Find companies using Lookalikes search or by applying Filters" at bounding box center [915, 407] width 1275 height 650
click at [85, 170] on input "text" at bounding box center [150, 169] width 180 height 22
click at [120, 221] on div "Clear all" at bounding box center [150, 217] width 180 height 11
click at [125, 195] on icon "button" at bounding box center [129, 195] width 10 height 10
click at [111, 176] on input "text" at bounding box center [150, 169] width 180 height 22
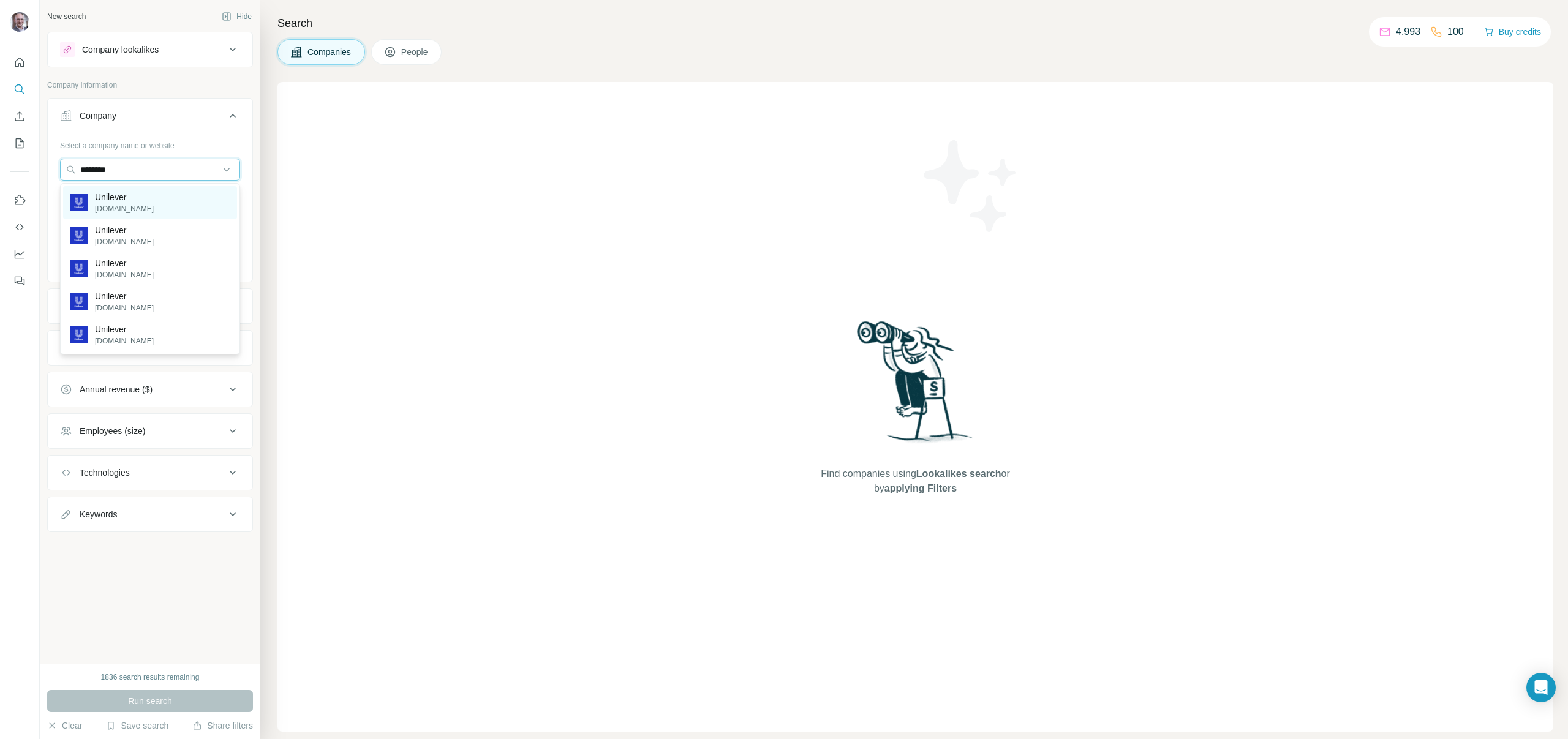
type input "********"
click at [118, 212] on p "[DOMAIN_NAME]" at bounding box center [124, 208] width 58 height 11
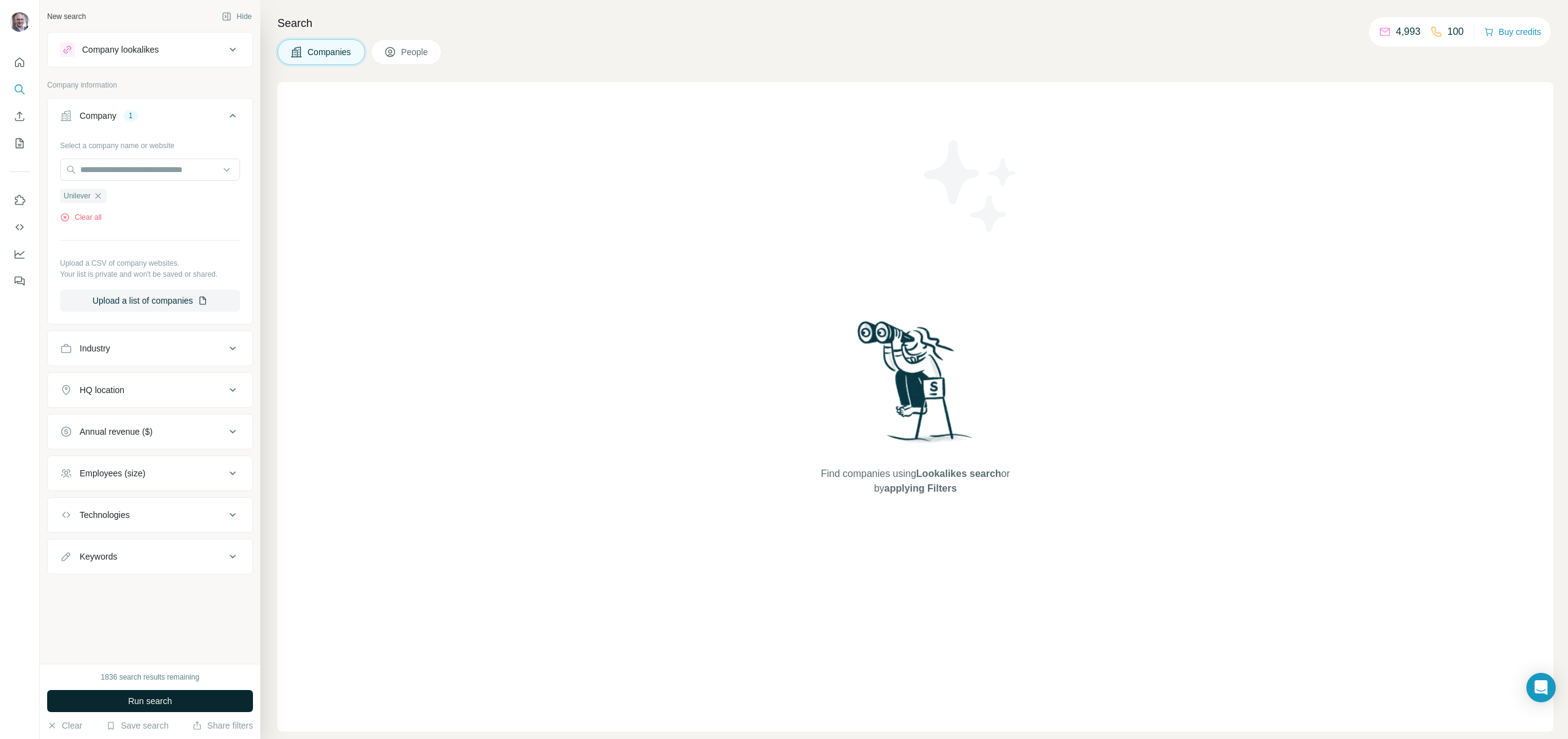
click at [167, 694] on button "Run search" at bounding box center [150, 701] width 206 height 22
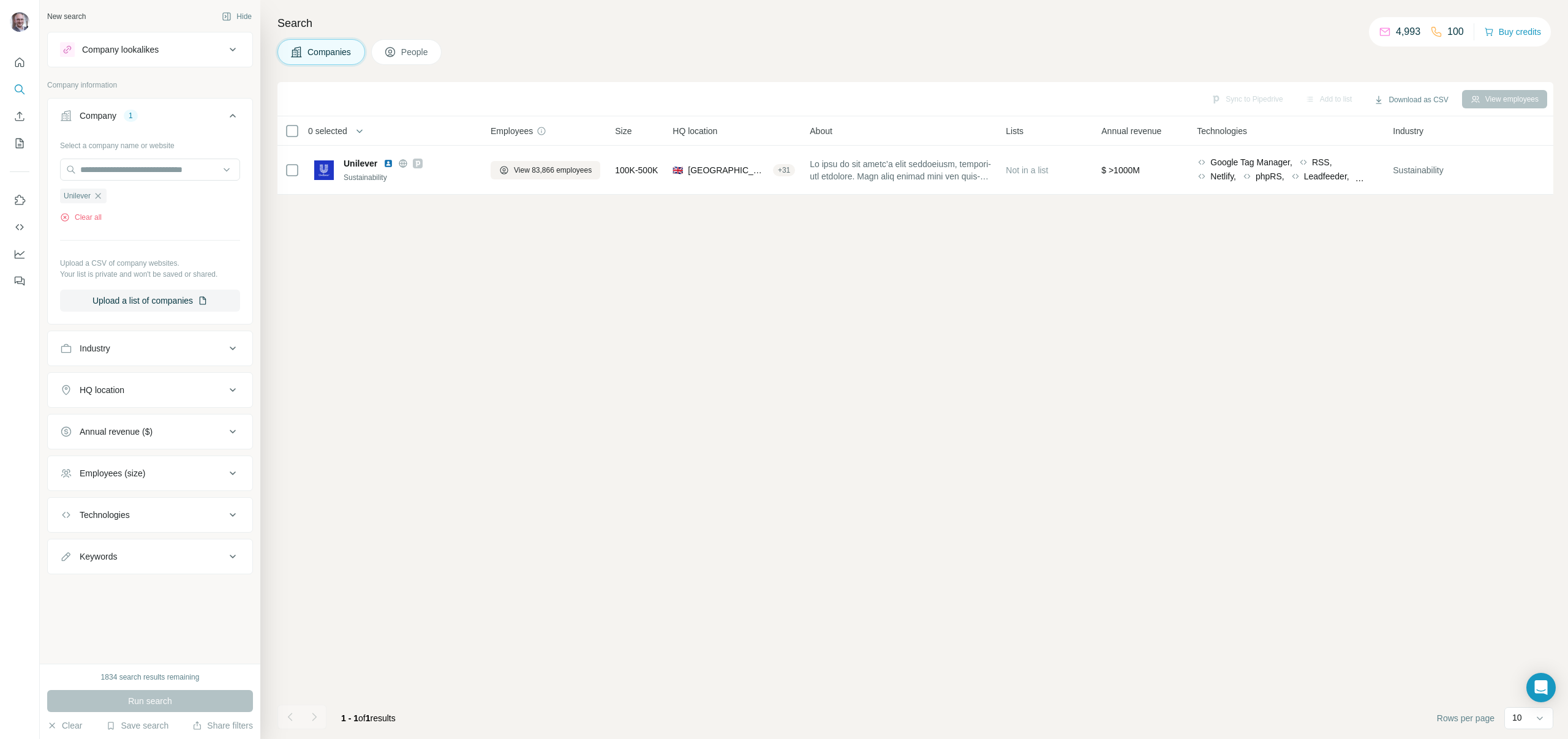
click at [395, 56] on icon at bounding box center [390, 52] width 12 height 12
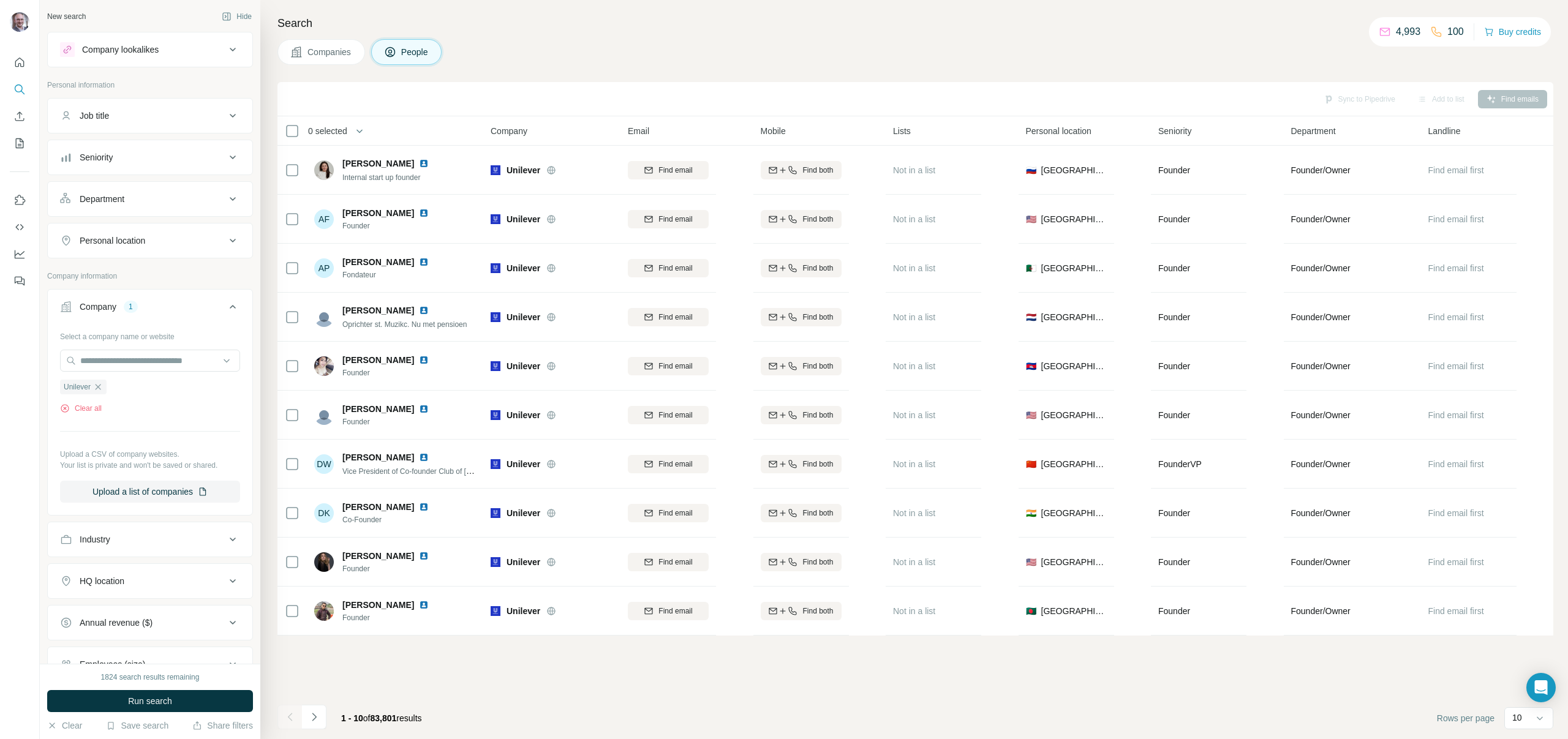
click at [195, 593] on button "HQ location" at bounding box center [150, 581] width 205 height 30
click at [195, 593] on button "HQ location" at bounding box center [150, 583] width 205 height 34
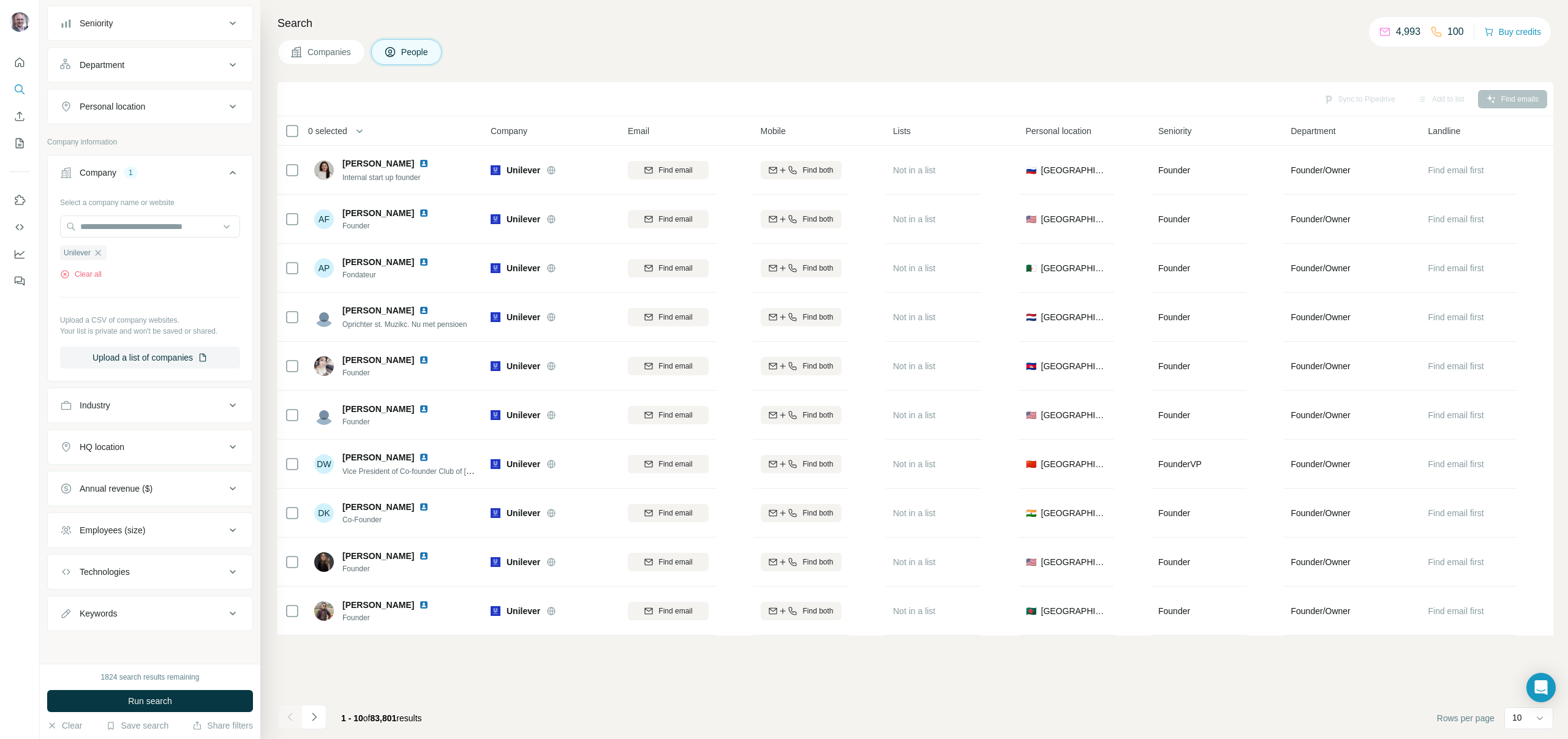
click at [185, 447] on div "HQ location" at bounding box center [143, 447] width 166 height 12
click at [183, 469] on input "text" at bounding box center [150, 478] width 180 height 22
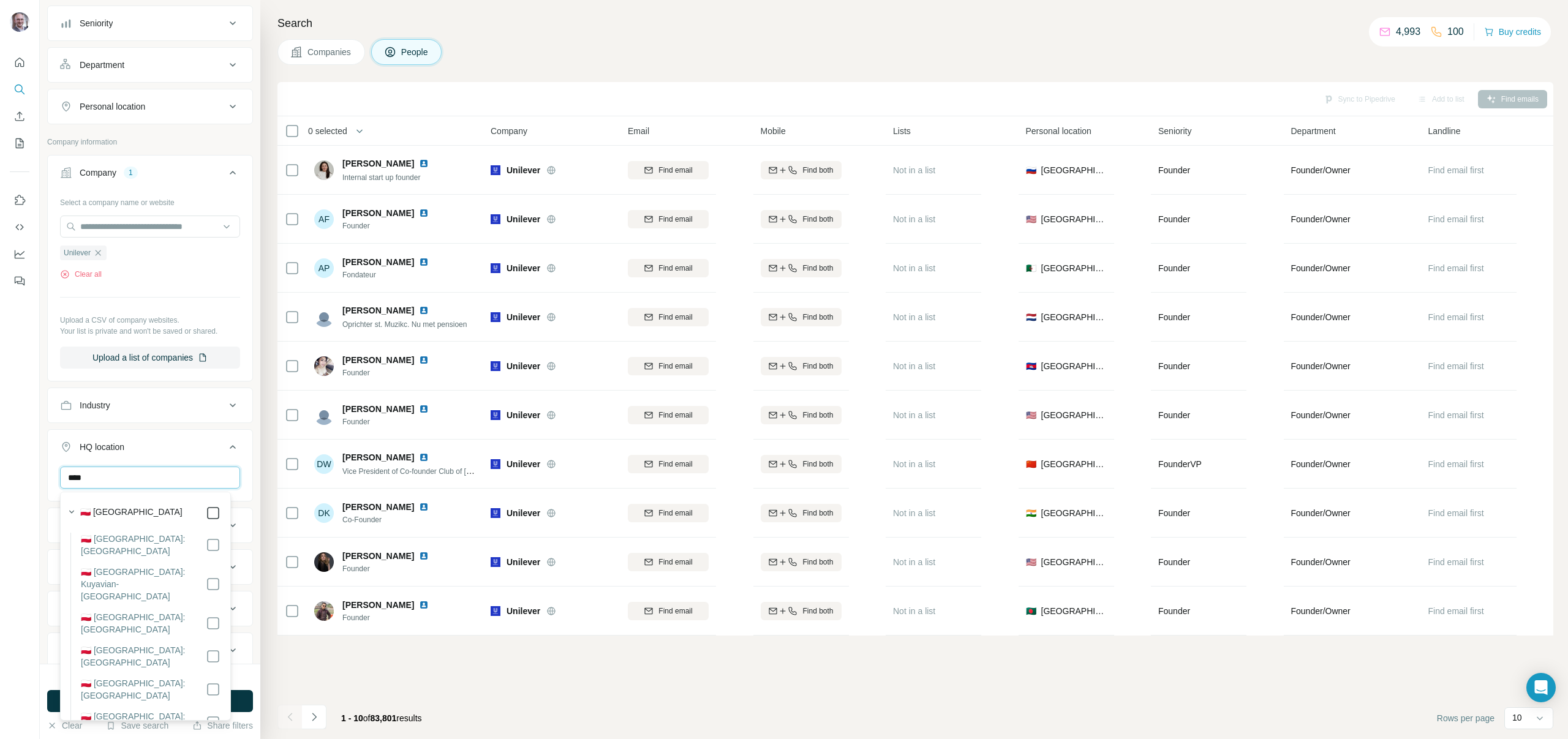
type input "****"
click at [354, 715] on span "1 - 10" at bounding box center [352, 718] width 22 height 10
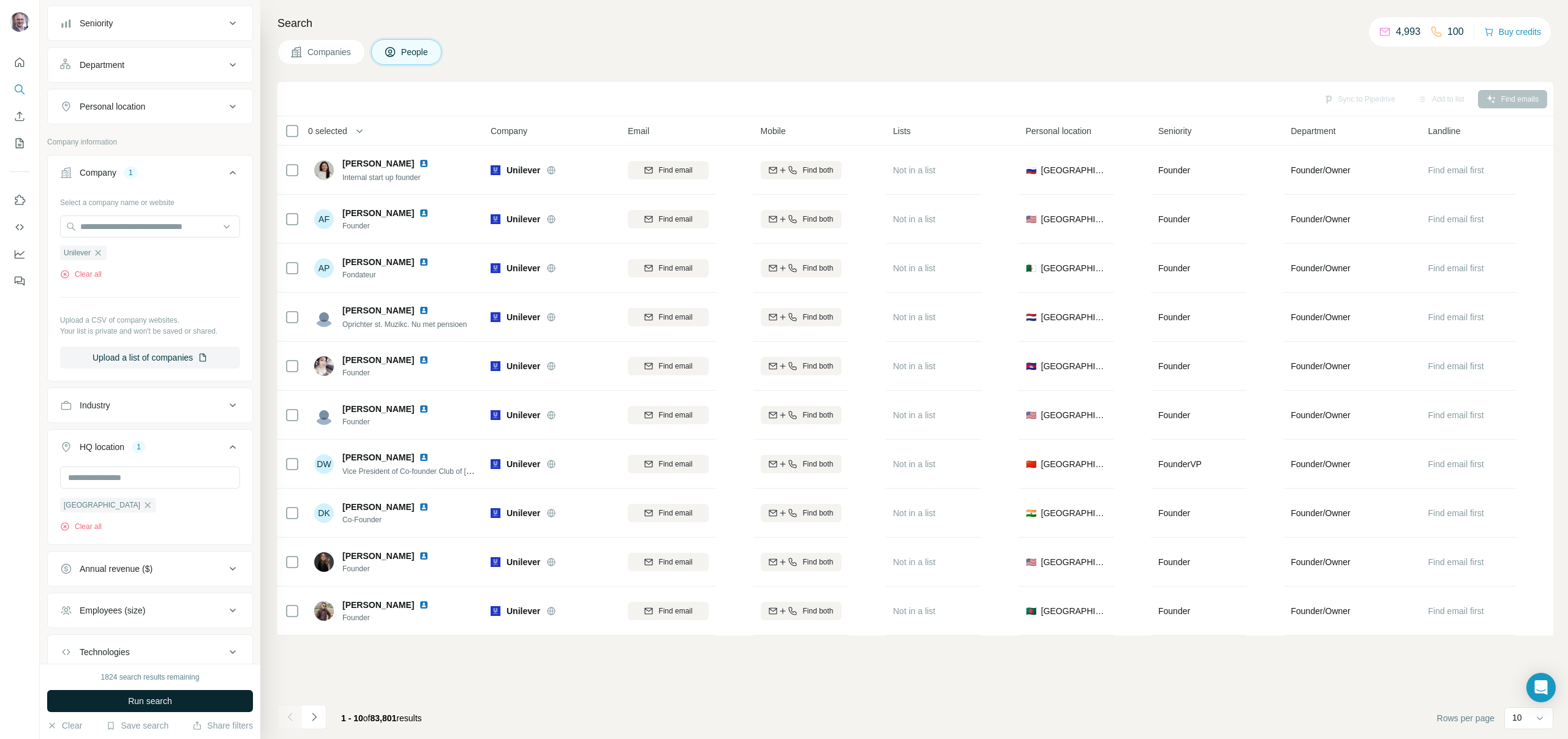
click at [233, 695] on button "Run search" at bounding box center [150, 701] width 206 height 22
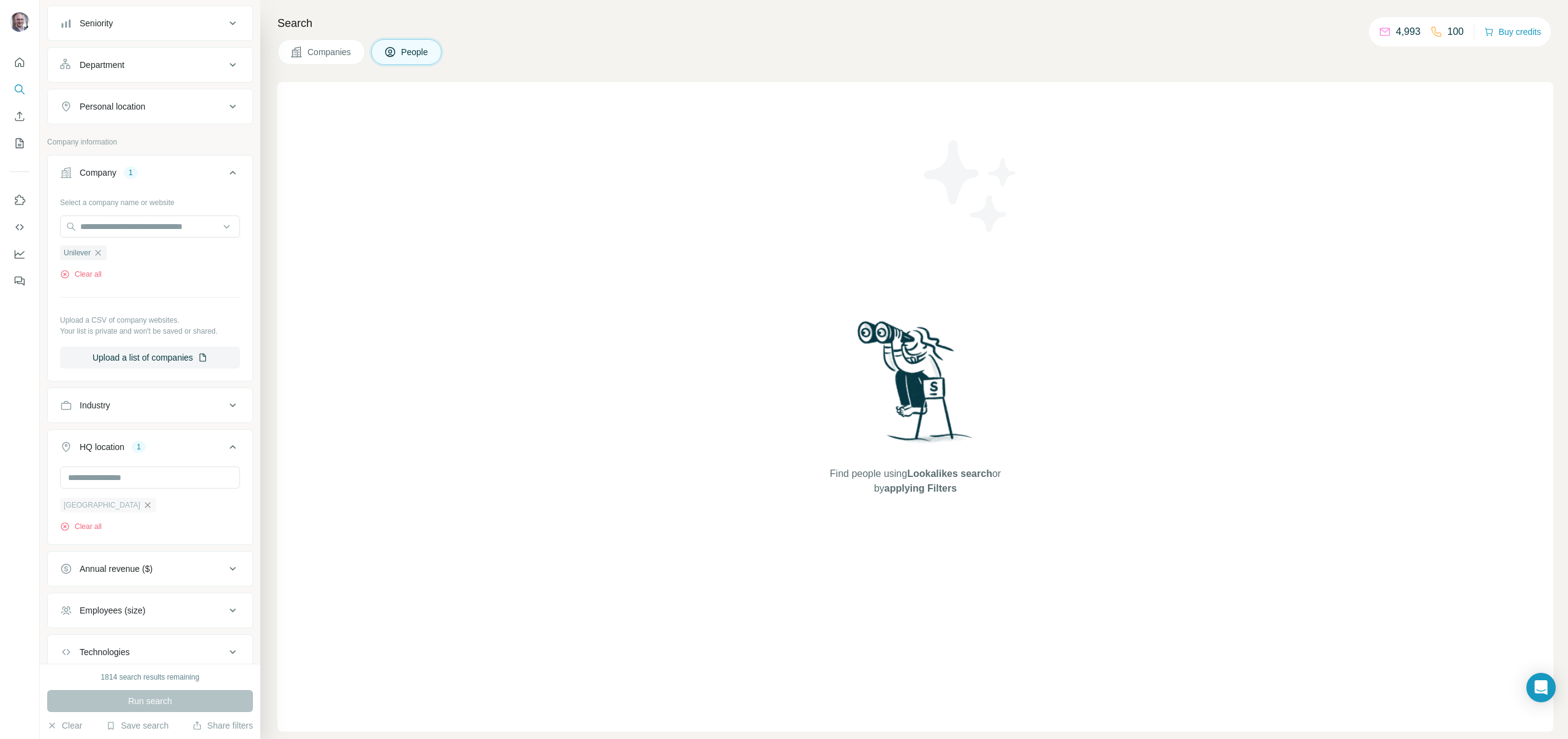
click at [143, 502] on icon "button" at bounding box center [147, 505] width 10 height 10
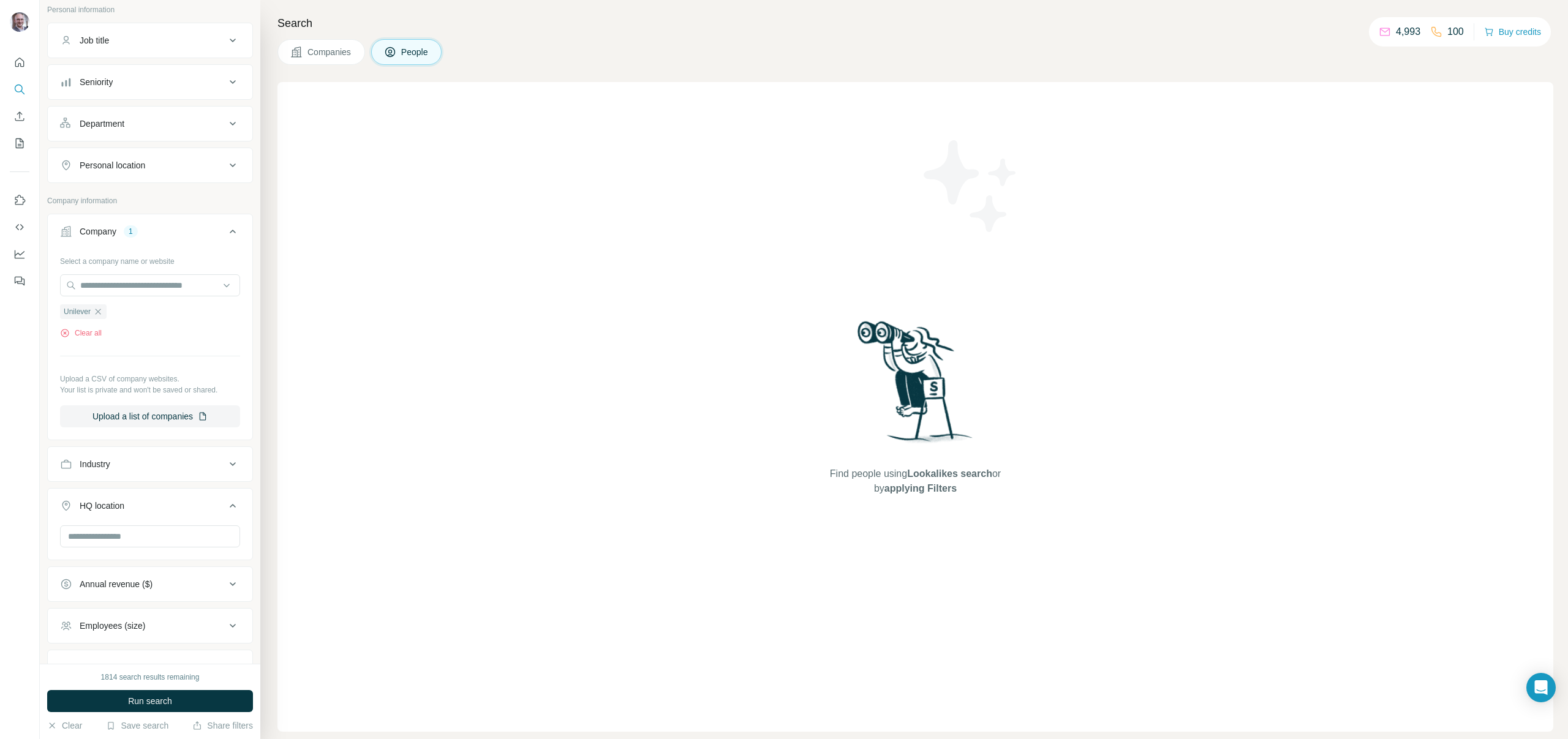
scroll to position [19, 0]
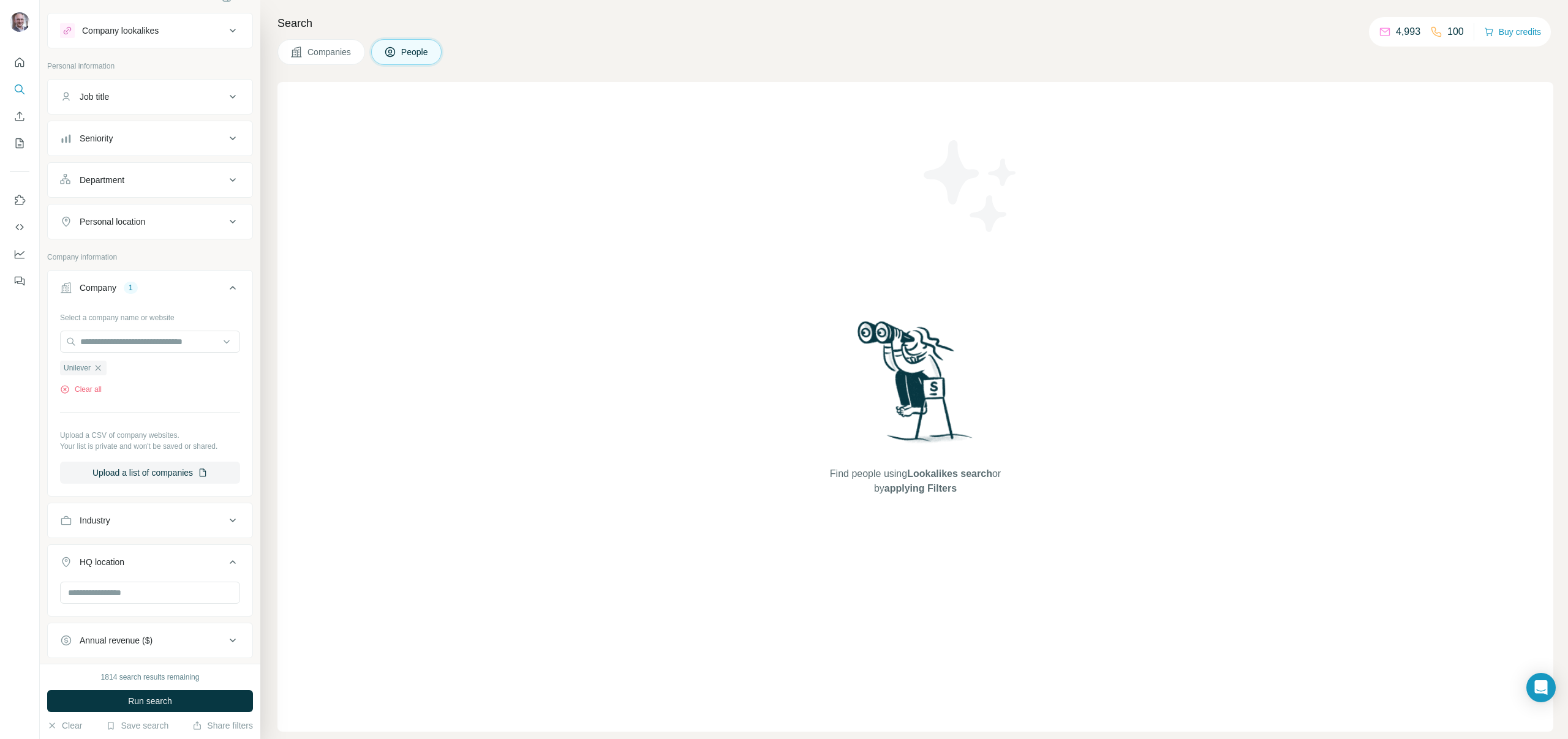
click at [166, 233] on button "Personal location" at bounding box center [150, 222] width 205 height 30
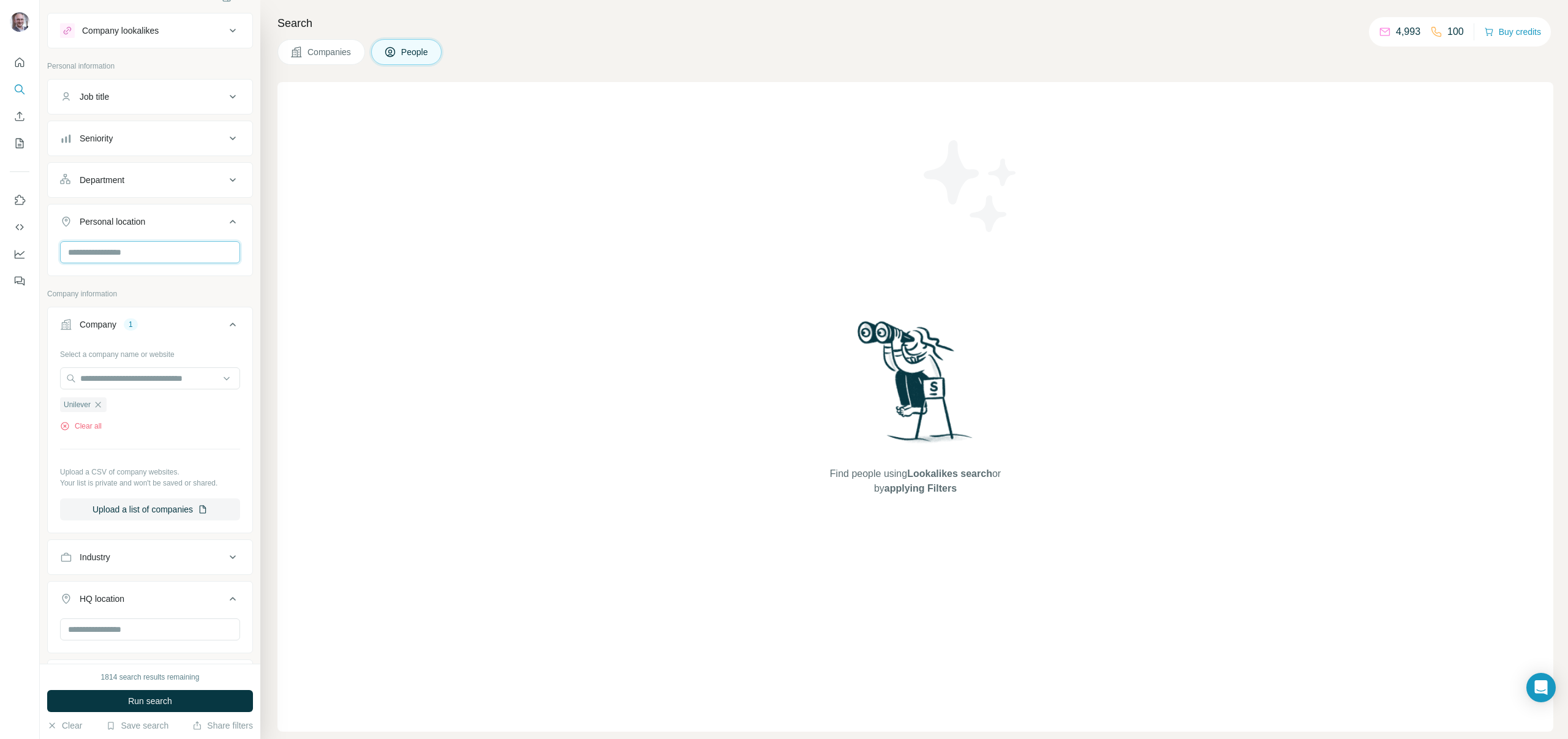
click at [159, 254] on input "text" at bounding box center [150, 252] width 180 height 22
type input "***"
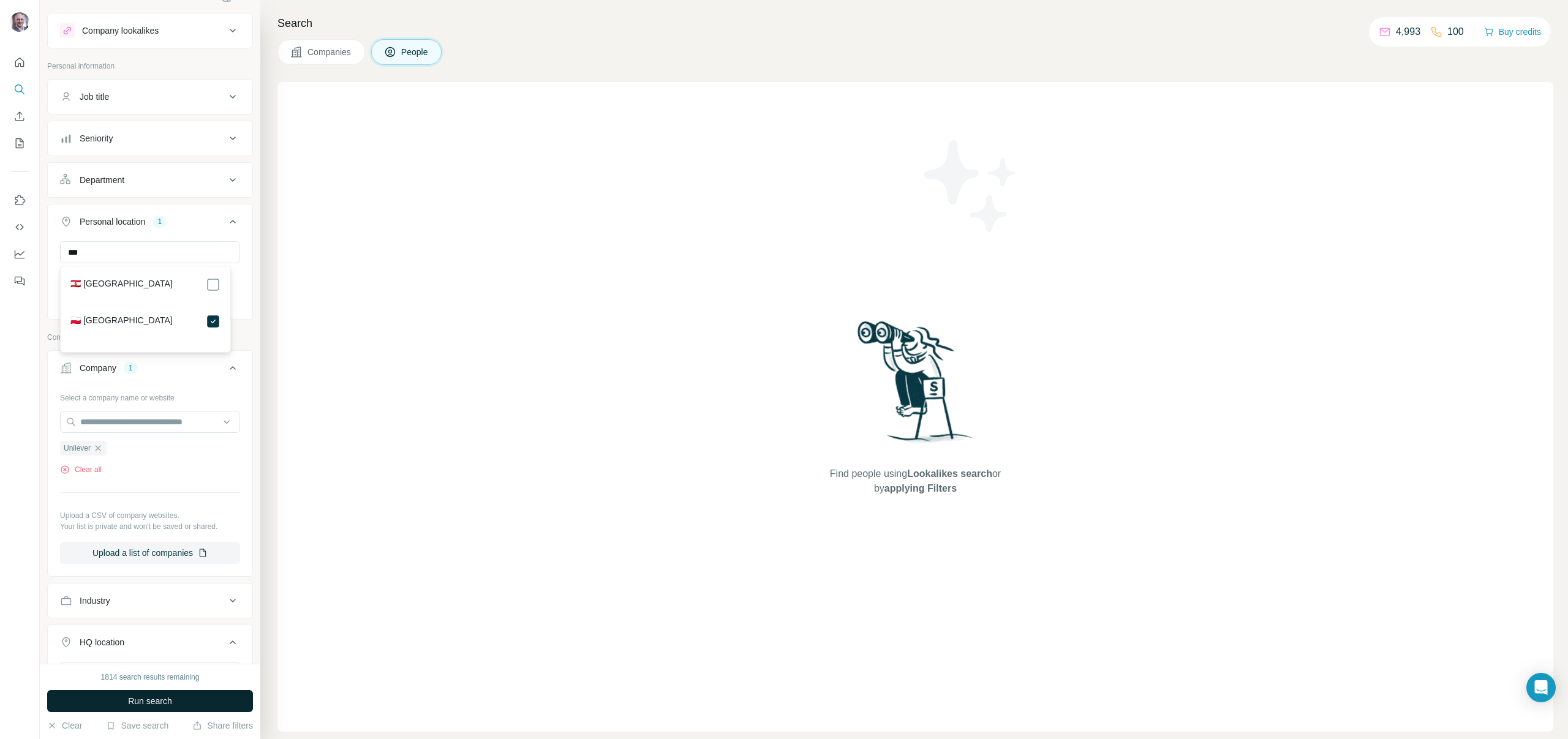
click at [174, 696] on button "Run search" at bounding box center [150, 701] width 206 height 22
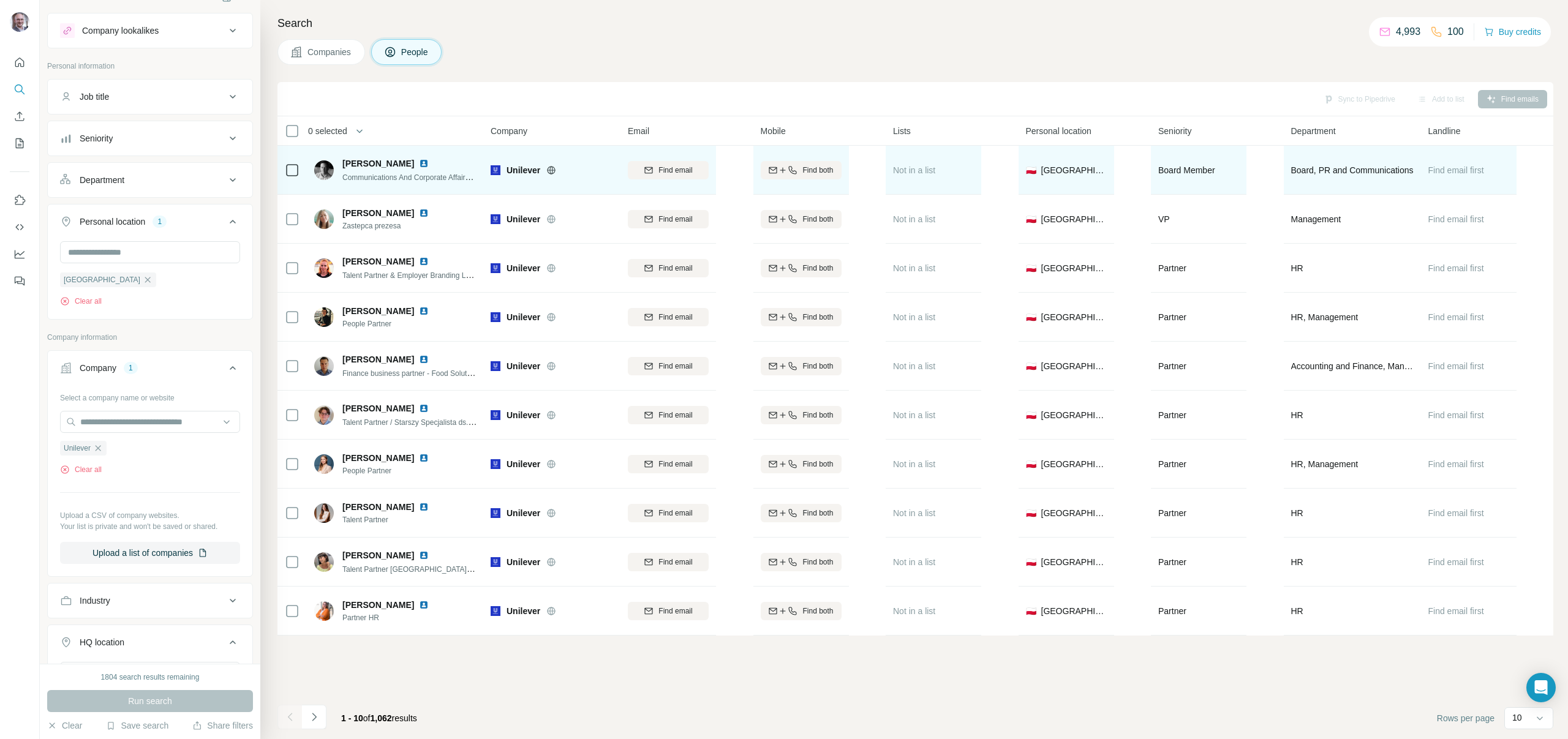
click at [419, 162] on img at bounding box center [423, 163] width 10 height 10
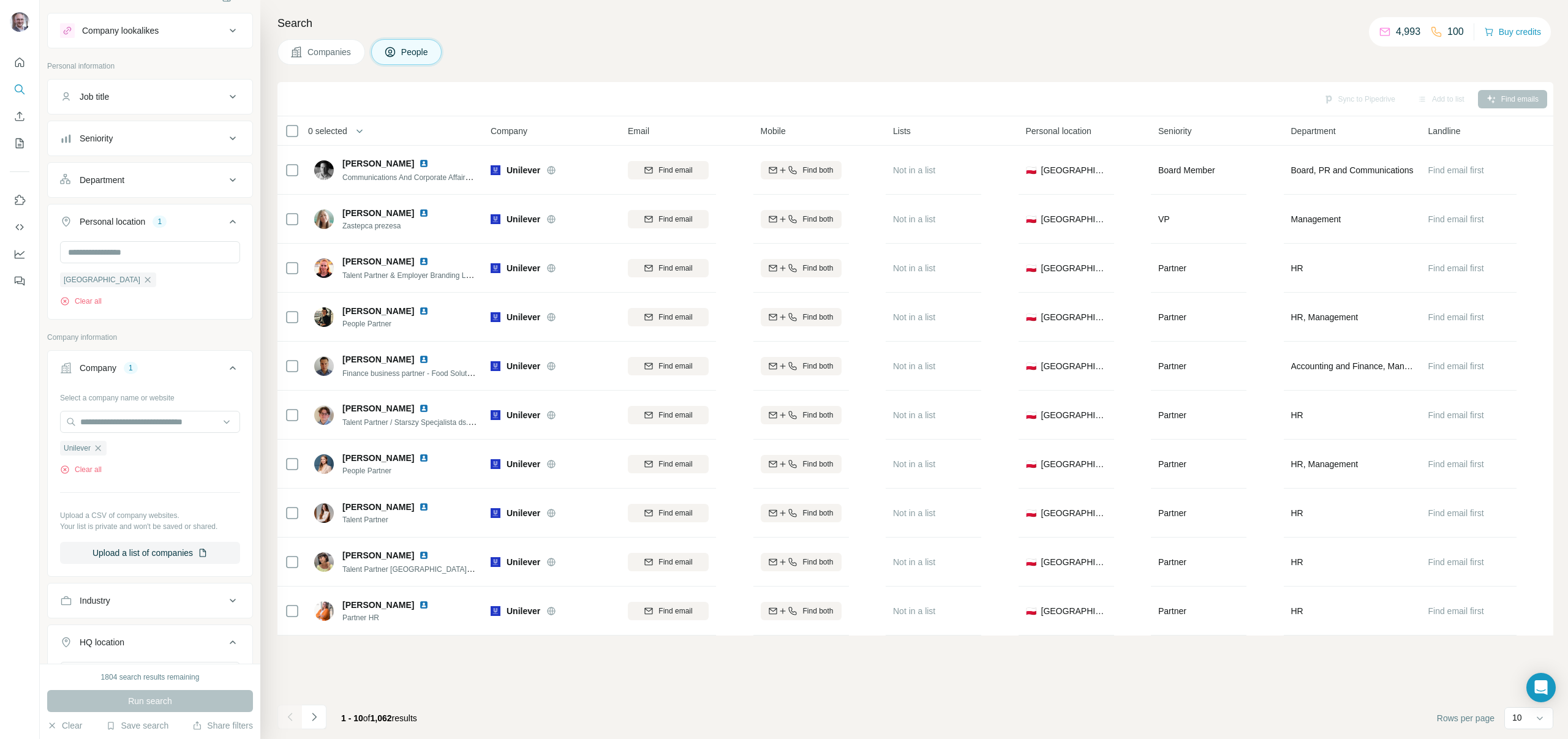
click at [503, 64] on div "Companies People" at bounding box center [915, 52] width 1275 height 26
click at [213, 172] on button "Department" at bounding box center [150, 180] width 205 height 30
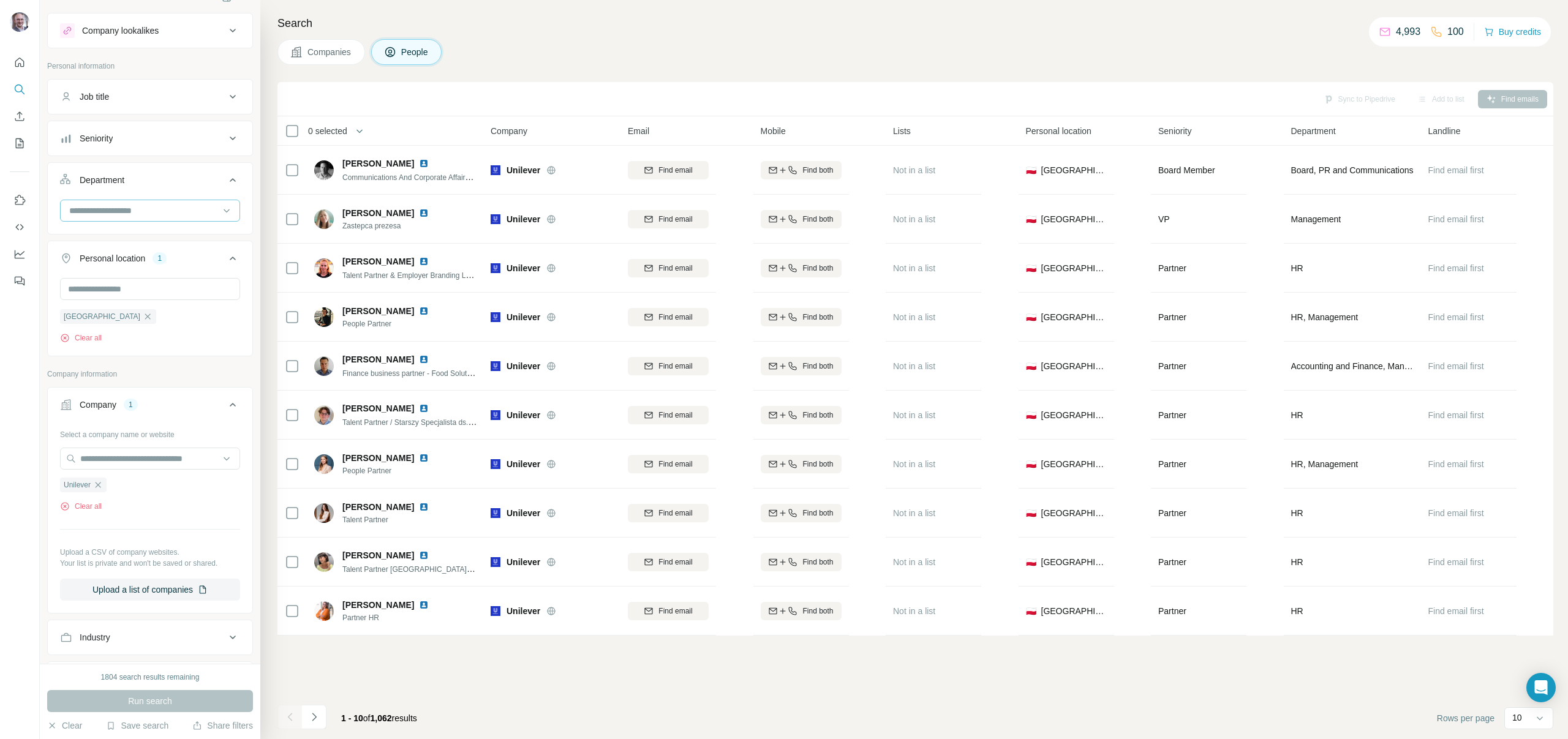
click at [133, 214] on input at bounding box center [144, 210] width 152 height 13
type input "***"
click at [112, 238] on p "Marketing and Advertising" at bounding box center [119, 238] width 98 height 12
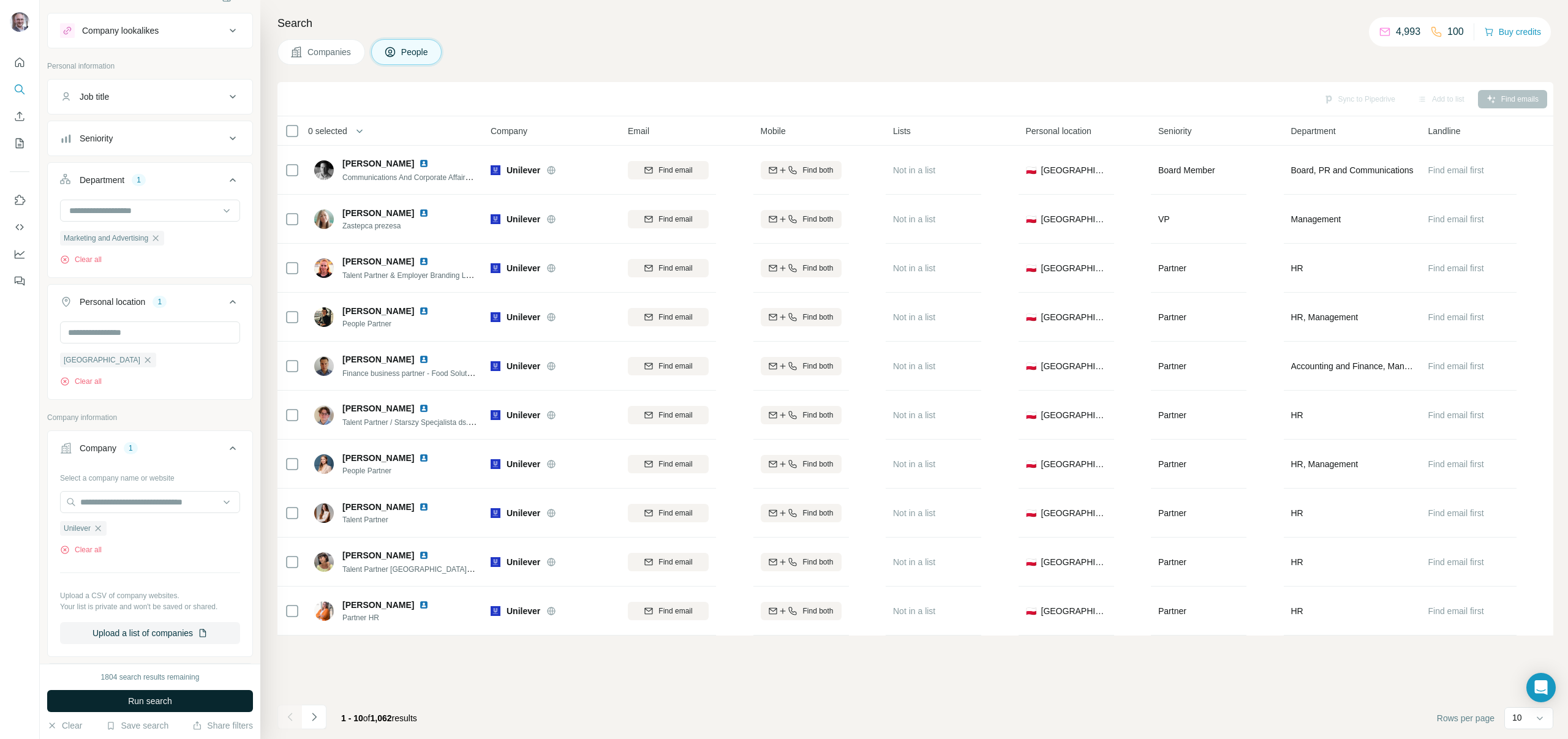
click at [164, 700] on span "Run search" at bounding box center [150, 702] width 44 height 12
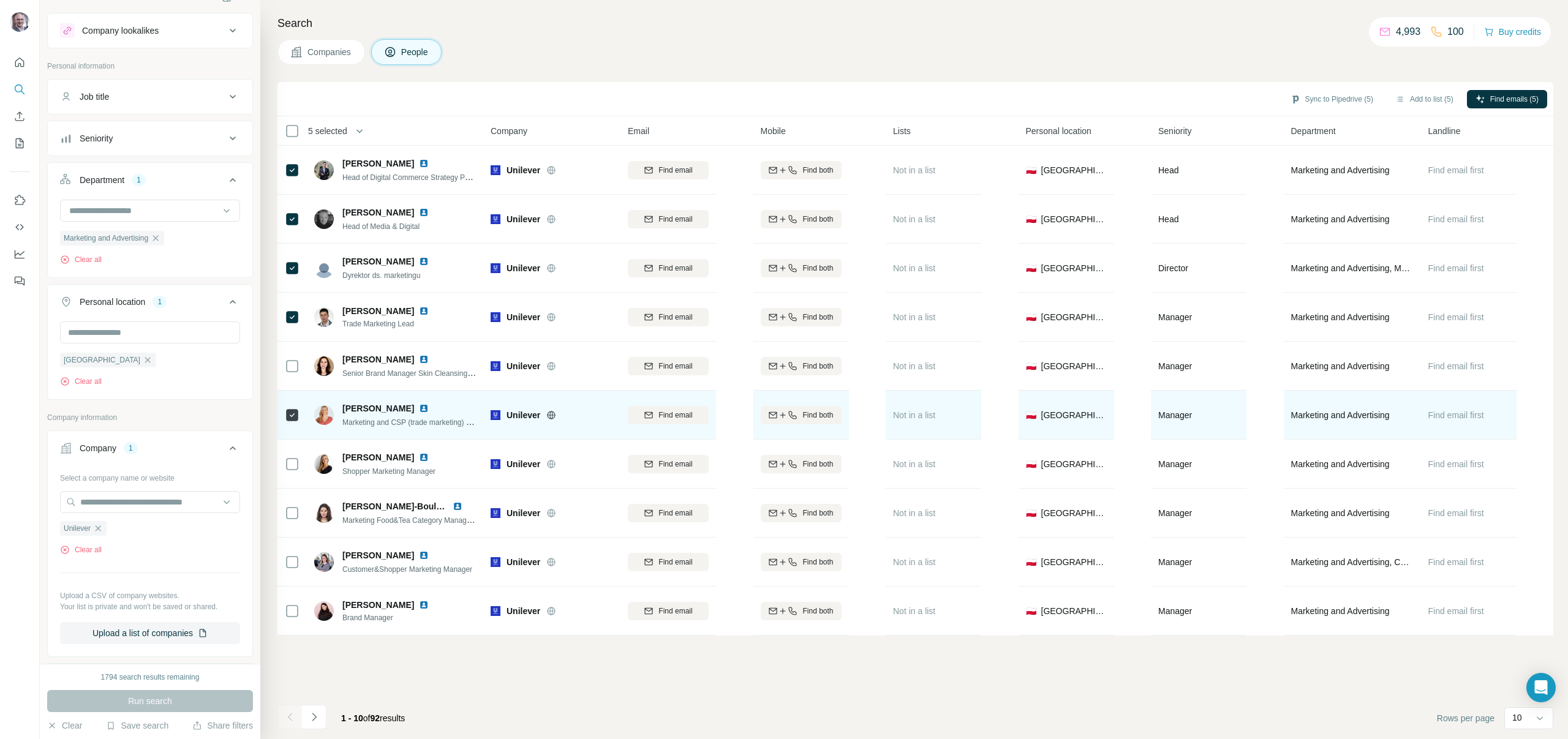
click at [464, 422] on span "Marketing and CSP (trade marketing) Manager" at bounding box center [418, 422] width 152 height 10
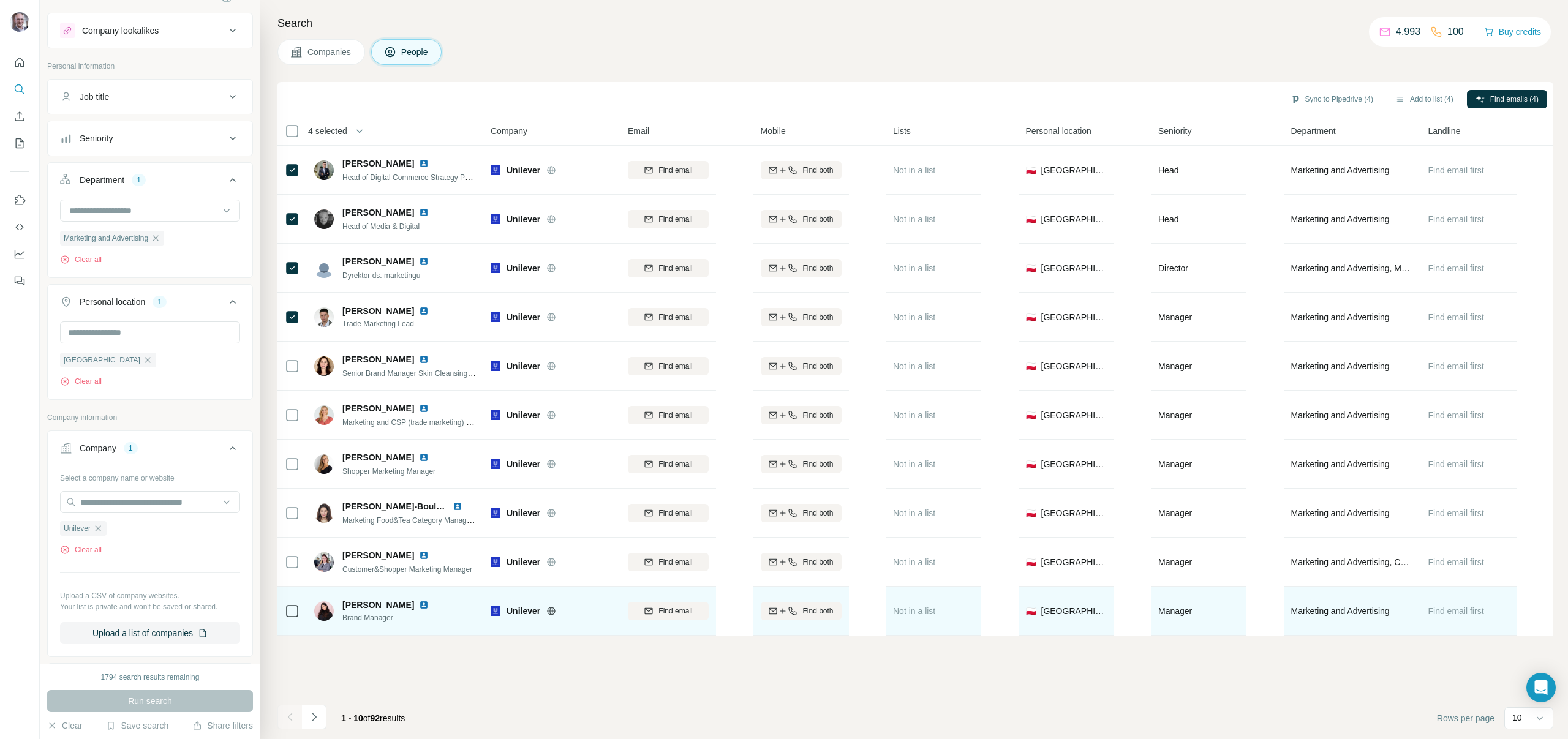
click at [298, 613] on icon at bounding box center [292, 611] width 15 height 15
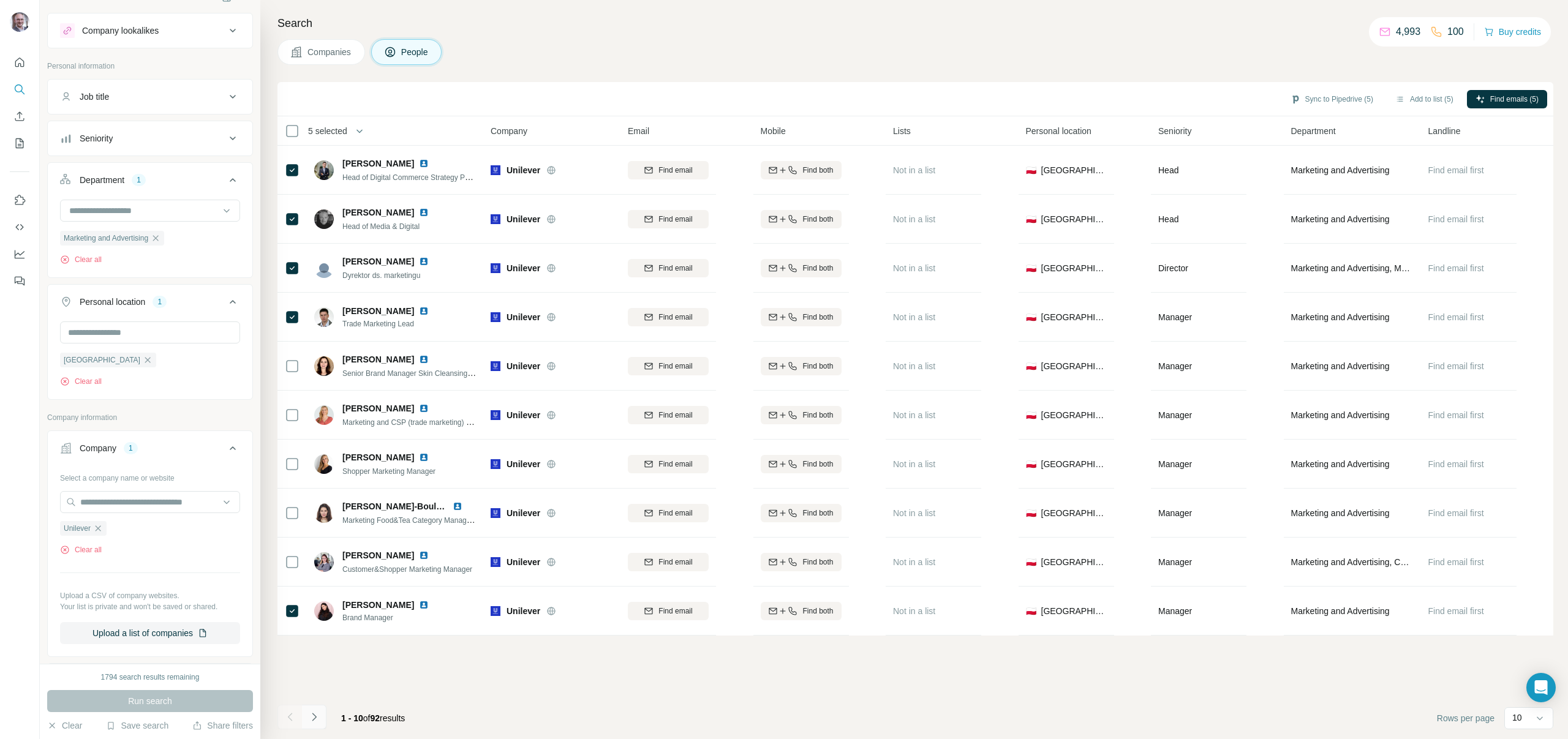
click at [316, 715] on icon "Navigate to next page" at bounding box center [314, 717] width 12 height 12
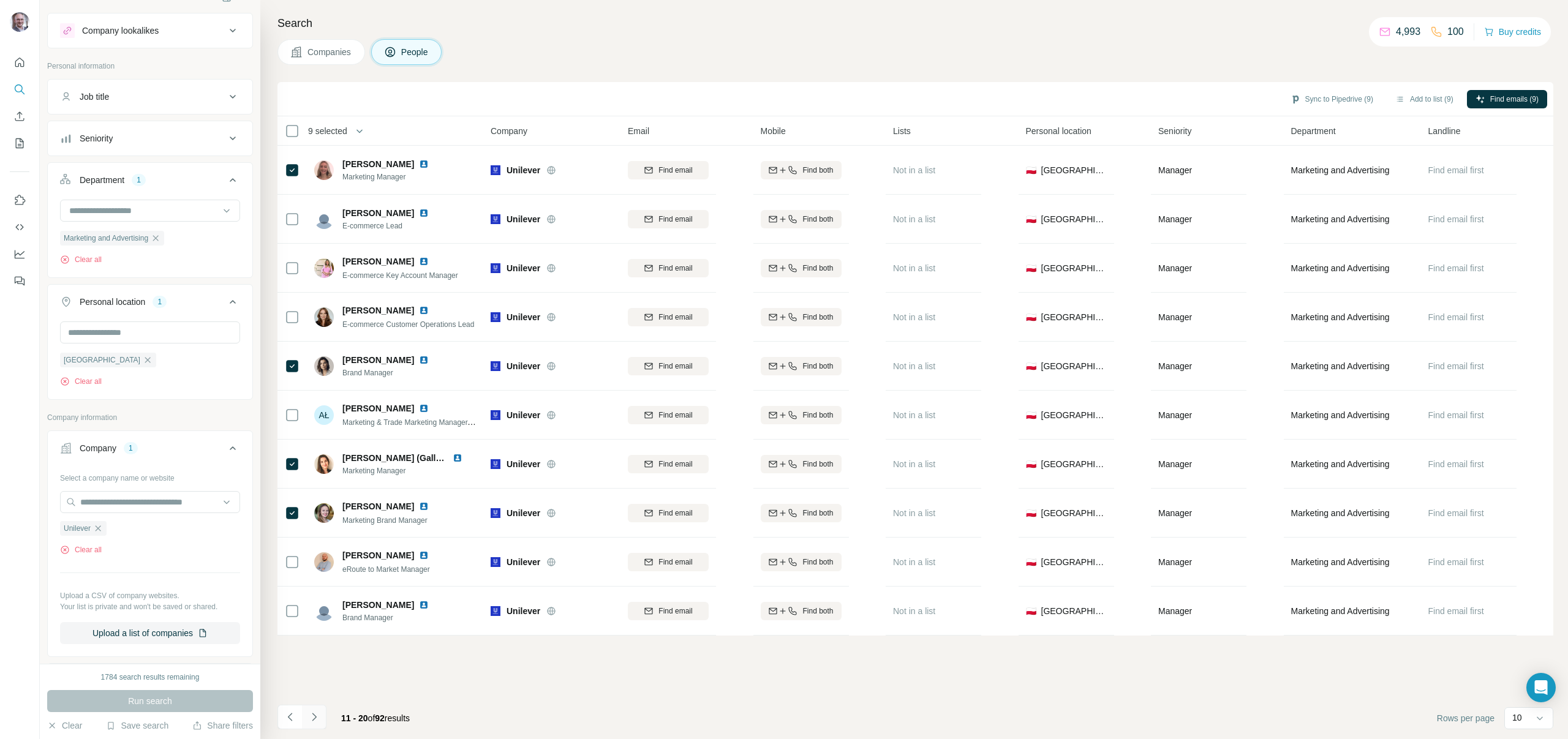
click at [319, 719] on icon "Navigate to next page" at bounding box center [314, 717] width 12 height 12
click at [322, 711] on button "Navigate to next page" at bounding box center [314, 717] width 24 height 24
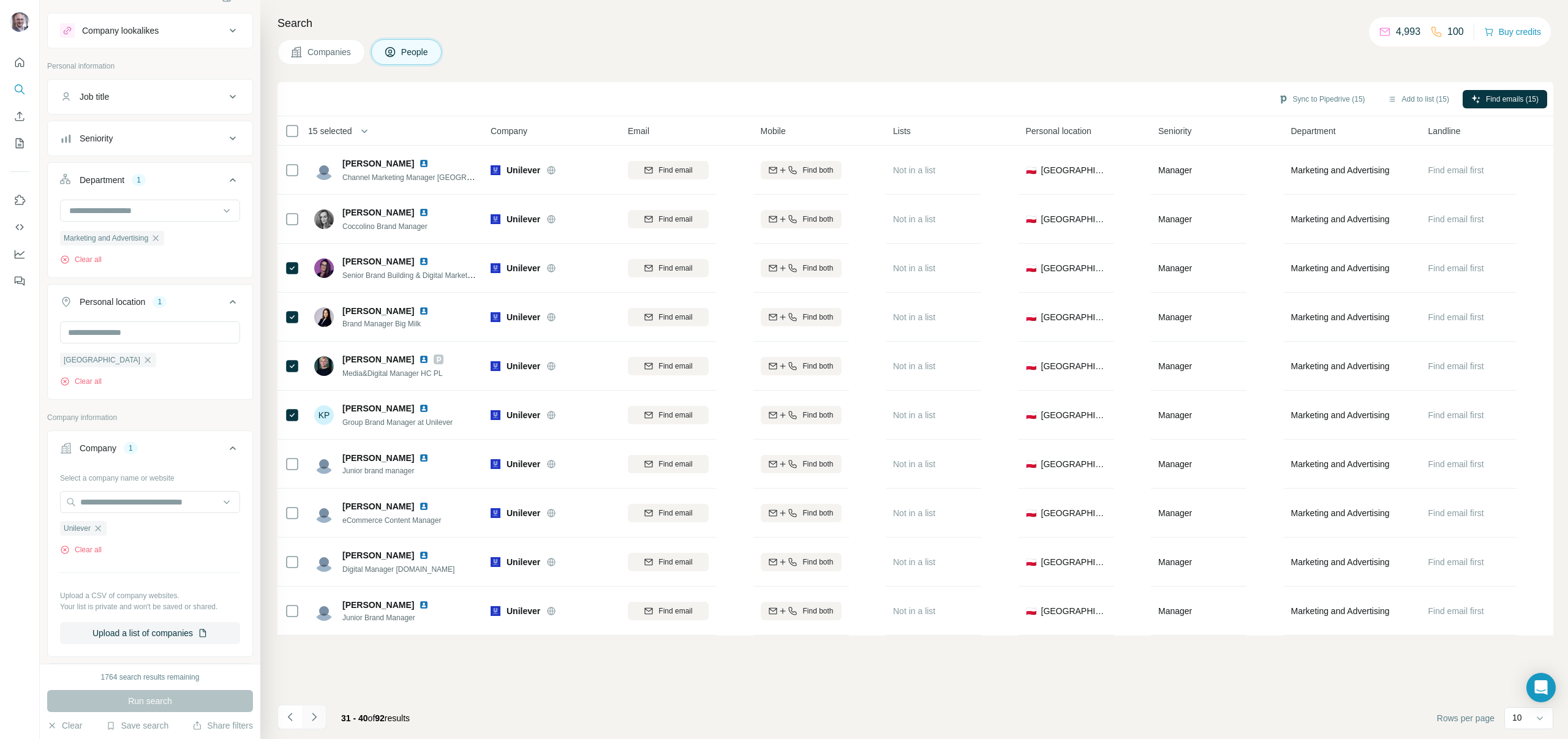
click at [321, 725] on button "Navigate to next page" at bounding box center [314, 717] width 24 height 24
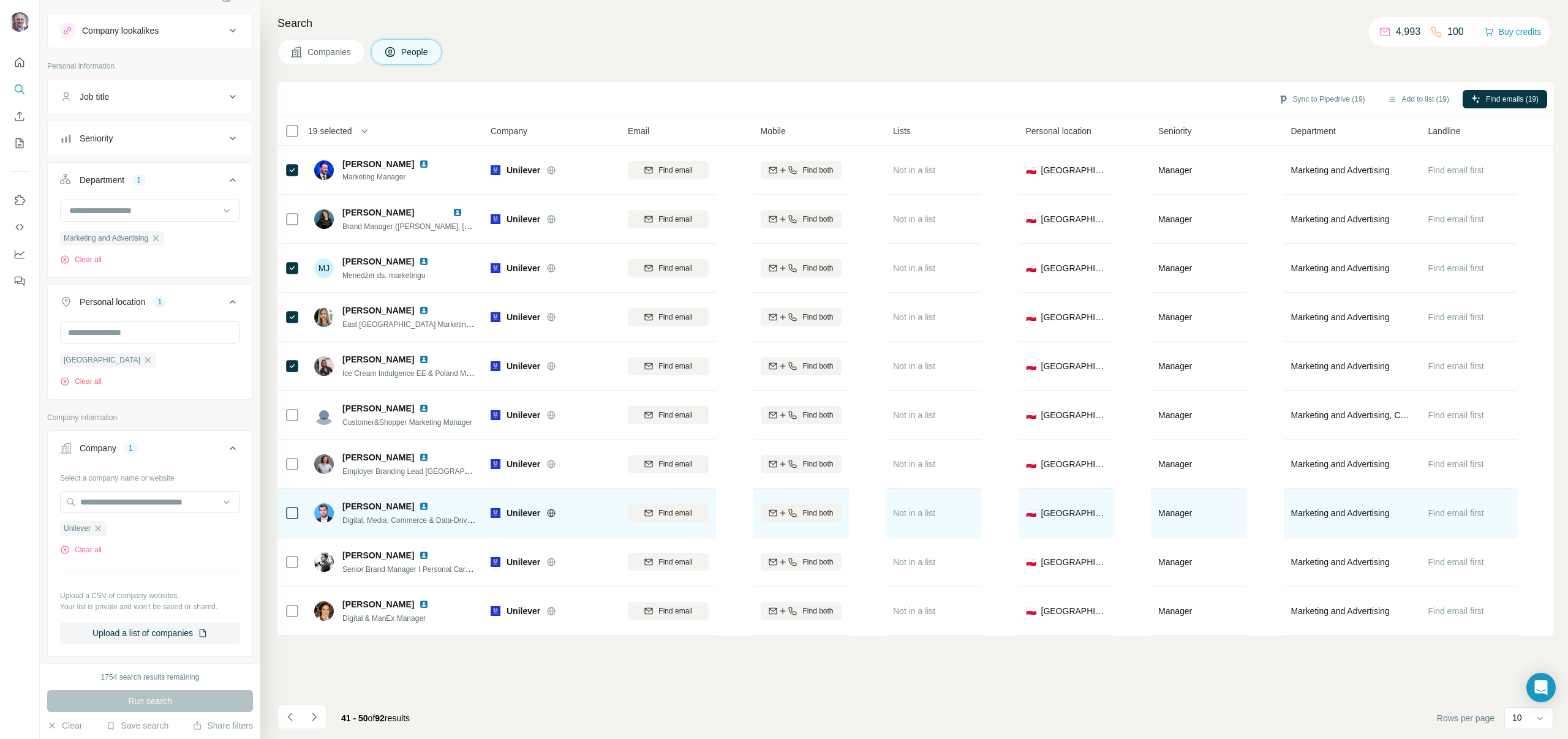
click at [299, 514] on icon at bounding box center [292, 513] width 15 height 15
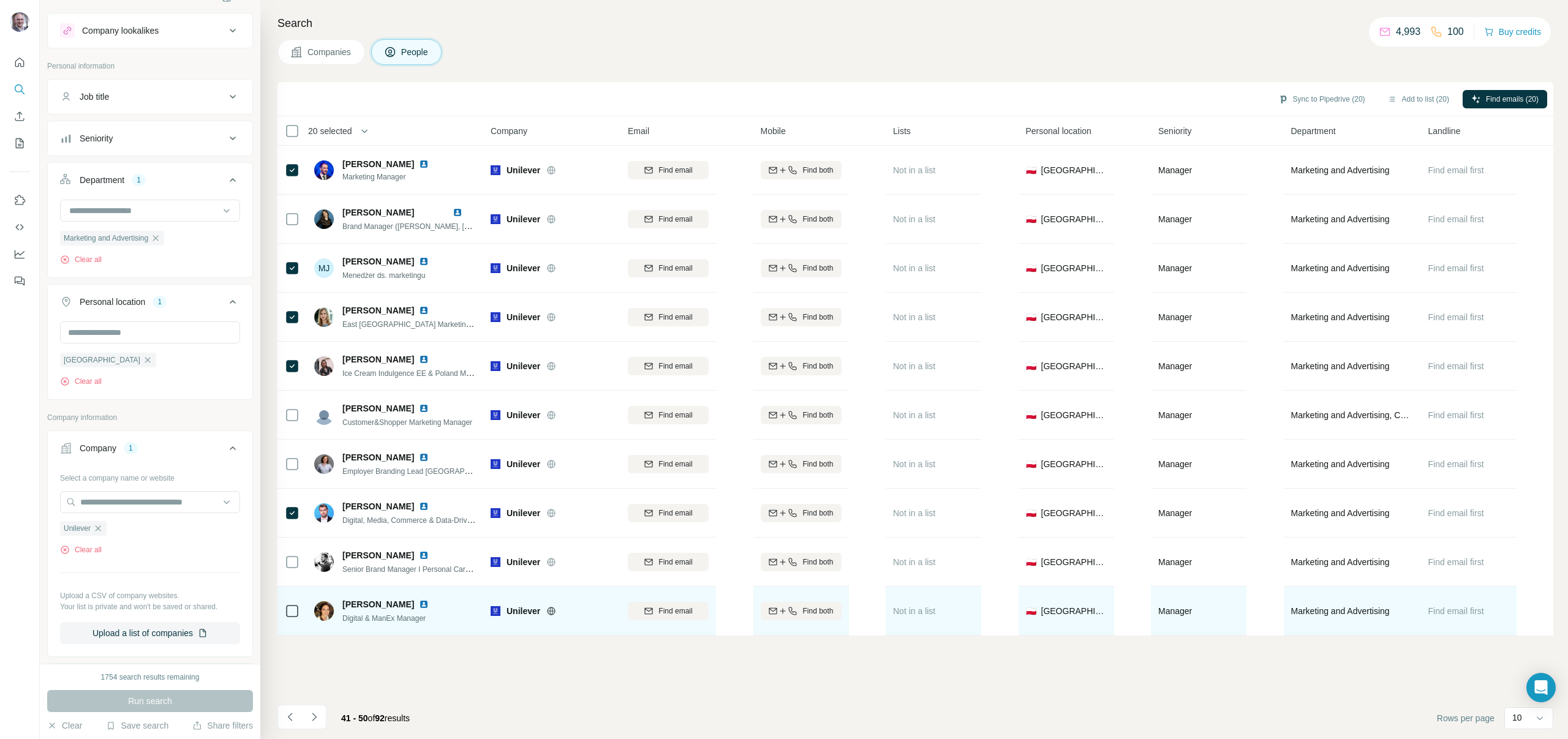
click at [300, 612] on td at bounding box center [292, 611] width 30 height 49
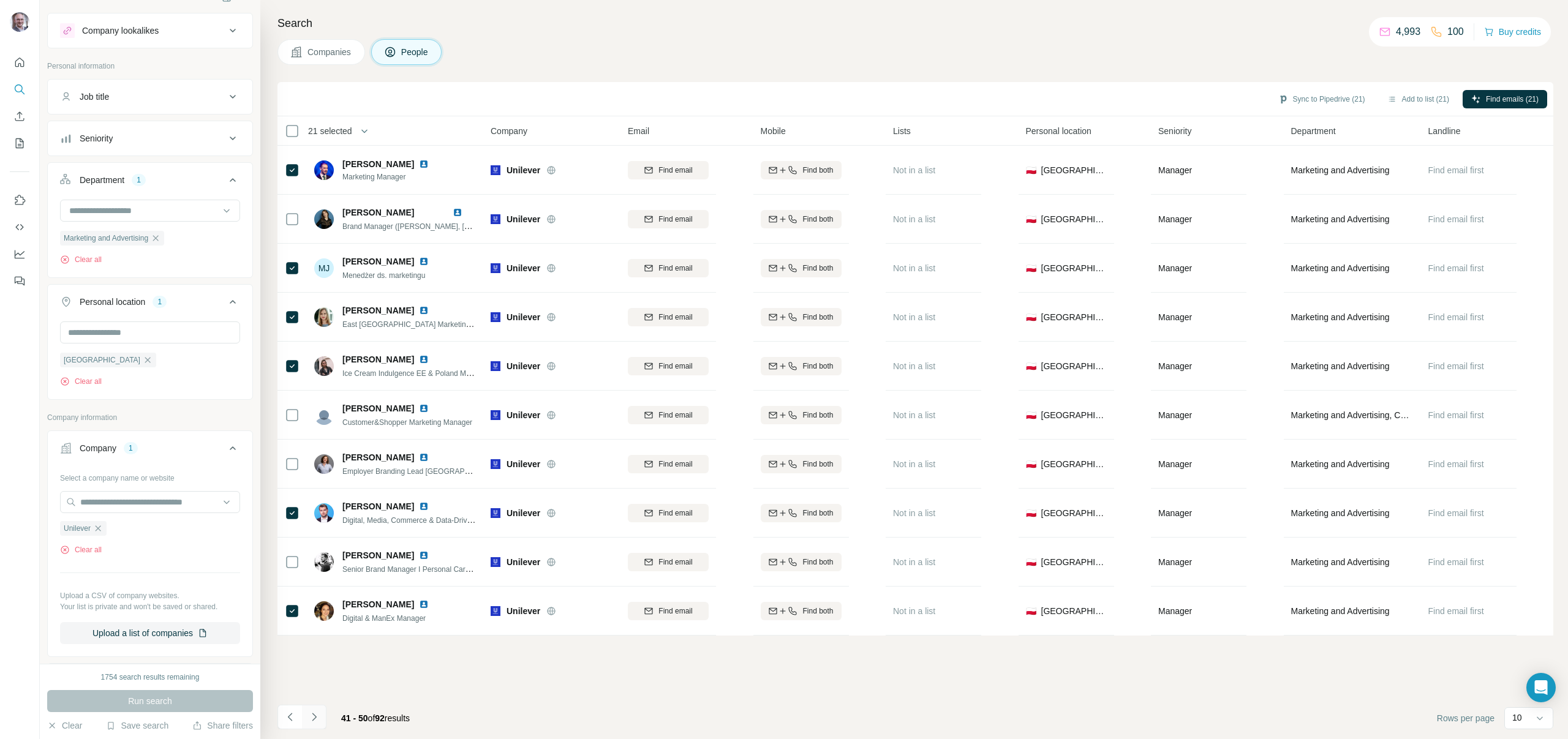
click at [312, 715] on icon "Navigate to next page" at bounding box center [314, 717] width 12 height 12
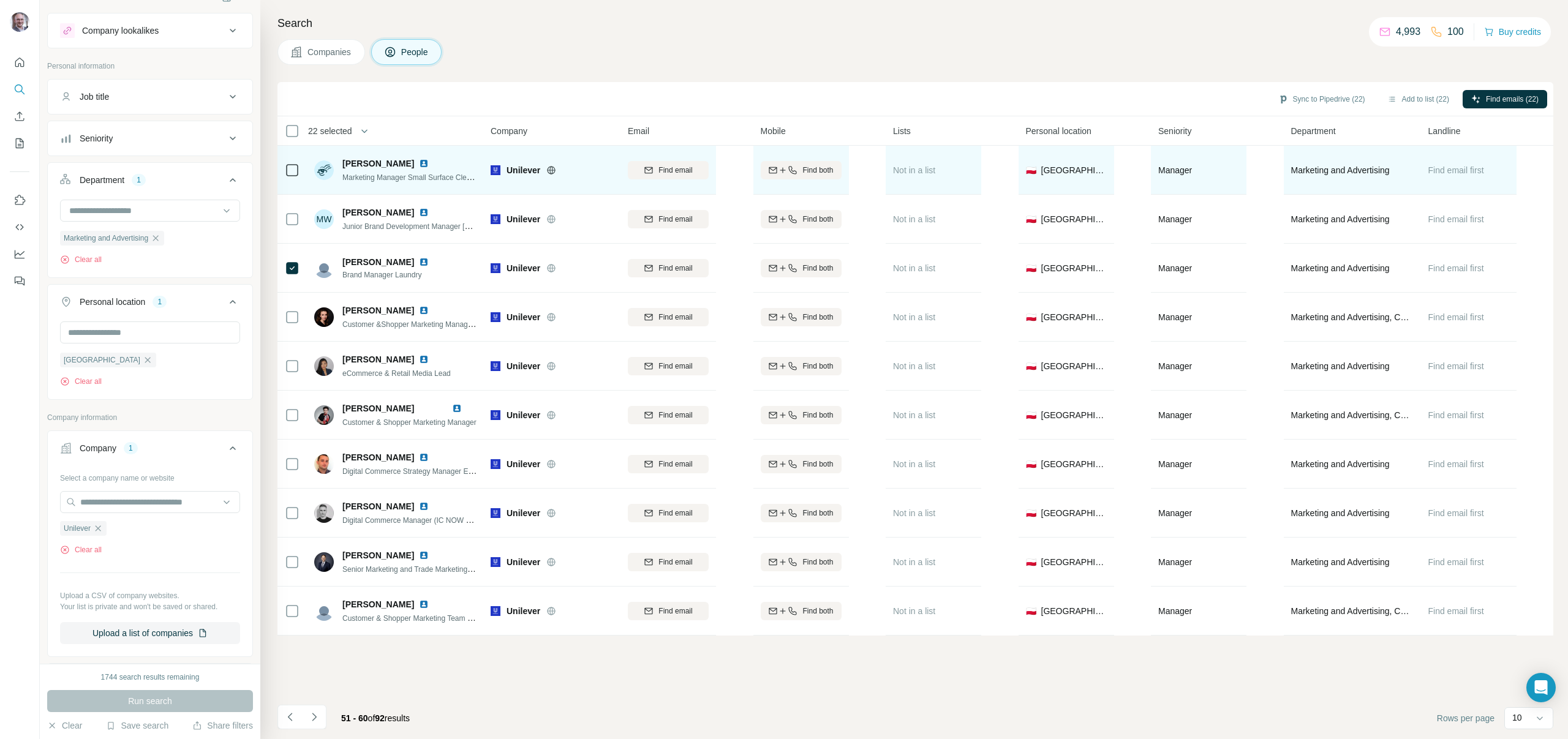
click at [304, 170] on td at bounding box center [292, 170] width 30 height 49
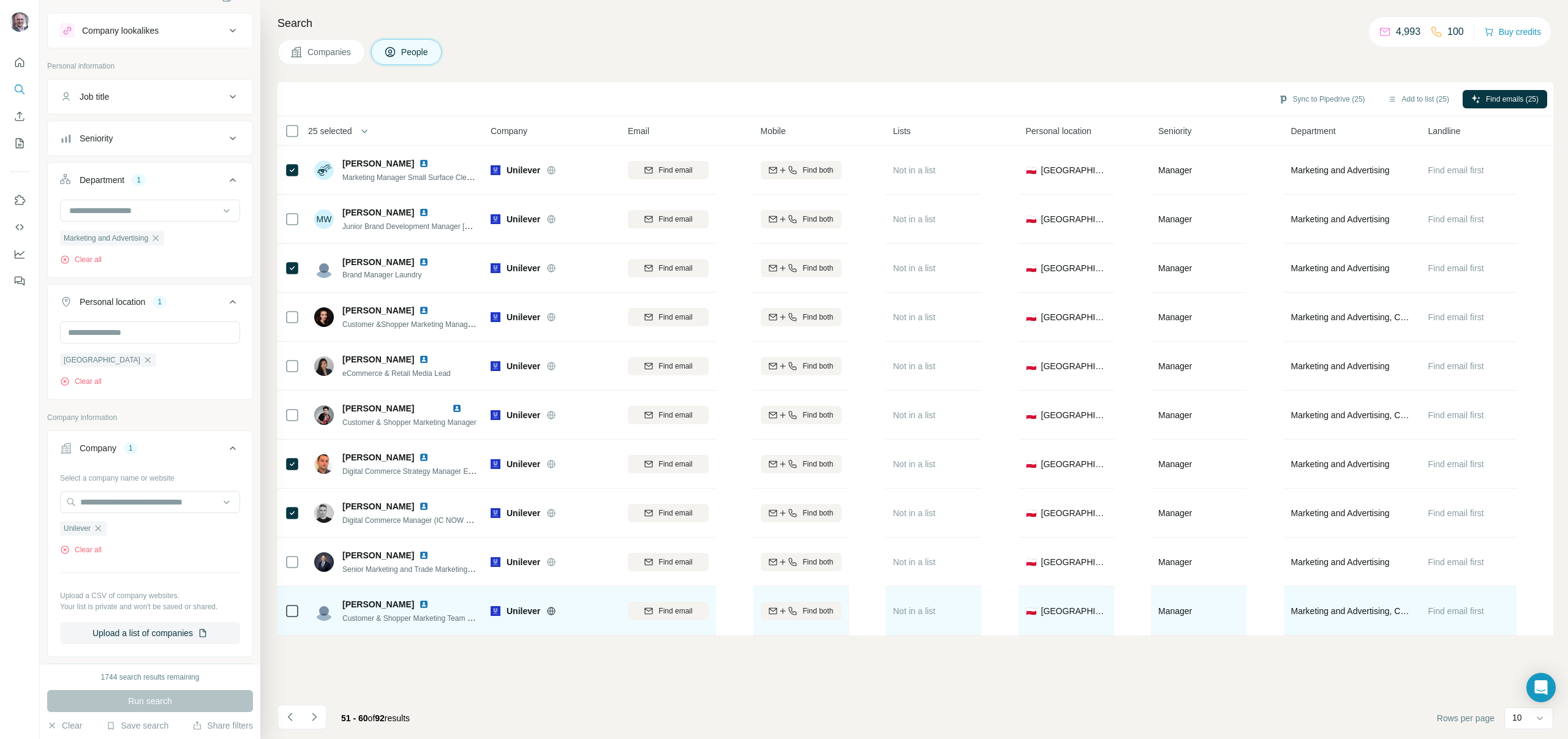
drag, startPoint x: 318, startPoint y: 714, endPoint x: 308, endPoint y: 597, distance: 117.4
click at [321, 657] on div "Sync to Pipedrive (25) Add to list (25) Find emails (25) 25 selected People Com…" at bounding box center [915, 410] width 1275 height 657
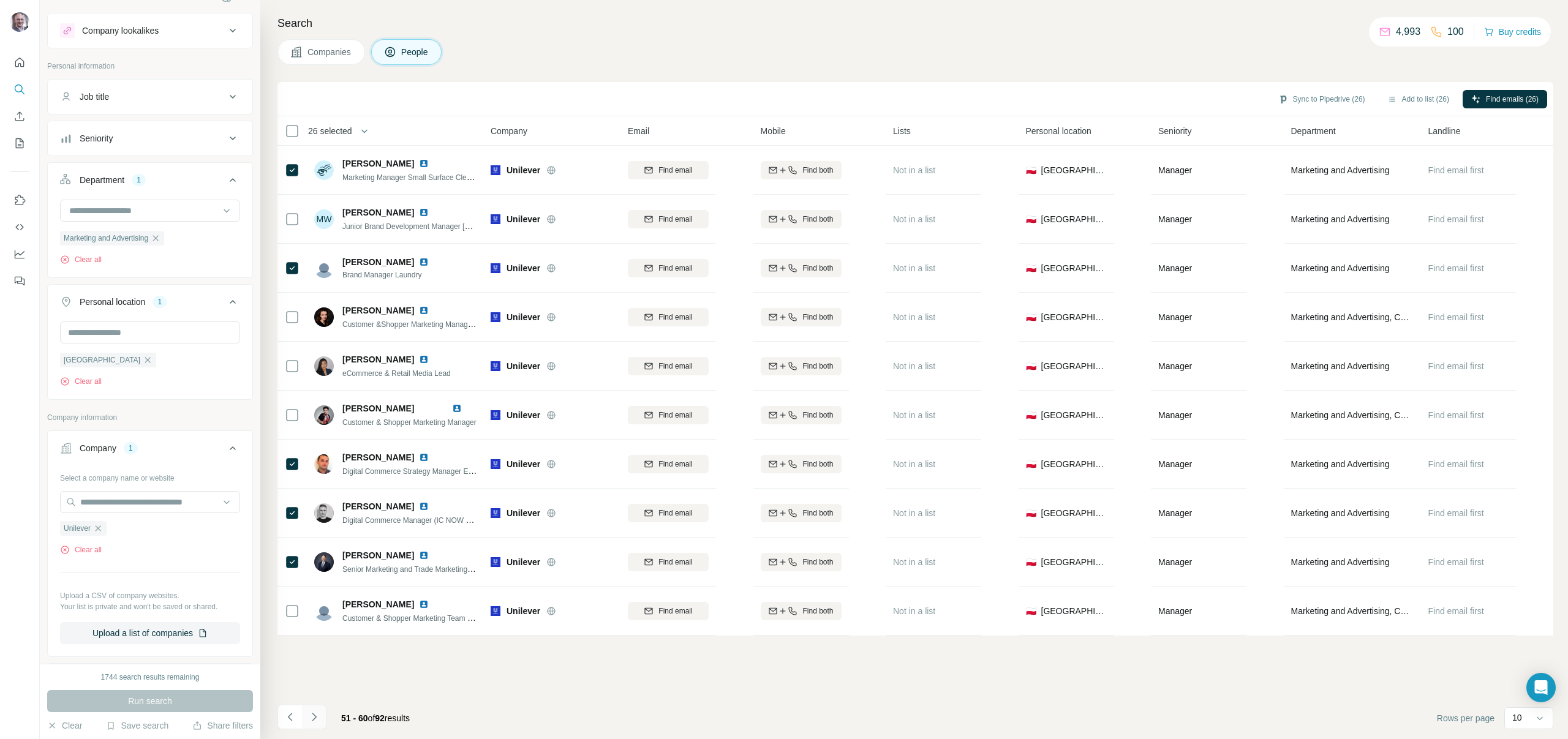
click at [321, 722] on button "Navigate to next page" at bounding box center [314, 717] width 24 height 24
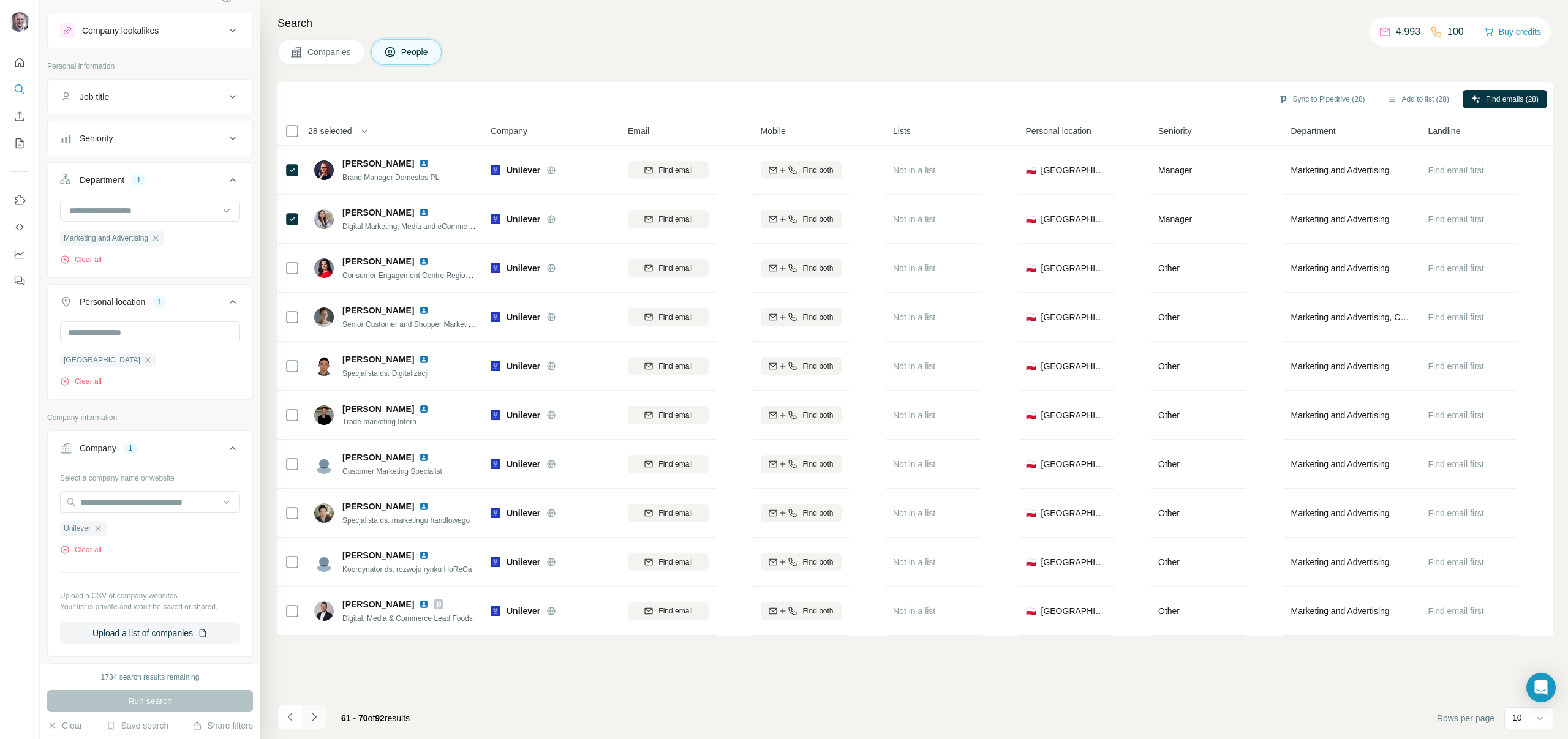
click at [319, 708] on button "Navigate to next page" at bounding box center [314, 717] width 24 height 24
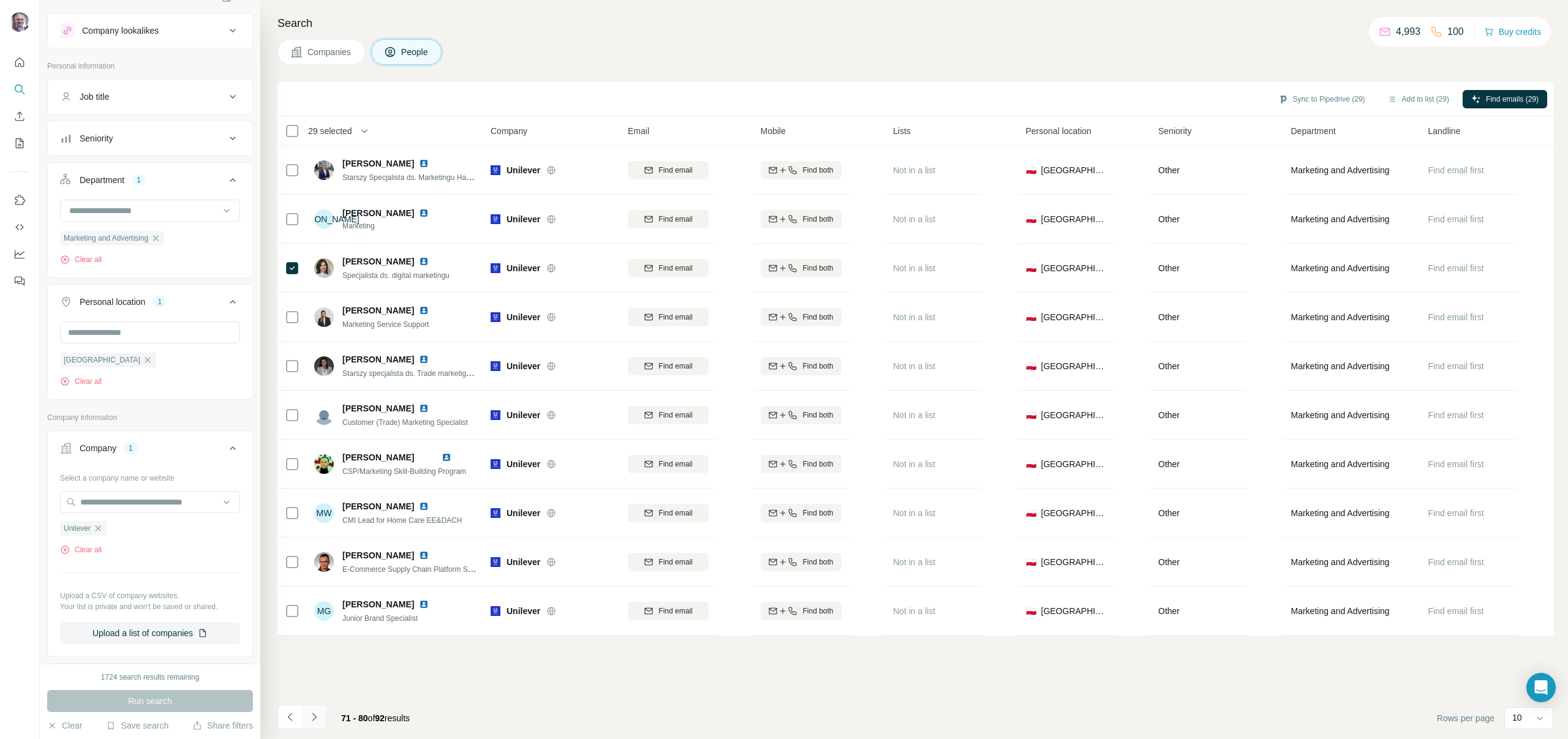
click at [321, 711] on button "Navigate to next page" at bounding box center [314, 717] width 24 height 24
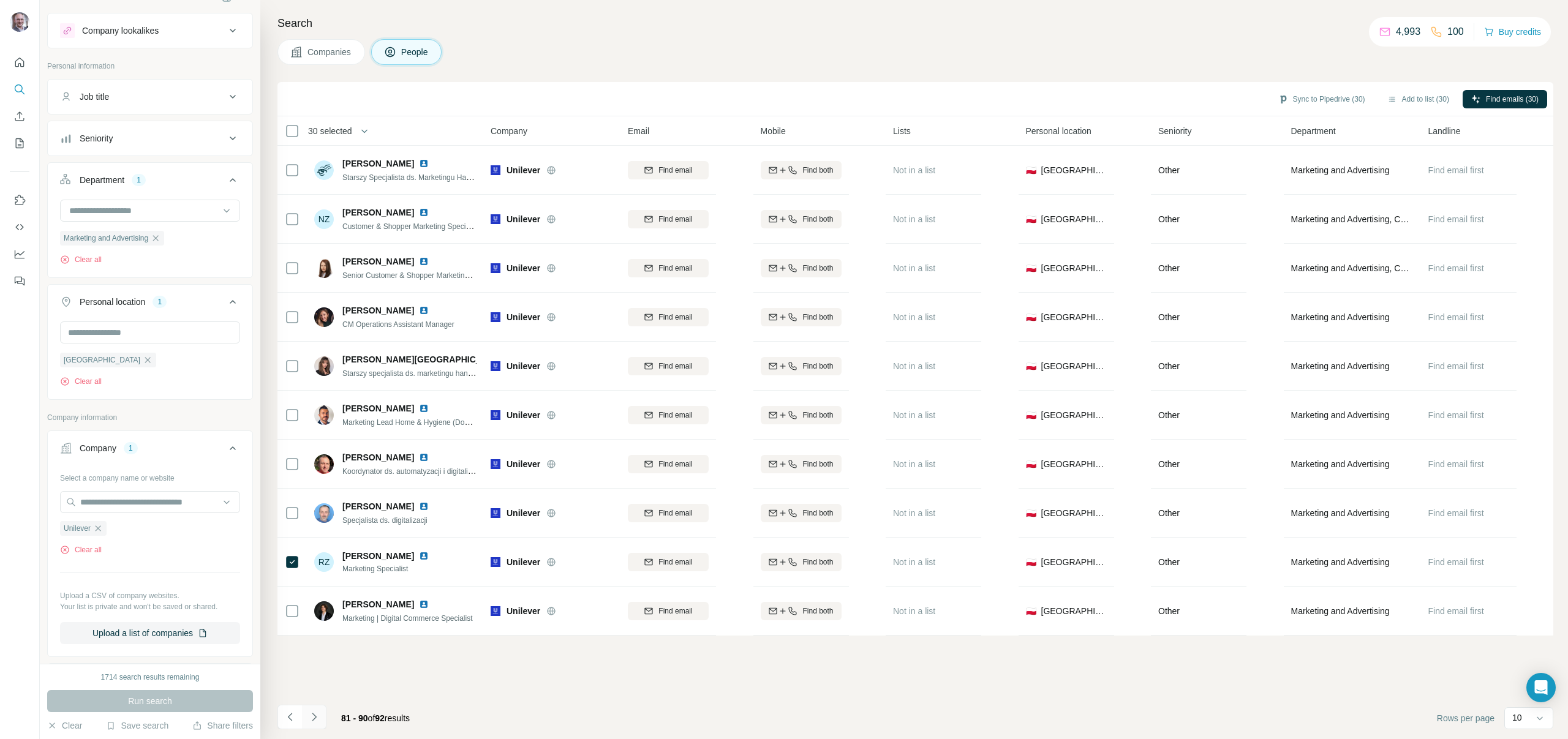
click at [323, 718] on button "Navigate to next page" at bounding box center [314, 717] width 24 height 24
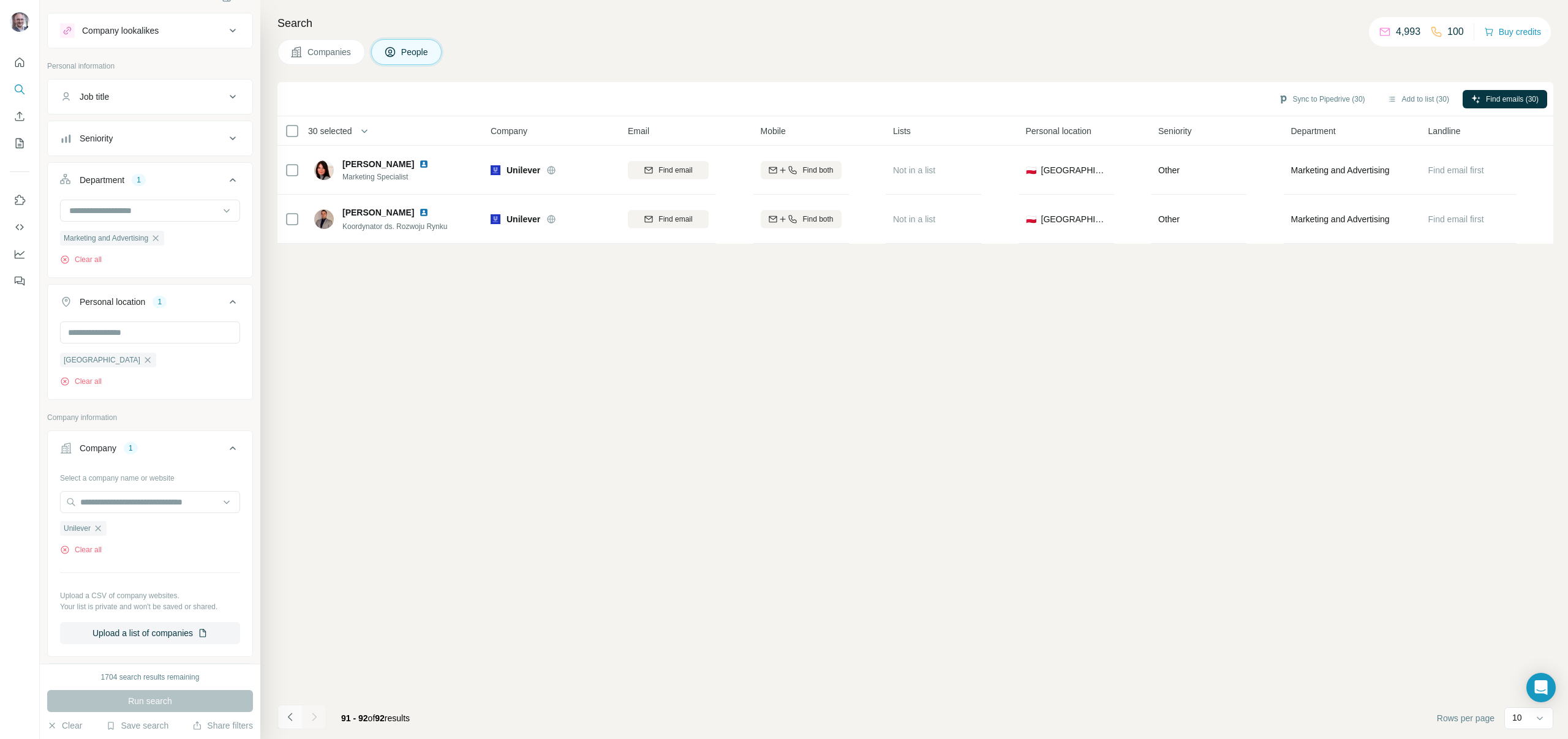
click at [294, 716] on icon "Navigate to previous page" at bounding box center [290, 717] width 12 height 12
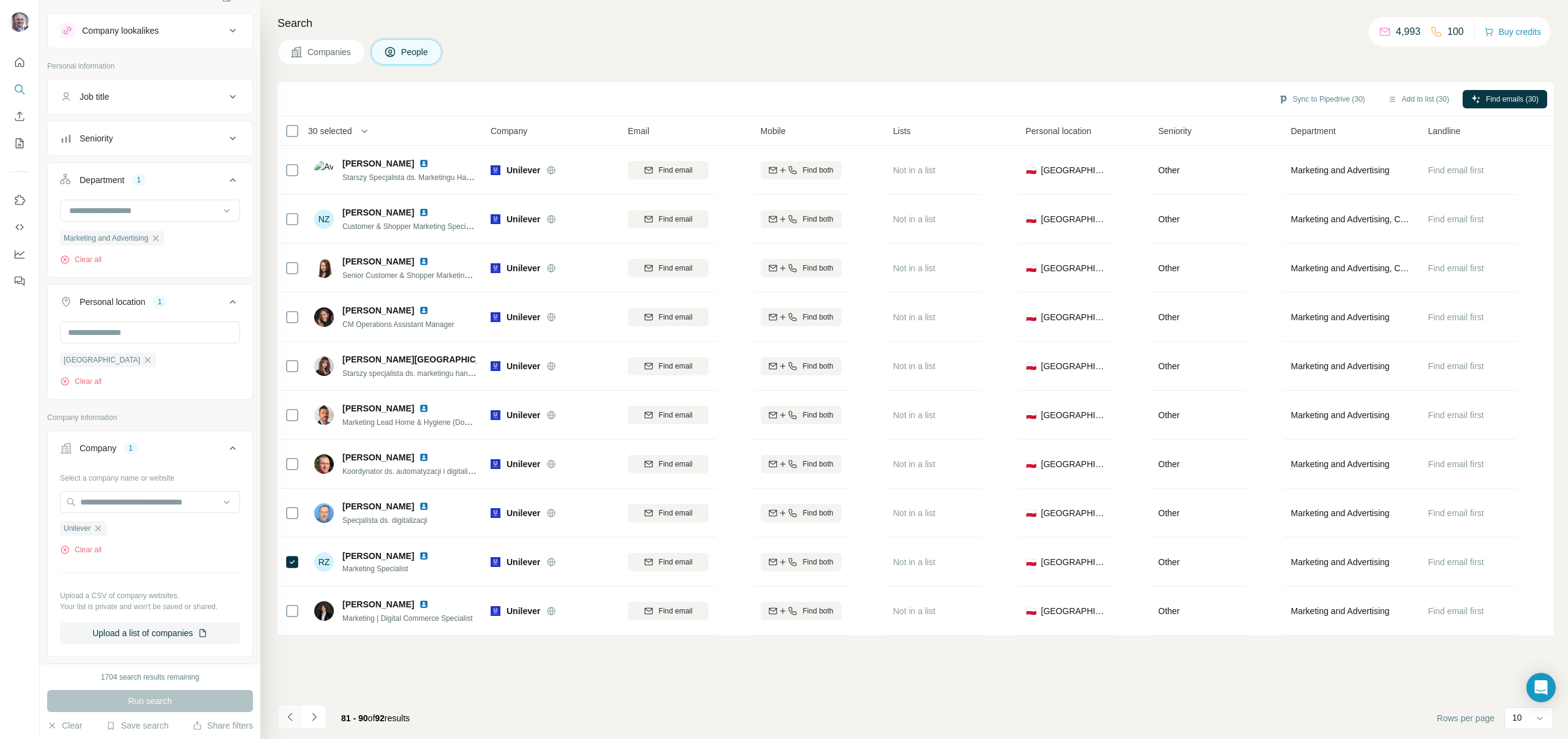
click at [294, 716] on icon "Navigate to previous page" at bounding box center [290, 717] width 12 height 12
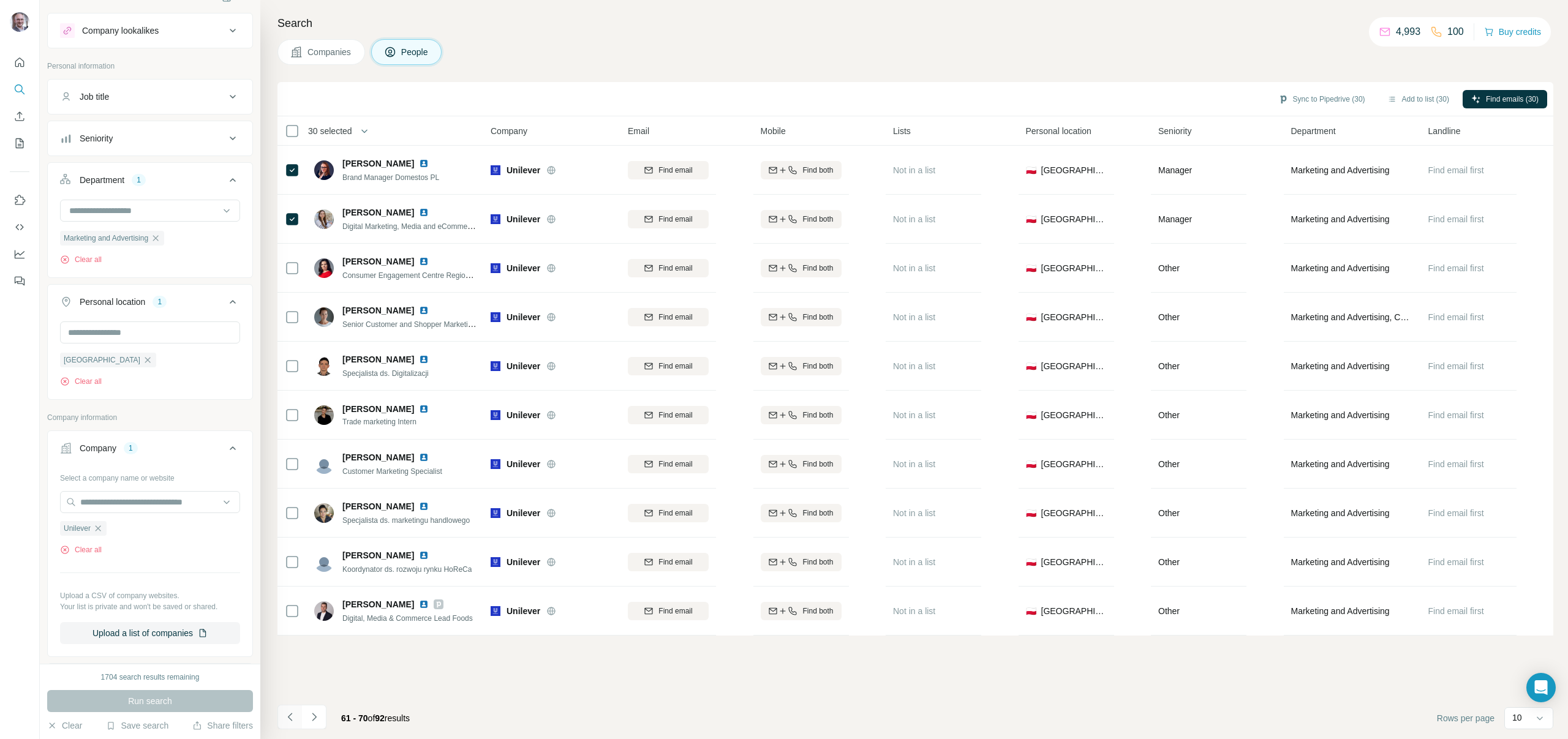
click at [294, 716] on icon "Navigate to previous page" at bounding box center [290, 717] width 12 height 12
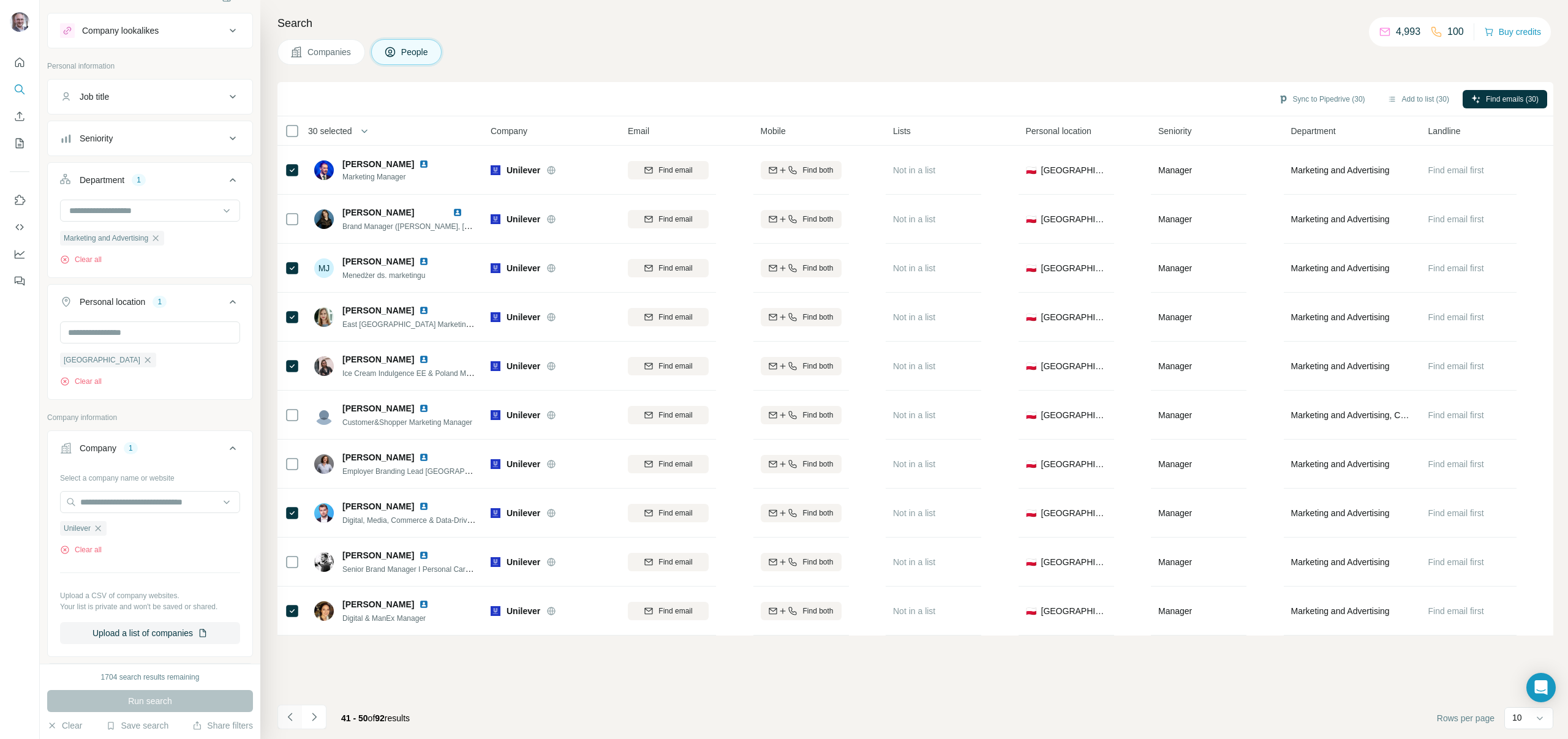
click at [294, 716] on icon "Navigate to previous page" at bounding box center [290, 717] width 12 height 12
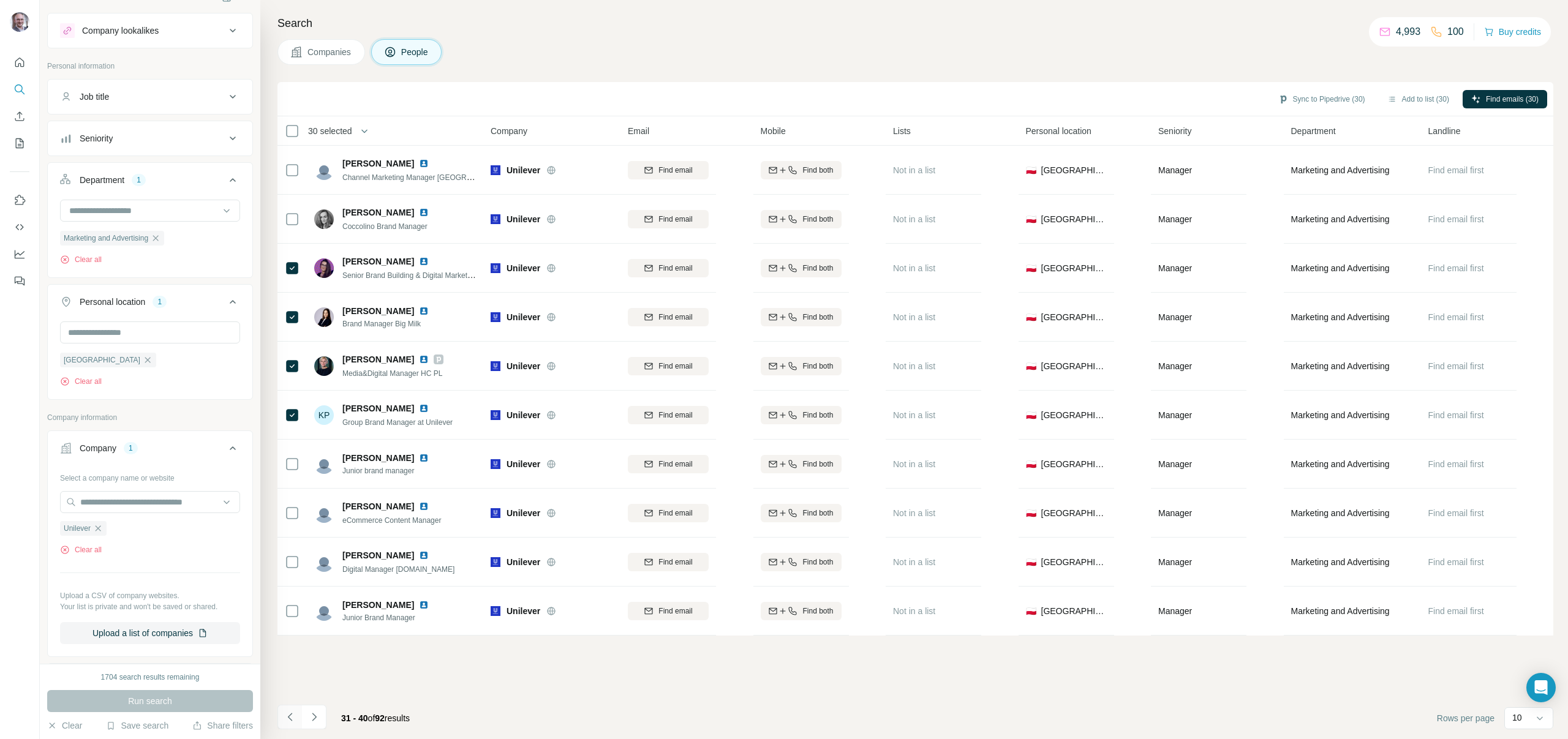
click at [294, 716] on icon "Navigate to previous page" at bounding box center [290, 717] width 12 height 12
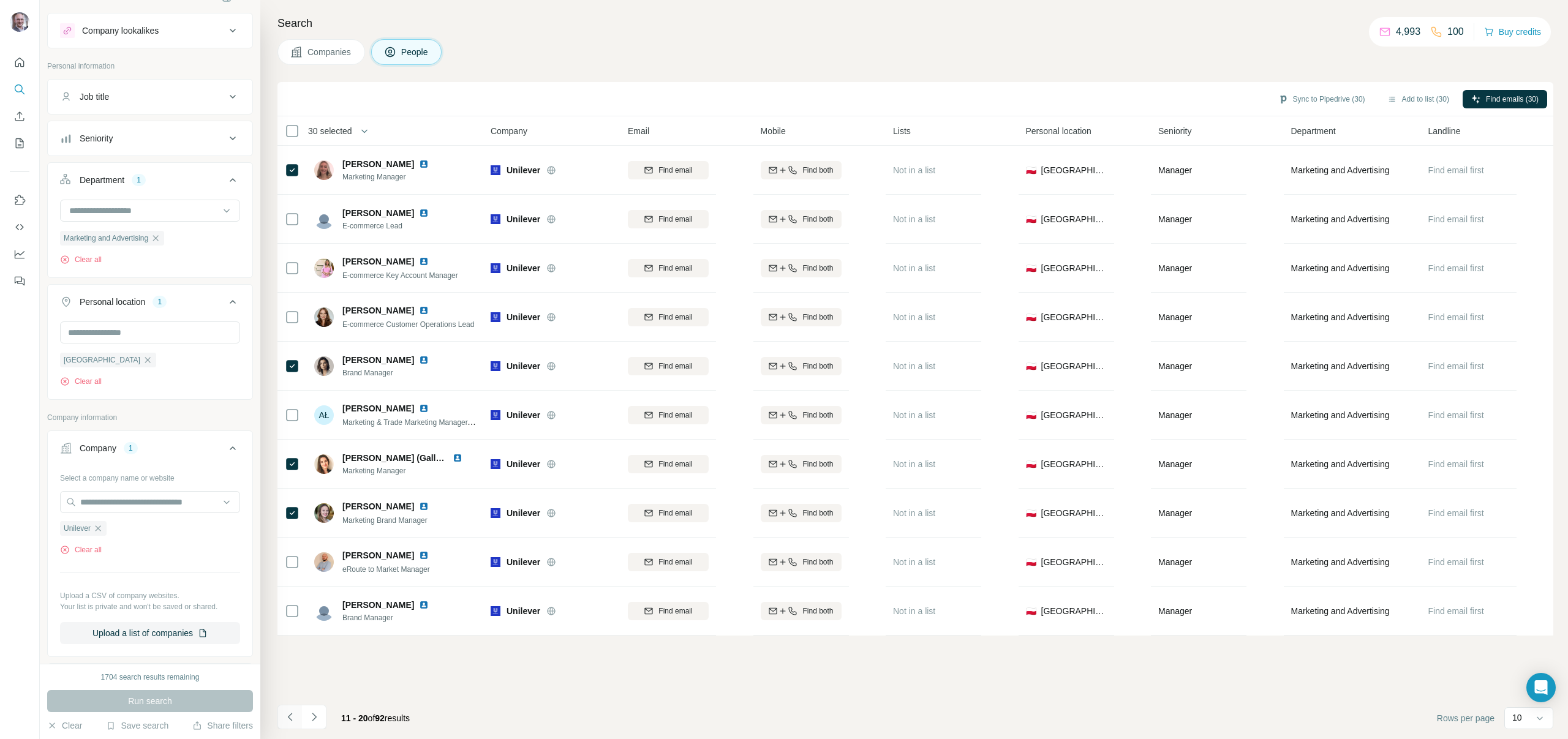
click at [294, 716] on icon "Navigate to previous page" at bounding box center [290, 717] width 12 height 12
click at [294, 716] on div at bounding box center [289, 717] width 24 height 24
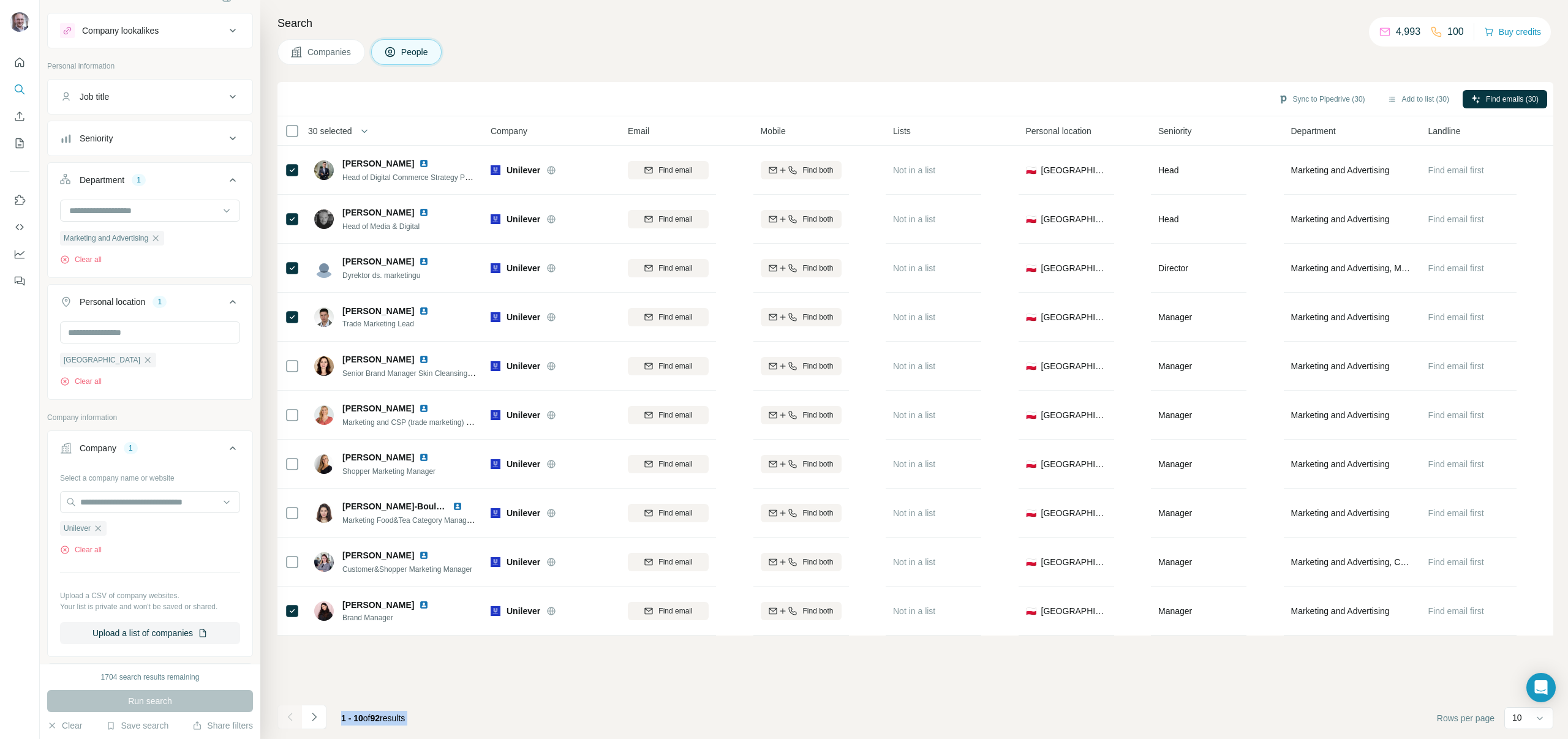
click at [294, 716] on div at bounding box center [289, 717] width 24 height 24
click at [1407, 98] on button "Add to list (30)" at bounding box center [1417, 98] width 79 height 18
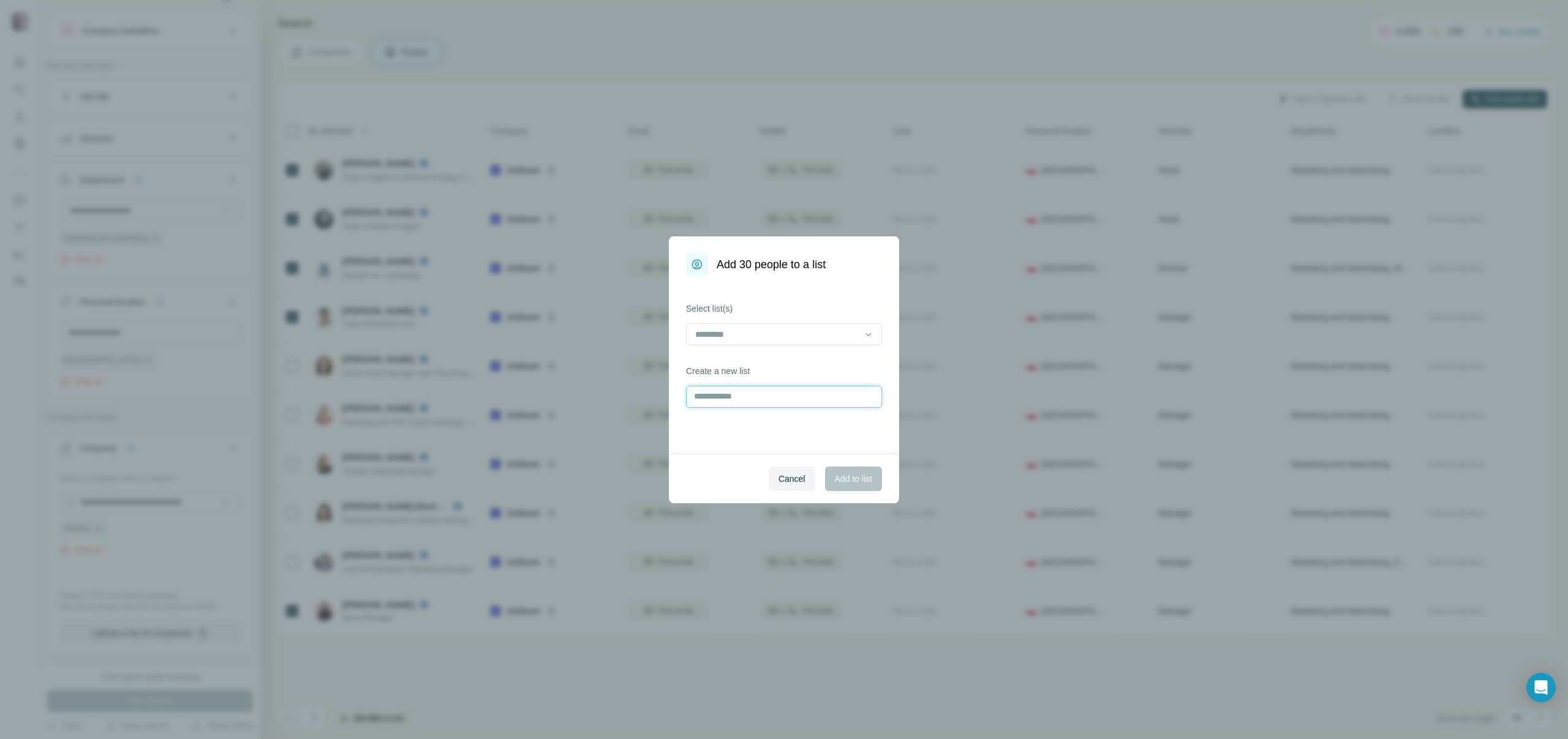
click at [778, 392] on input "text" at bounding box center [783, 397] width 196 height 22
type input "**********"
click at [861, 480] on span "Add to list" at bounding box center [853, 479] width 37 height 12
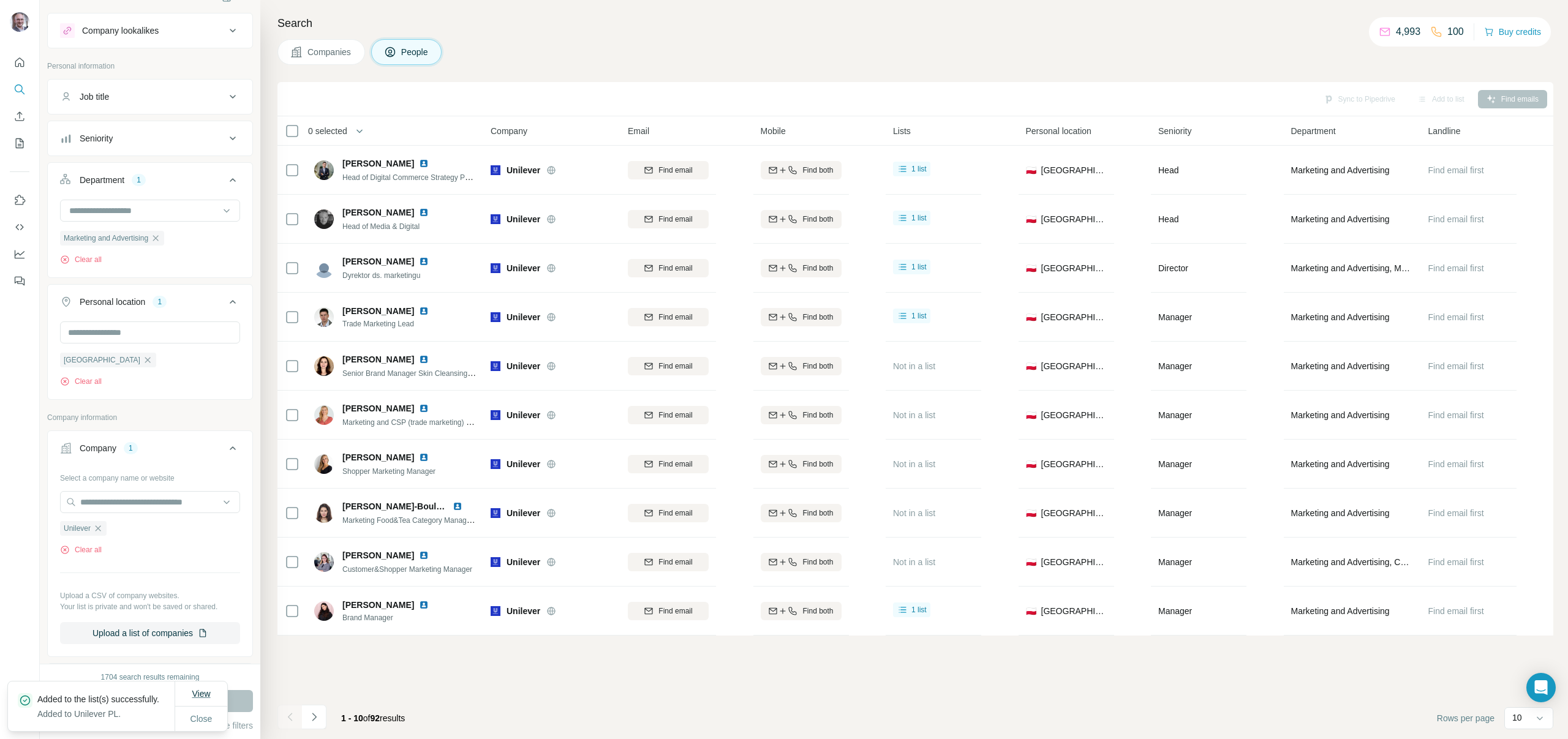
click at [206, 689] on span "View" at bounding box center [200, 694] width 18 height 10
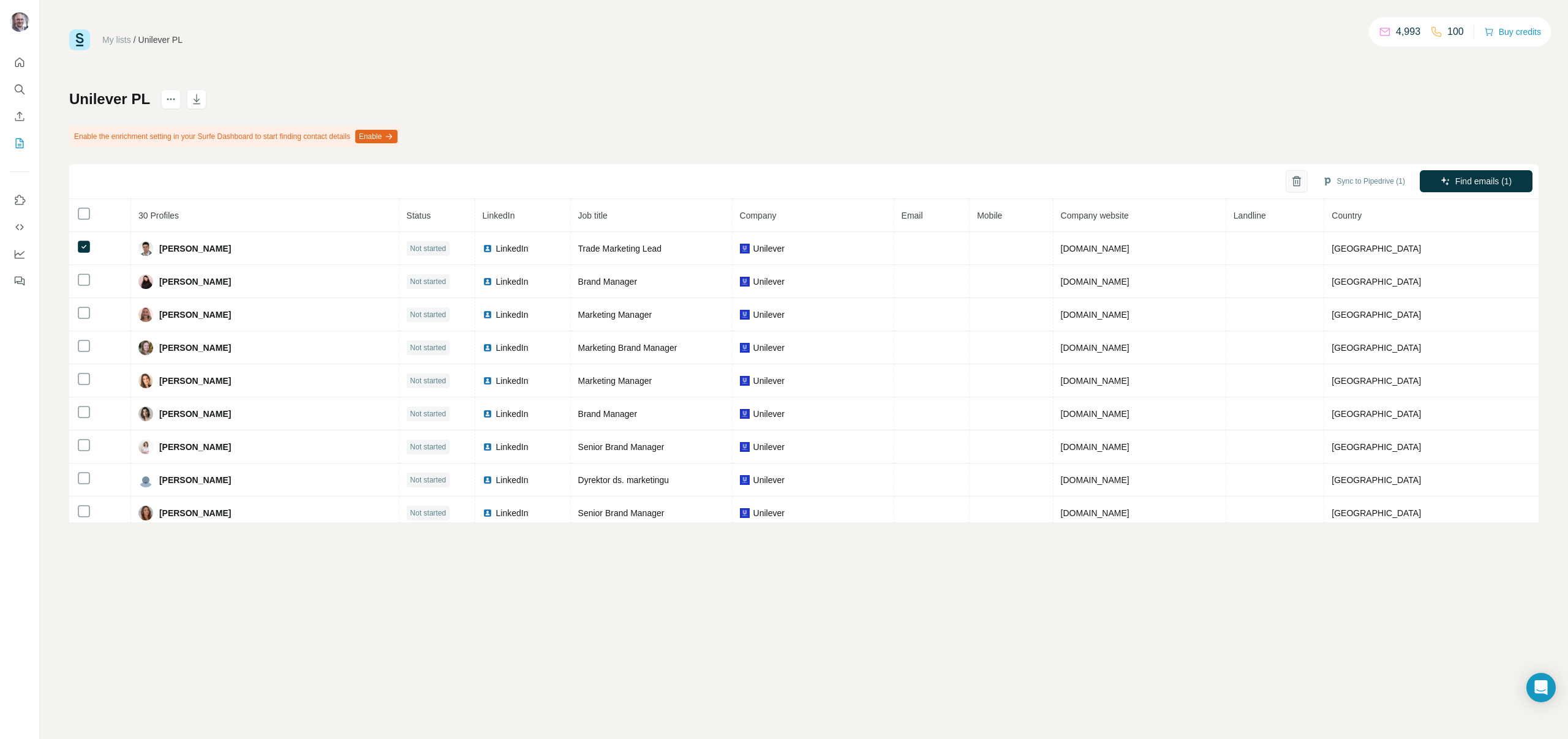
click at [1293, 180] on icon "button" at bounding box center [1296, 182] width 7 height 9
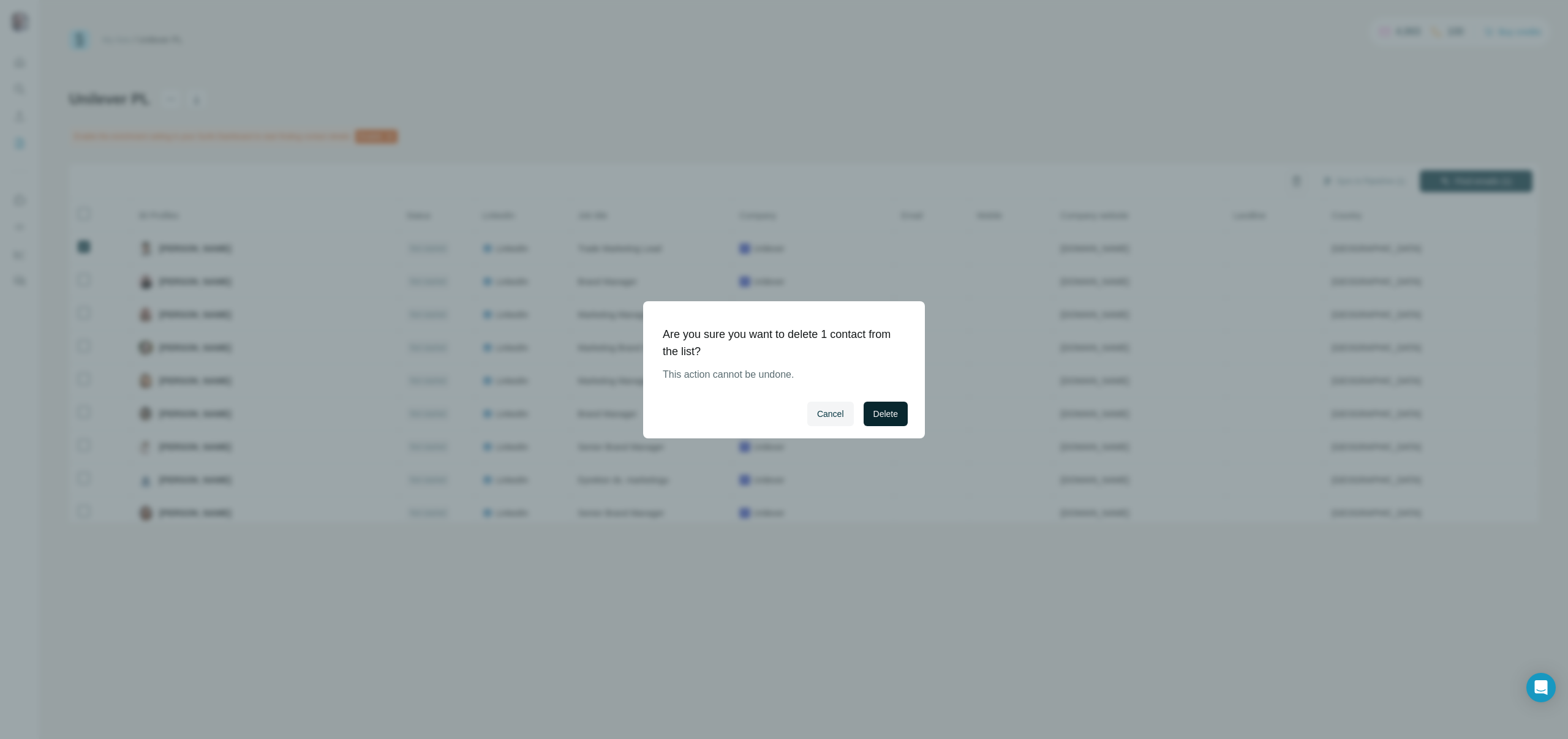
click at [880, 422] on button "Delete" at bounding box center [885, 414] width 44 height 24
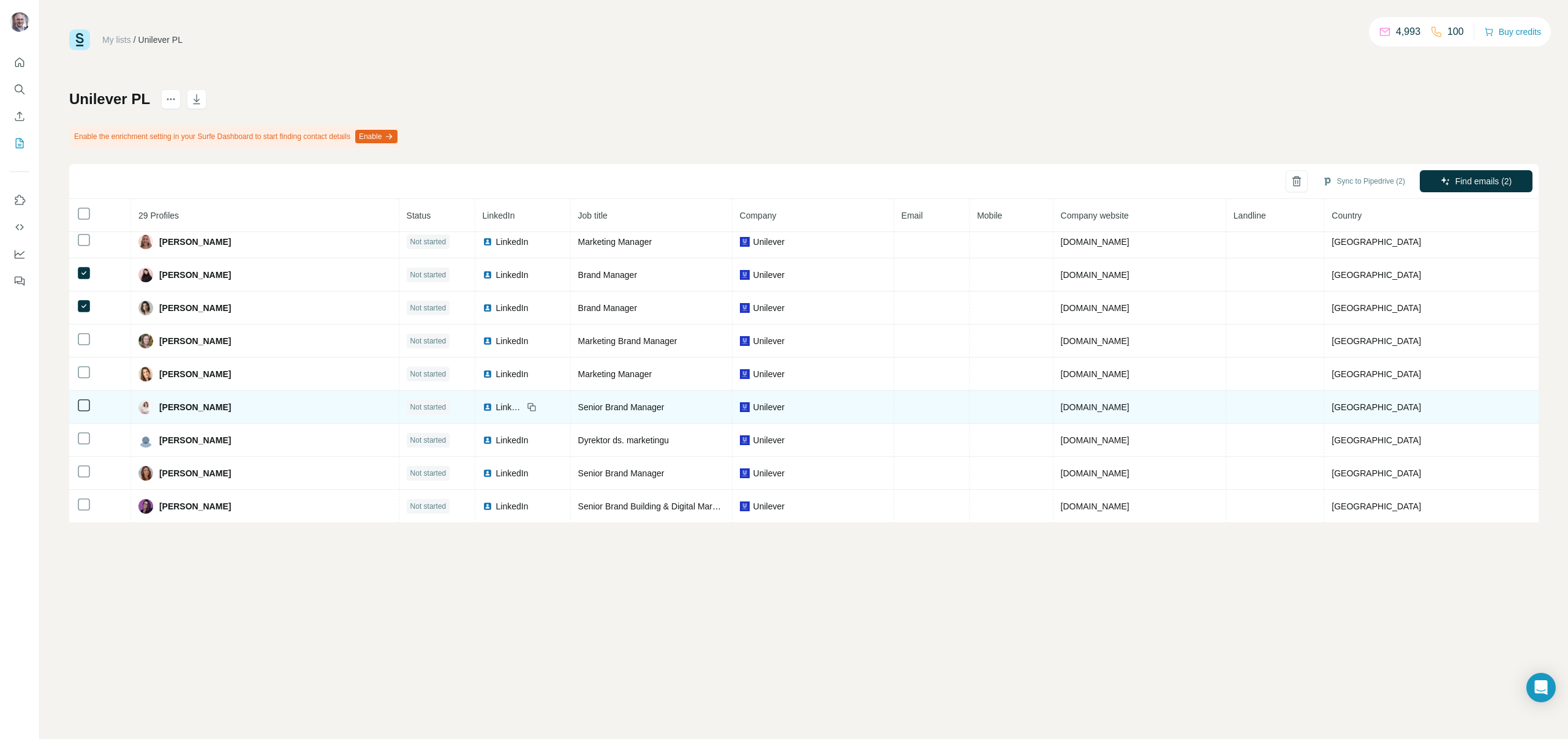
scroll to position [15, 0]
click at [492, 399] on img at bounding box center [487, 399] width 10 height 10
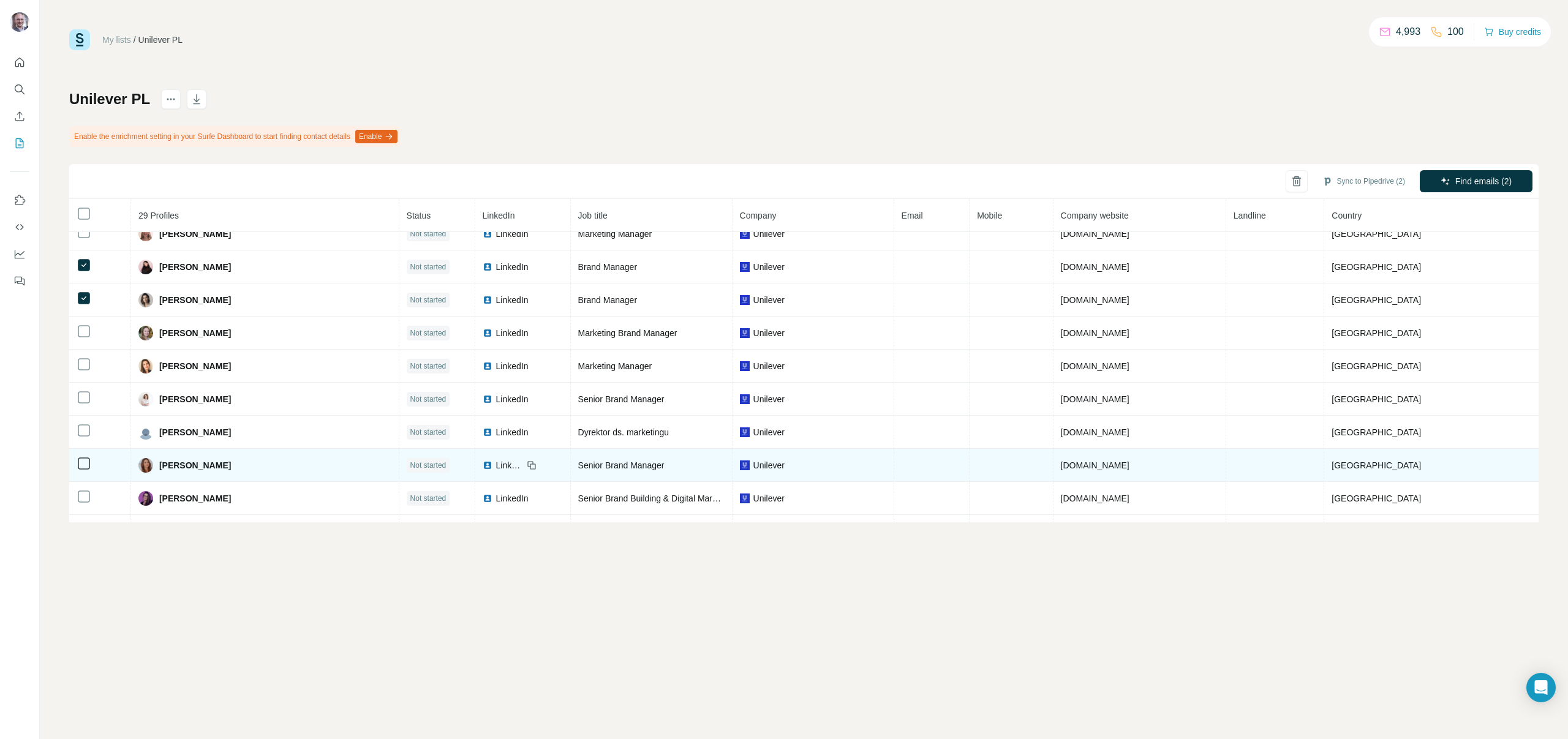
scroll to position [0, 0]
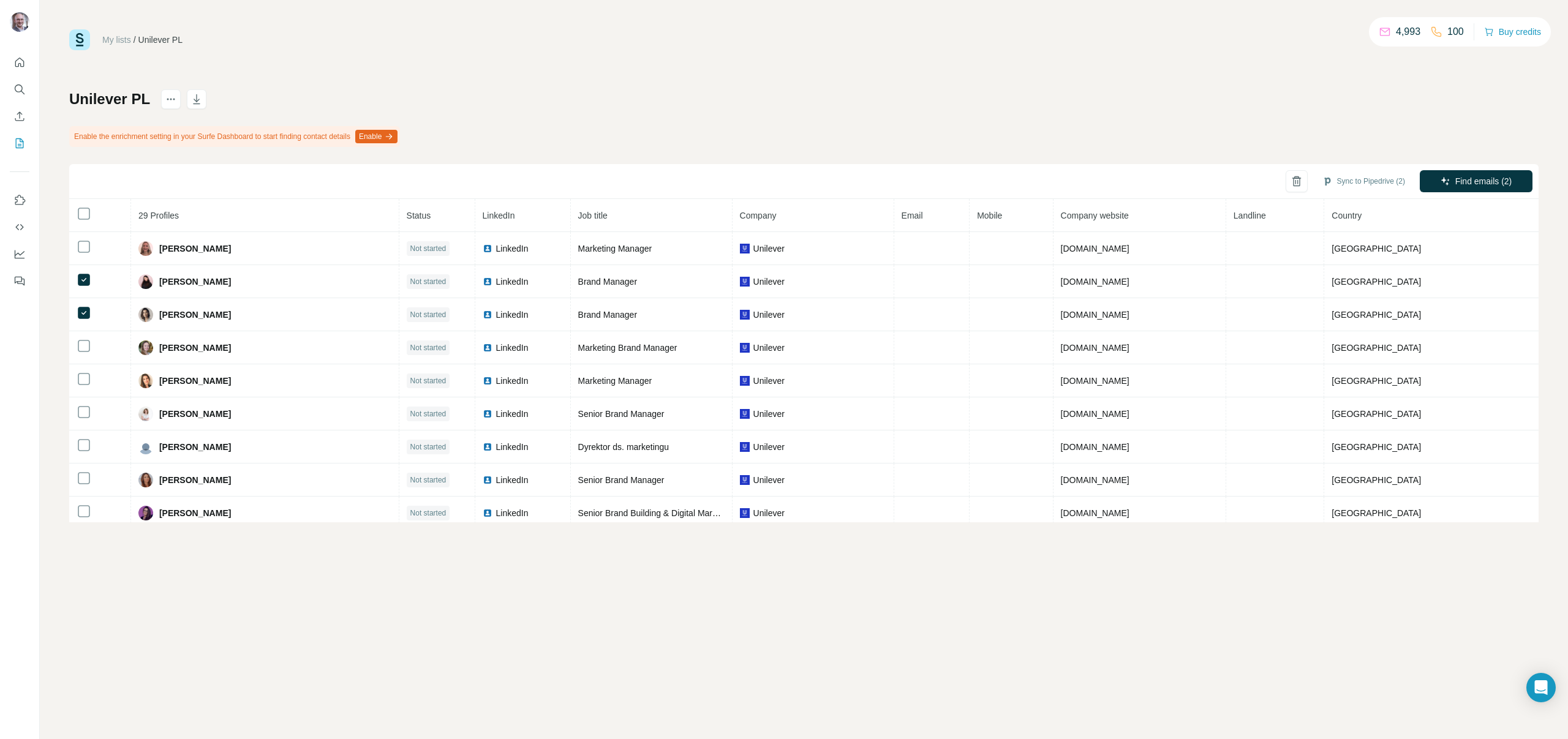
click at [646, 97] on div "Unilever PL Enable the enrichment setting in your Surfe Dashboard to start find…" at bounding box center [803, 306] width 1469 height 433
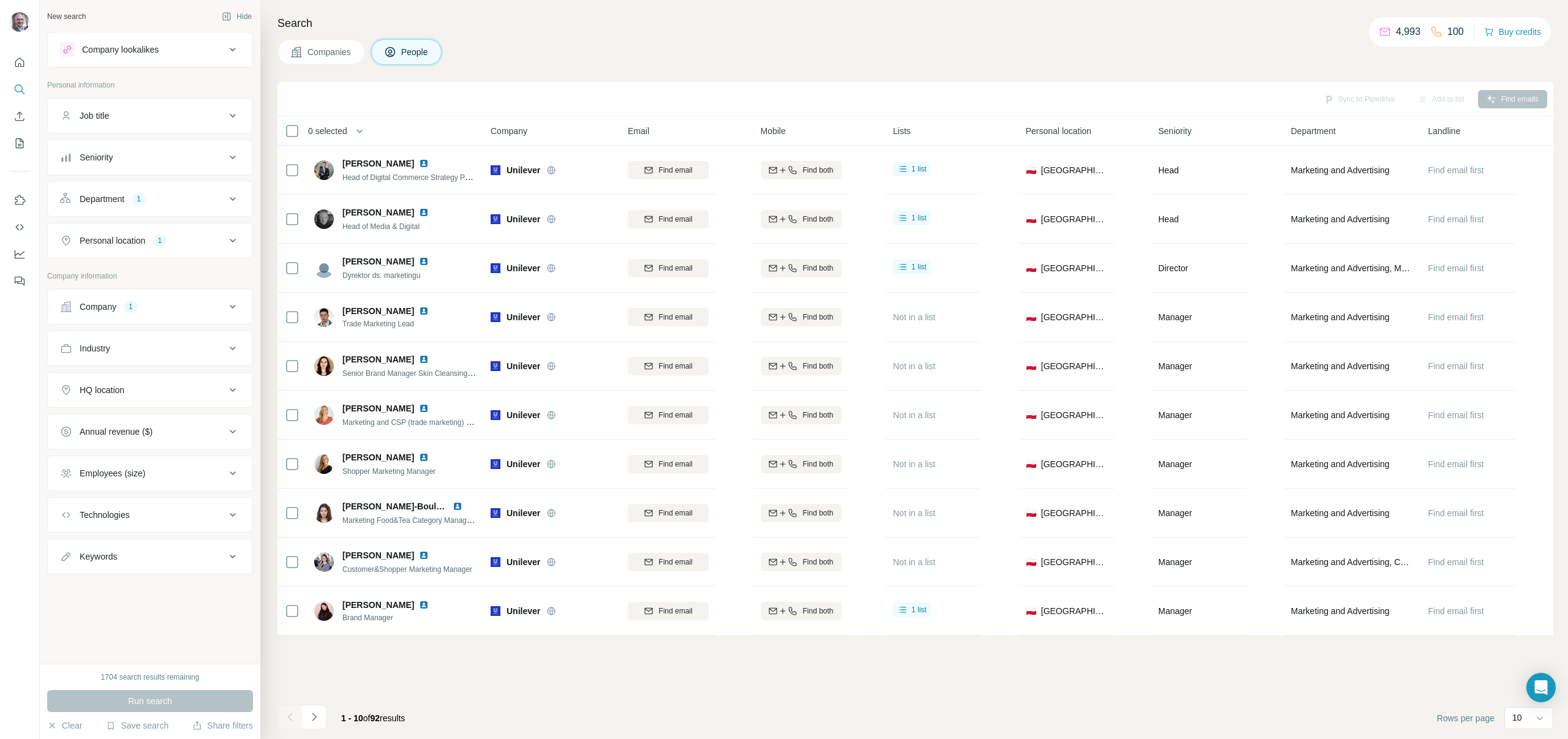
click at [220, 117] on div "Job title" at bounding box center [143, 116] width 166 height 12
click at [176, 146] on input "text" at bounding box center [138, 146] width 156 height 22
type input "**********"
click at [239, 149] on button "button" at bounding box center [230, 146] width 19 height 22
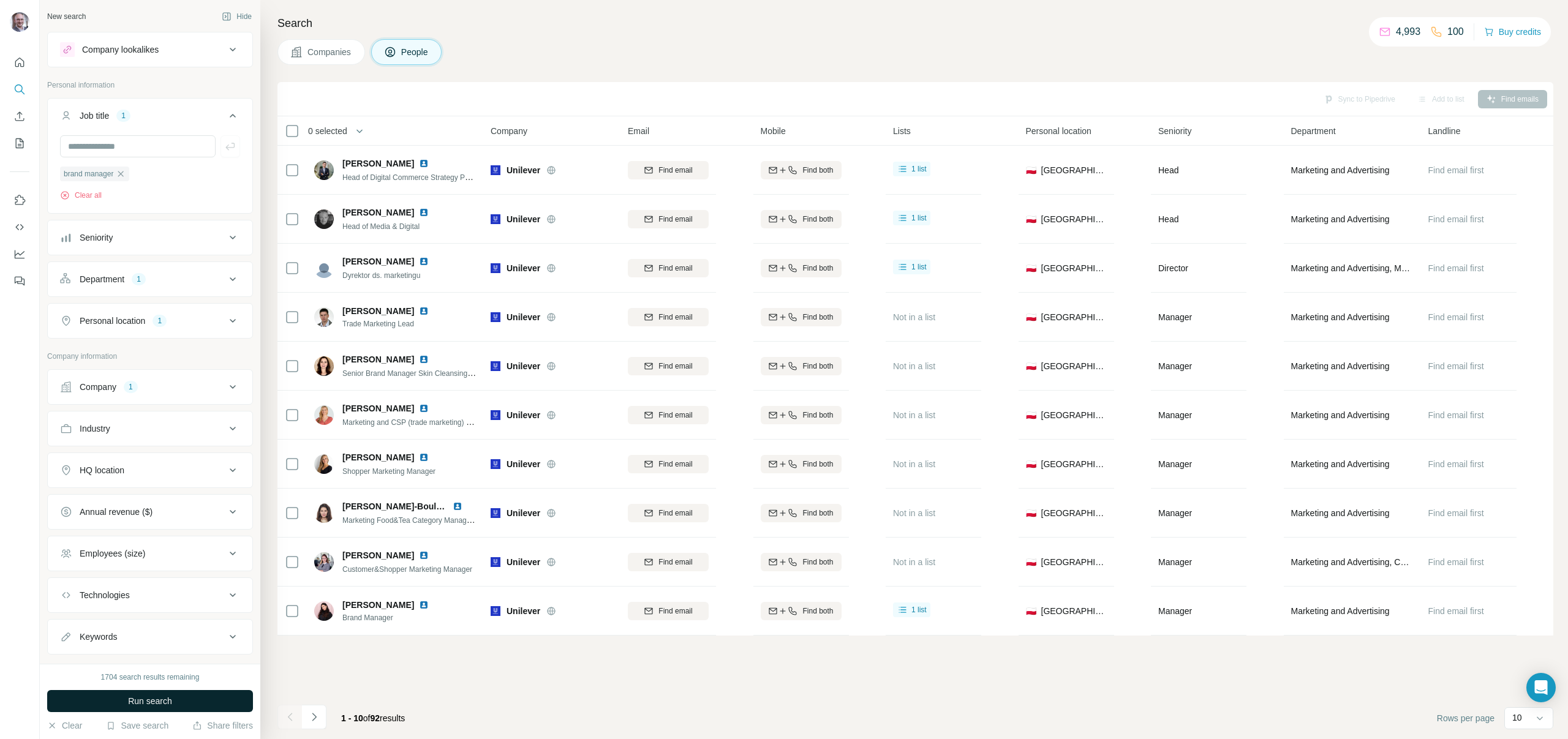
click at [178, 700] on button "Run search" at bounding box center [150, 701] width 206 height 22
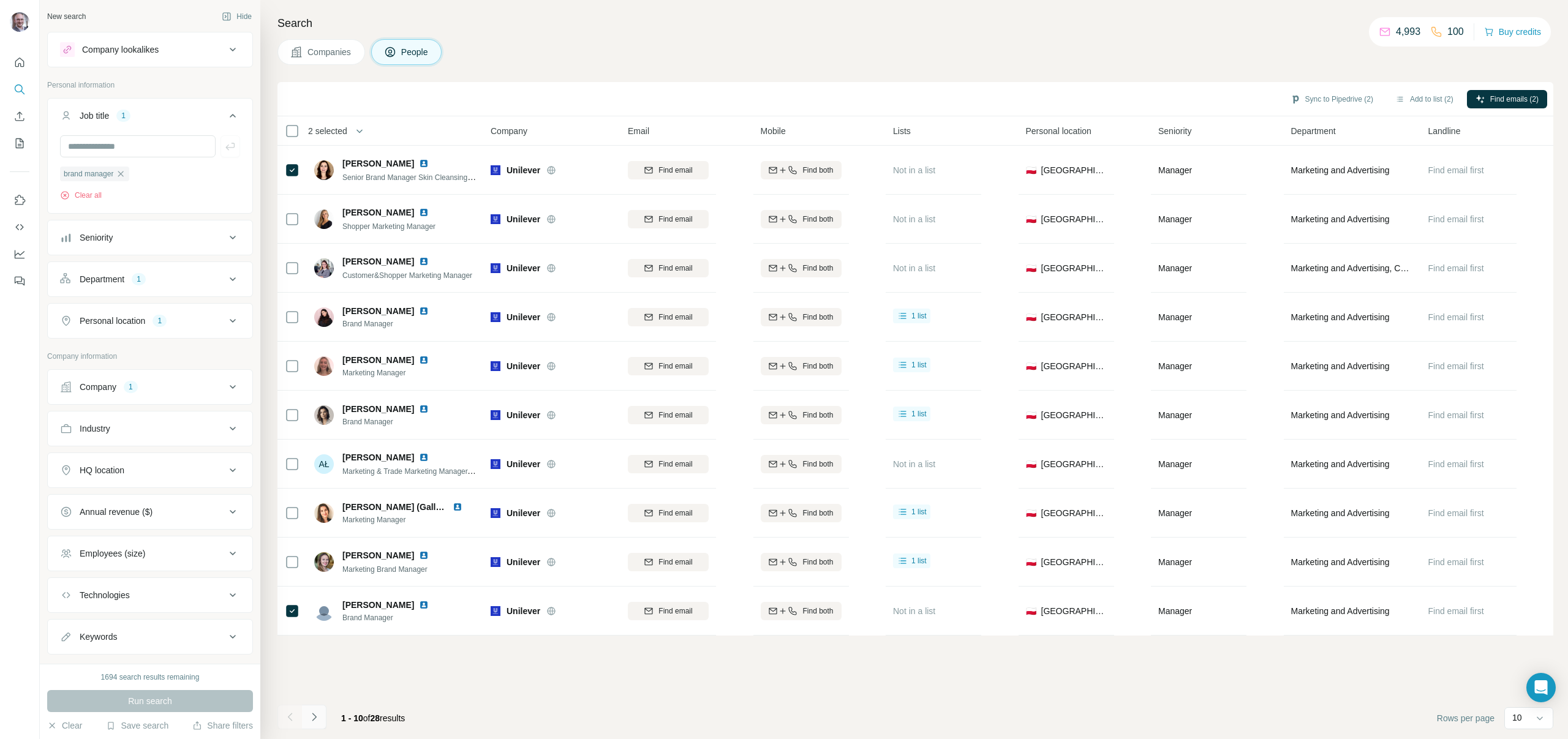
click at [323, 710] on button "Navigate to next page" at bounding box center [314, 717] width 24 height 24
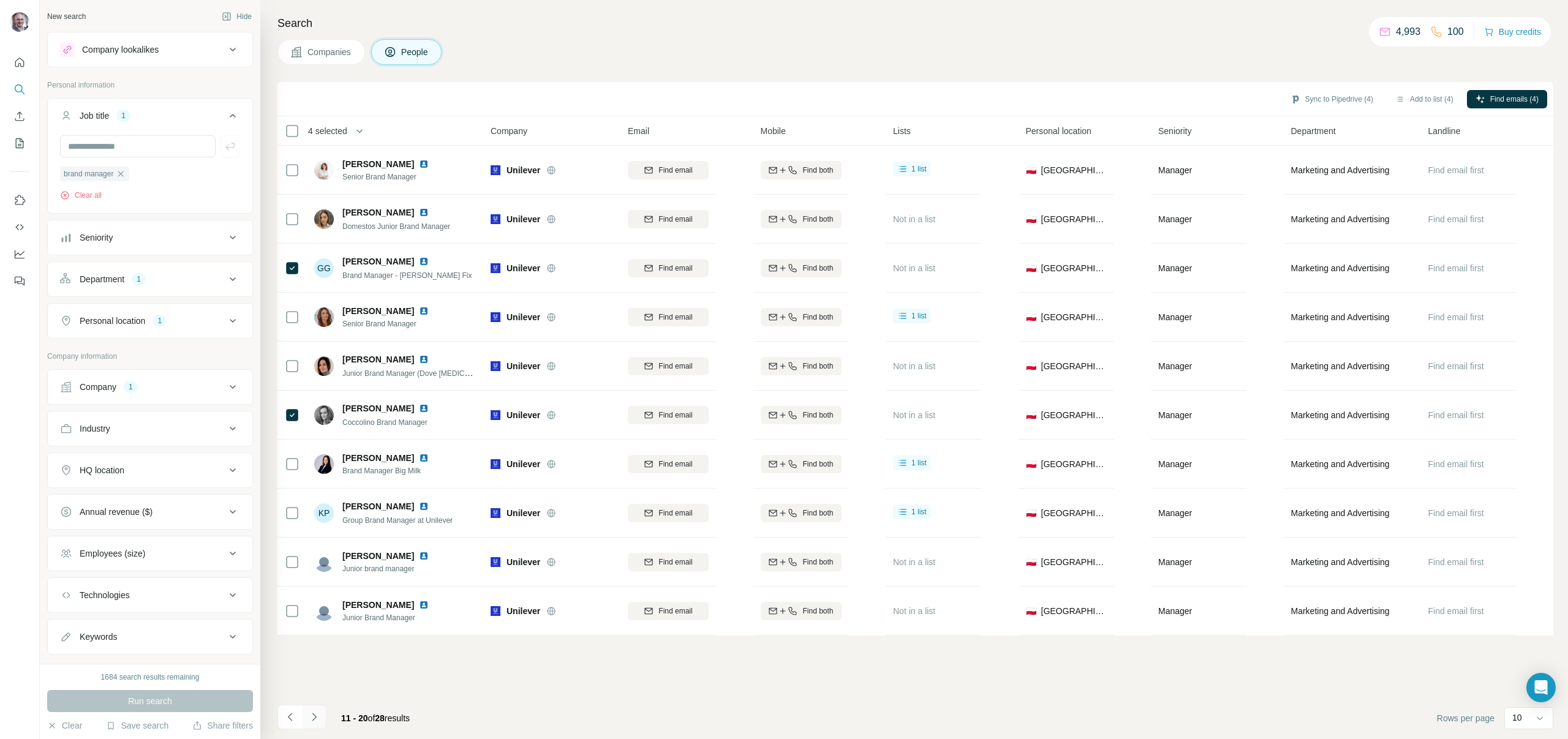
click at [316, 721] on icon "Navigate to next page" at bounding box center [314, 717] width 12 height 12
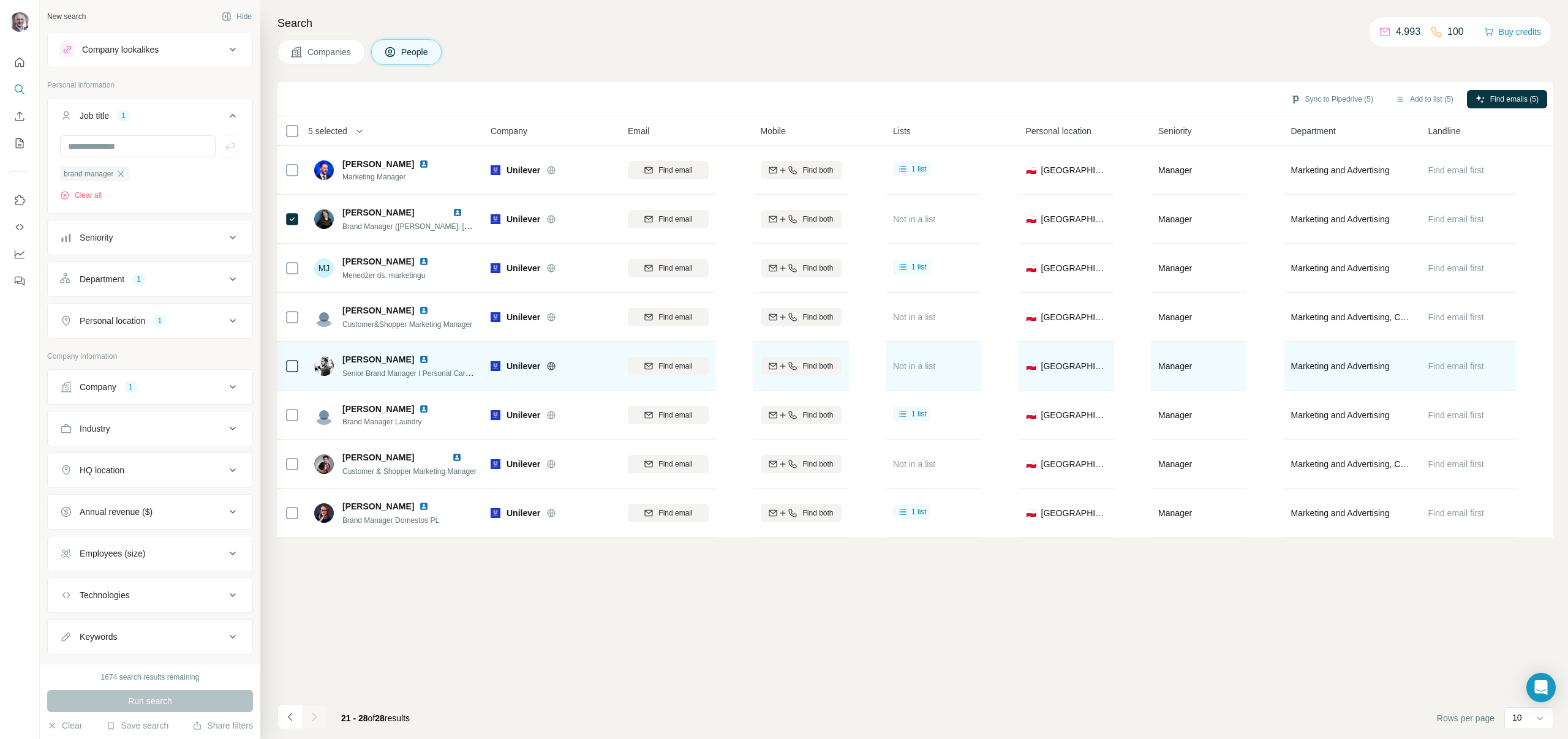
click at [304, 368] on td at bounding box center [292, 366] width 30 height 49
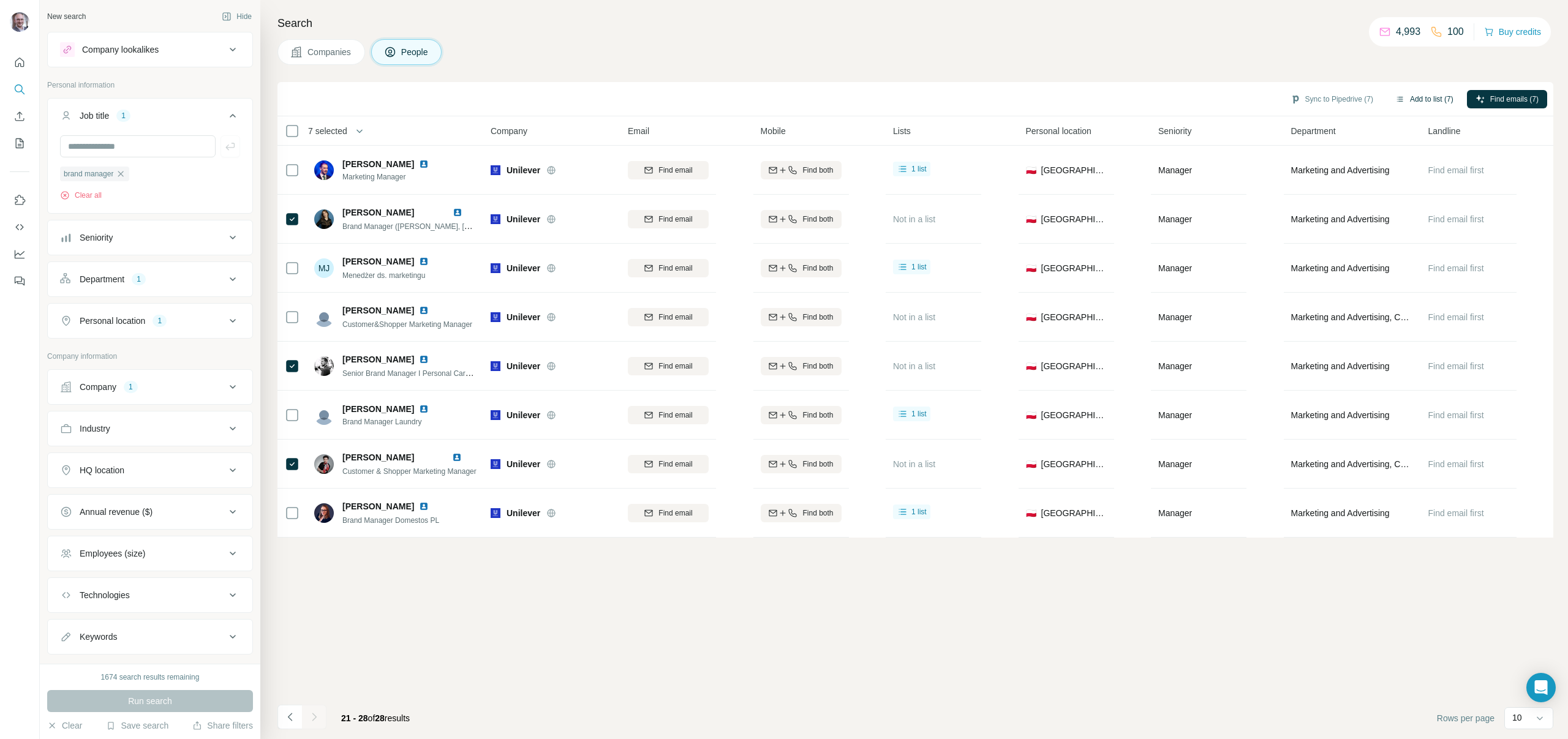
click at [1417, 103] on button "Add to list (7)" at bounding box center [1423, 98] width 75 height 18
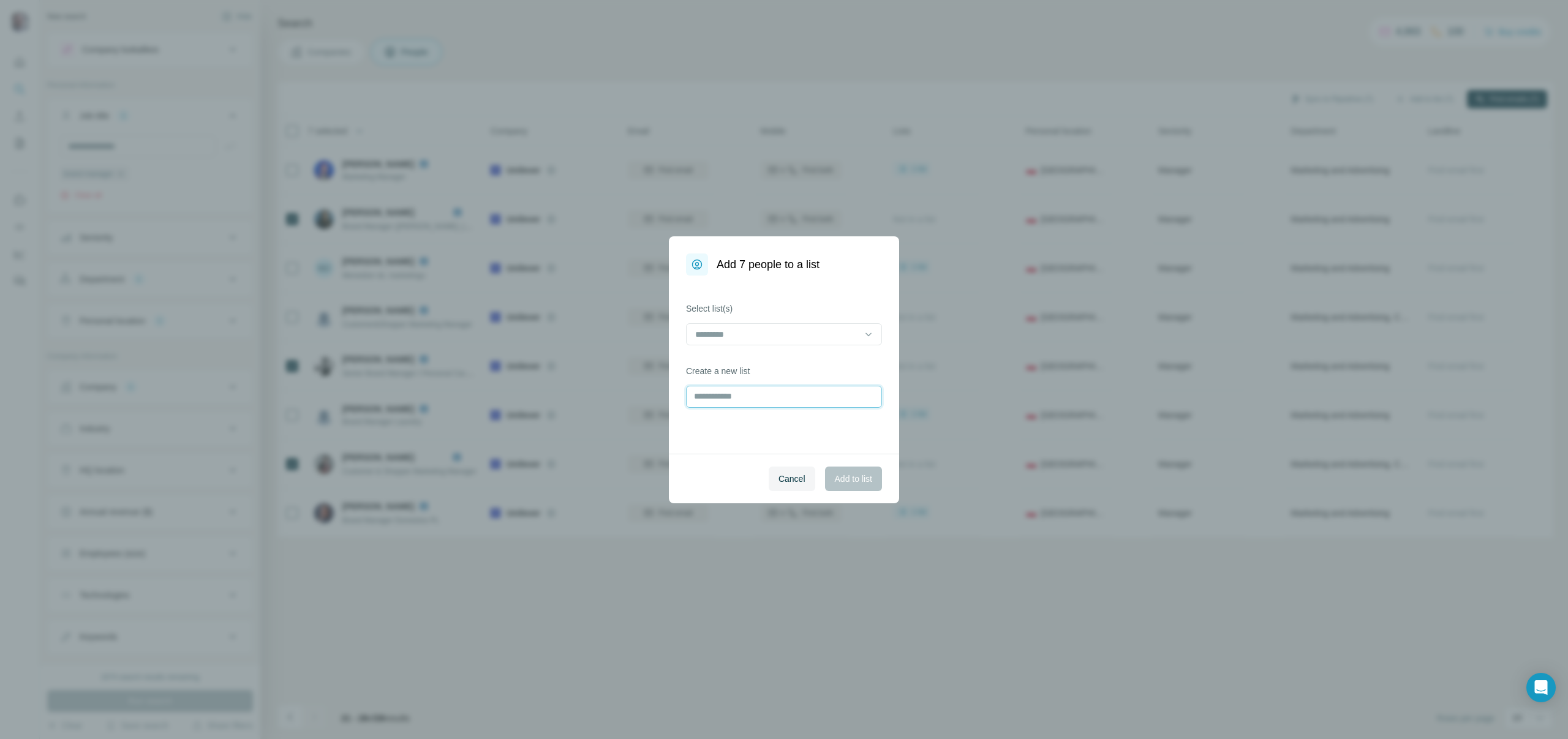
click at [778, 393] on input "text" at bounding box center [783, 397] width 196 height 22
click at [802, 337] on input at bounding box center [776, 334] width 166 height 13
click at [796, 364] on div "Unilever PL" at bounding box center [783, 362] width 175 height 12
click at [854, 483] on span "Add to list" at bounding box center [853, 479] width 37 height 12
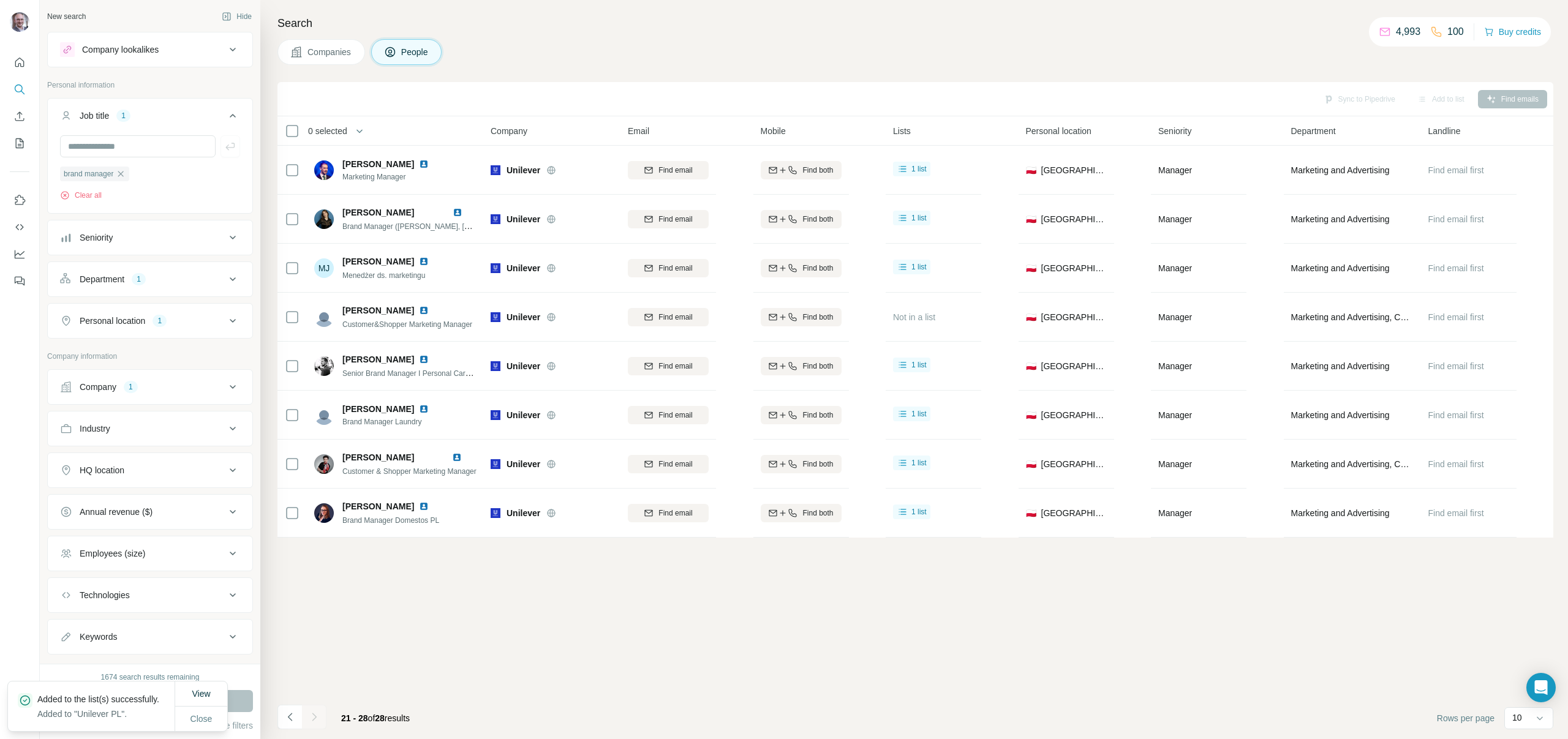
click at [688, 577] on div "Sync to Pipedrive Add to list Find emails 0 selected People Company Email Mobil…" at bounding box center [915, 410] width 1275 height 657
click at [205, 692] on span "View" at bounding box center [200, 694] width 18 height 10
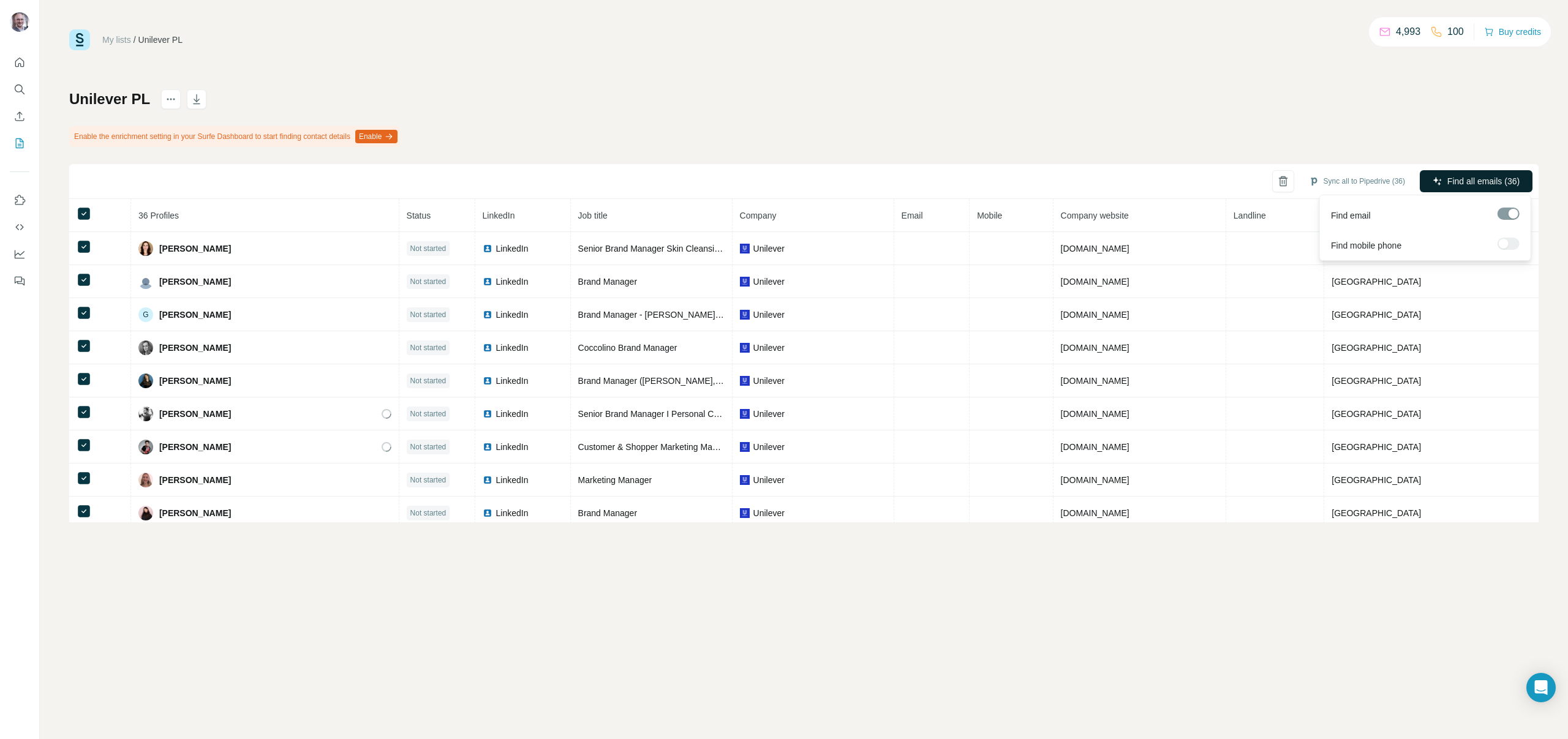
click at [1472, 178] on span "Find all emails (36)" at bounding box center [1483, 181] width 72 height 12
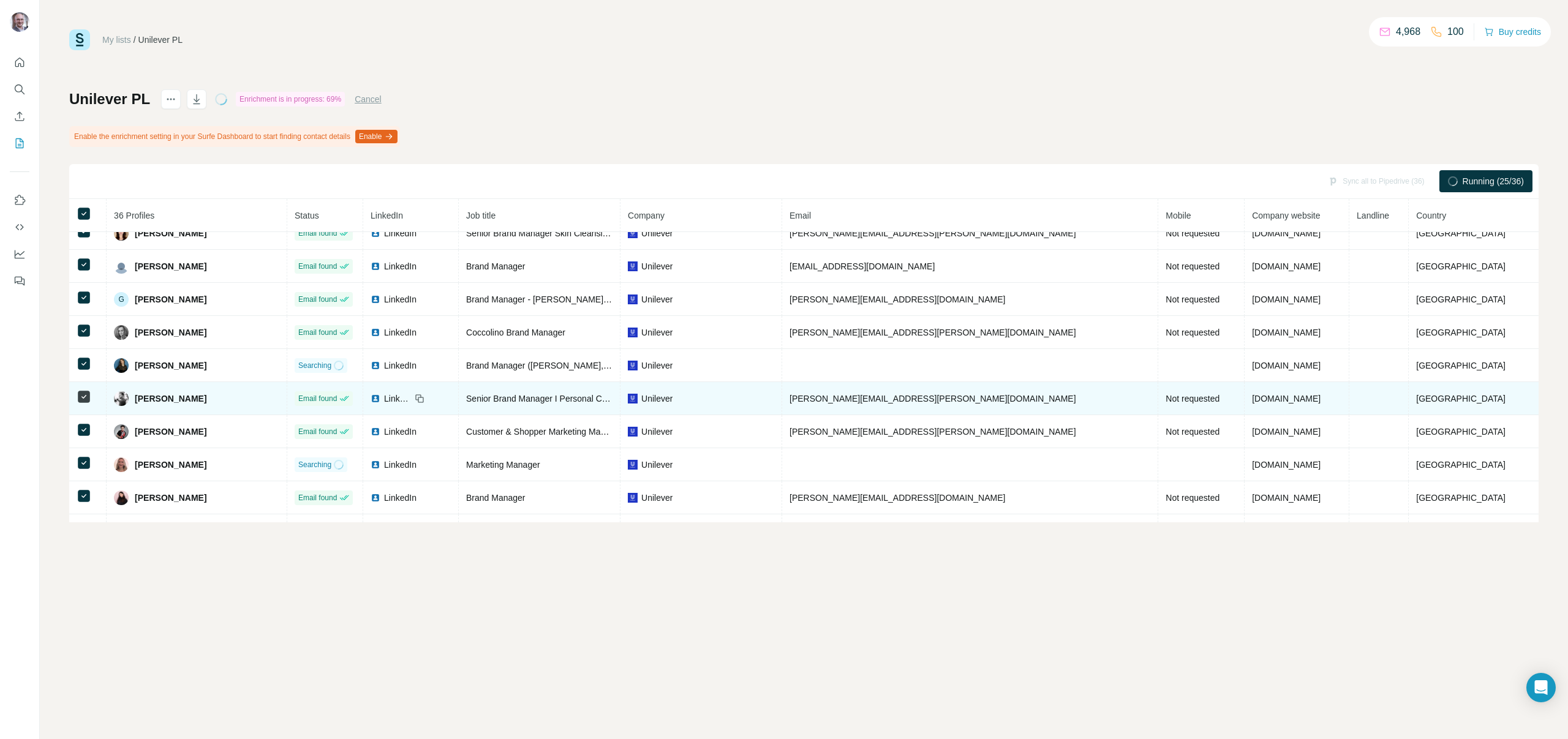
scroll to position [24, 0]
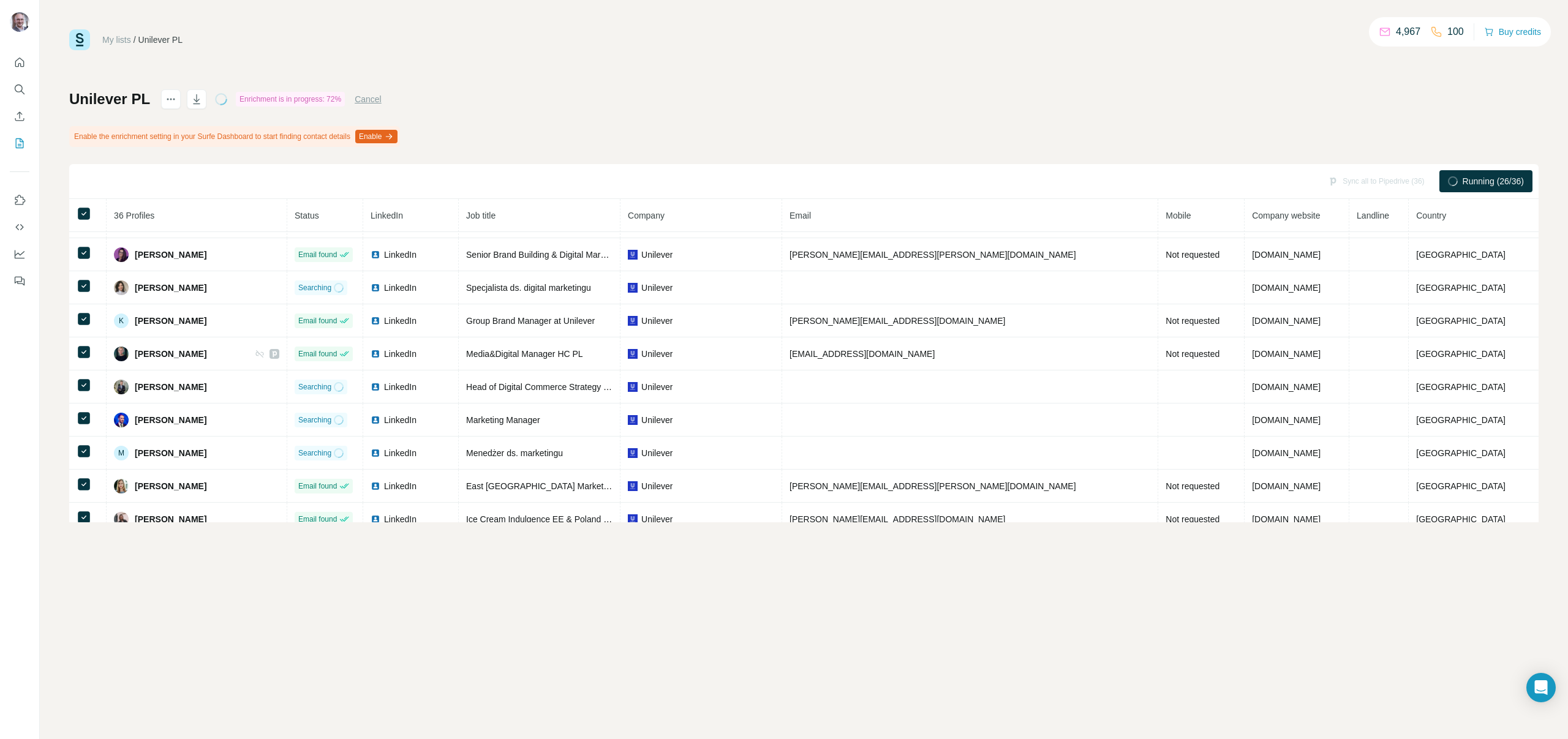
scroll to position [586, 0]
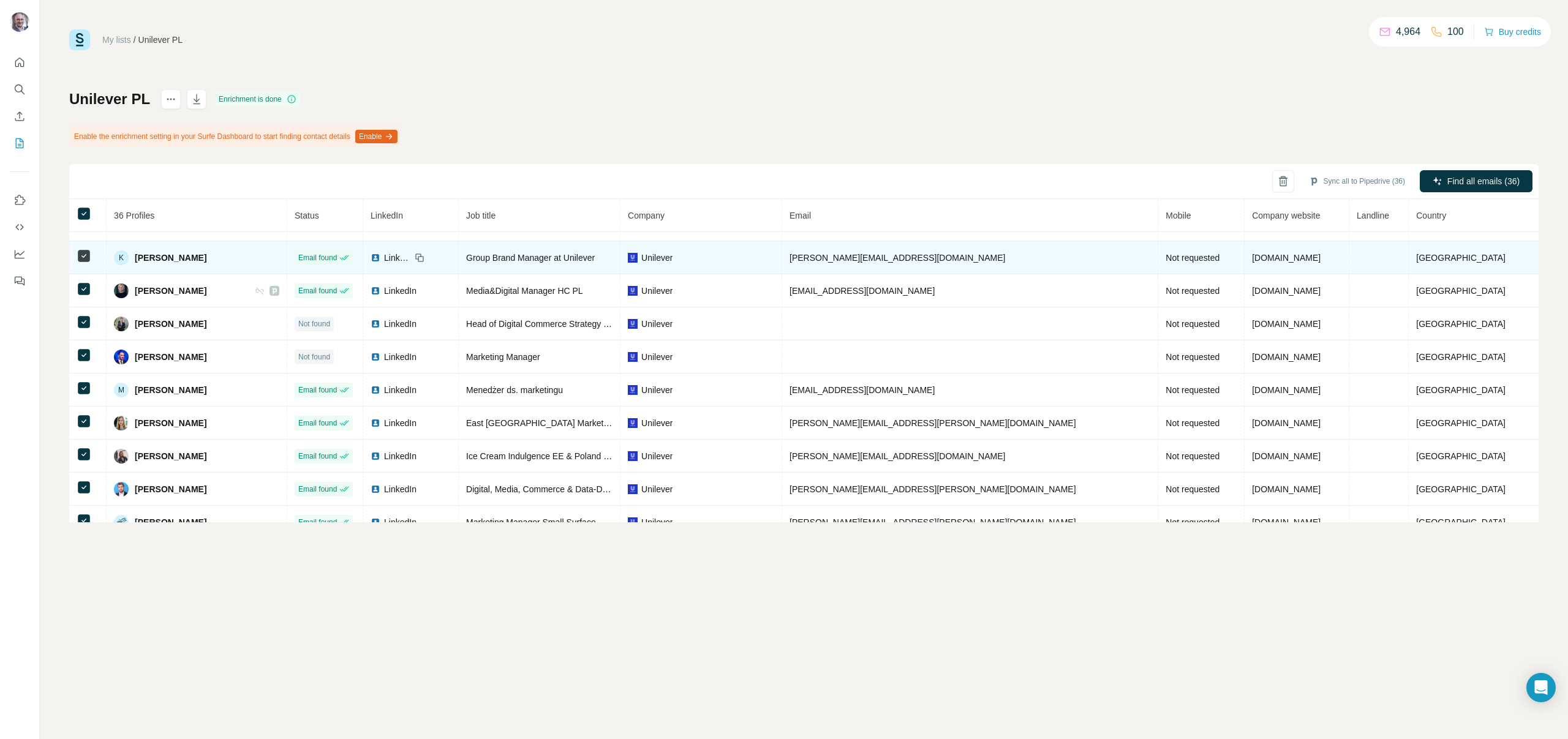
click at [162, 261] on span "[PERSON_NAME]" at bounding box center [171, 258] width 71 height 12
click at [1158, 249] on td "Not requested" at bounding box center [1200, 258] width 86 height 33
click at [1277, 259] on td "[DOMAIN_NAME]" at bounding box center [1296, 258] width 105 height 33
click at [1260, 257] on span "[DOMAIN_NAME]" at bounding box center [1286, 257] width 69 height 10
click at [1172, 261] on td "Not requested" at bounding box center [1200, 258] width 86 height 33
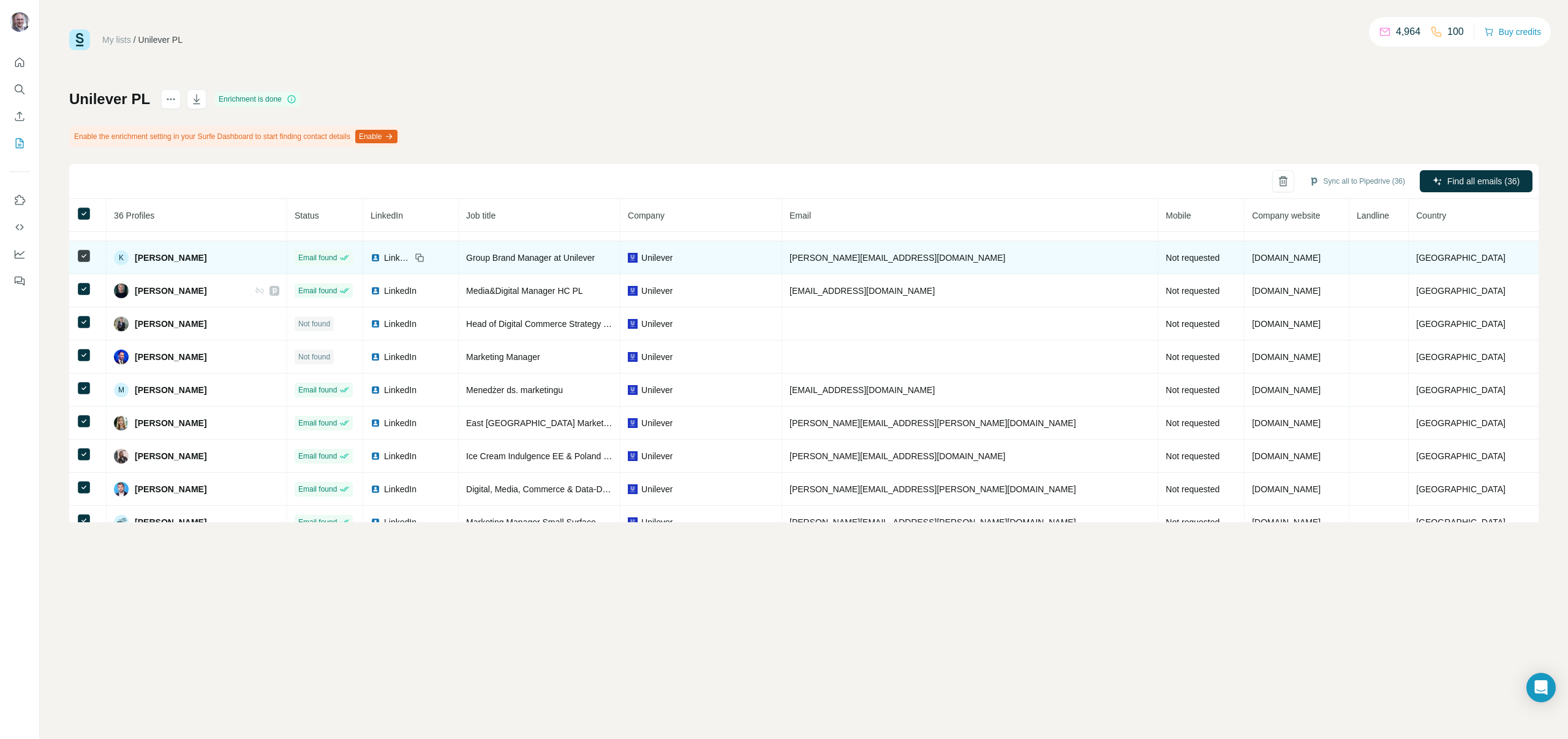
click at [1166, 260] on span "Not requested" at bounding box center [1193, 257] width 54 height 10
click at [1166, 262] on span "Not requested" at bounding box center [1193, 257] width 54 height 10
click at [411, 261] on span "LinkedIn" at bounding box center [397, 258] width 27 height 12
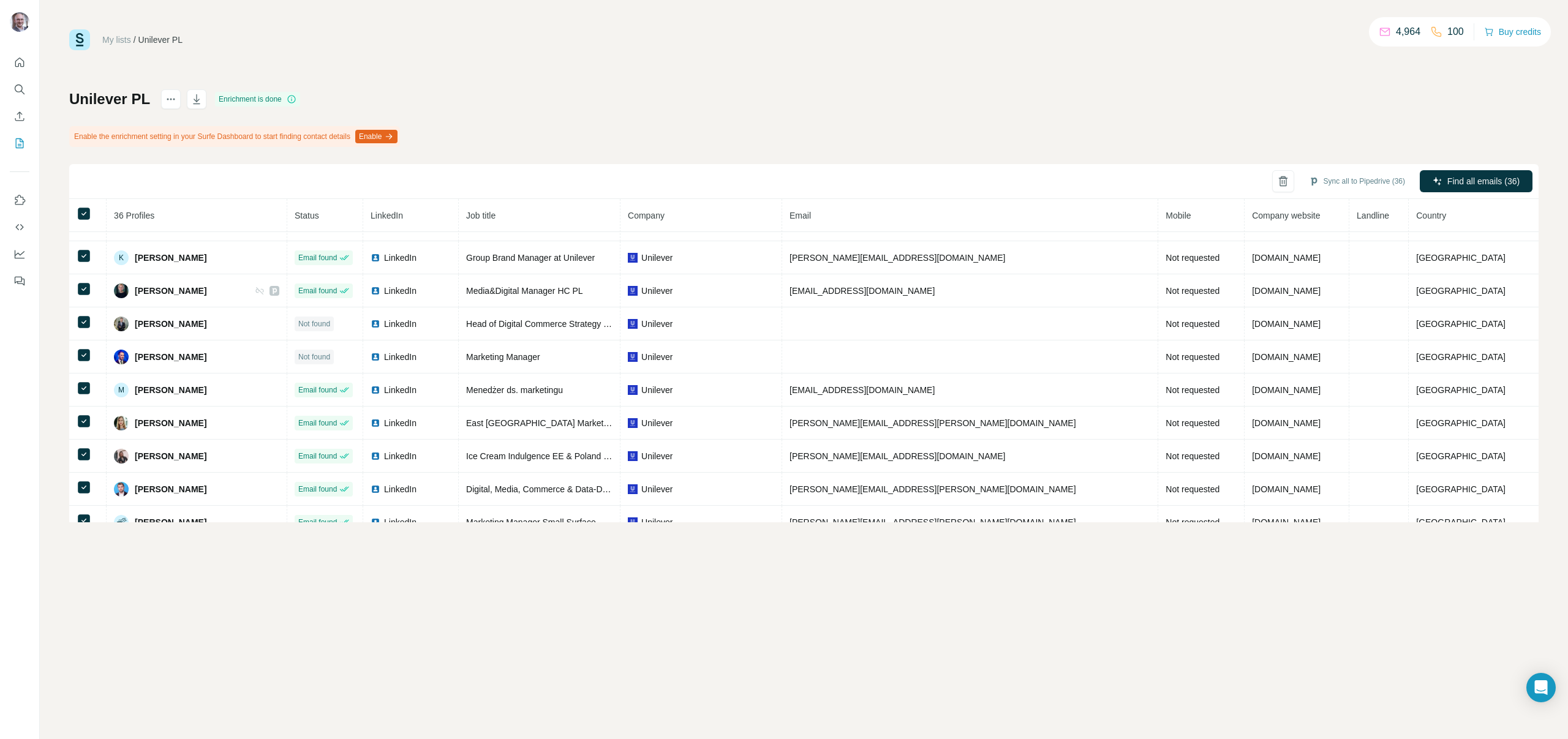
click at [510, 98] on div "Unilever PL Enrichment is done Enable the enrichment setting in your Surfe Dash…" at bounding box center [803, 306] width 1469 height 433
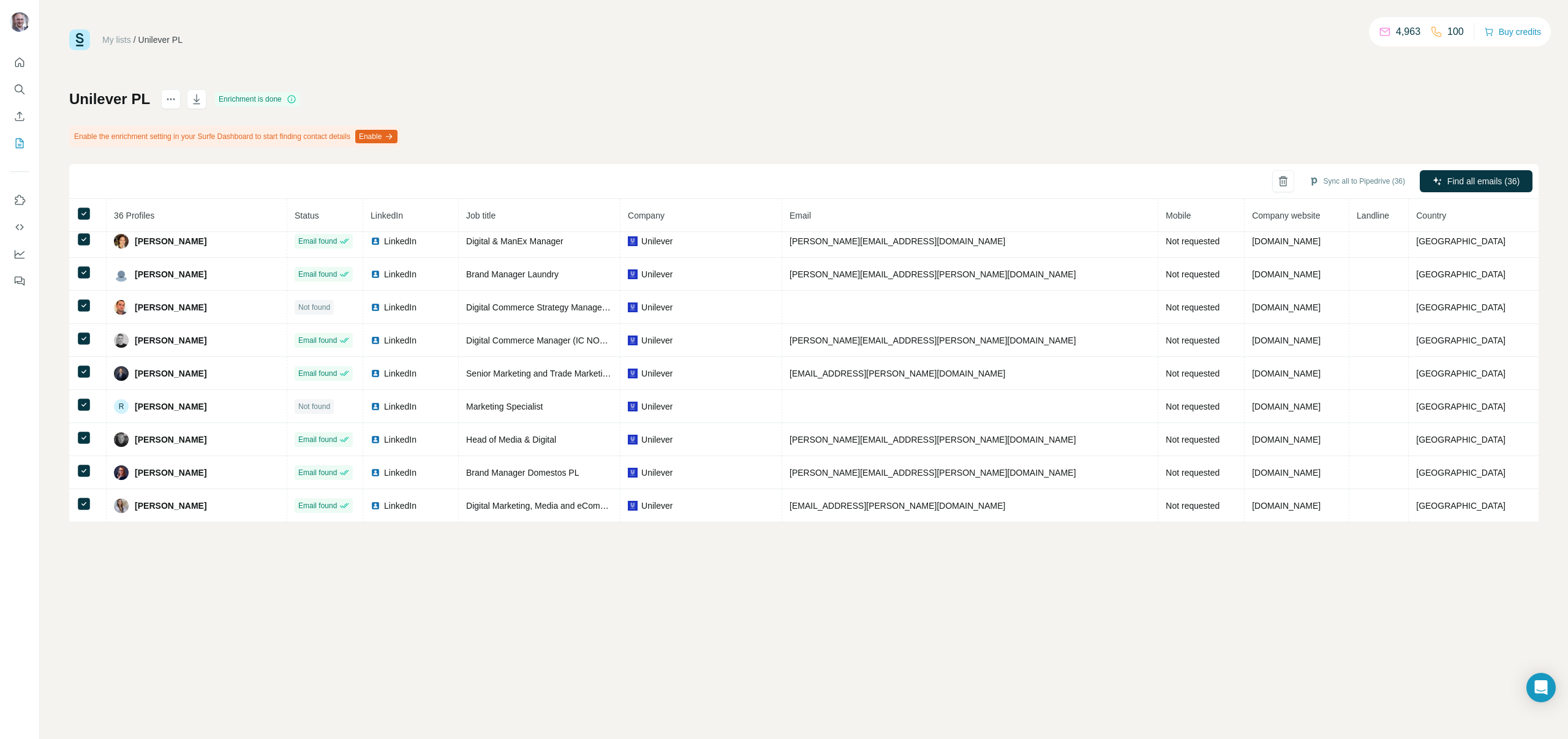
scroll to position [0, 0]
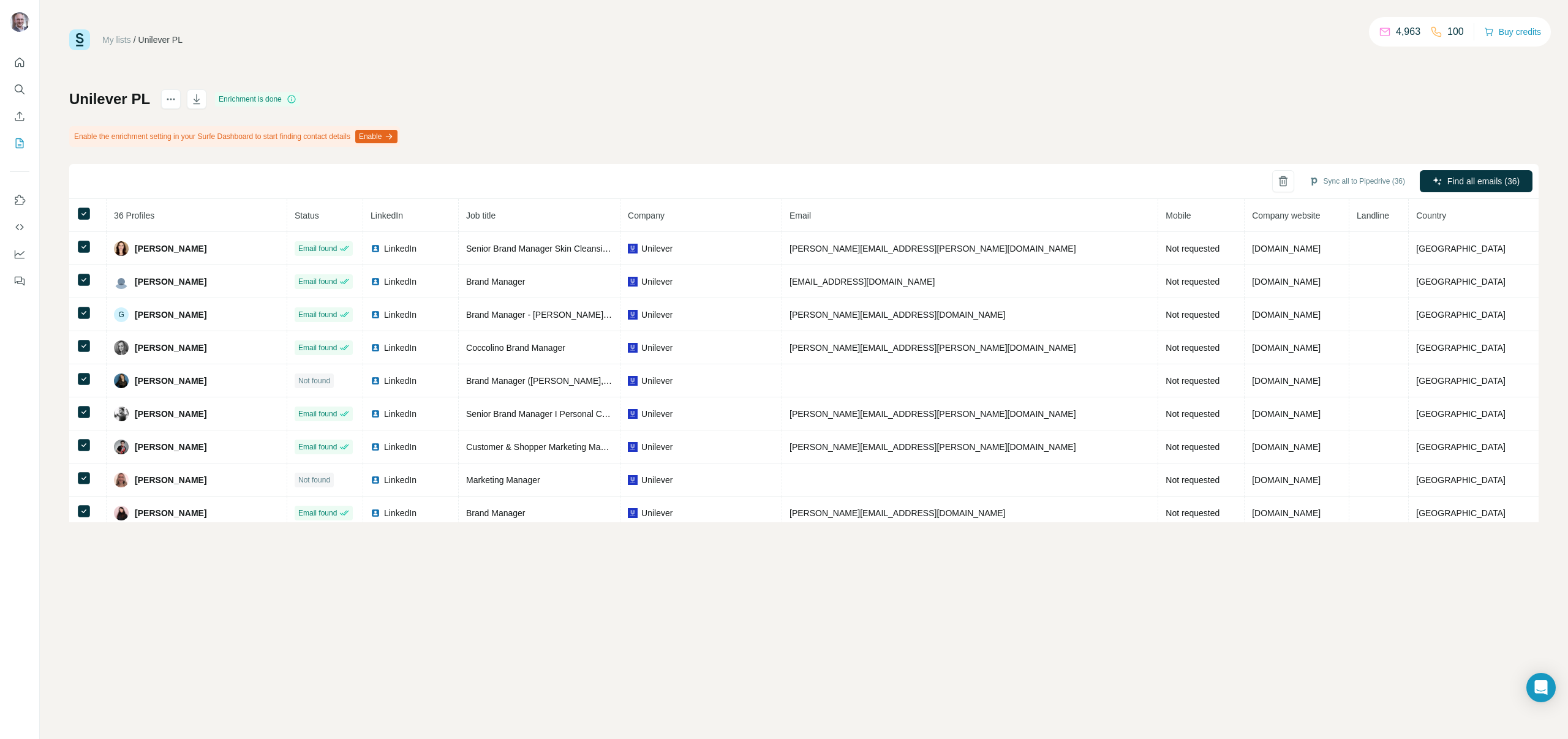
click at [750, 147] on div "Unilever PL Enrichment is done Enable the enrichment setting in your Surfe Dash…" at bounding box center [803, 306] width 1469 height 433
click at [80, 207] on icon at bounding box center [84, 214] width 15 height 15
click at [1291, 174] on button "button" at bounding box center [1295, 180] width 22 height 22
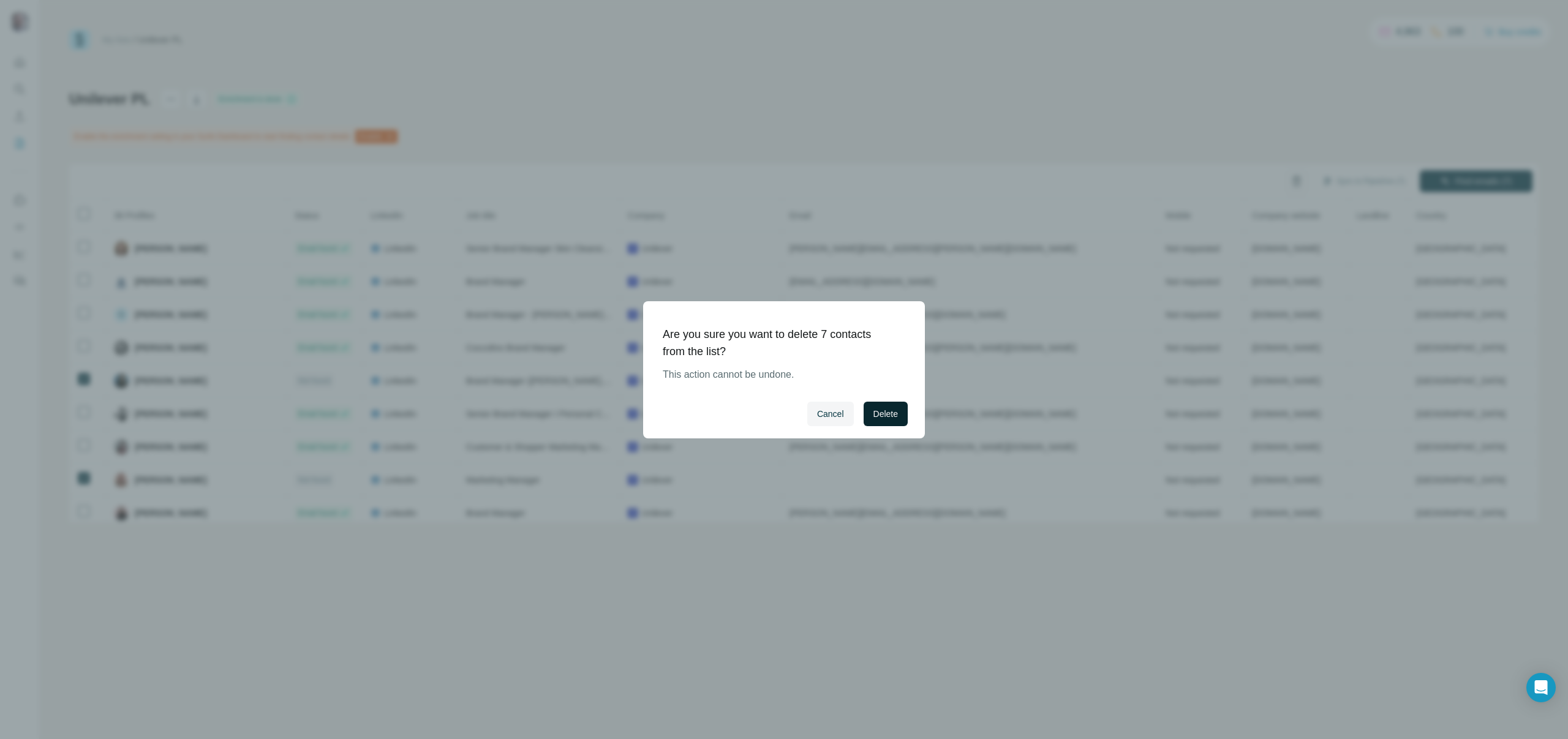
click at [904, 420] on button "Delete" at bounding box center [885, 414] width 44 height 24
